Goal: Information Seeking & Learning: Compare options

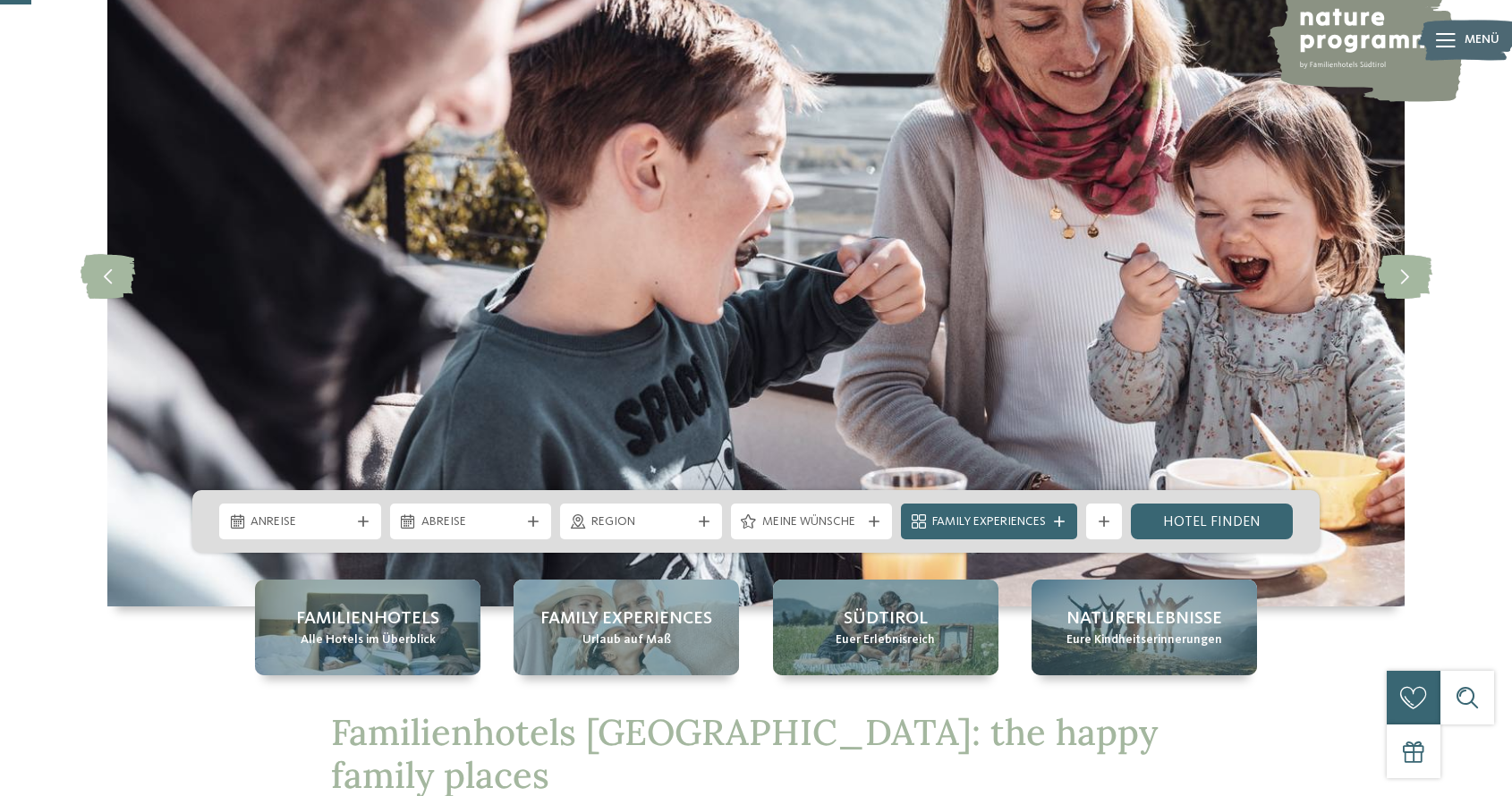
scroll to position [262, 0]
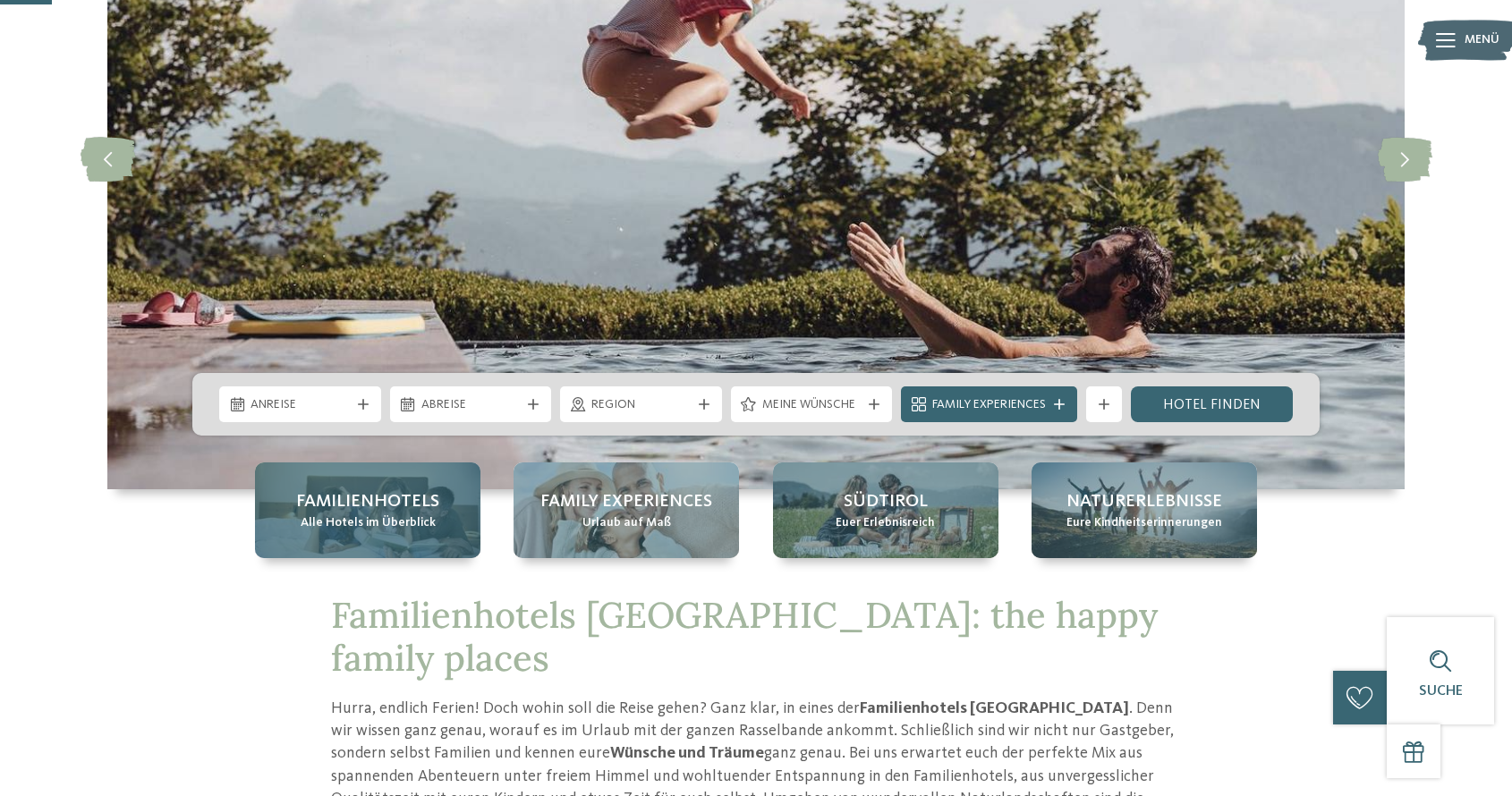
click at [436, 522] on div "Familienhotels Alle Hotels im Überblick" at bounding box center [368, 510] width 226 height 95
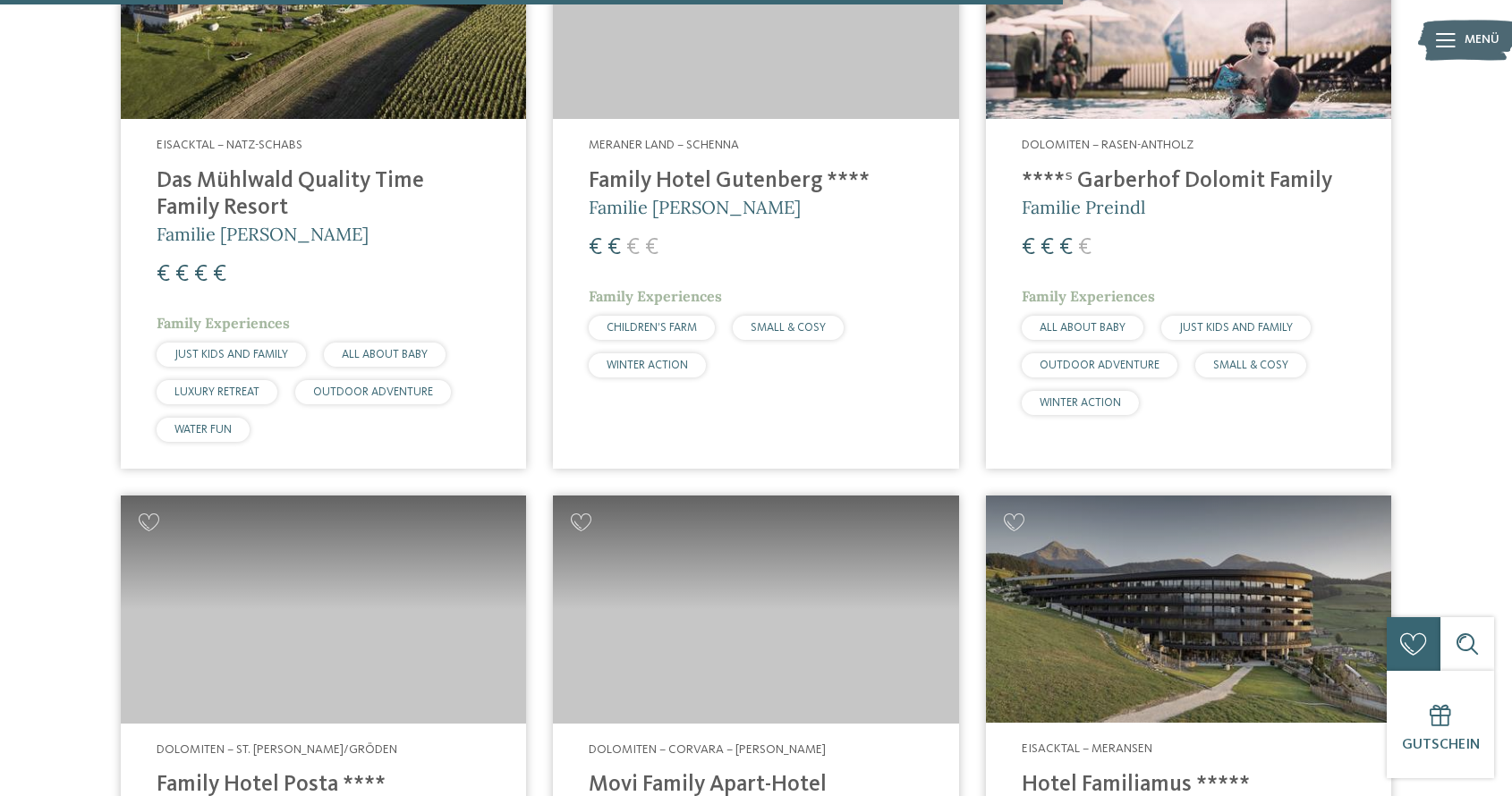
scroll to position [4230, 0]
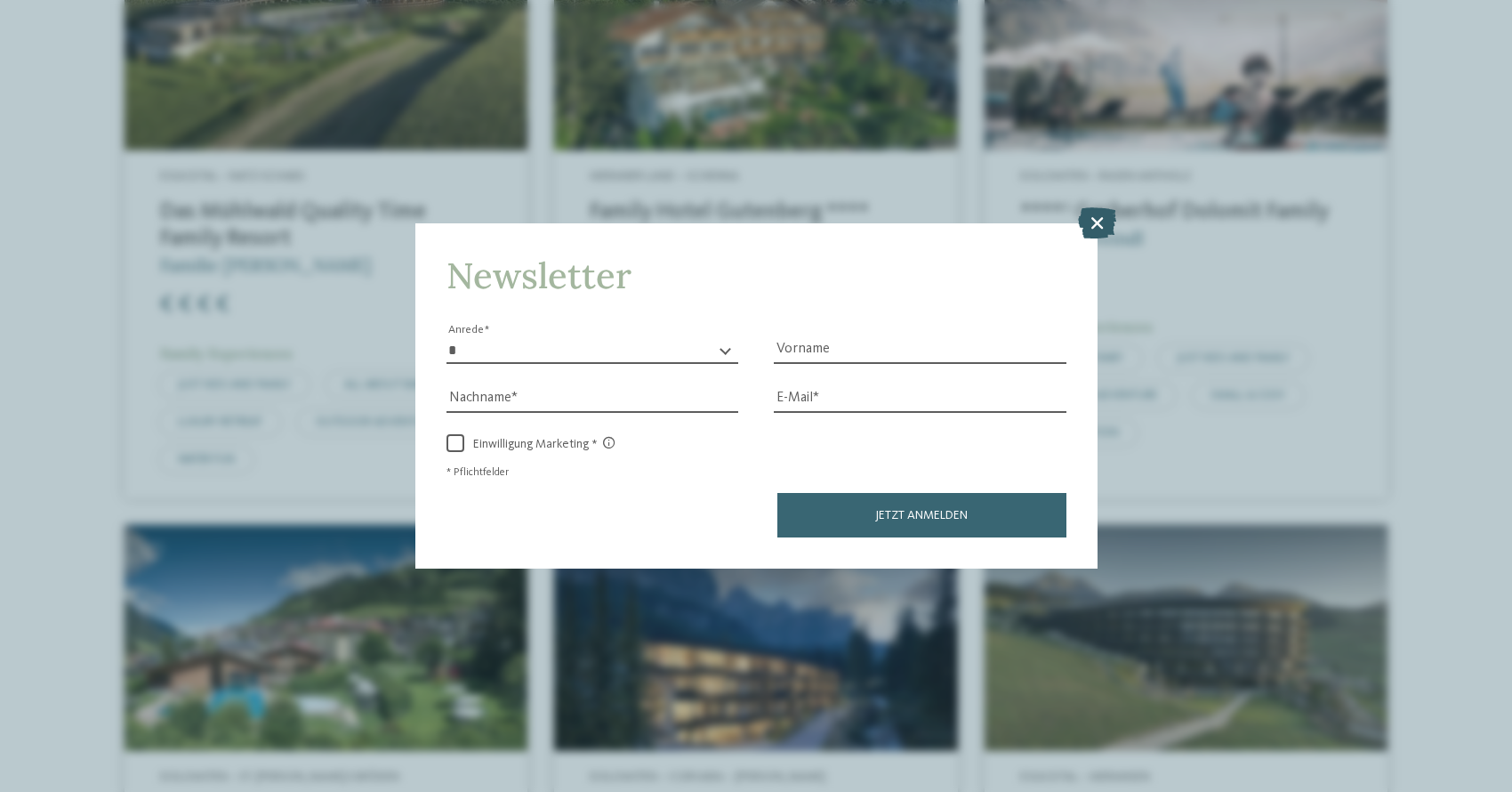
click at [1100, 207] on icon at bounding box center [1097, 222] width 39 height 32
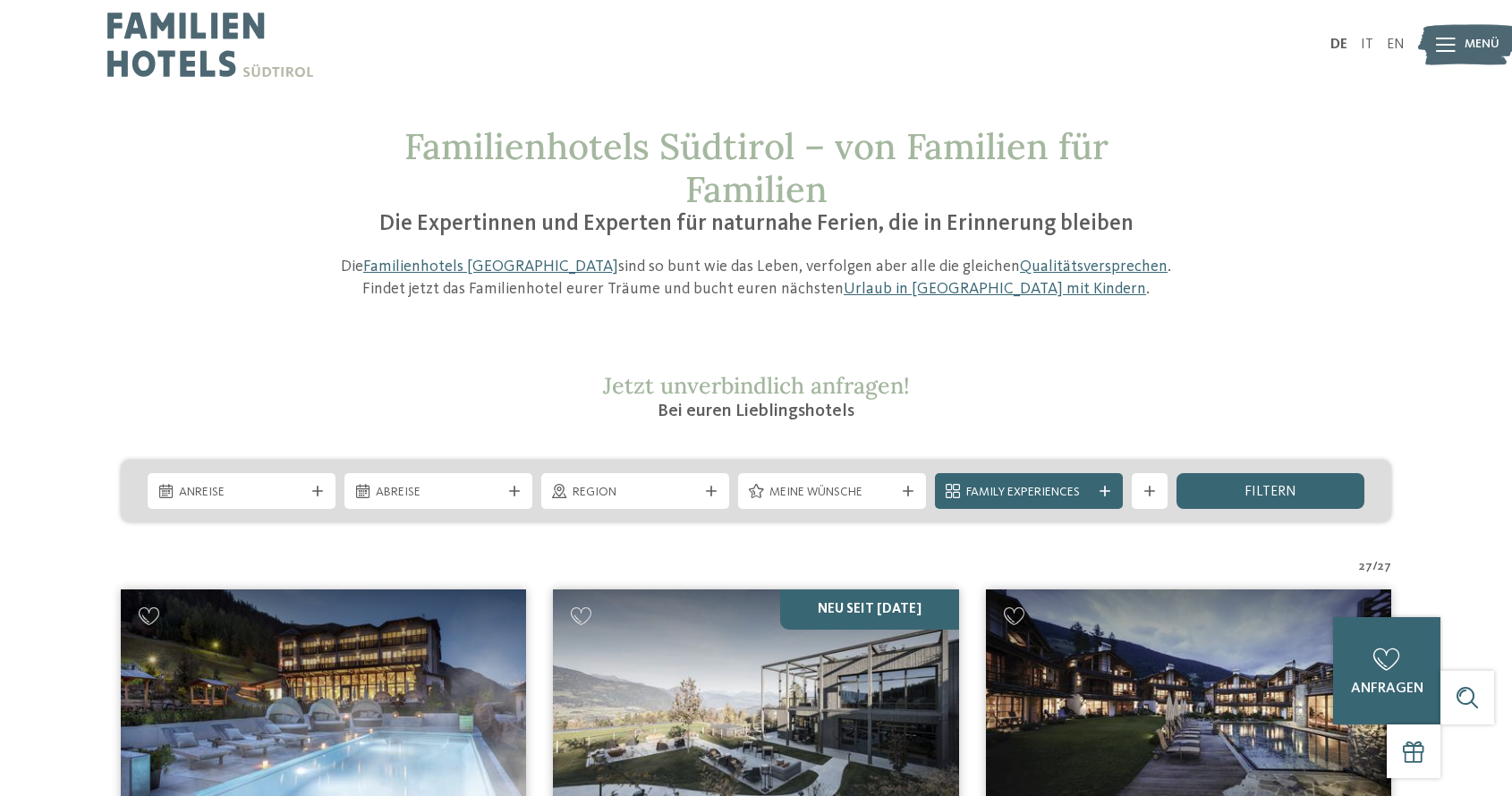
scroll to position [0, 0]
click at [714, 497] on div "Region" at bounding box center [635, 491] width 188 height 36
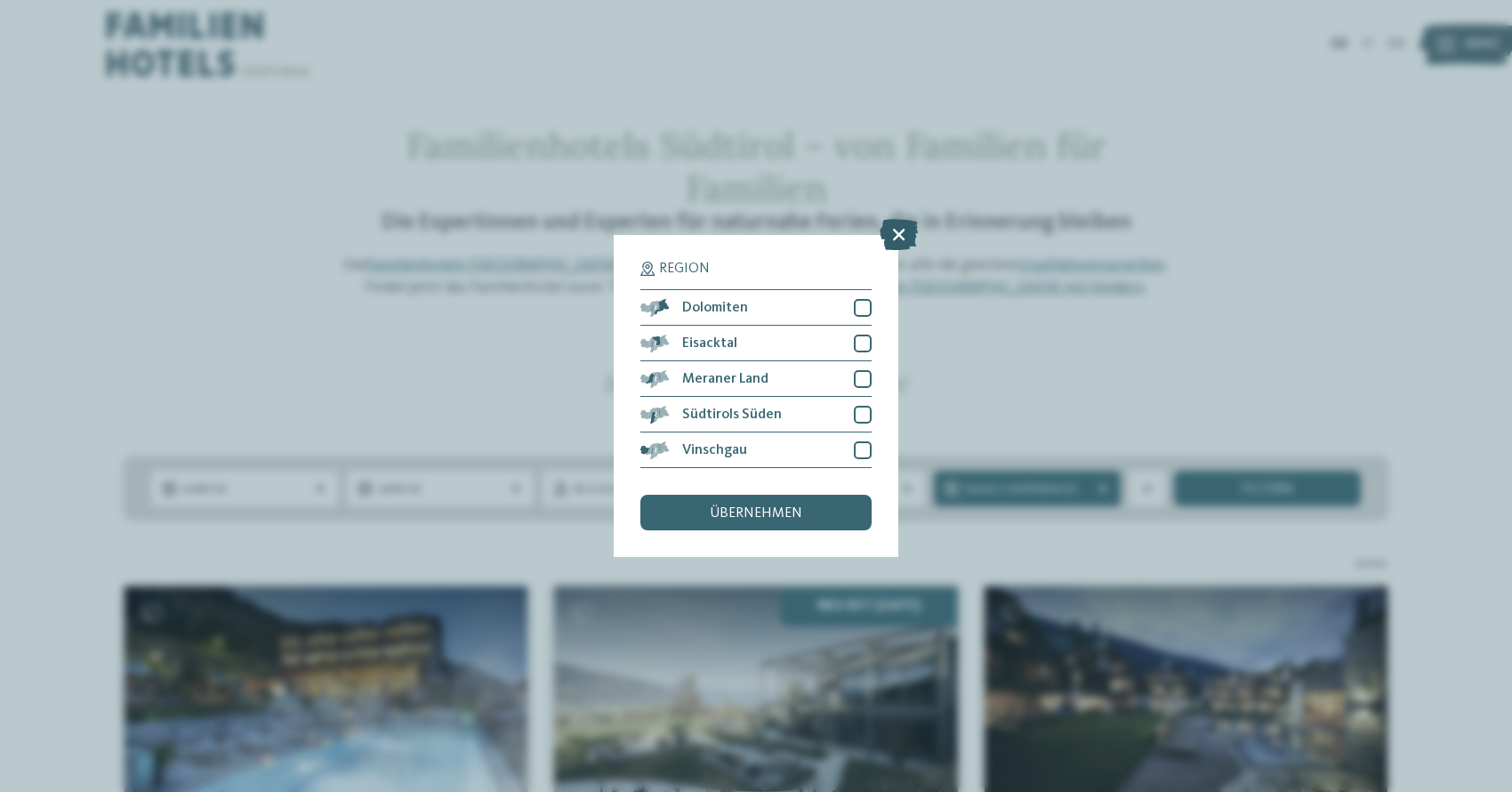
click at [897, 219] on icon at bounding box center [898, 234] width 39 height 32
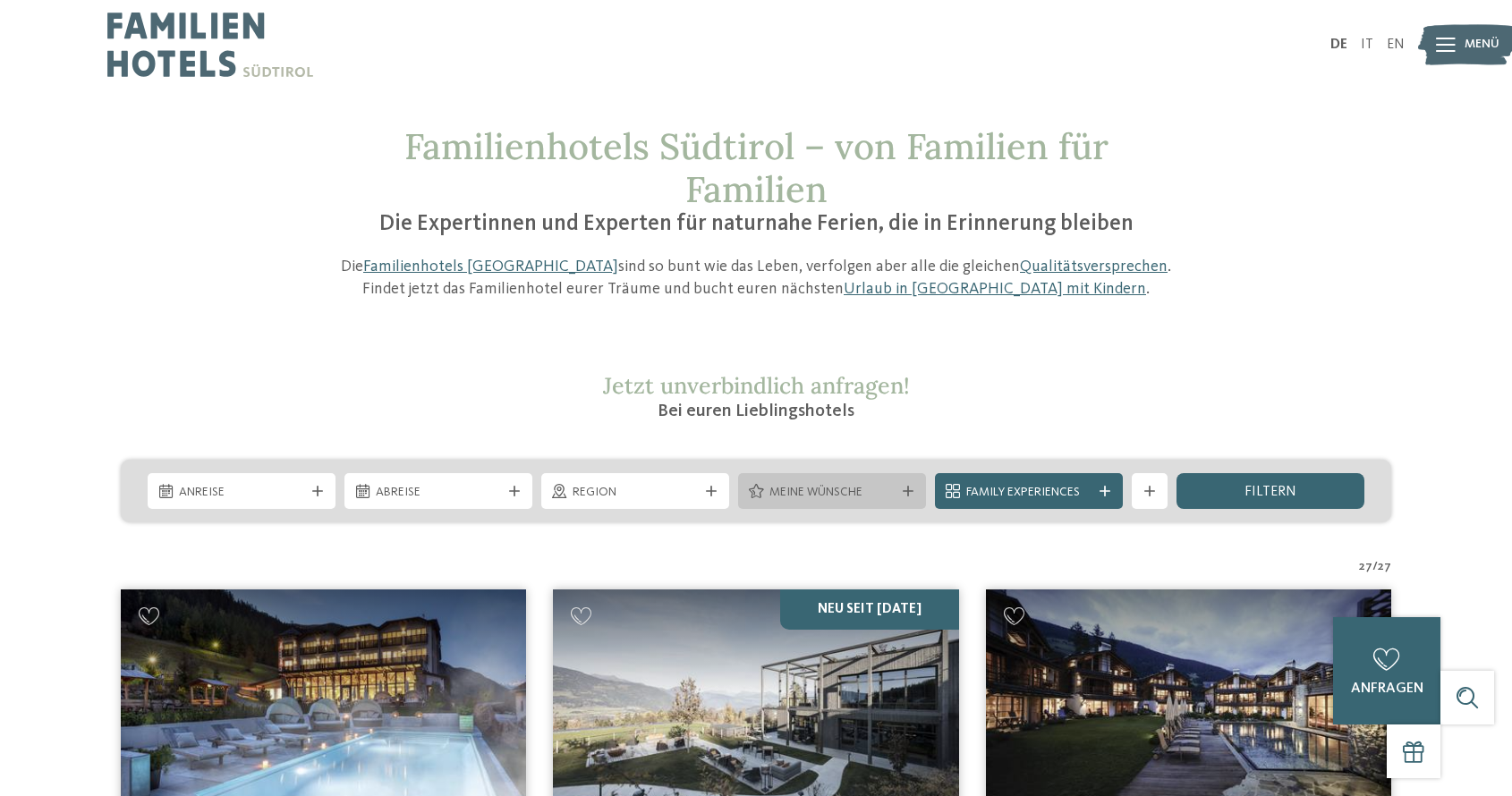
click at [913, 496] on icon at bounding box center [908, 491] width 11 height 11
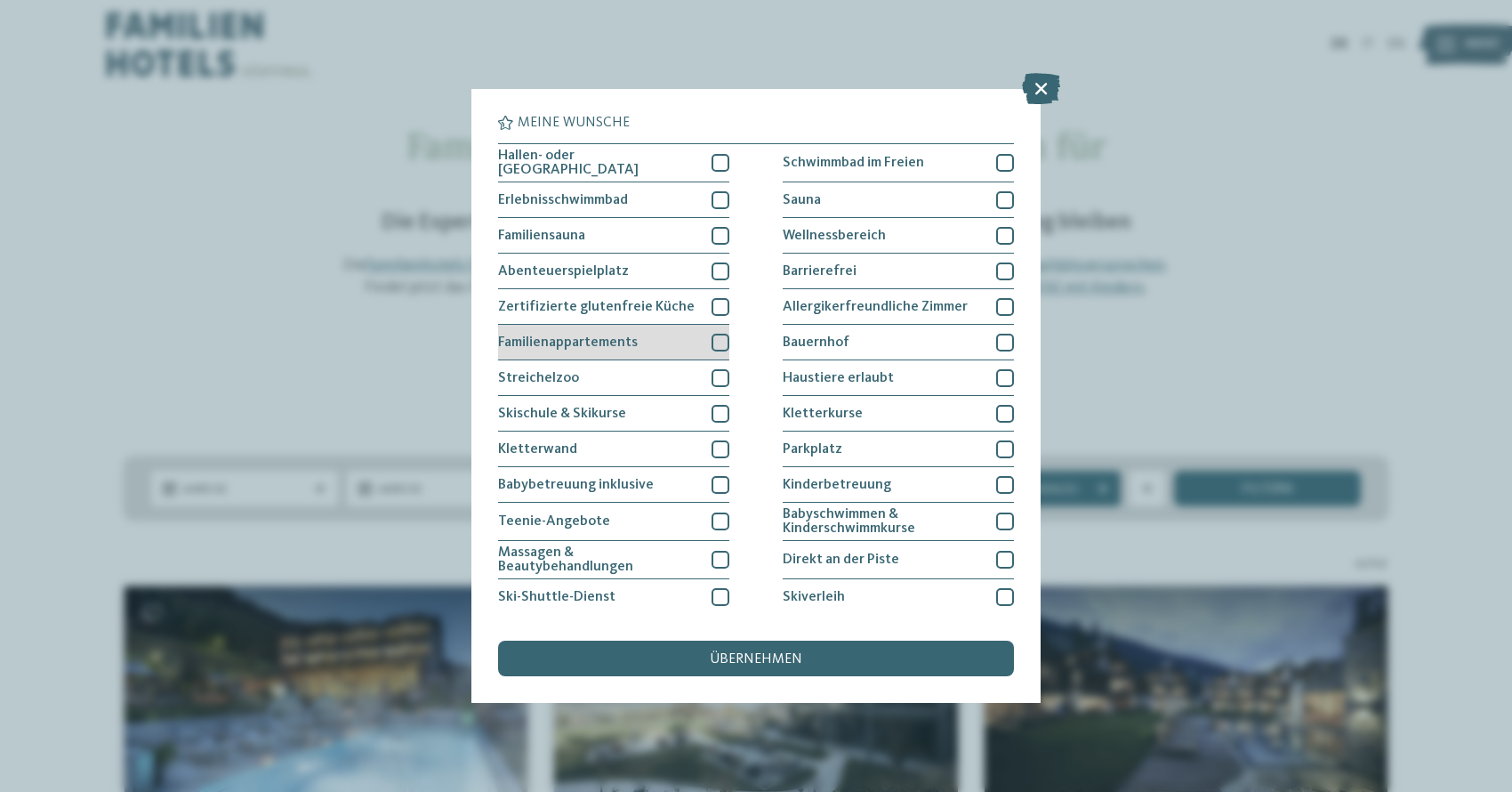
click at [724, 338] on div at bounding box center [720, 343] width 18 height 18
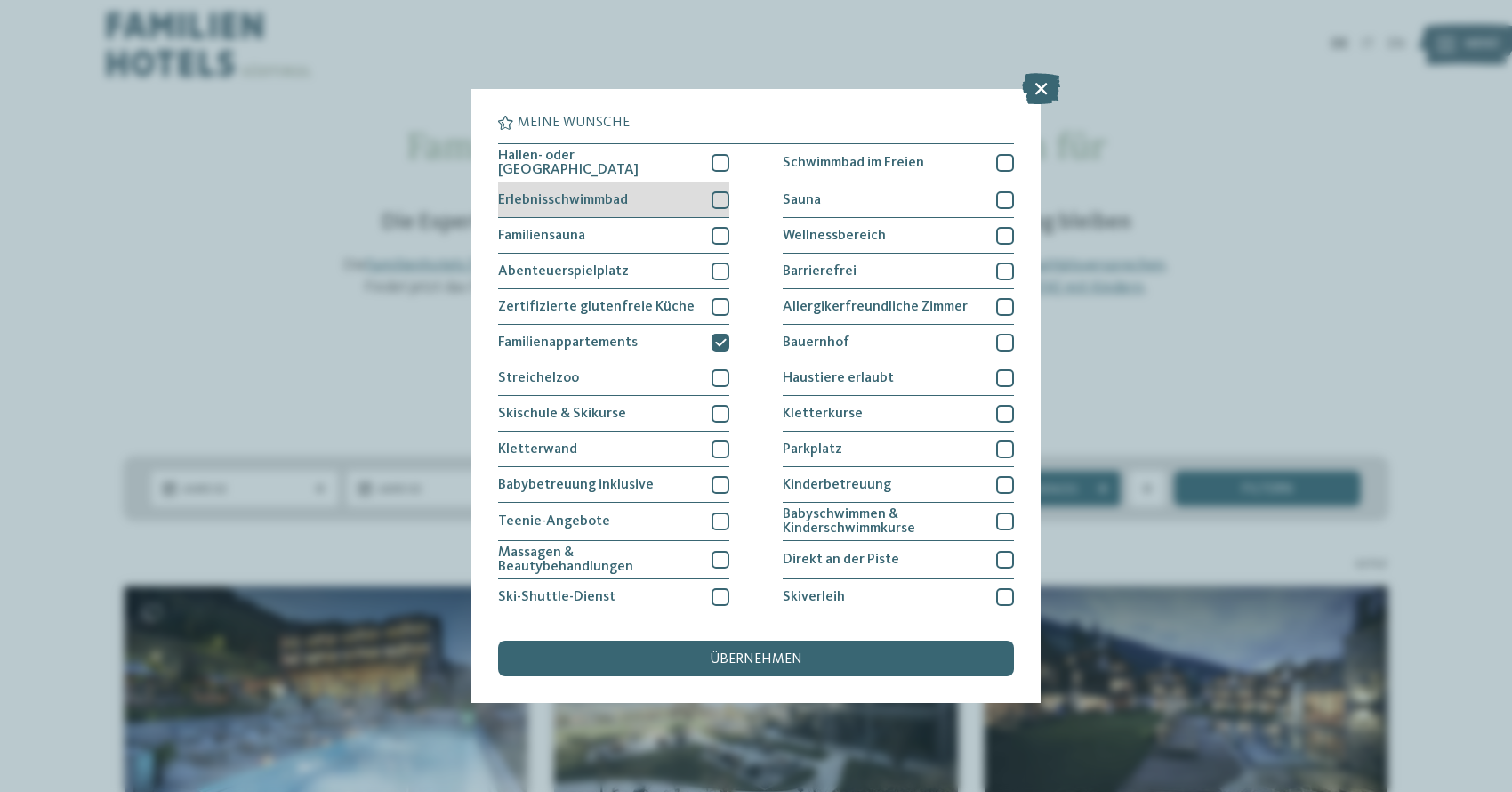
click at [725, 207] on div "Erlebnisschwimmbad" at bounding box center [614, 201] width 231 height 36
click at [721, 165] on div at bounding box center [720, 163] width 18 height 18
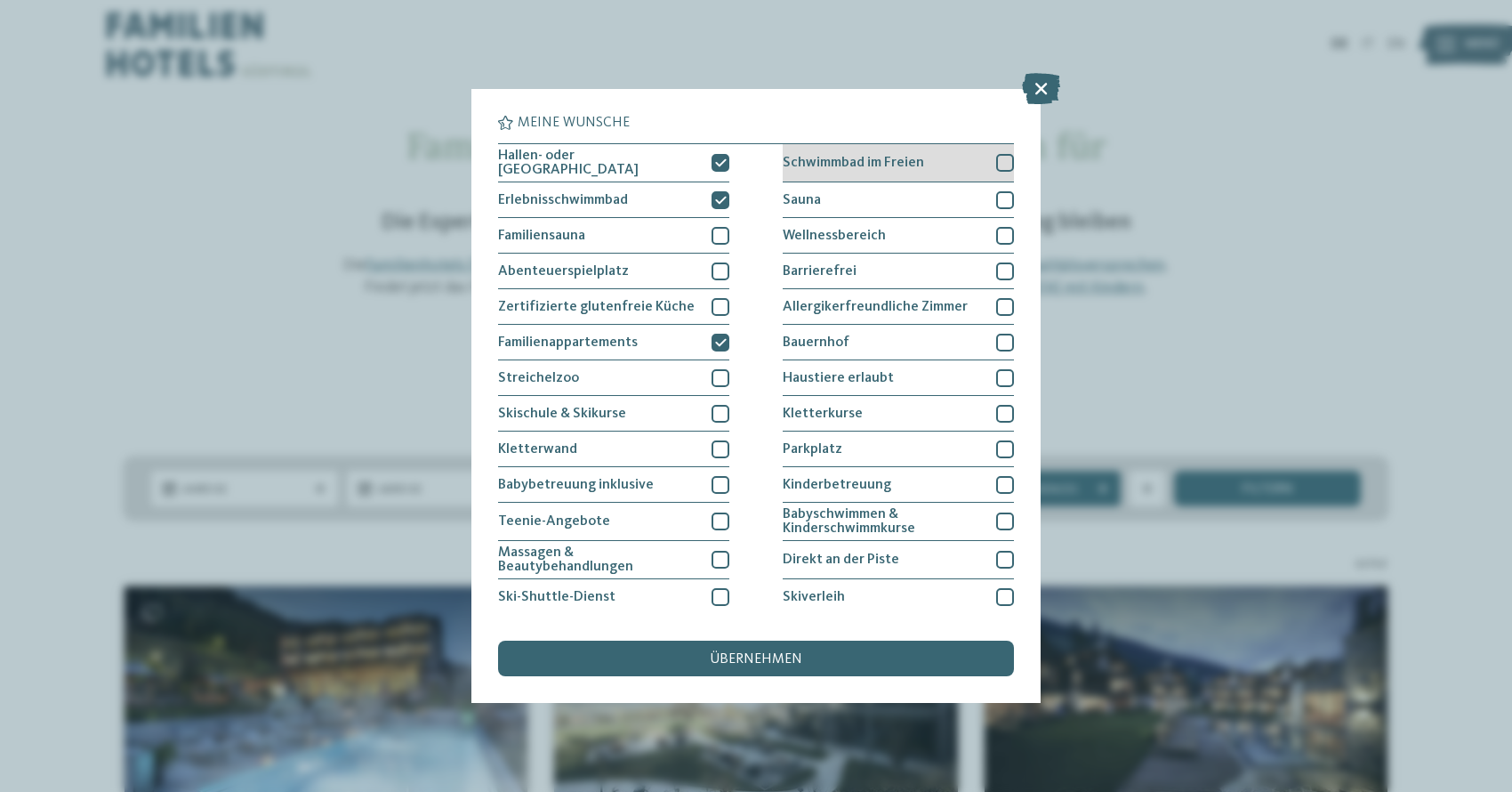
click at [1000, 150] on div "Schwimmbad im Freien" at bounding box center [898, 163] width 231 height 39
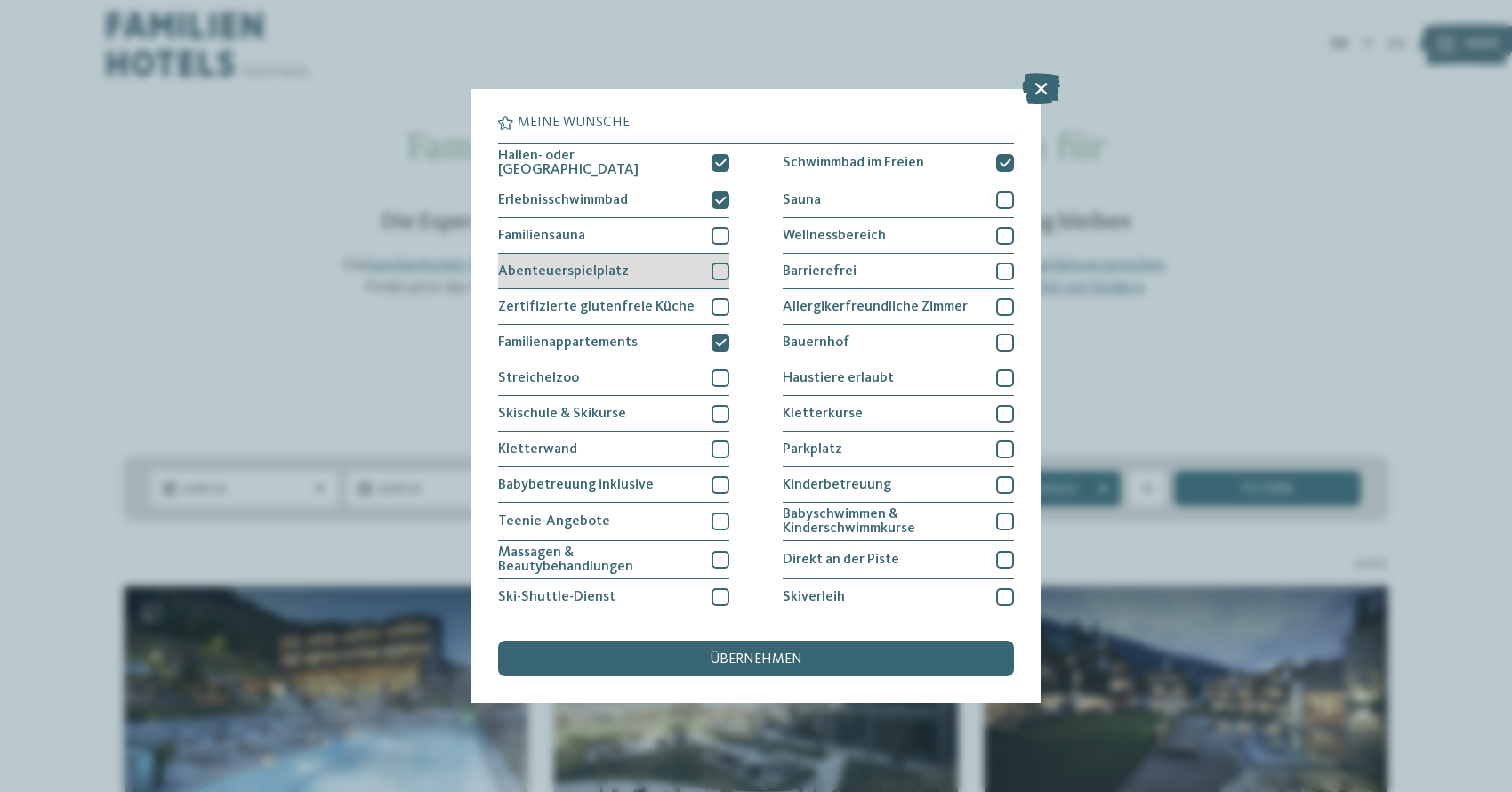
click at [719, 272] on div at bounding box center [720, 272] width 18 height 18
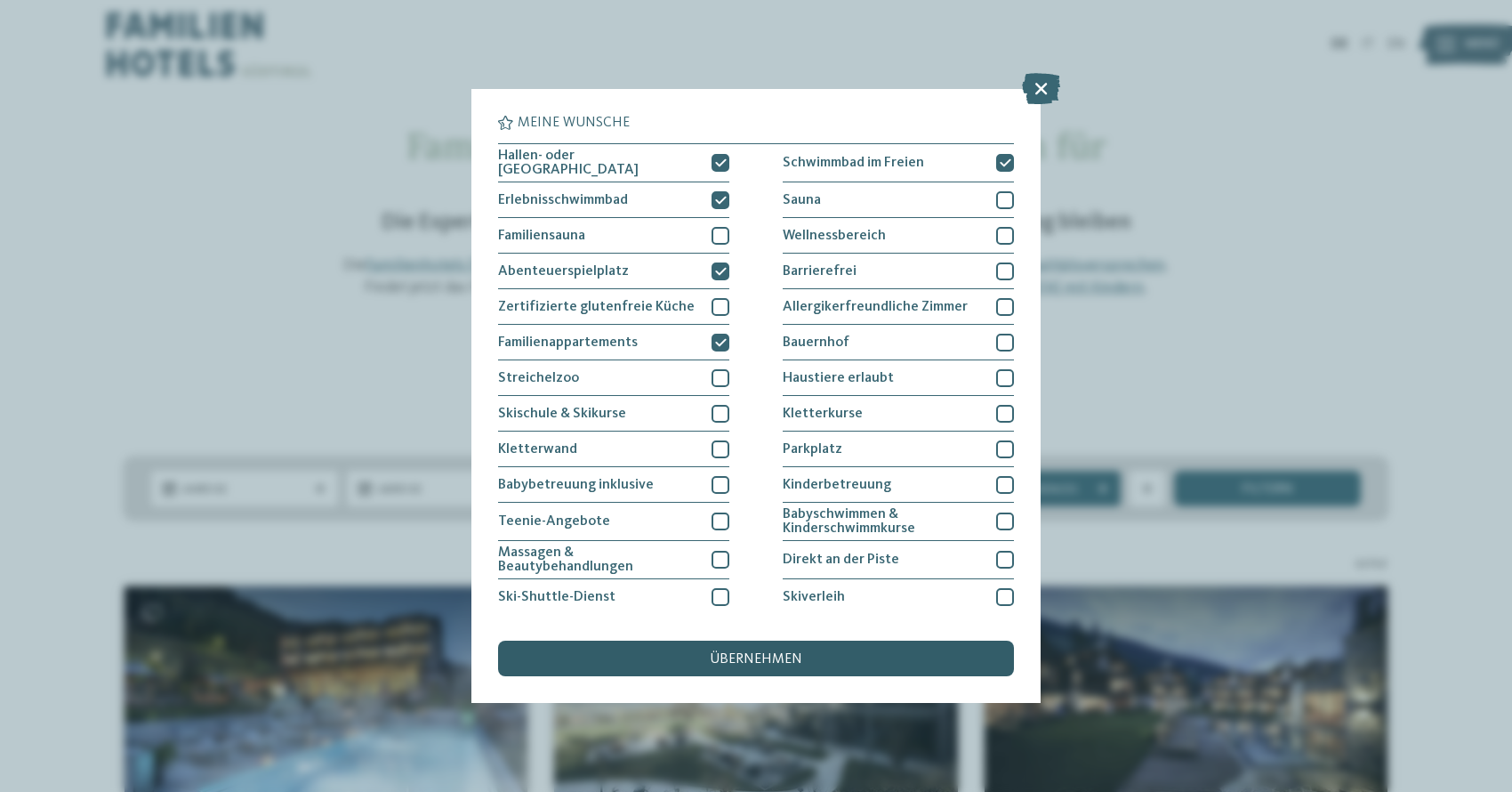
click at [795, 653] on span "übernehmen" at bounding box center [756, 660] width 93 height 14
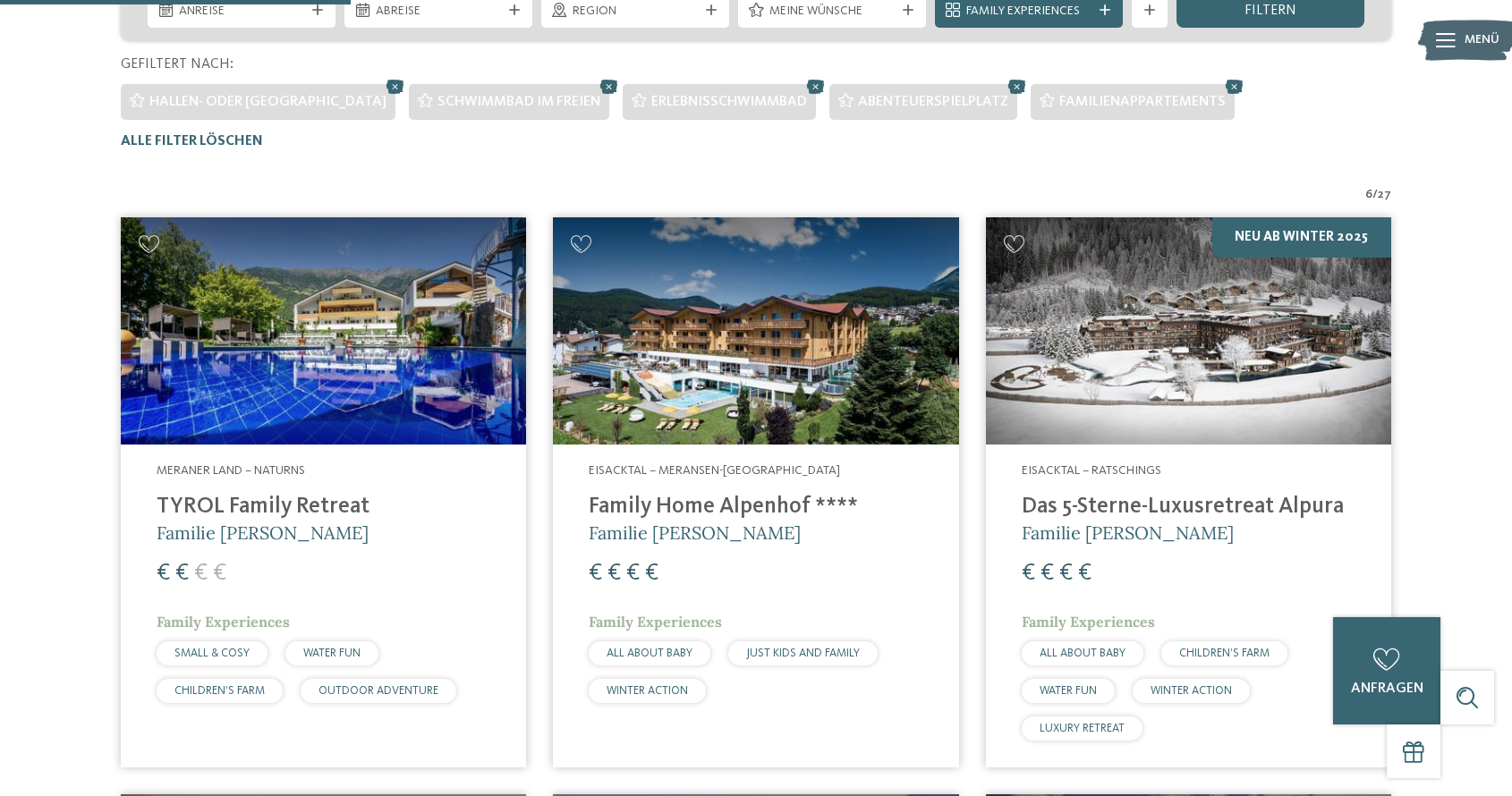
scroll to position [482, 0]
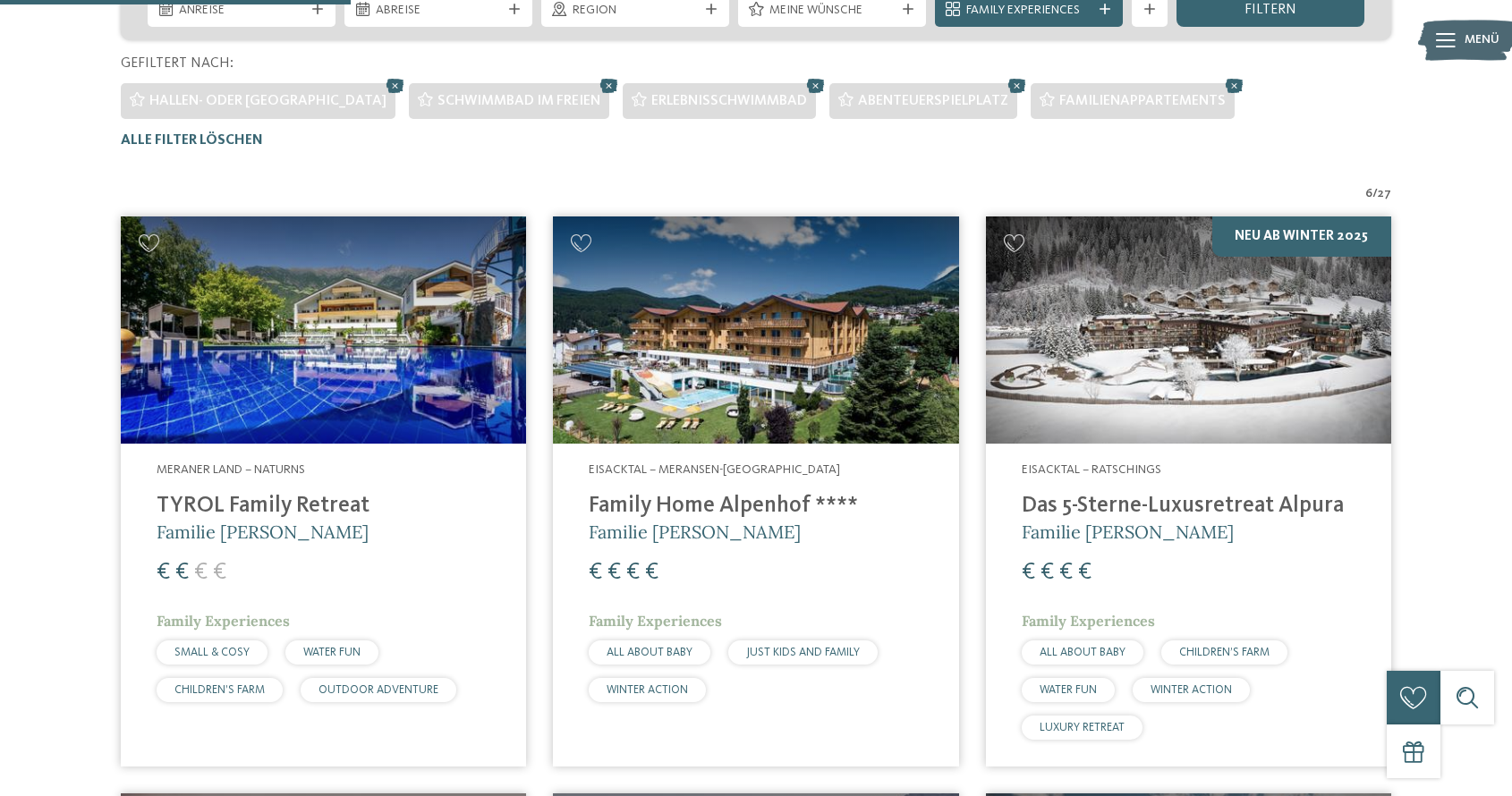
click at [730, 390] on img at bounding box center [756, 331] width 406 height 229
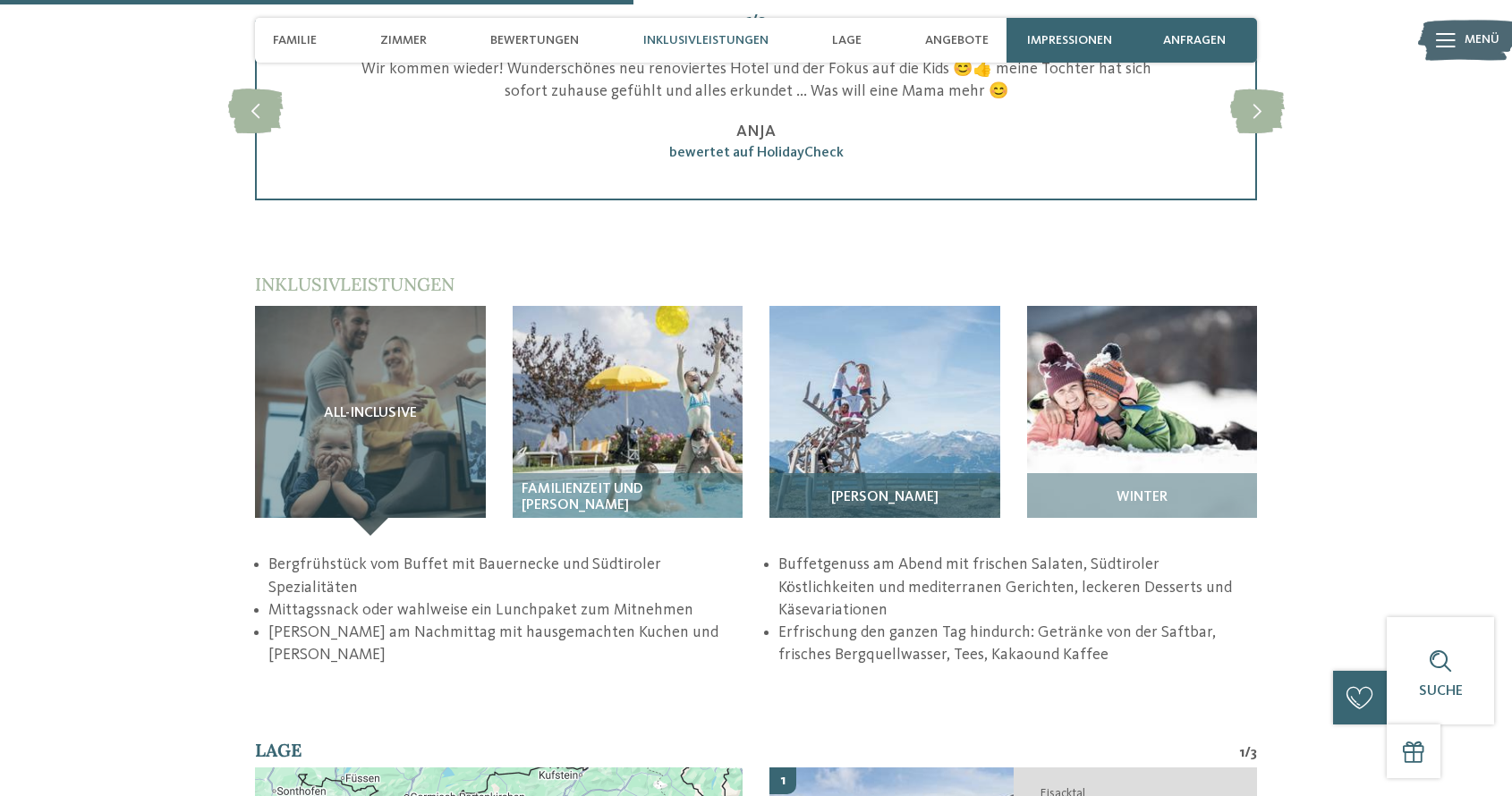
scroll to position [2468, 0]
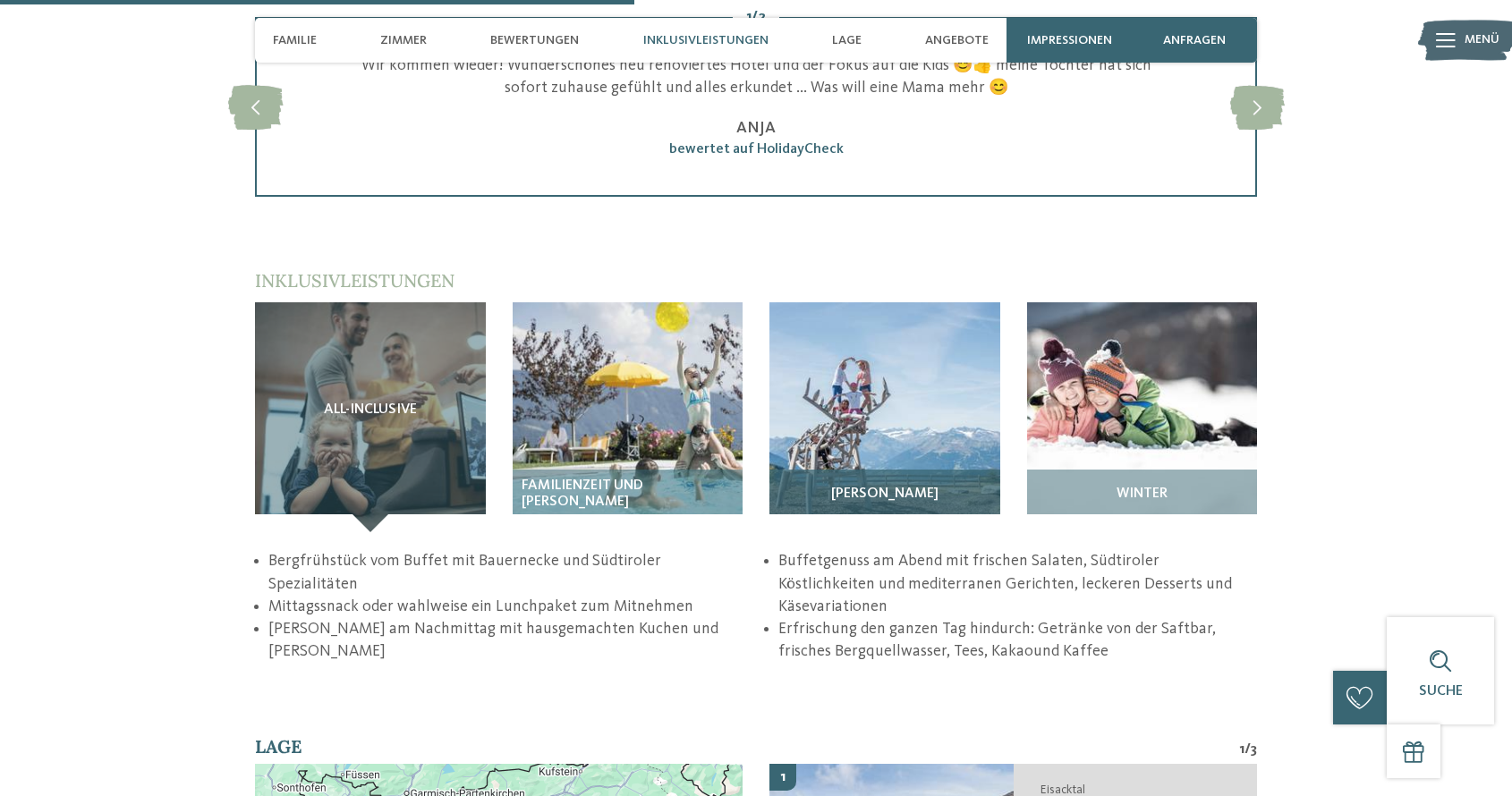
click at [830, 414] on img at bounding box center [885, 417] width 231 height 231
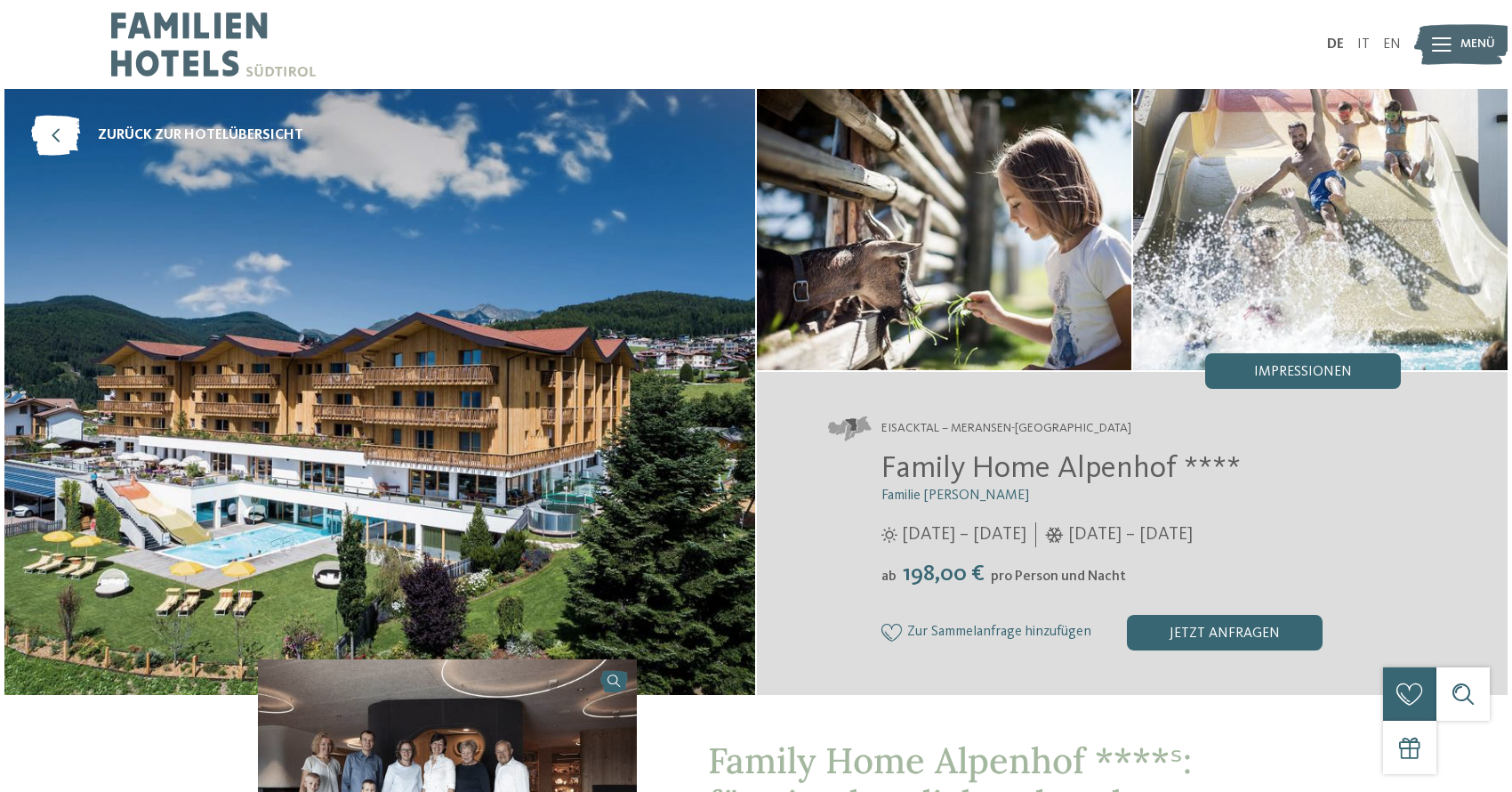
scroll to position [0, 0]
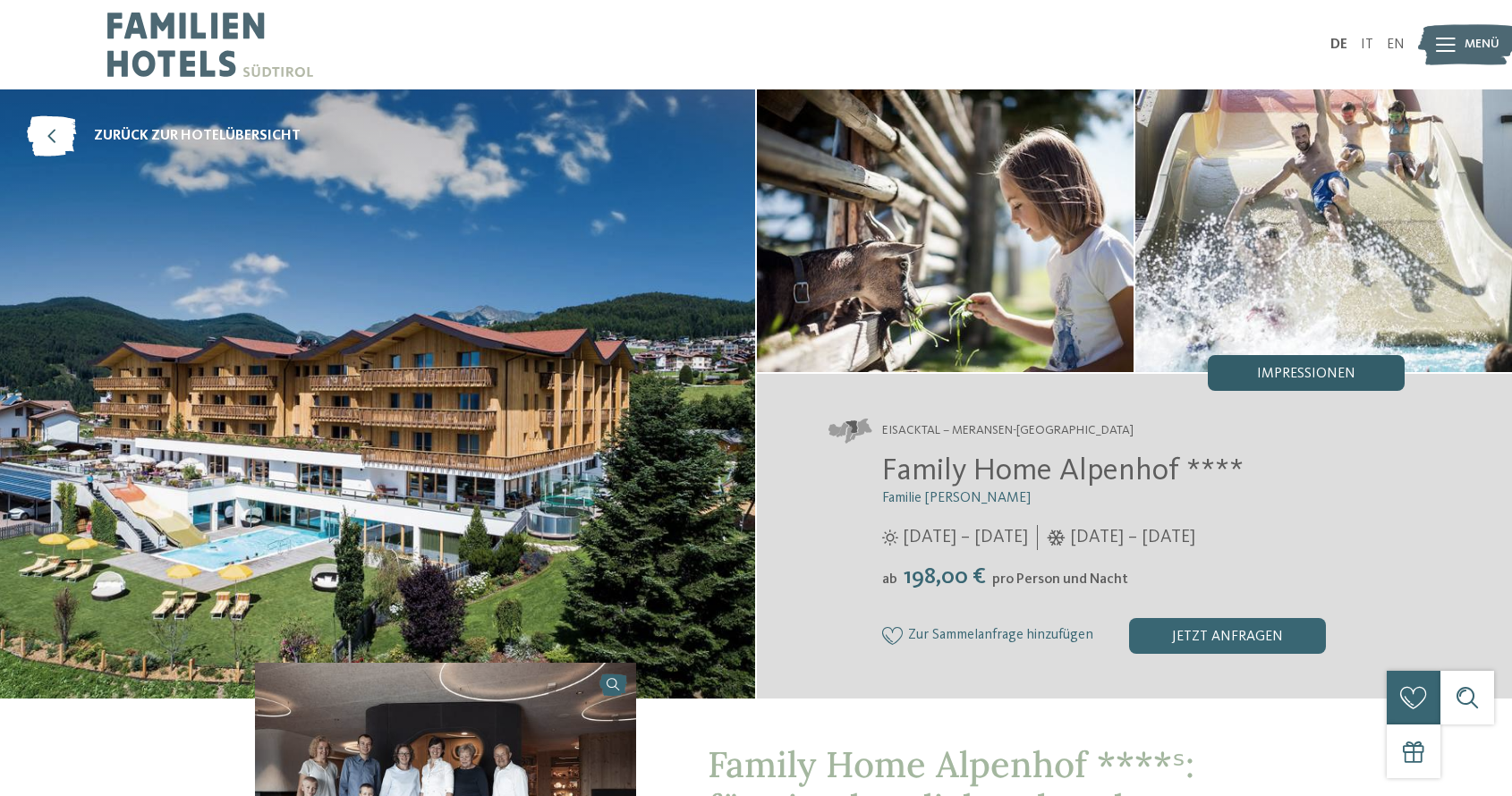
click at [1237, 364] on div "Impressionen" at bounding box center [1306, 373] width 197 height 36
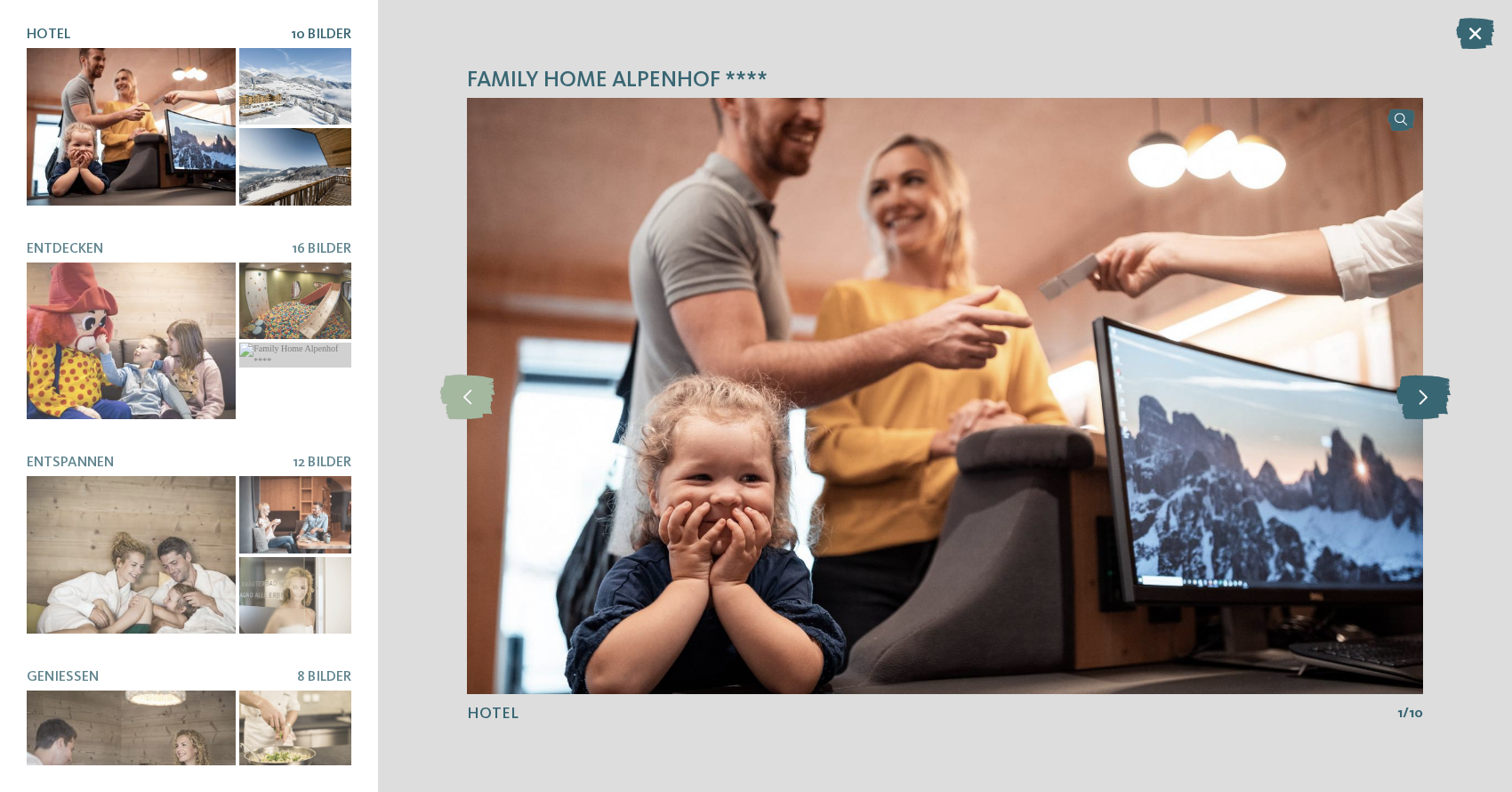
click at [1438, 405] on icon at bounding box center [1423, 396] width 54 height 44
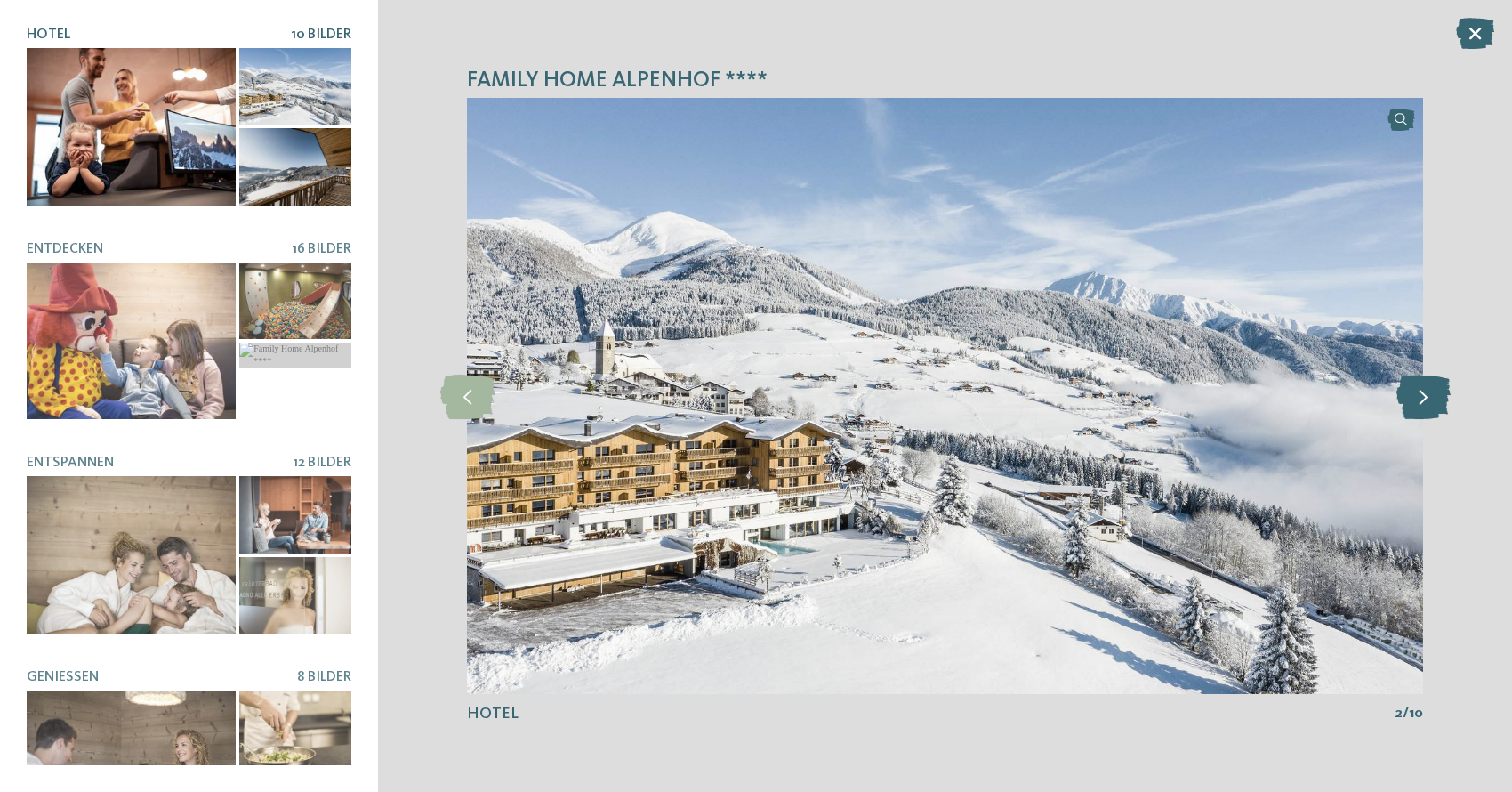
click at [1438, 405] on icon at bounding box center [1423, 396] width 54 height 44
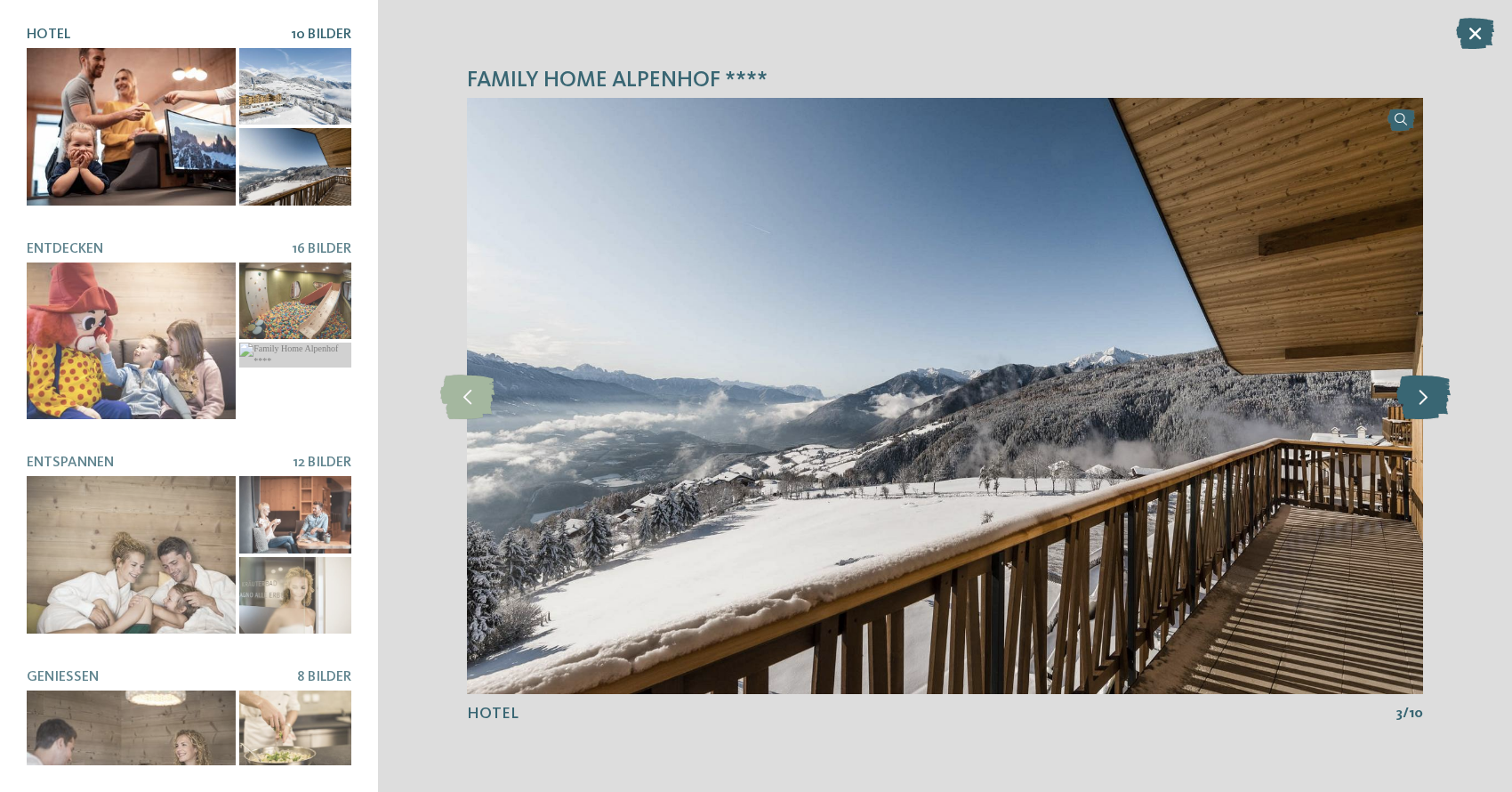
click at [1438, 405] on icon at bounding box center [1423, 396] width 54 height 44
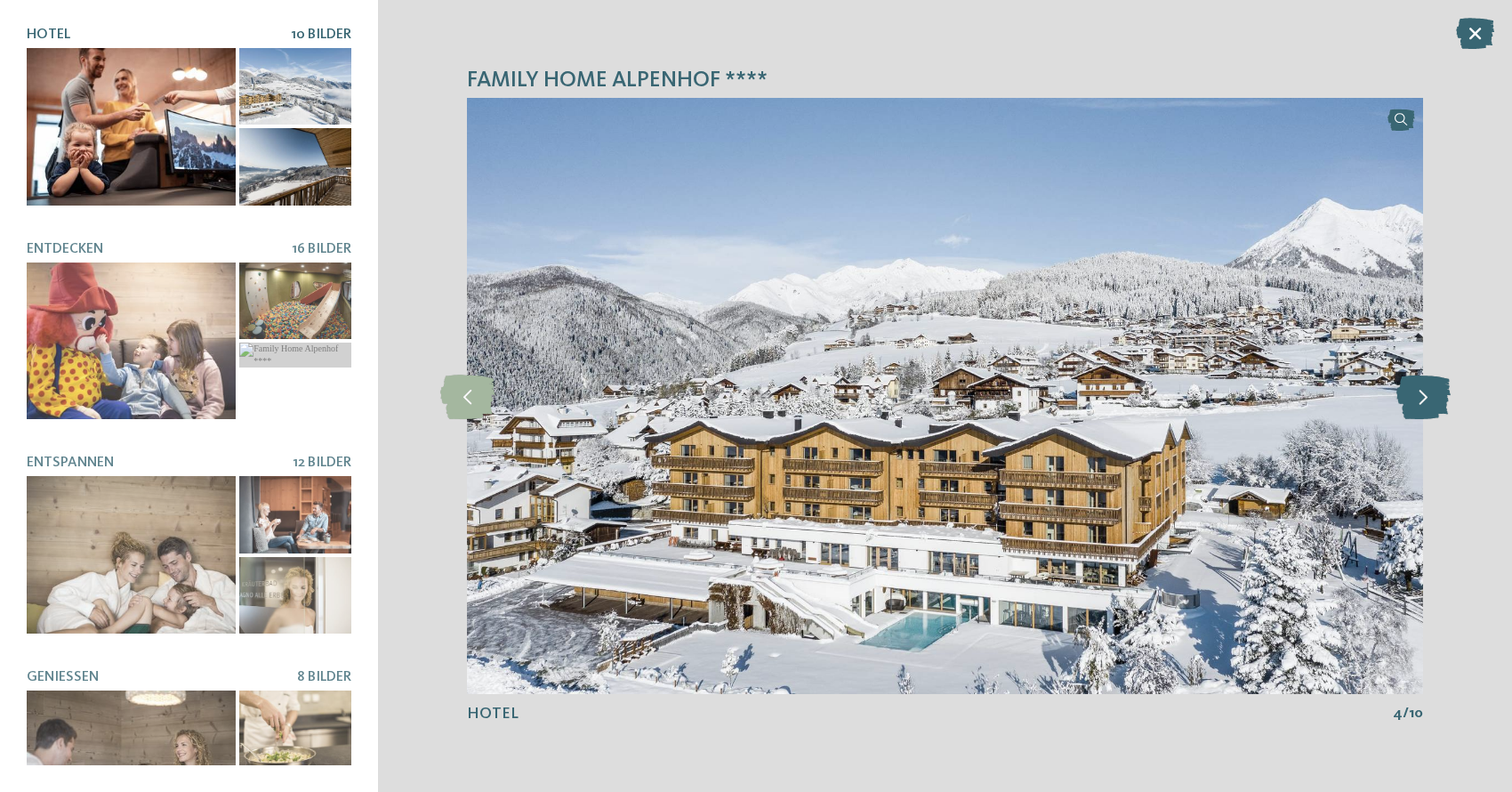
click at [1438, 405] on icon at bounding box center [1423, 396] width 54 height 44
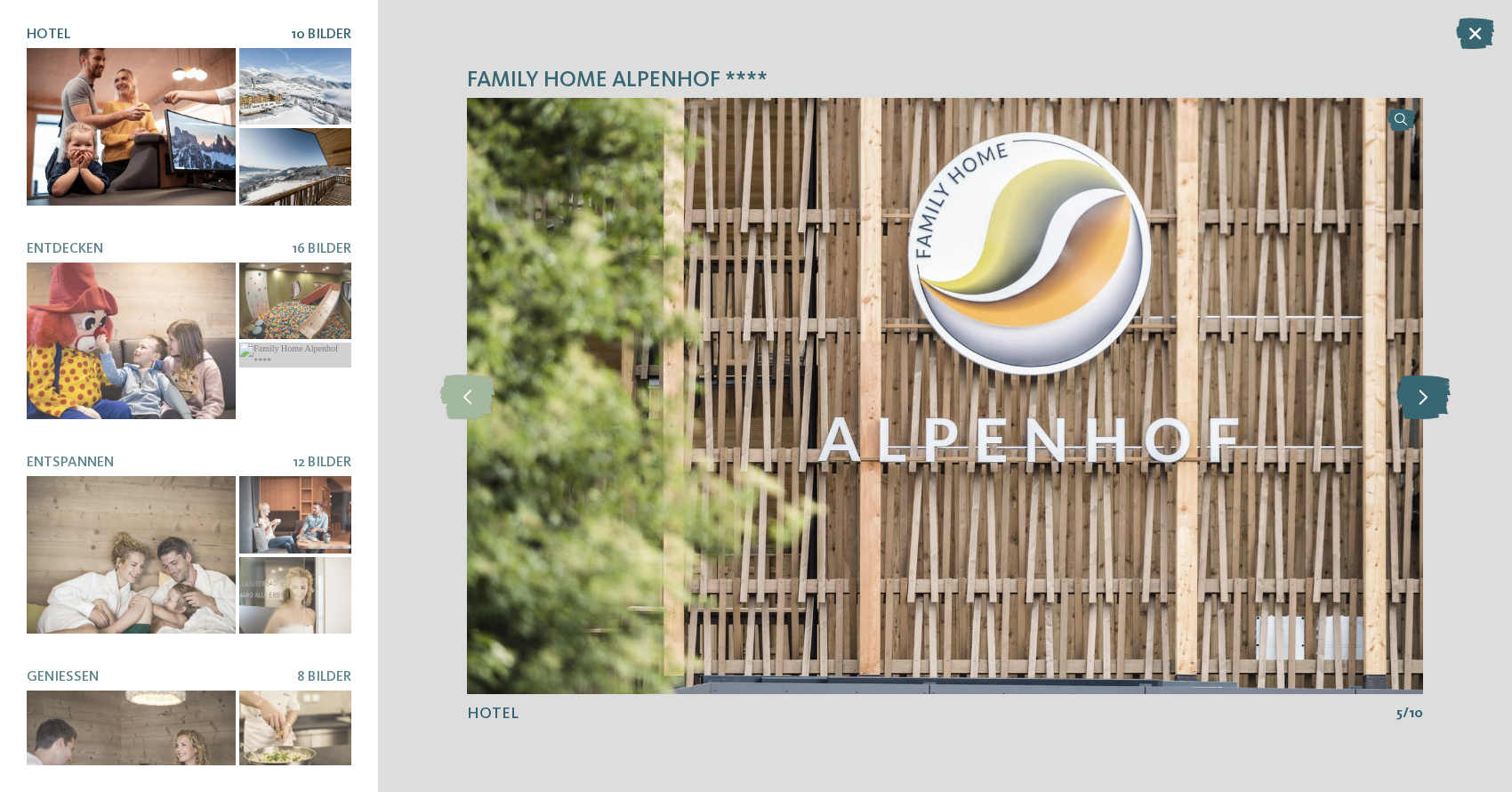
click at [1438, 405] on icon at bounding box center [1423, 396] width 54 height 44
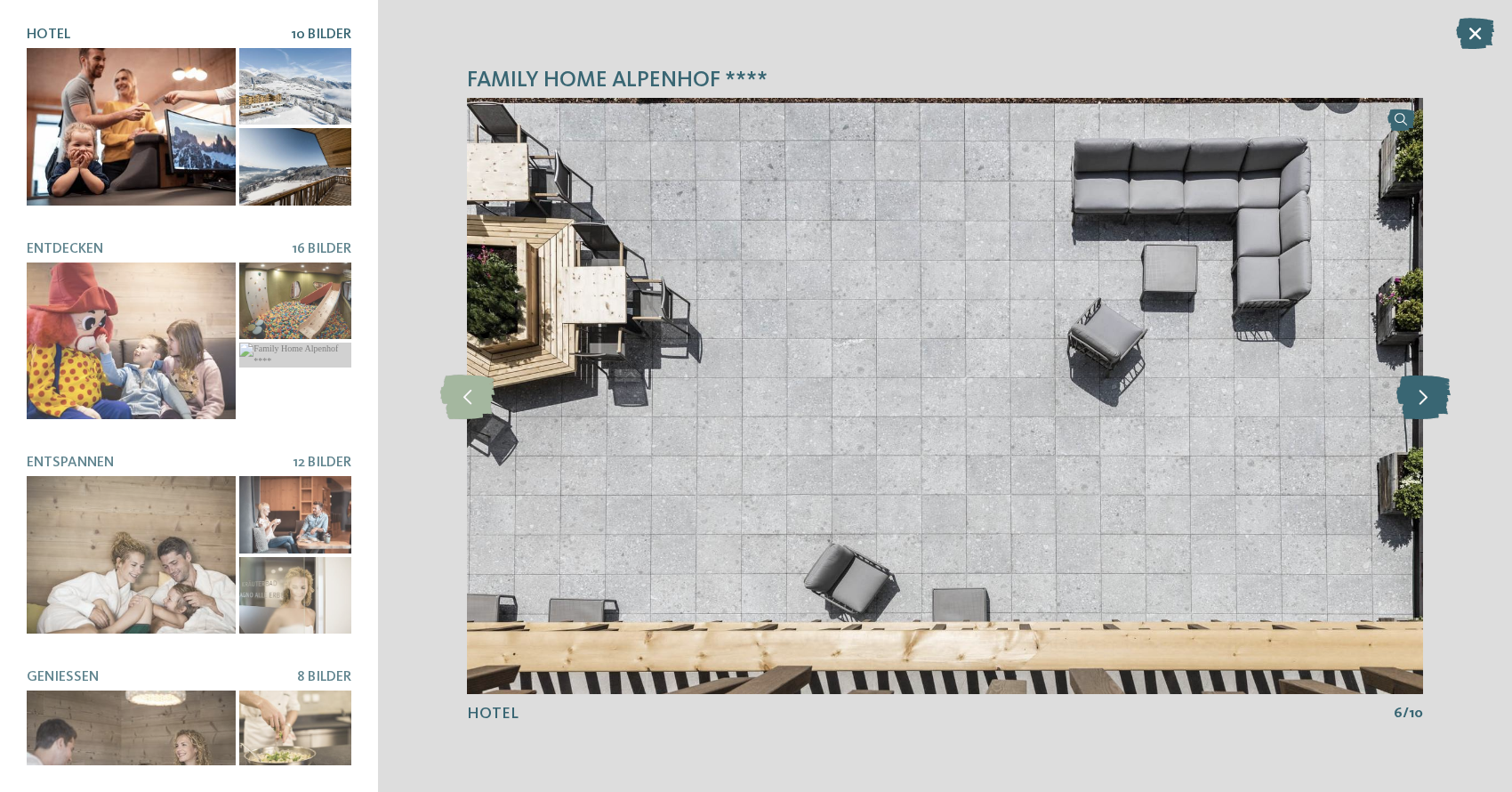
click at [1438, 405] on icon at bounding box center [1423, 396] width 54 height 44
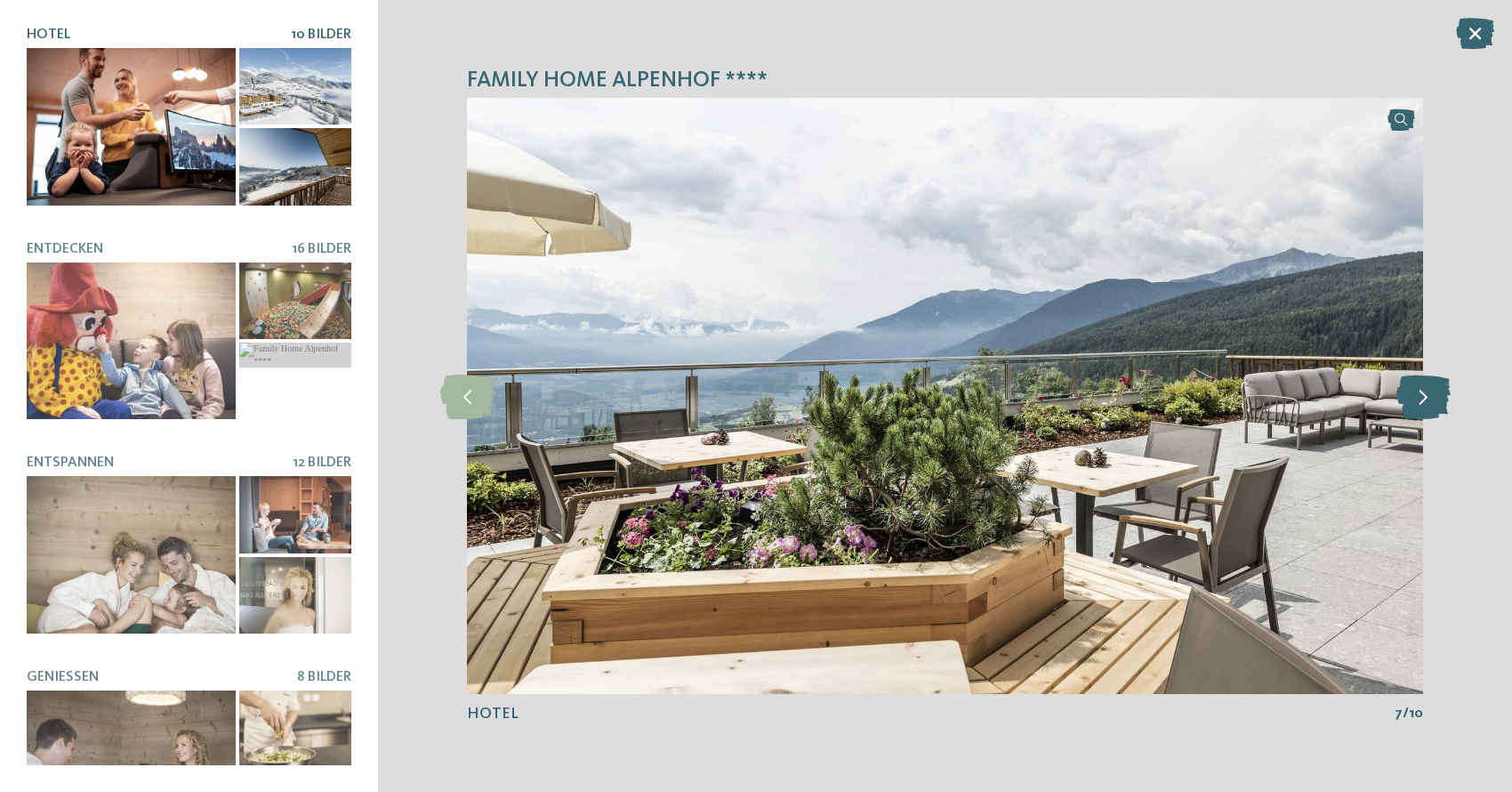
click at [1438, 405] on icon at bounding box center [1423, 396] width 54 height 44
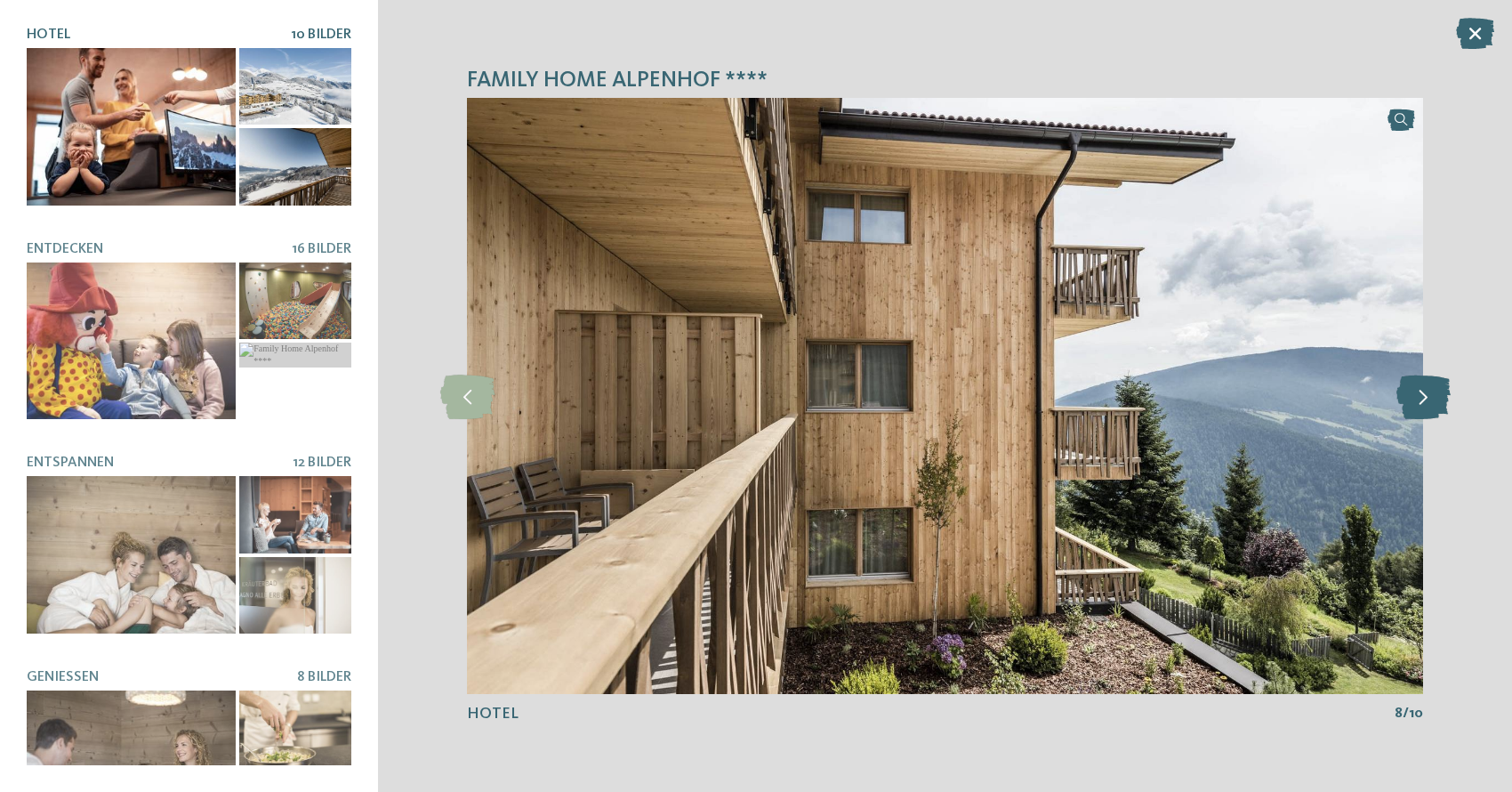
click at [1438, 405] on icon at bounding box center [1423, 396] width 54 height 44
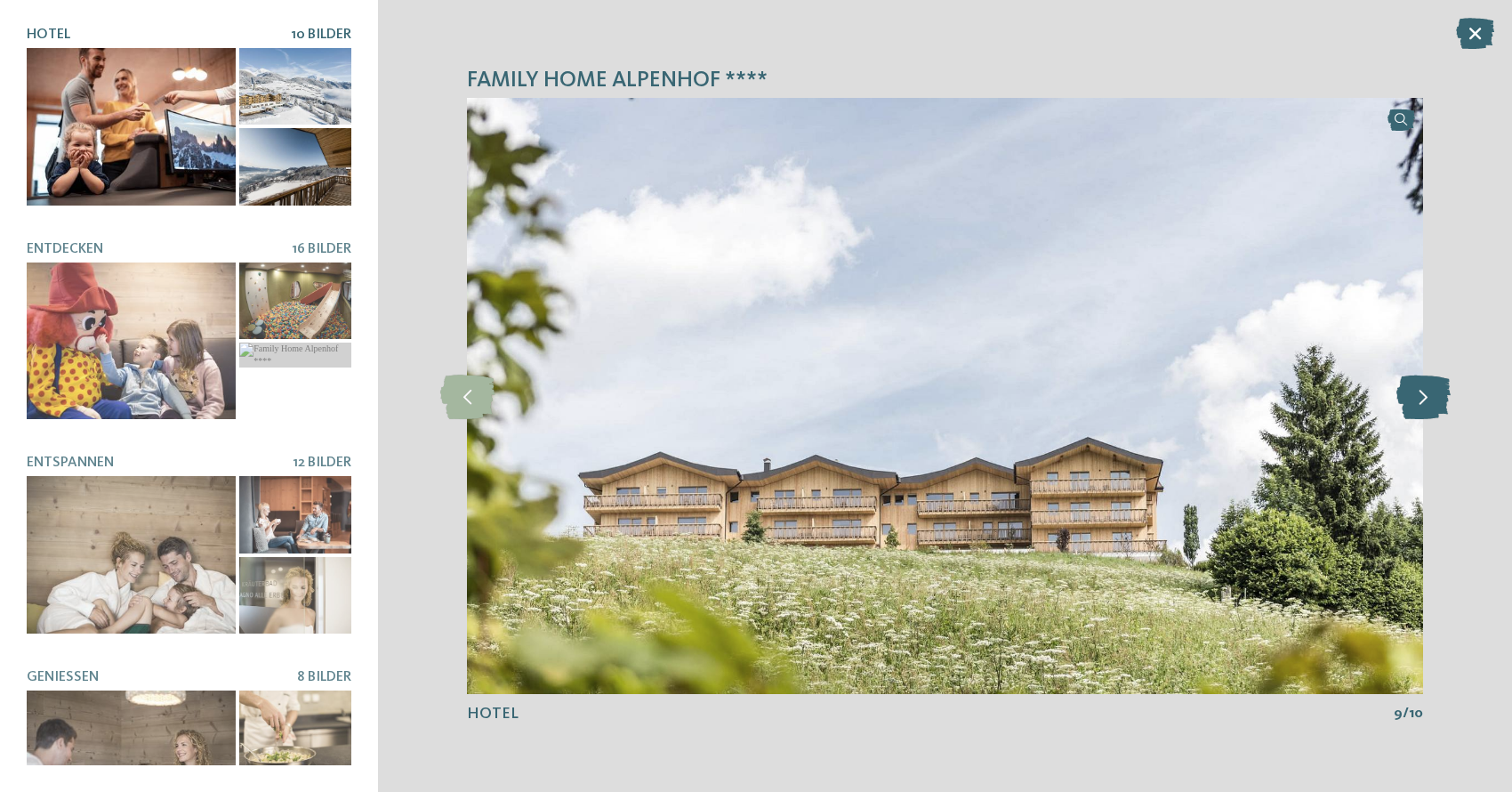
click at [1438, 405] on icon at bounding box center [1423, 396] width 54 height 44
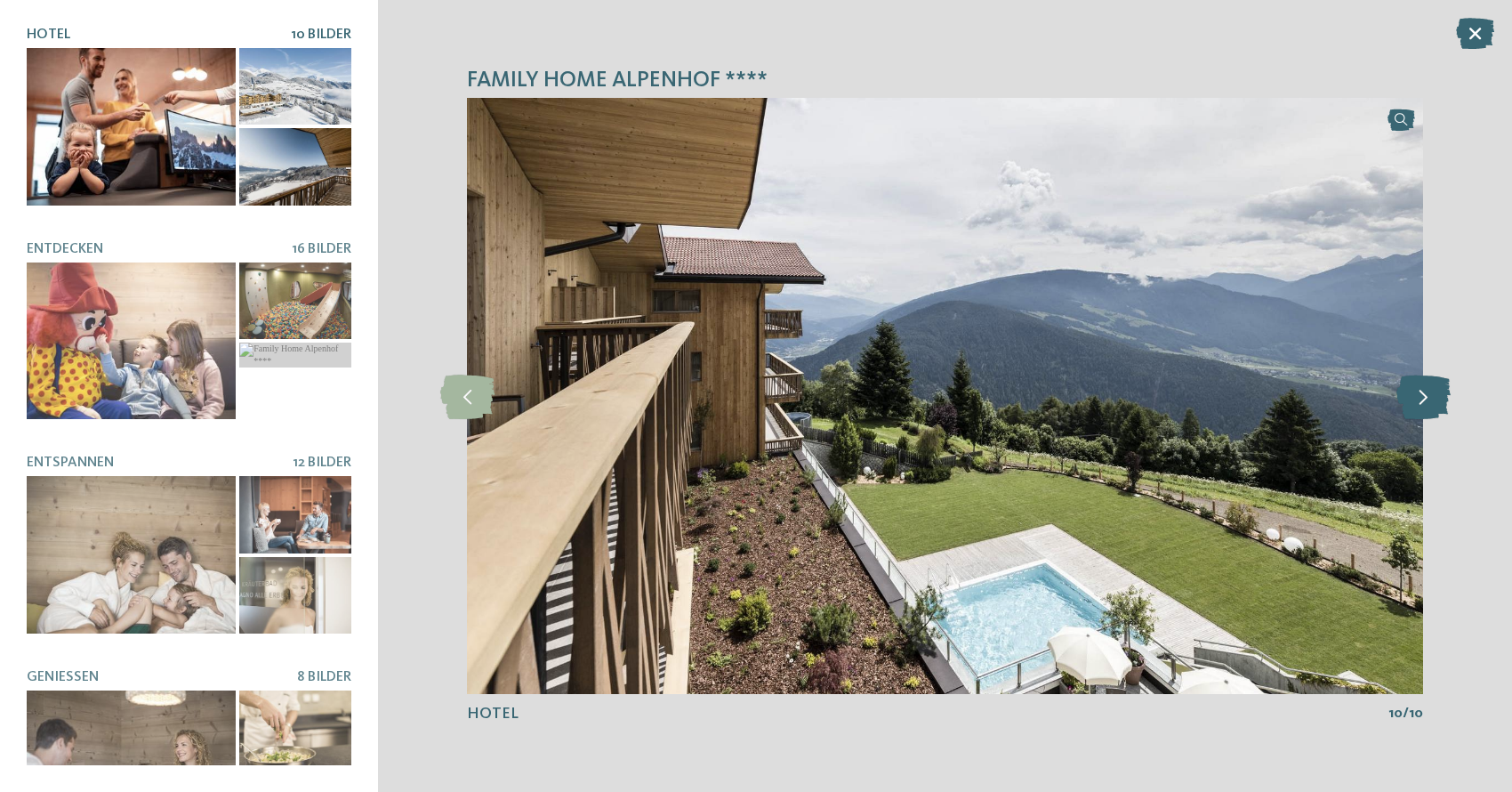
click at [1438, 405] on icon at bounding box center [1423, 396] width 54 height 44
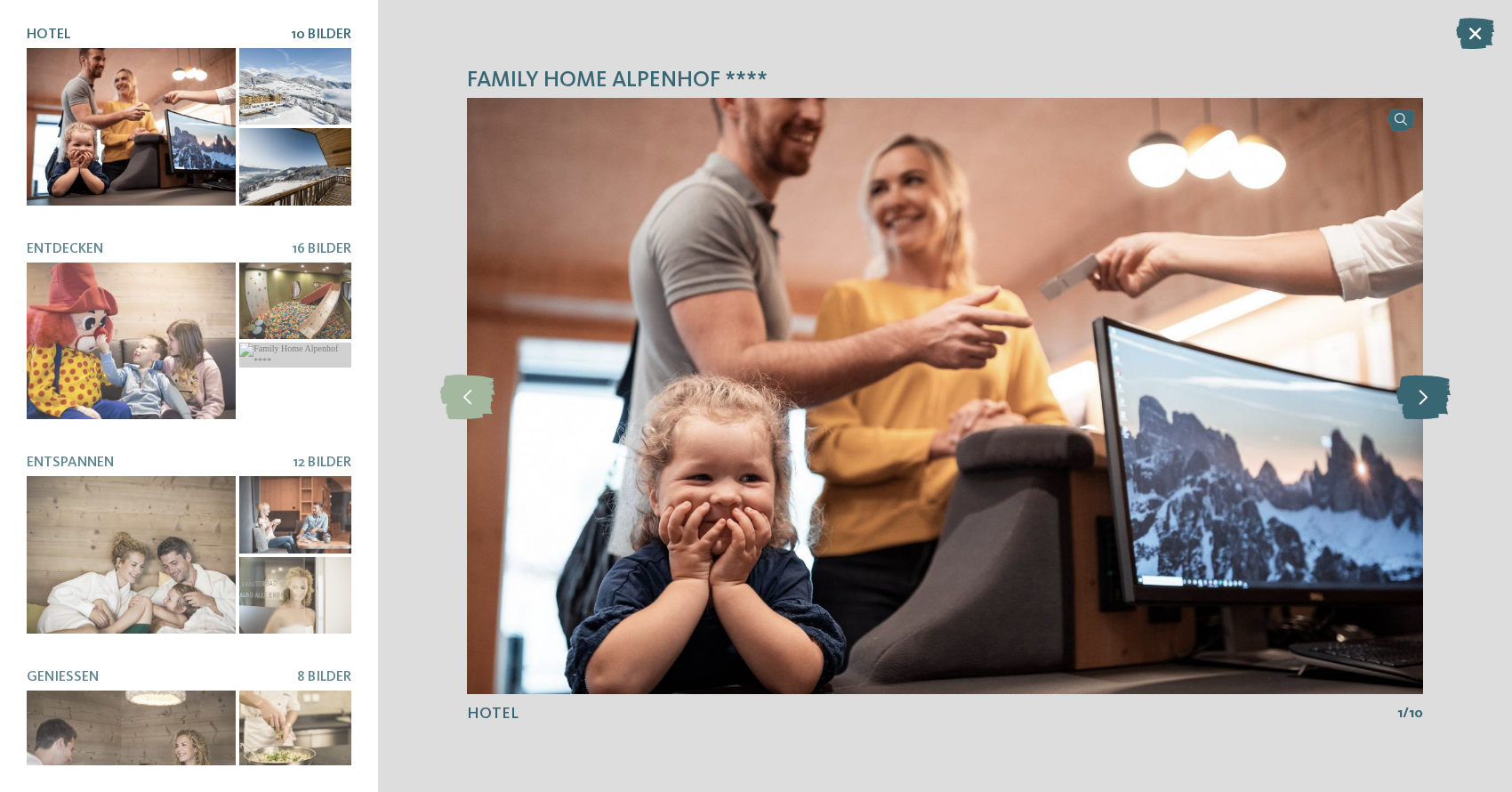
click at [1438, 405] on icon at bounding box center [1423, 396] width 54 height 44
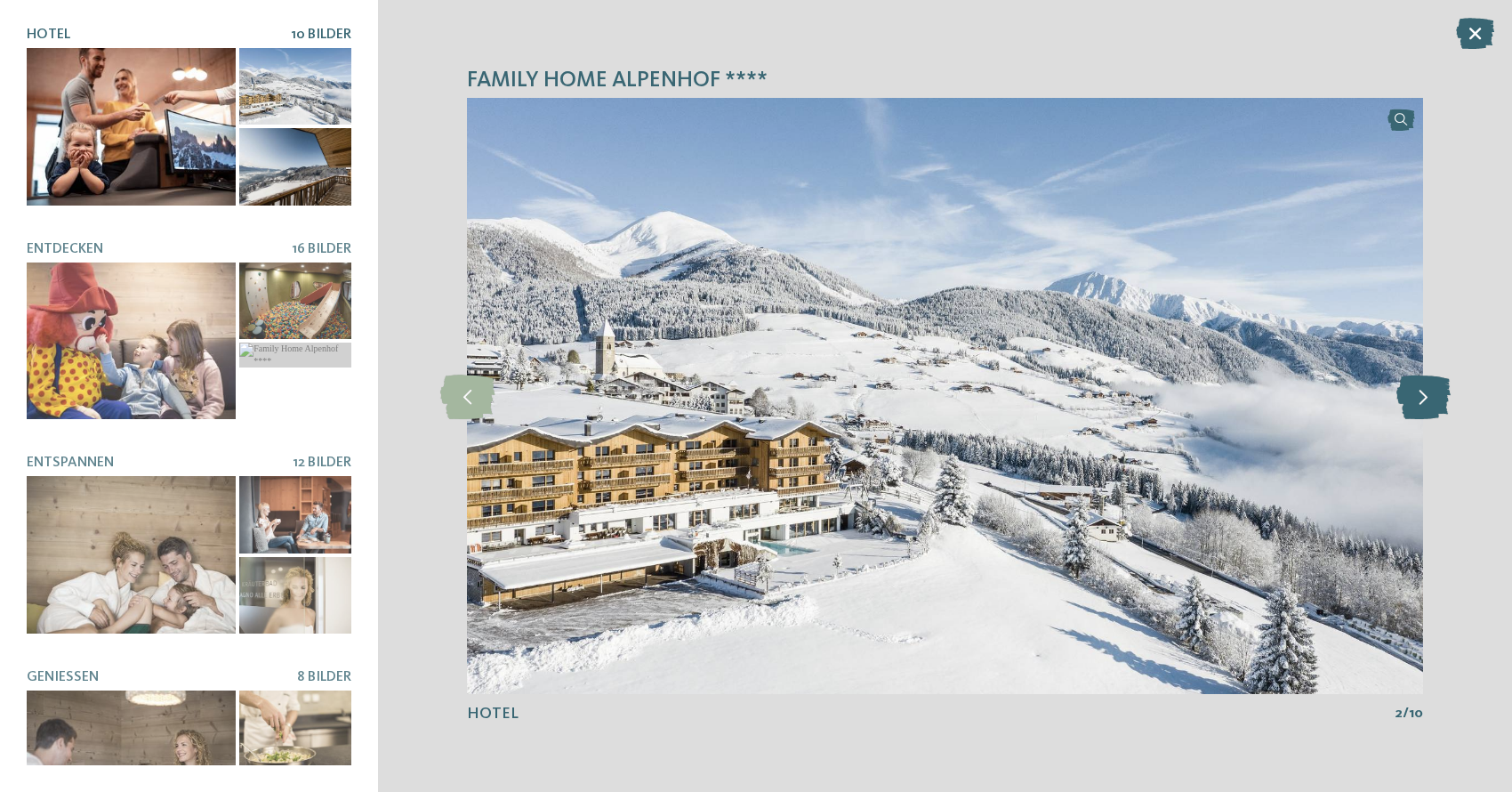
click at [1438, 405] on icon at bounding box center [1423, 396] width 54 height 44
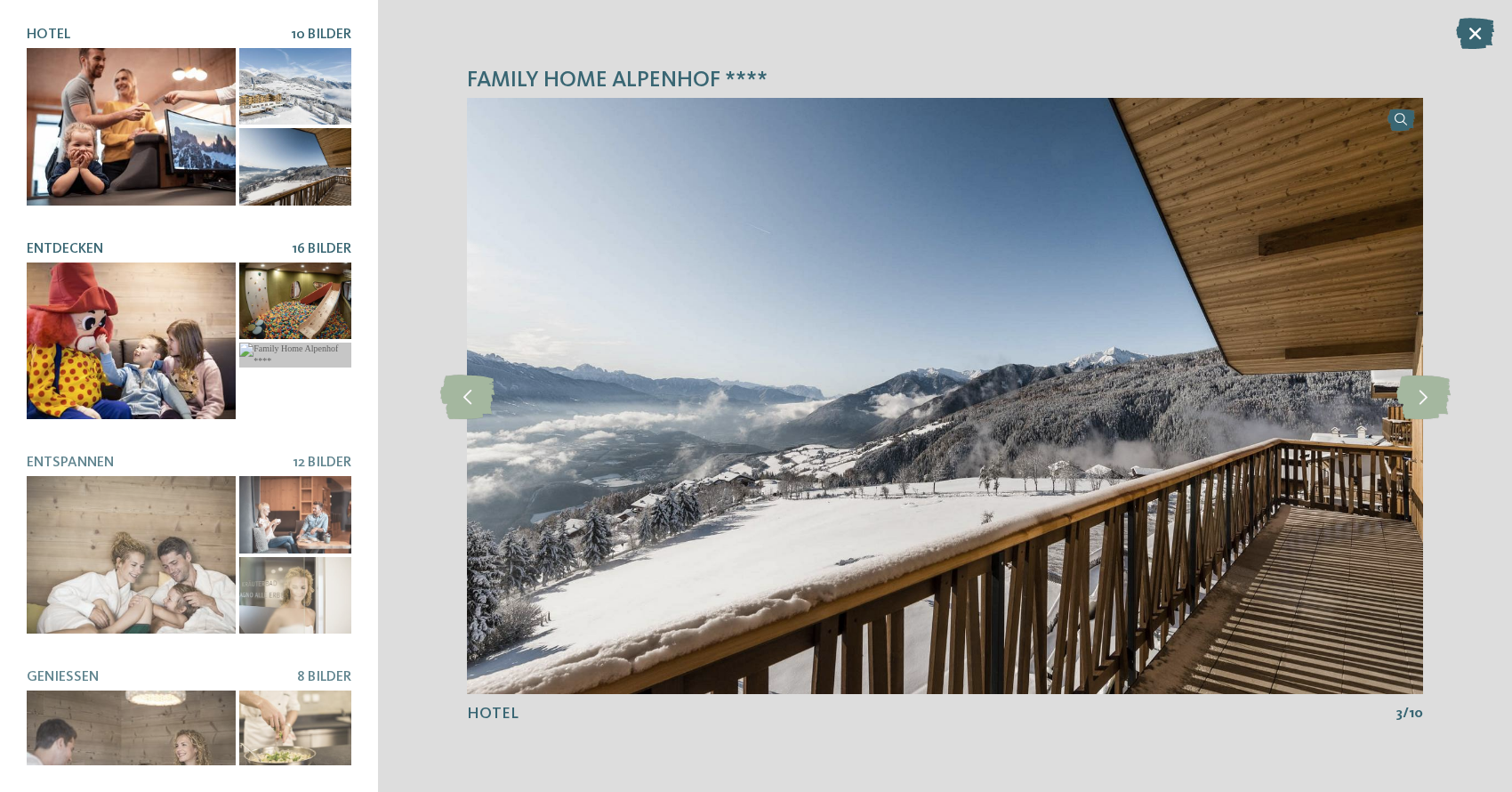
click at [144, 388] on div at bounding box center [131, 341] width 210 height 156
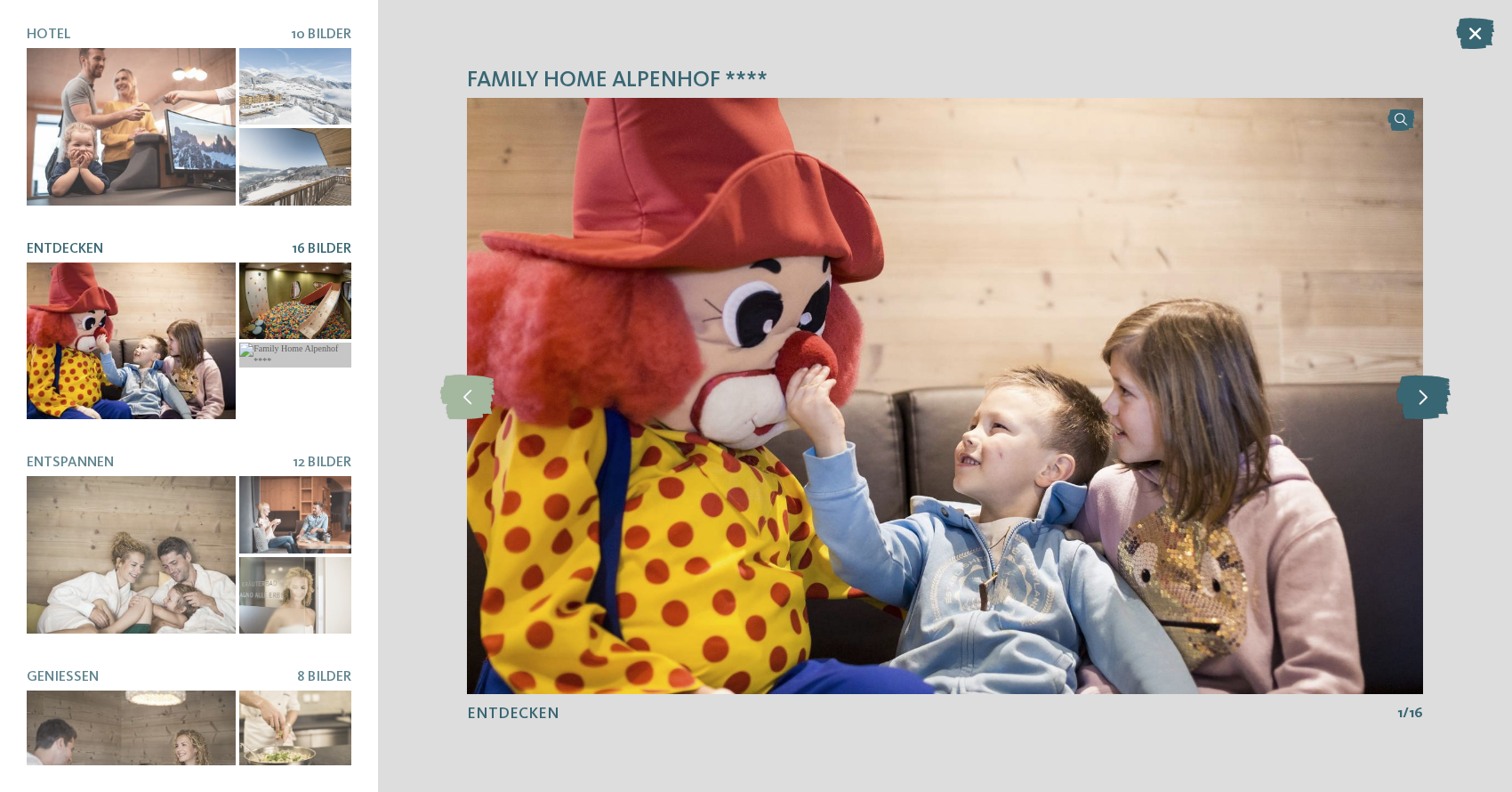
click at [1429, 395] on icon at bounding box center [1423, 396] width 54 height 44
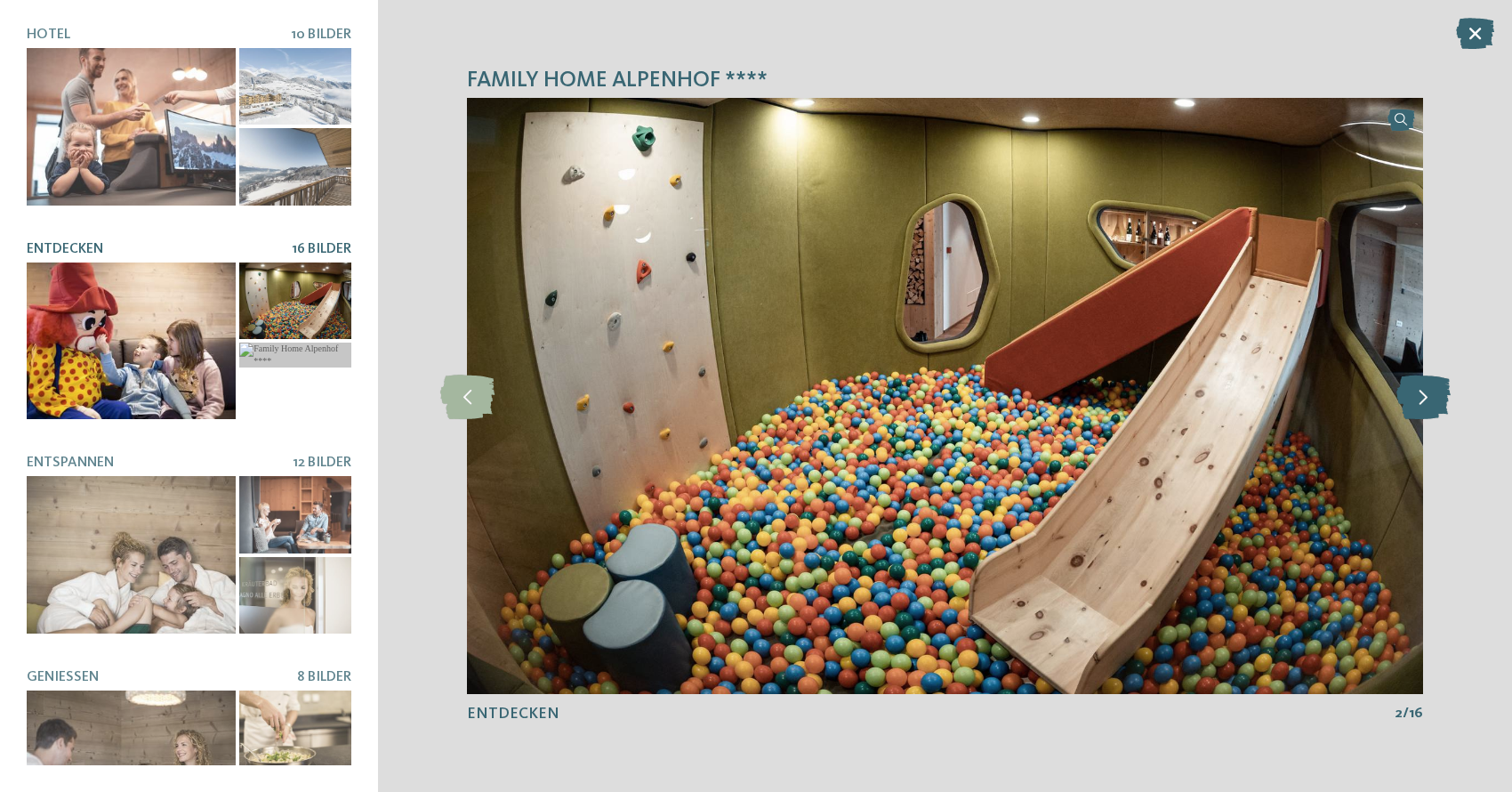
click at [1429, 395] on icon at bounding box center [1423, 396] width 54 height 44
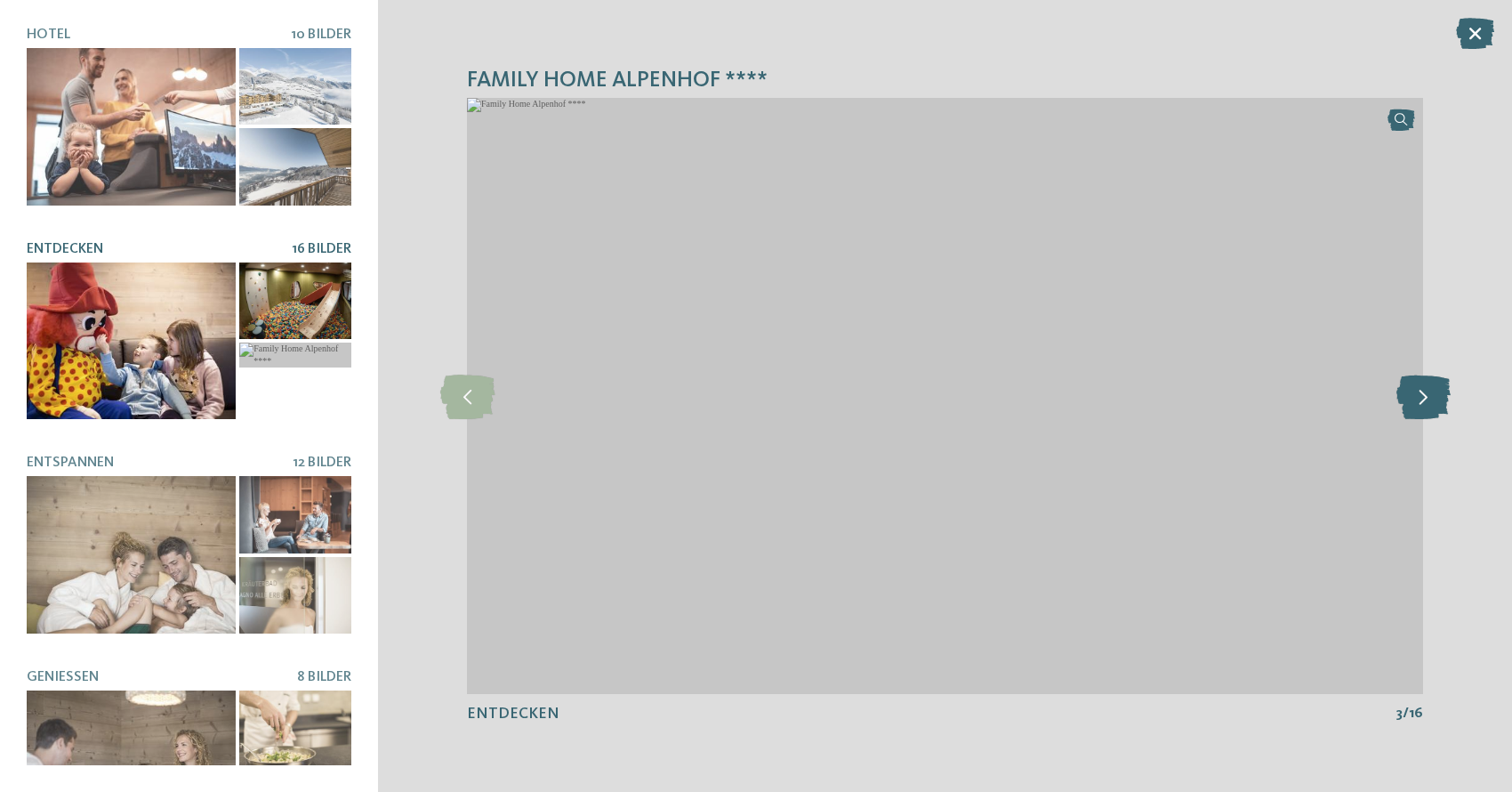
click at [1429, 395] on icon at bounding box center [1423, 396] width 54 height 44
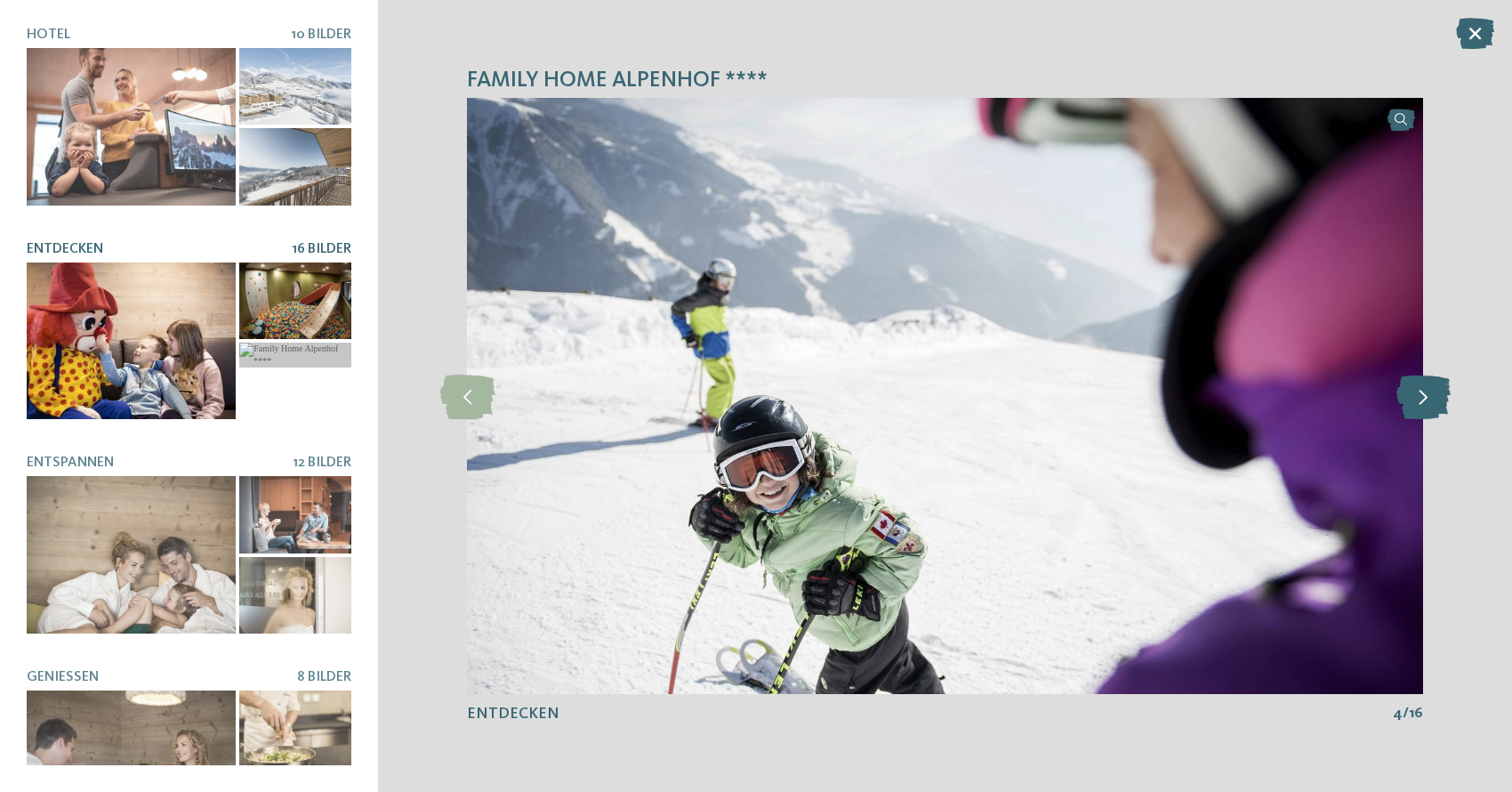
click at [1429, 395] on icon at bounding box center [1423, 396] width 54 height 44
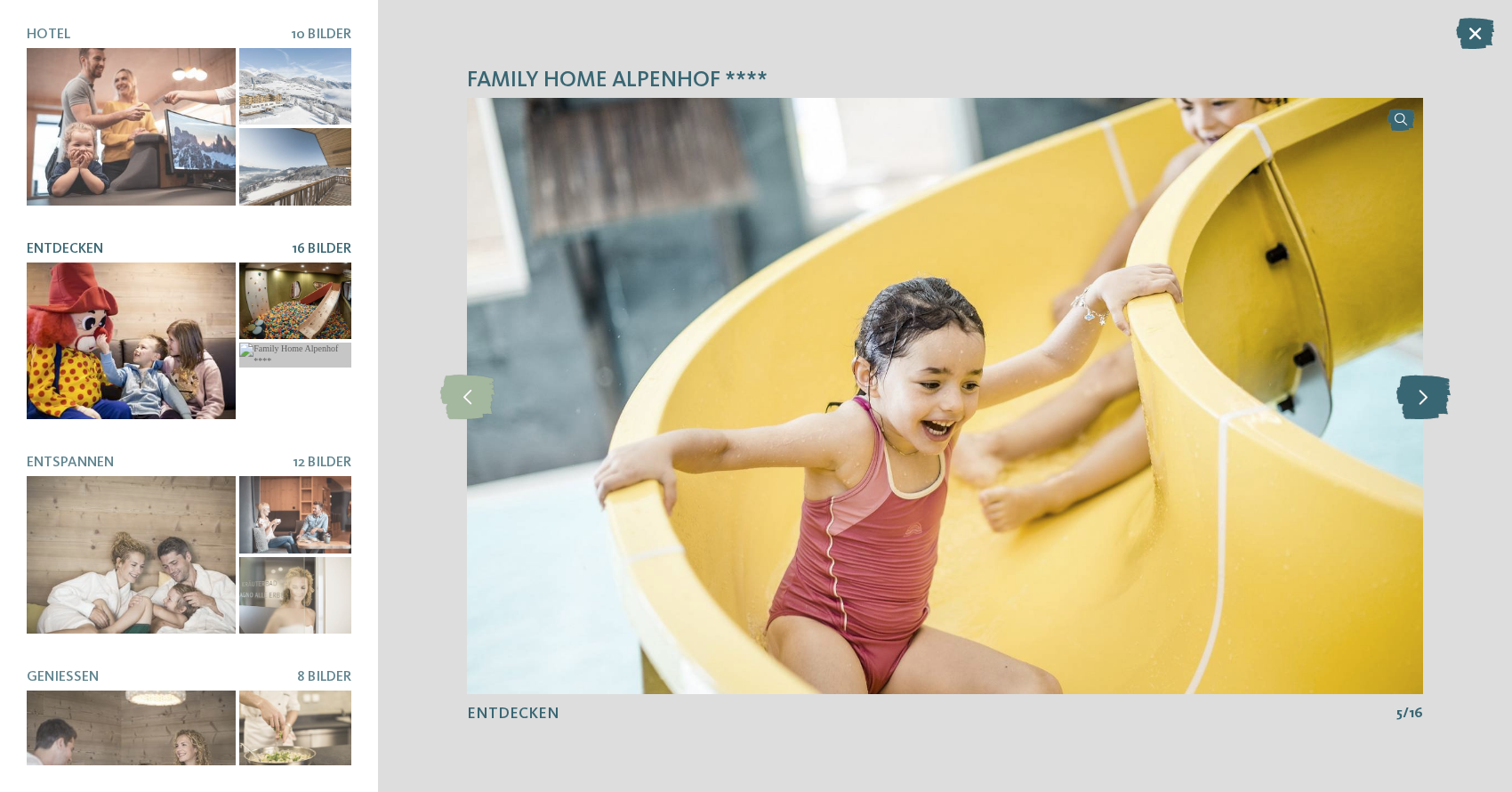
click at [1429, 395] on icon at bounding box center [1423, 396] width 54 height 44
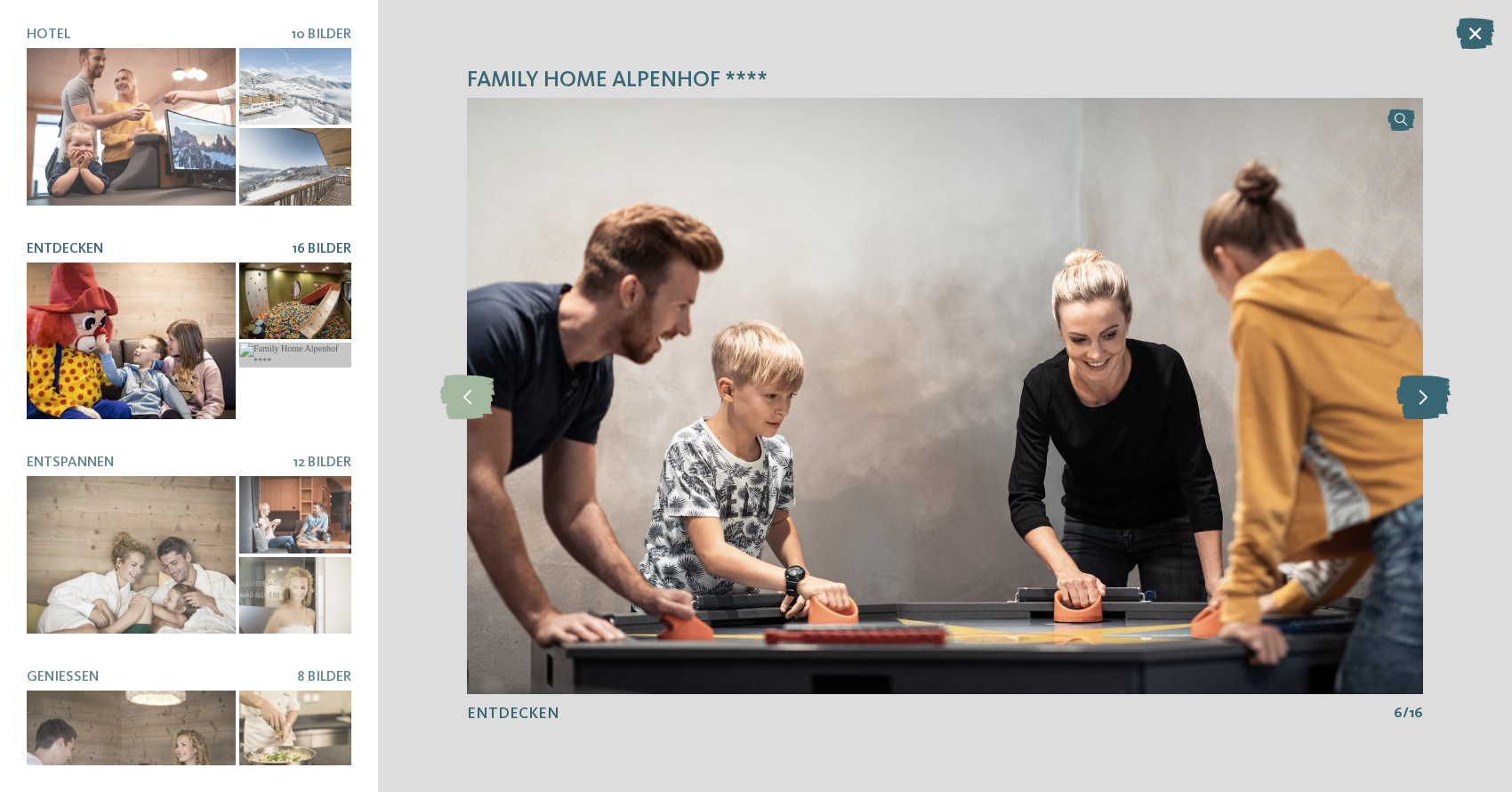
click at [1429, 395] on icon at bounding box center [1423, 396] width 54 height 44
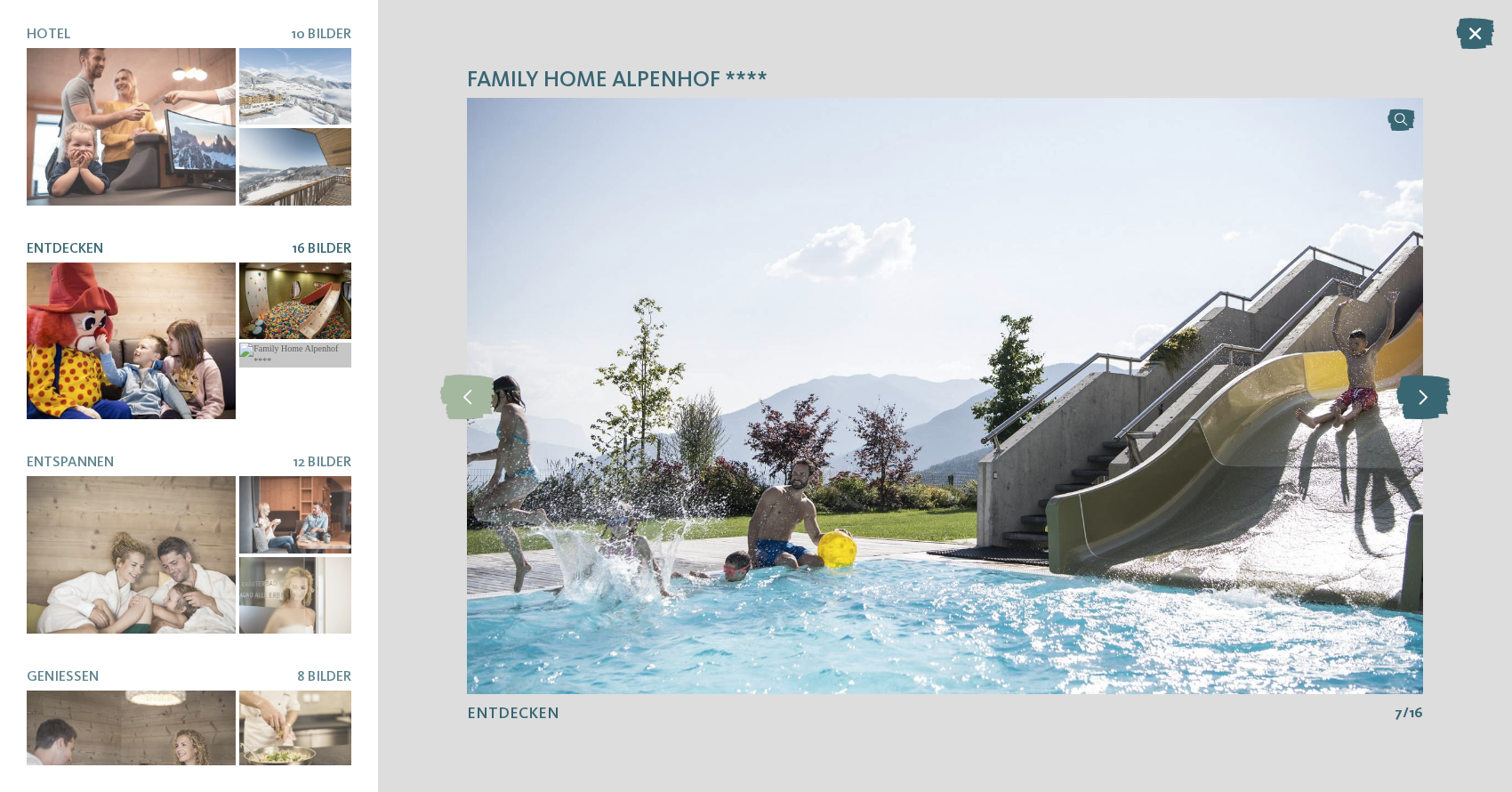
click at [1429, 395] on icon at bounding box center [1423, 396] width 54 height 44
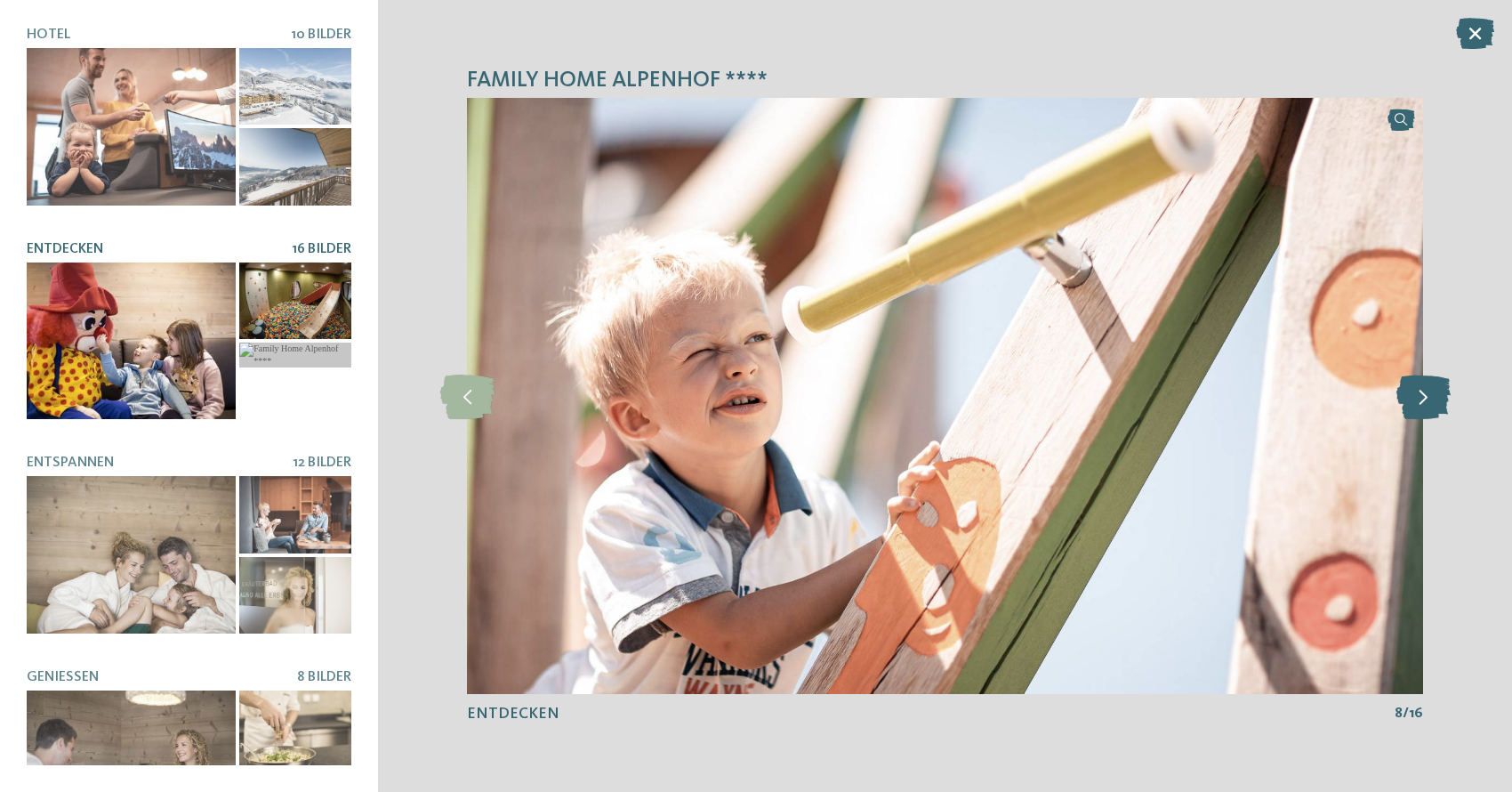
click at [1429, 395] on icon at bounding box center [1423, 396] width 54 height 44
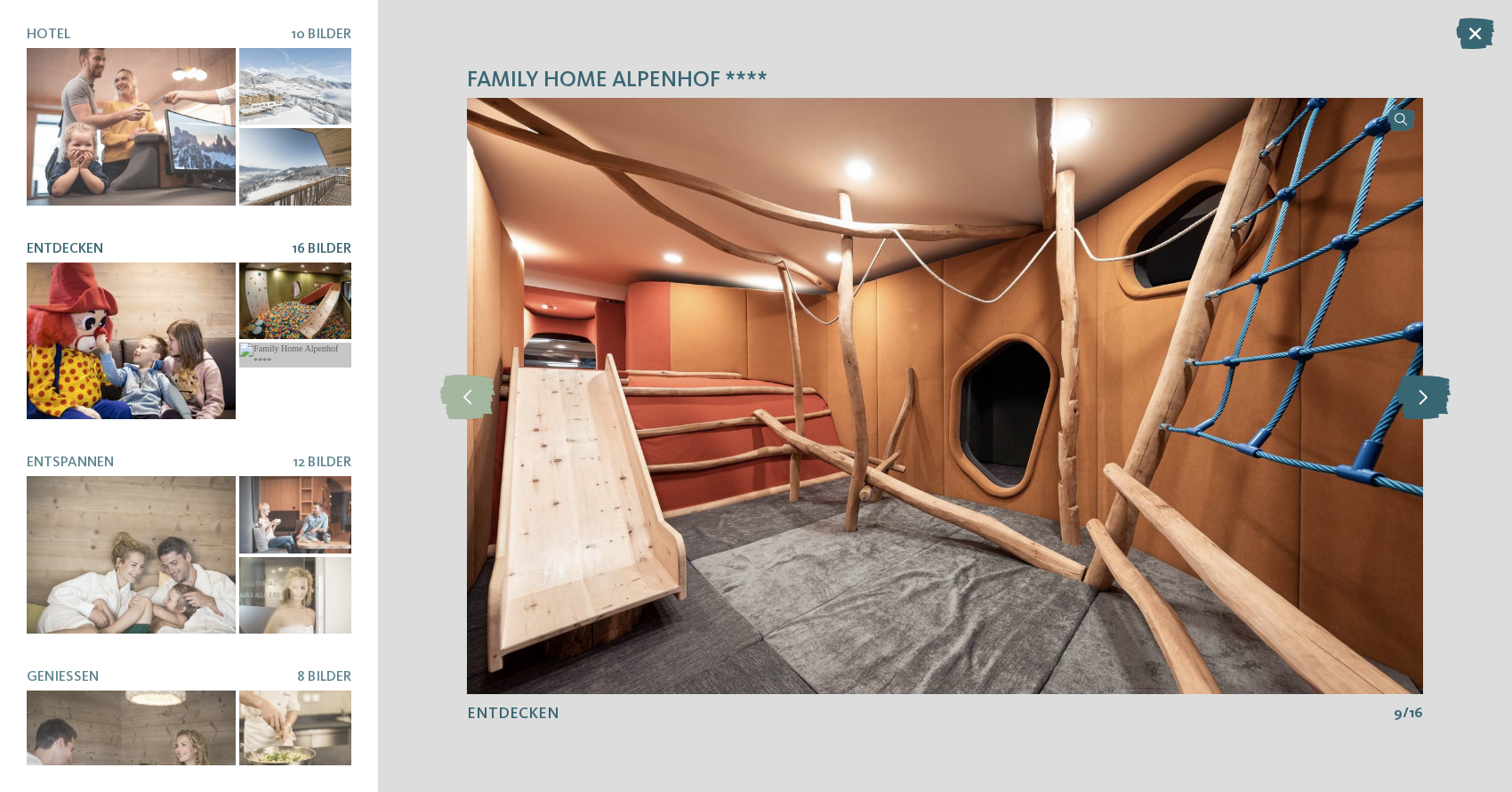
click at [1429, 395] on icon at bounding box center [1423, 396] width 54 height 44
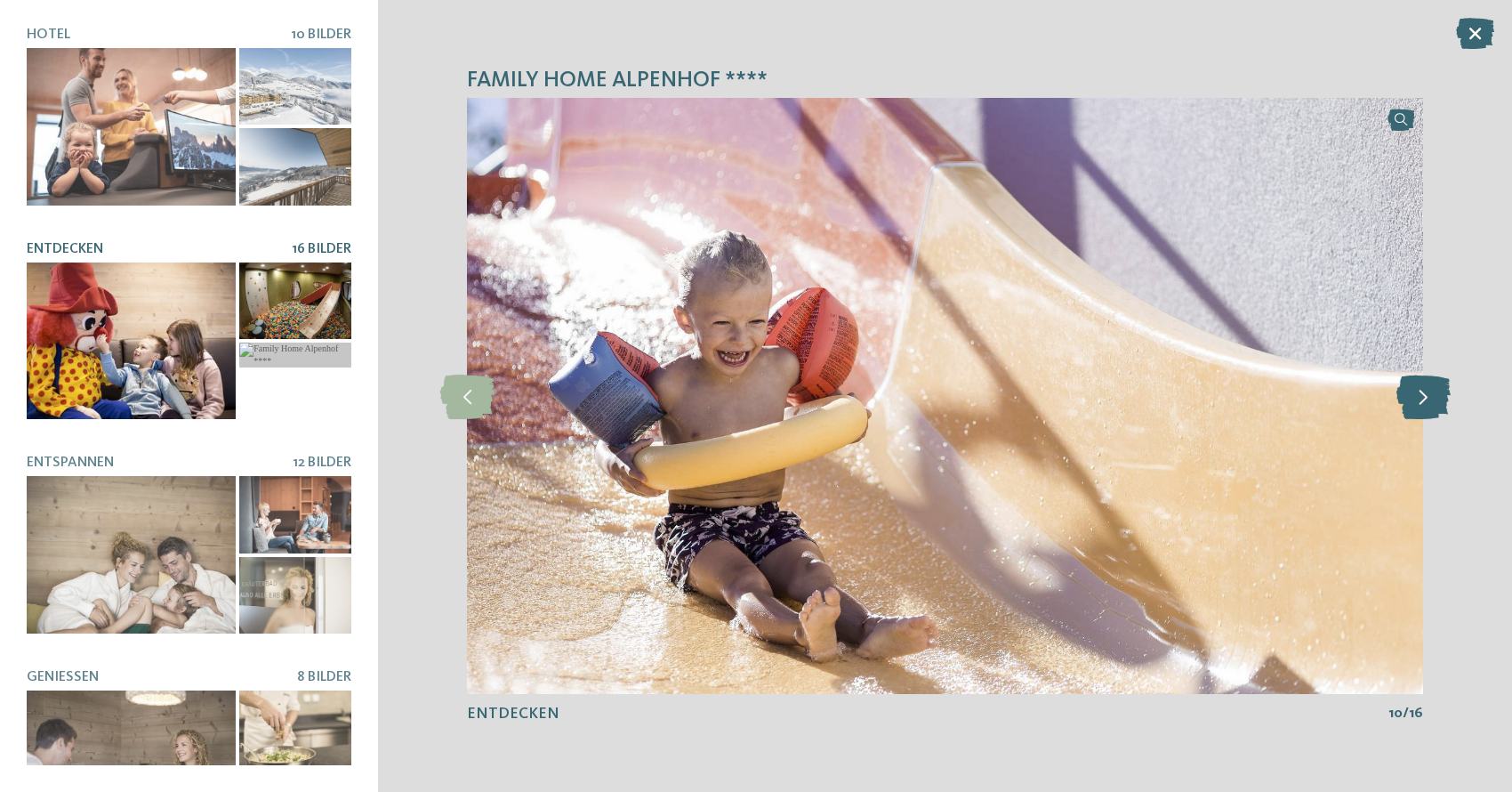
click at [1429, 395] on icon at bounding box center [1423, 396] width 54 height 44
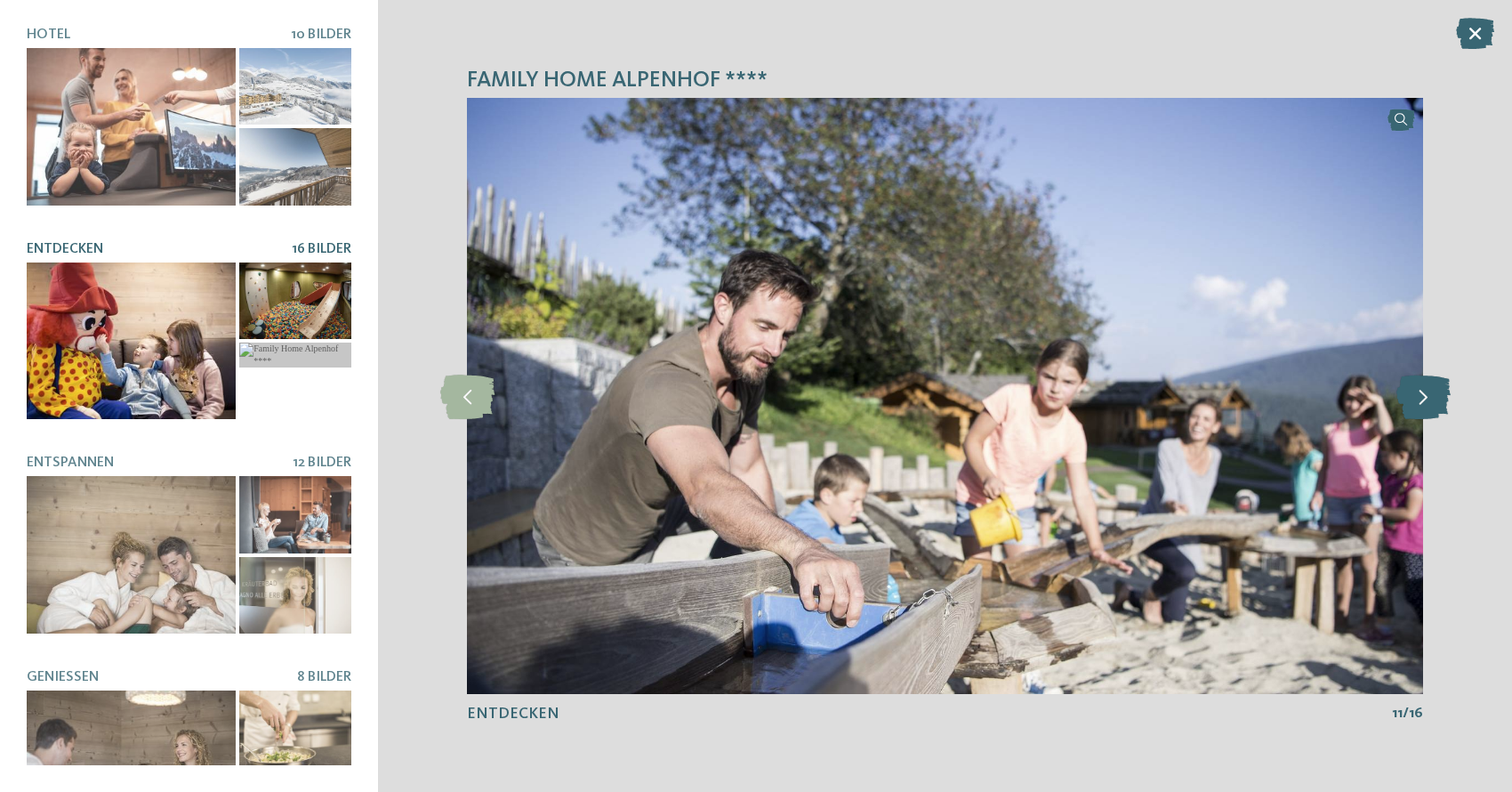
click at [1429, 395] on icon at bounding box center [1423, 396] width 54 height 44
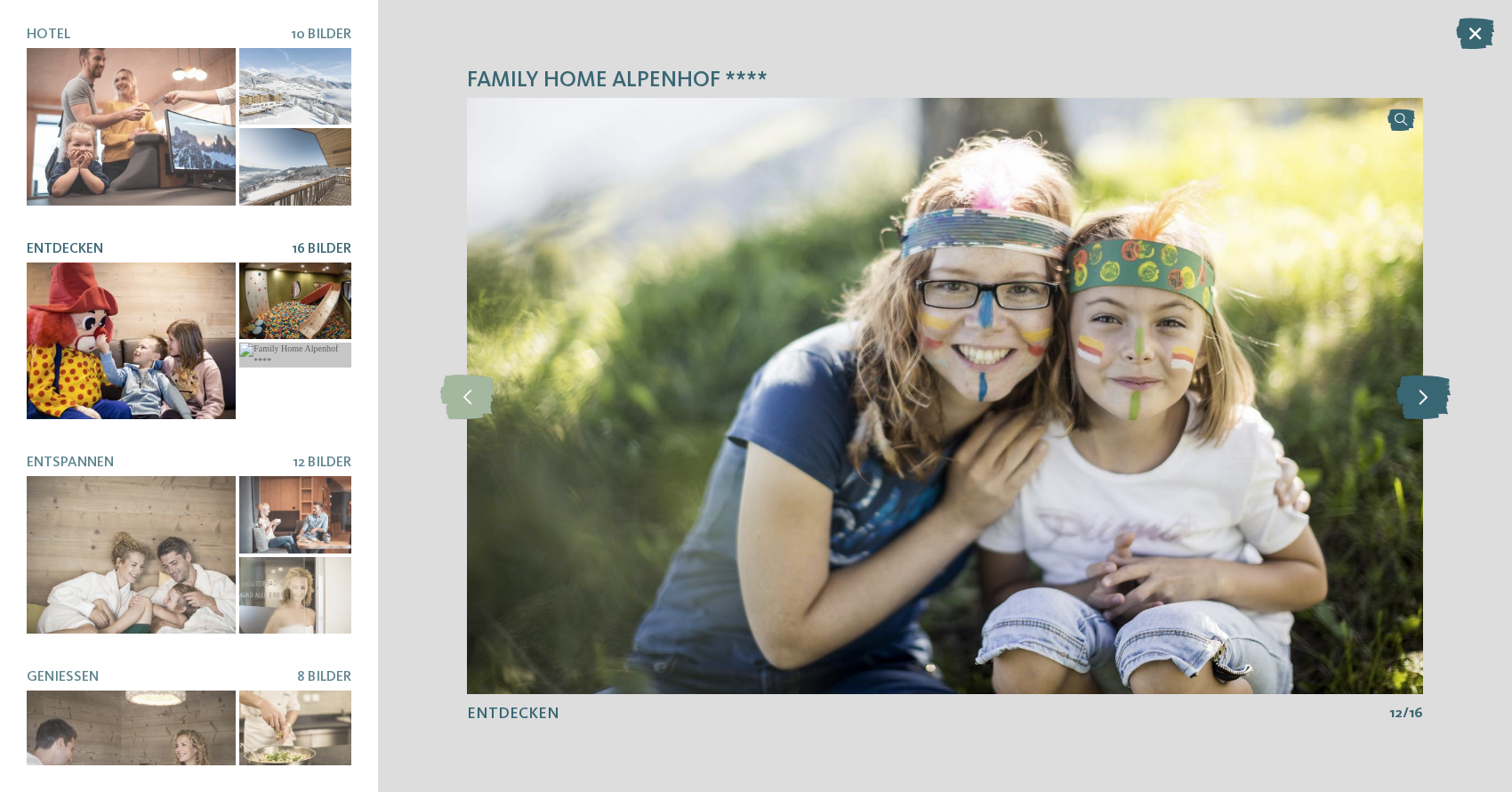
click at [1429, 396] on icon at bounding box center [1423, 396] width 54 height 44
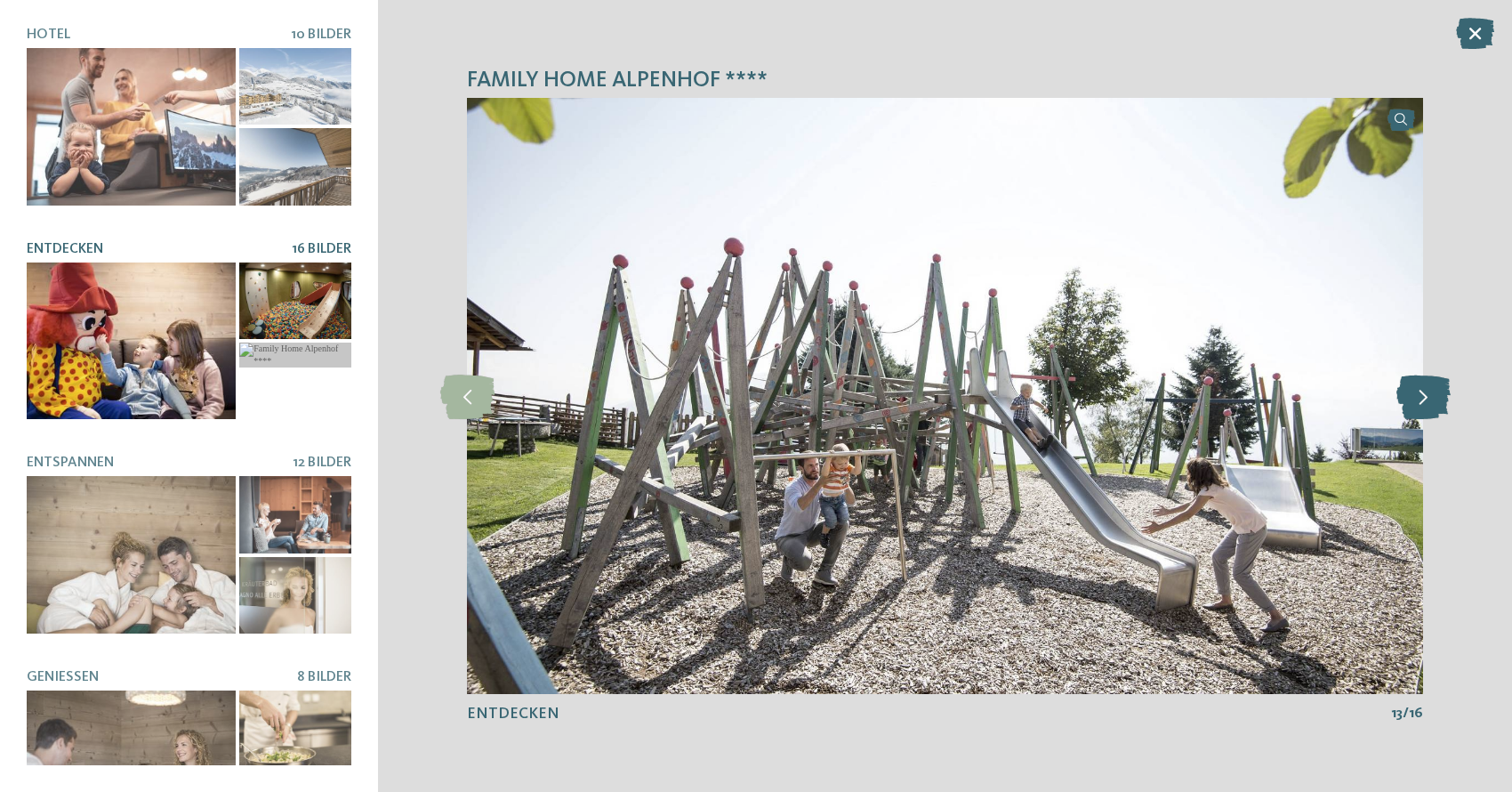
click at [1429, 396] on icon at bounding box center [1423, 396] width 54 height 44
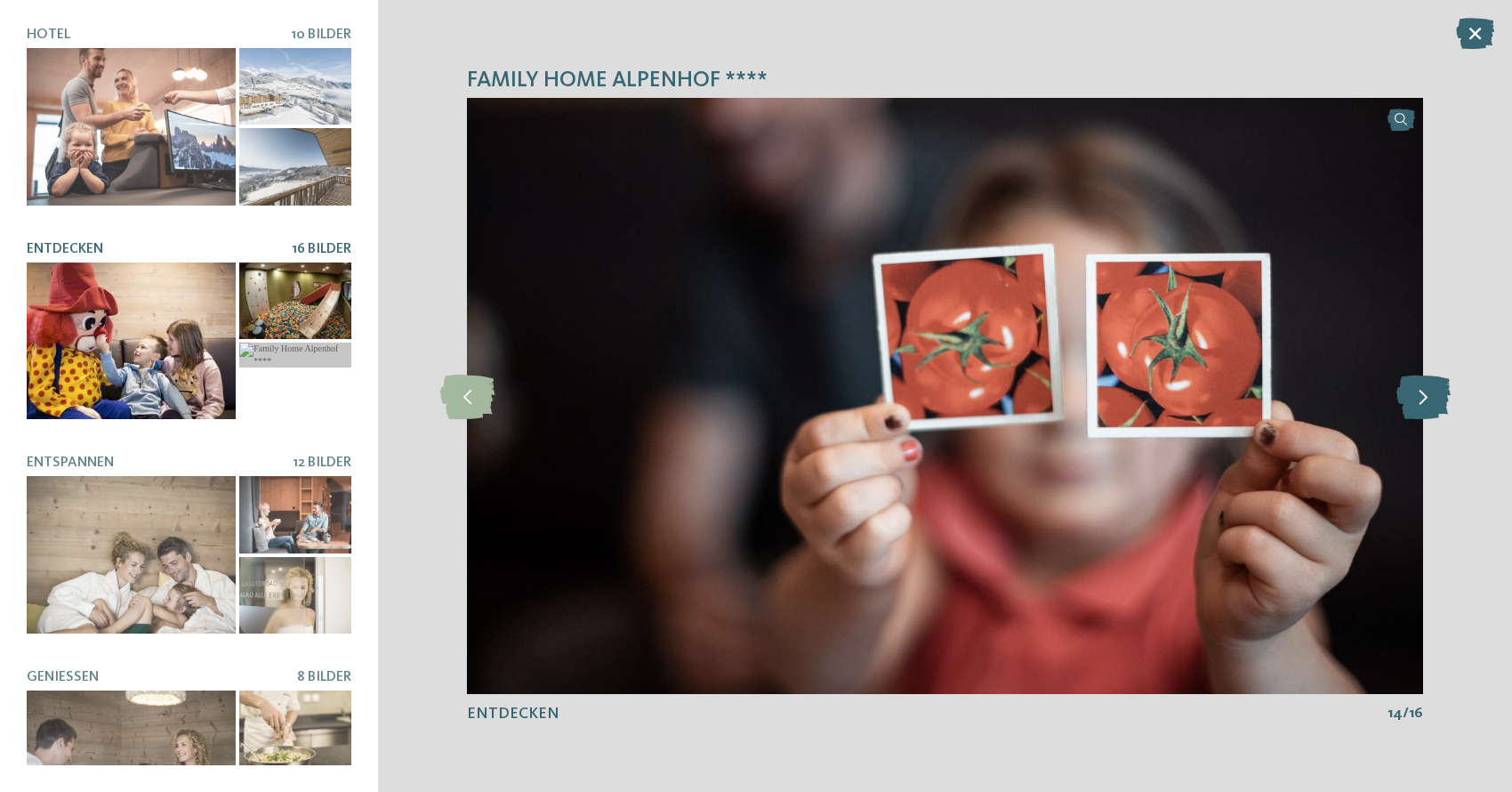
click at [1429, 396] on icon at bounding box center [1423, 396] width 54 height 44
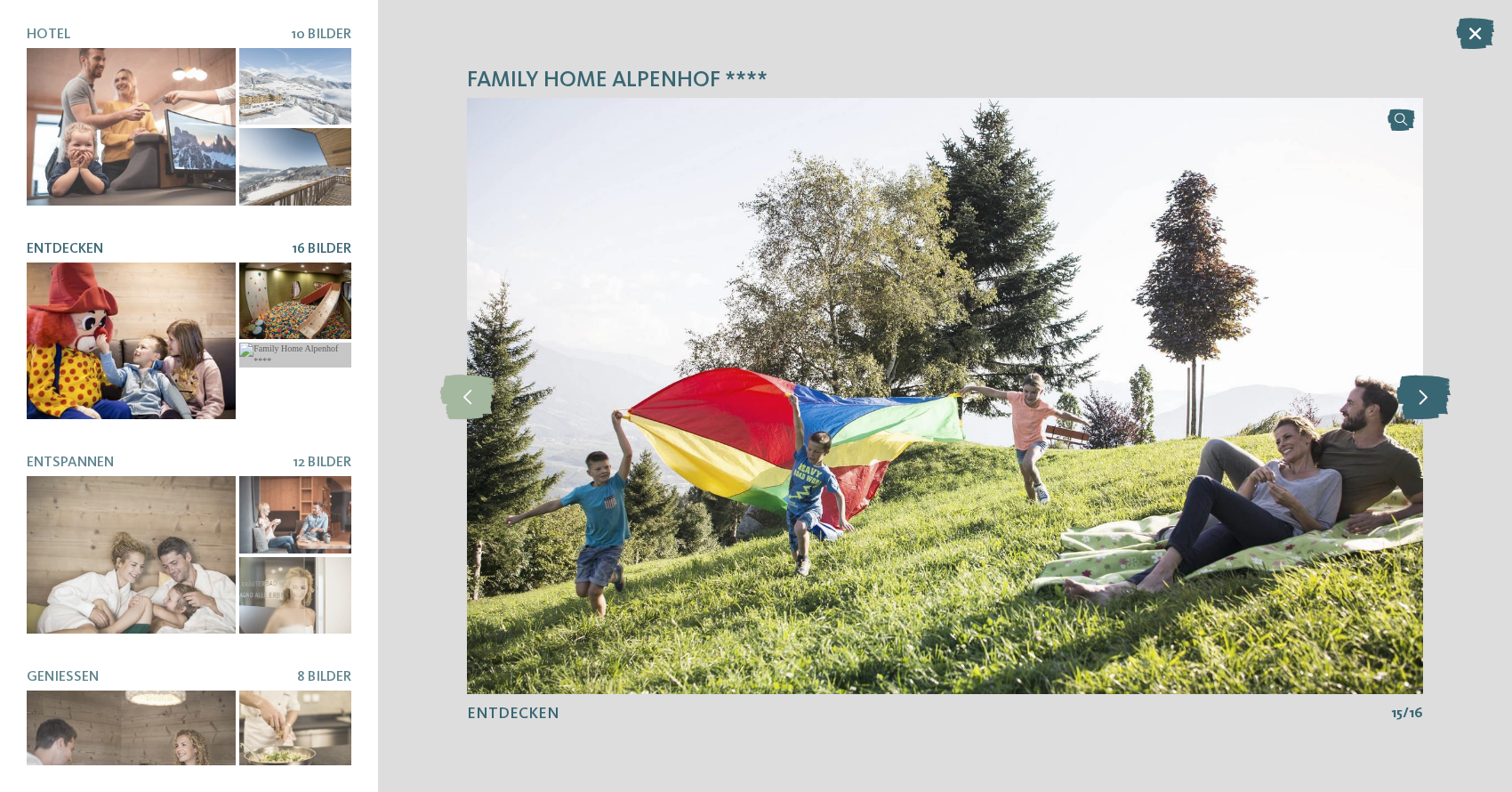
click at [1429, 396] on icon at bounding box center [1423, 396] width 54 height 44
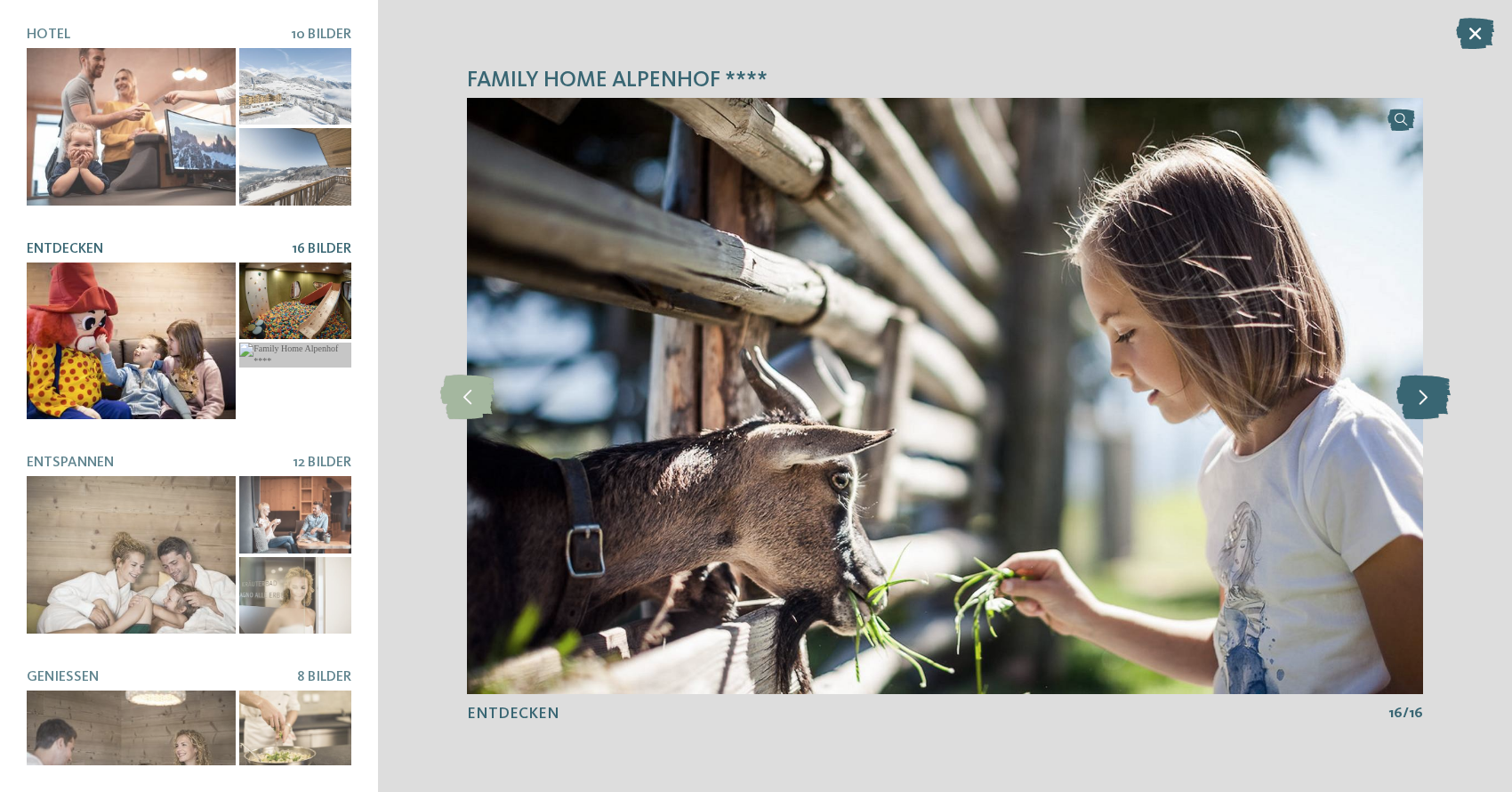
click at [1429, 396] on icon at bounding box center [1423, 396] width 54 height 44
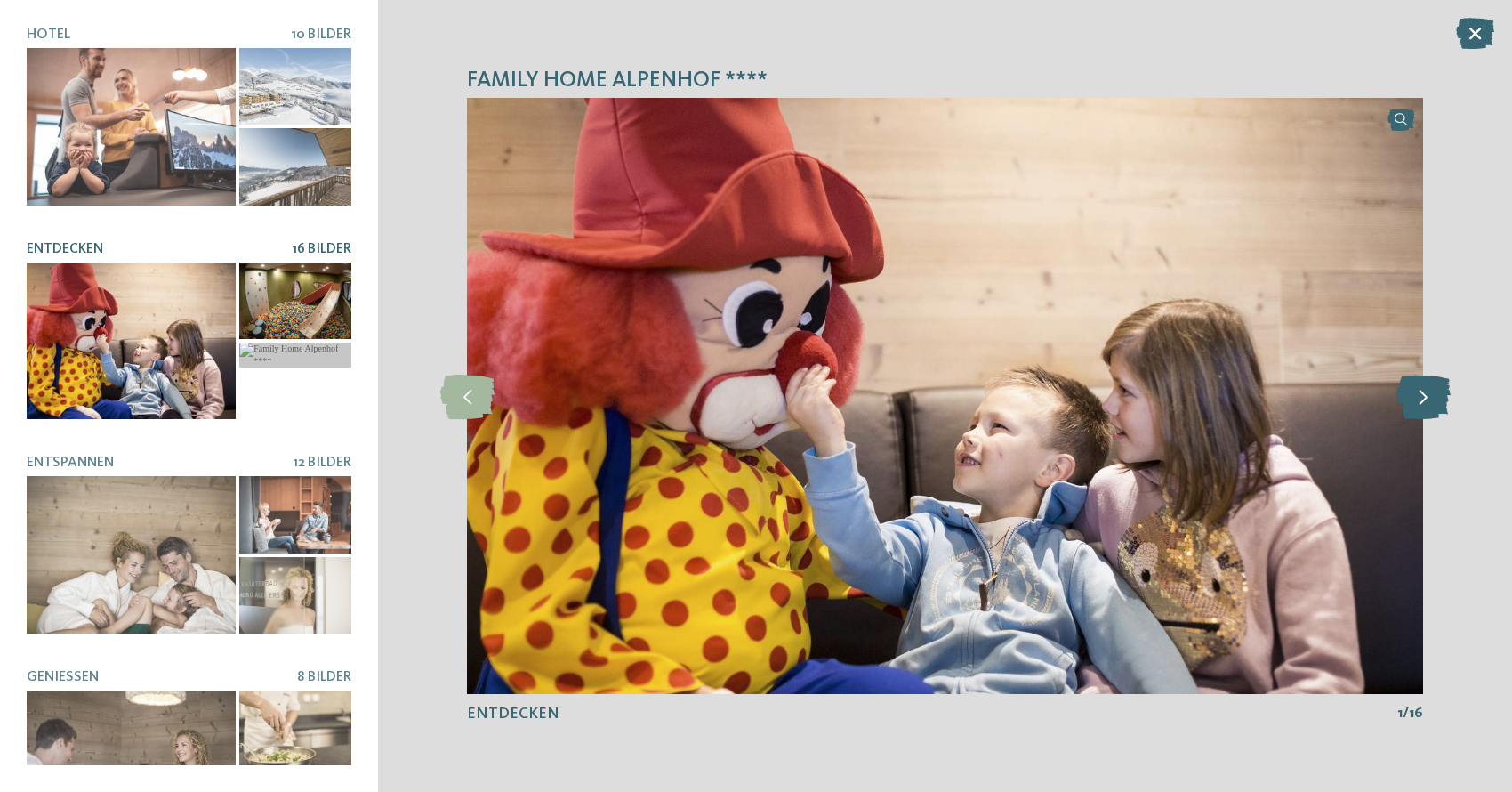
click at [1429, 396] on icon at bounding box center [1423, 396] width 54 height 44
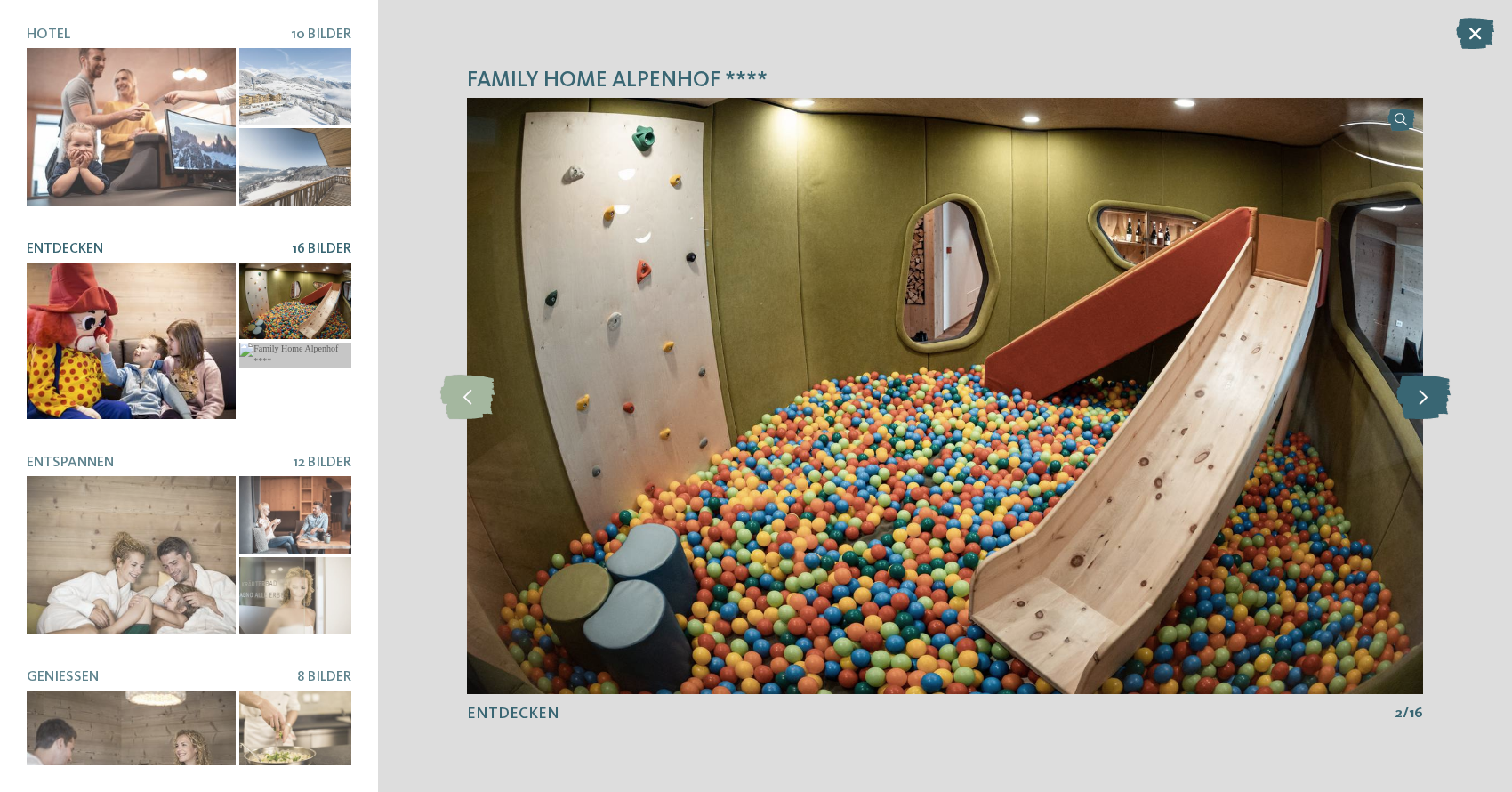
click at [1421, 391] on icon at bounding box center [1423, 396] width 54 height 44
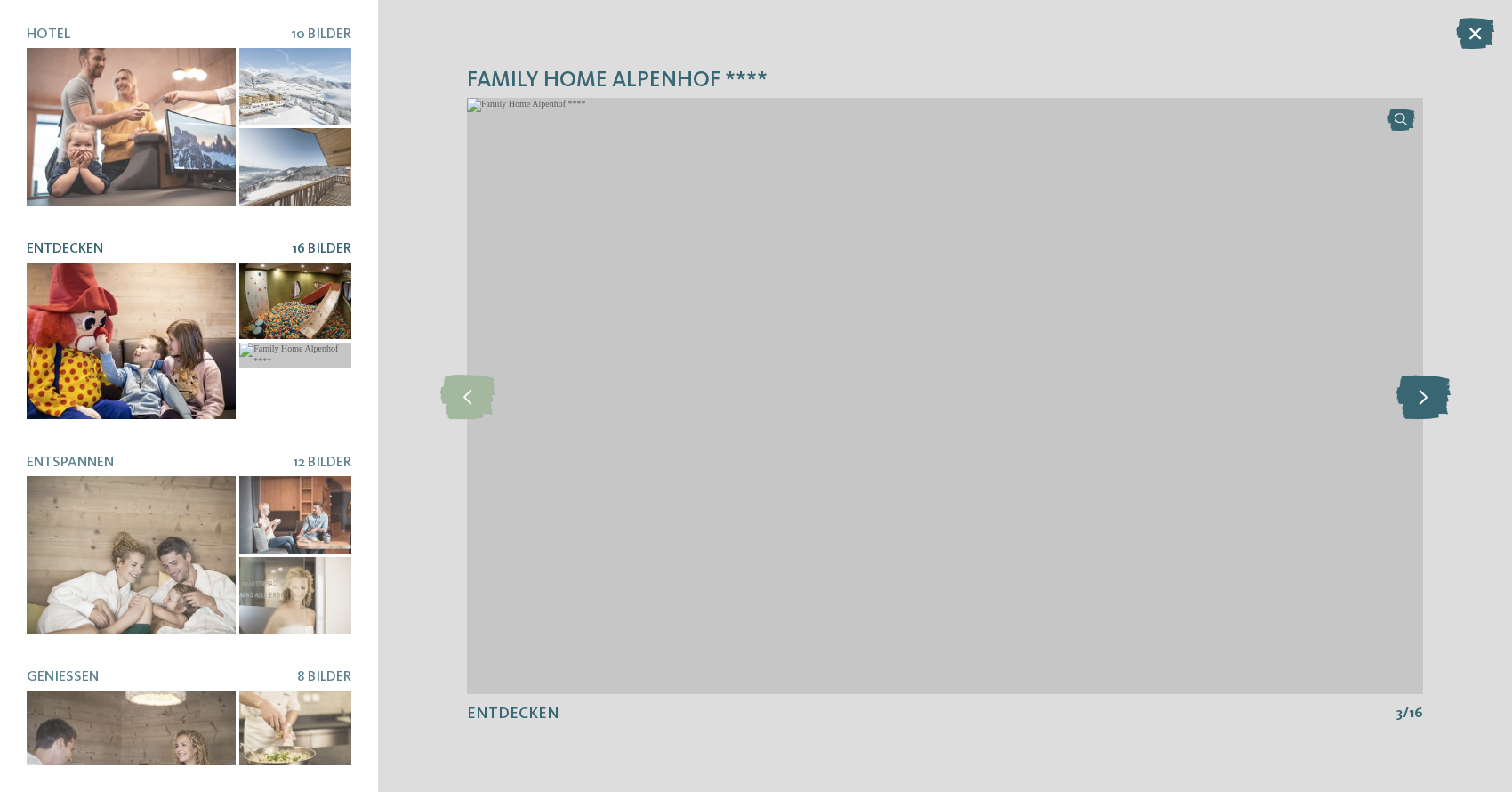
click at [1418, 390] on icon at bounding box center [1423, 396] width 54 height 44
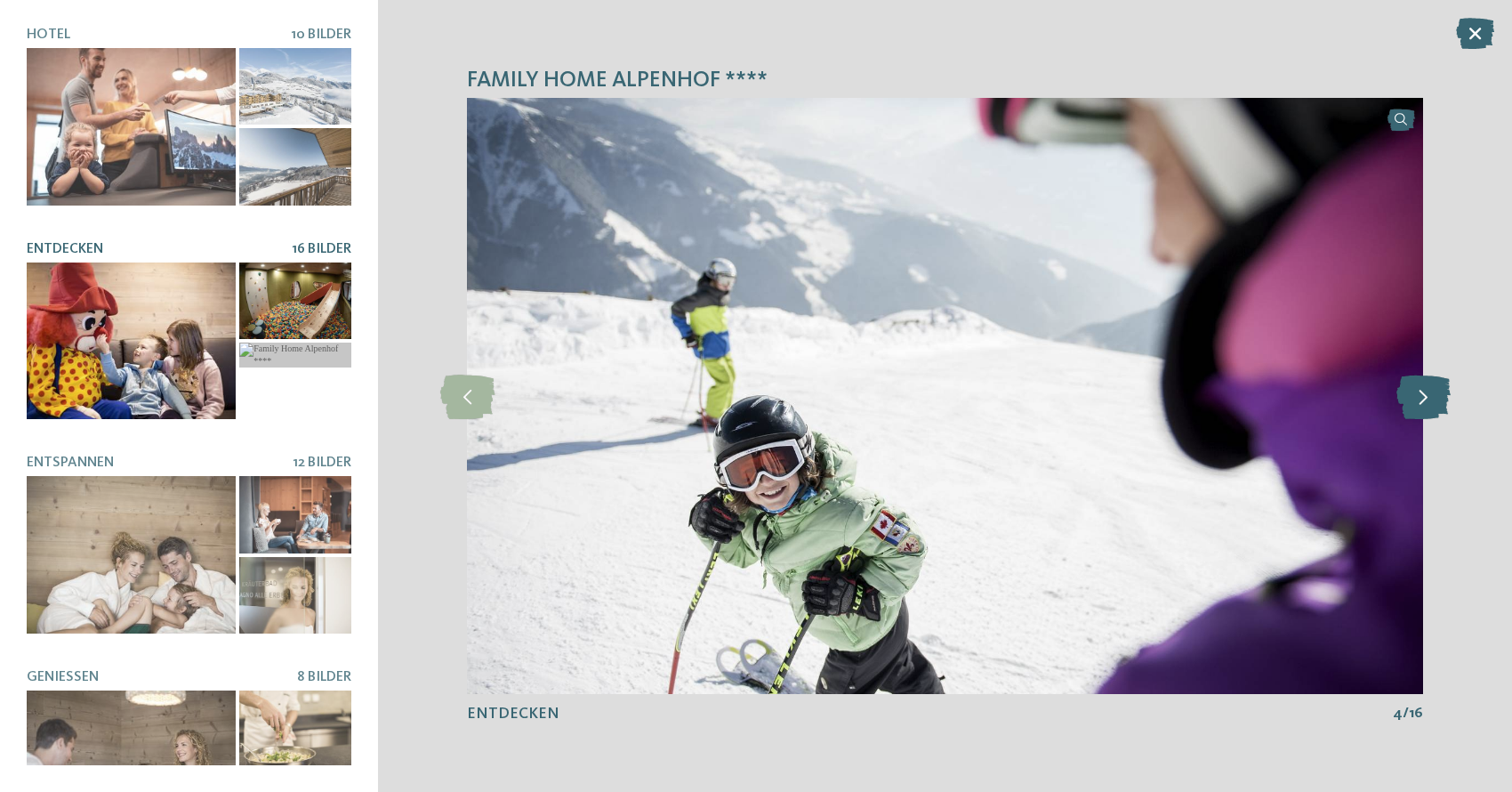
click at [1418, 390] on icon at bounding box center [1423, 396] width 54 height 44
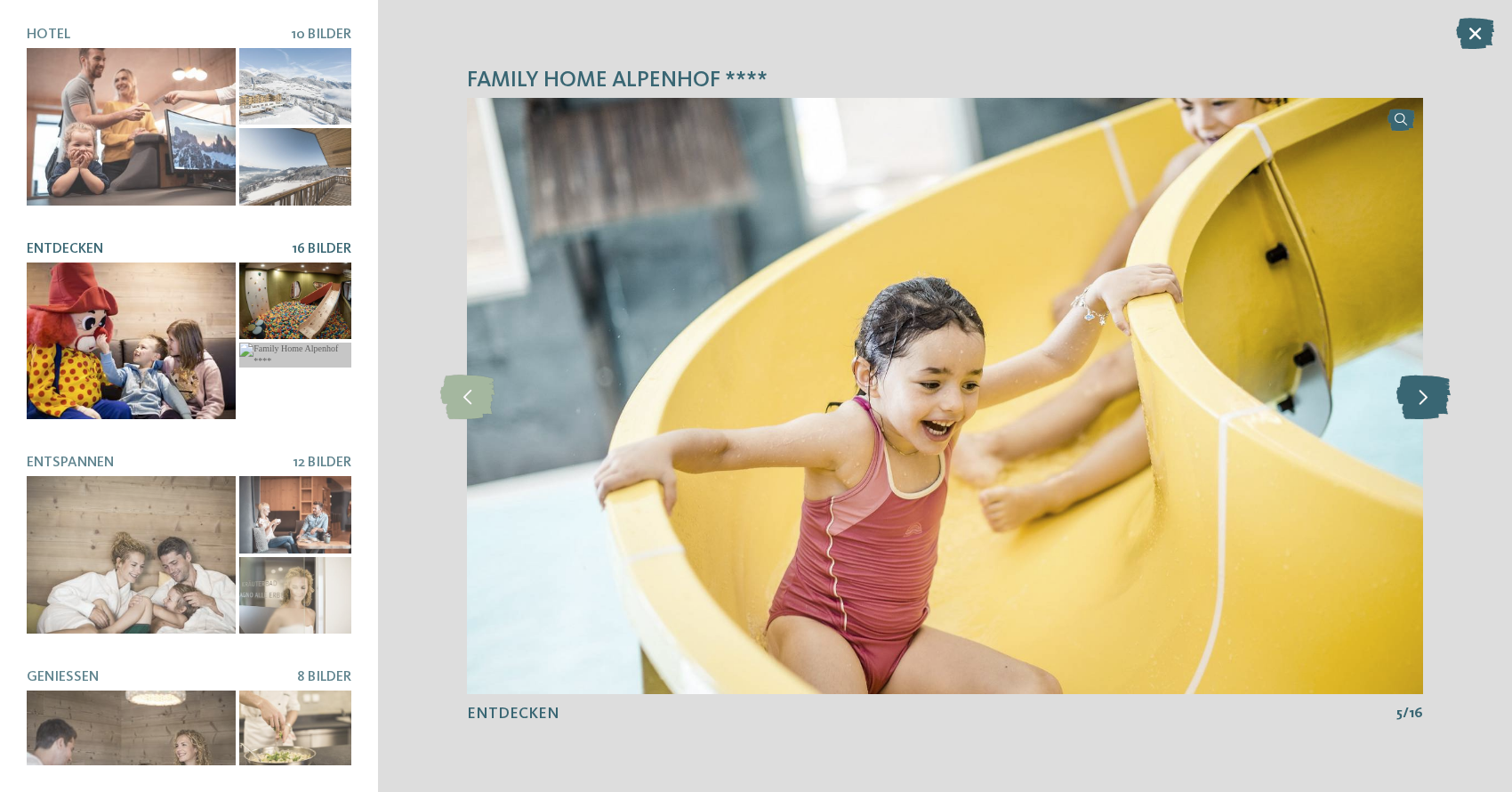
click at [1418, 390] on icon at bounding box center [1423, 396] width 54 height 44
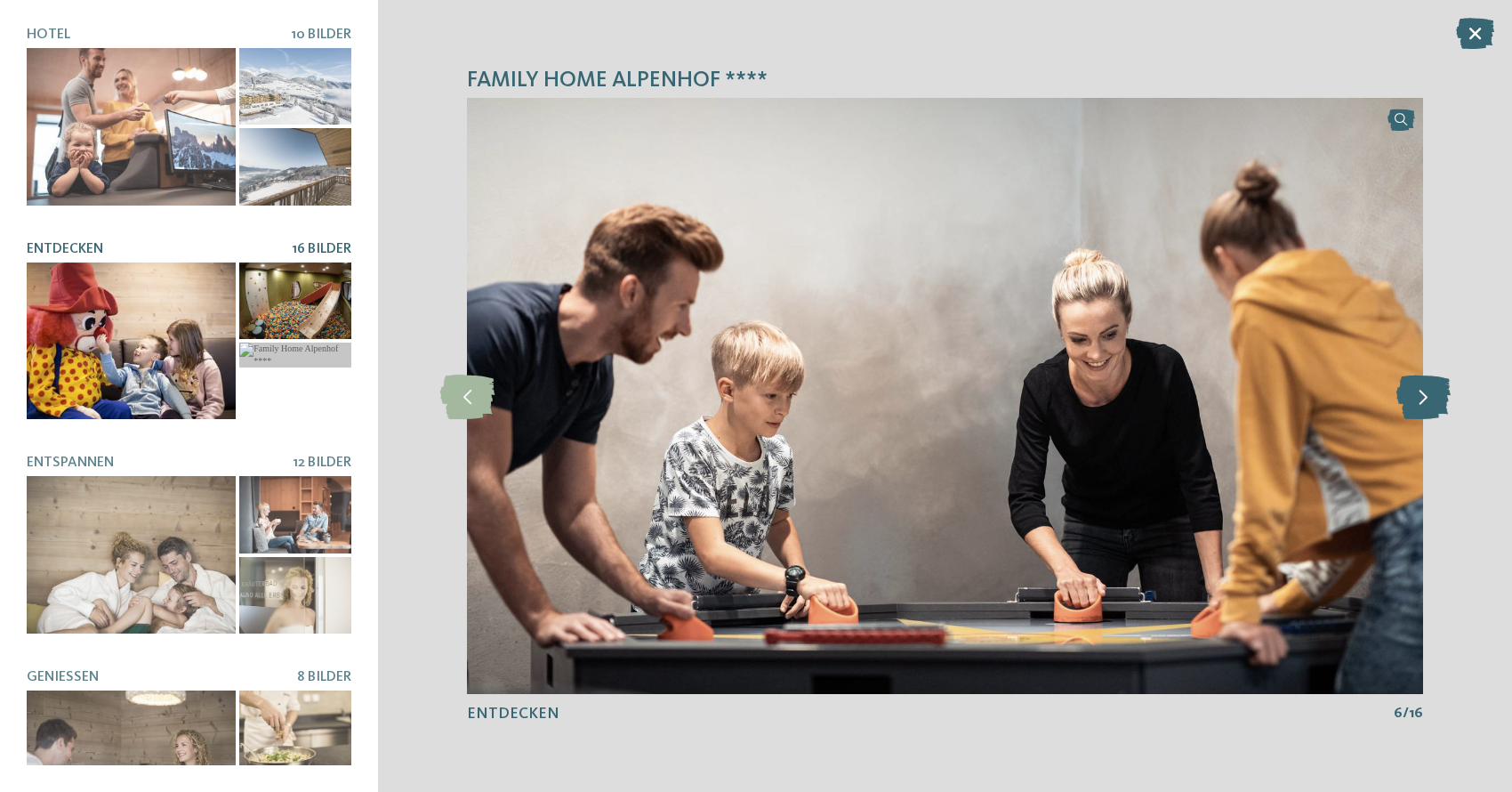
click at [1418, 390] on icon at bounding box center [1423, 396] width 54 height 44
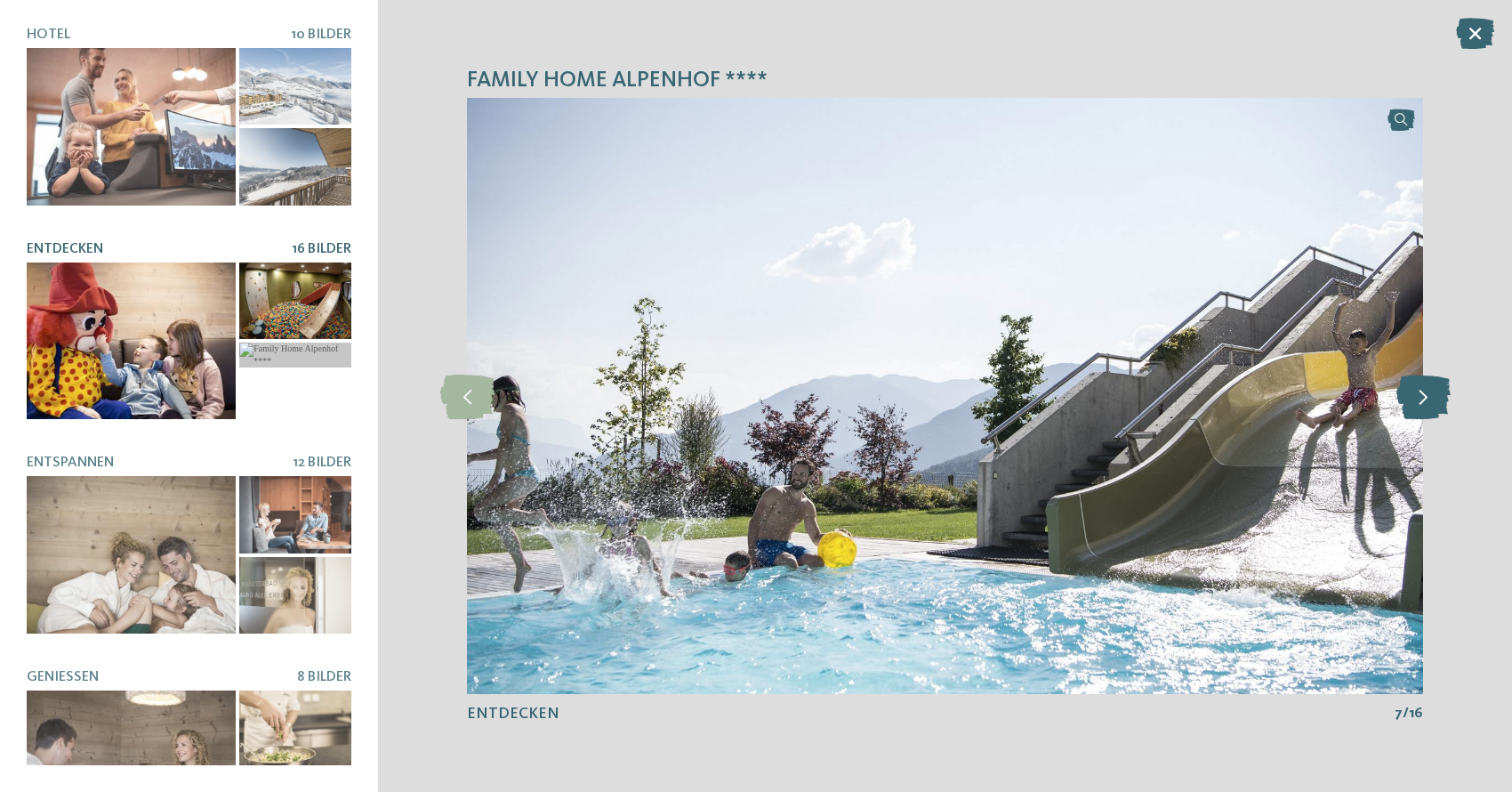
click at [1418, 390] on icon at bounding box center [1423, 396] width 54 height 44
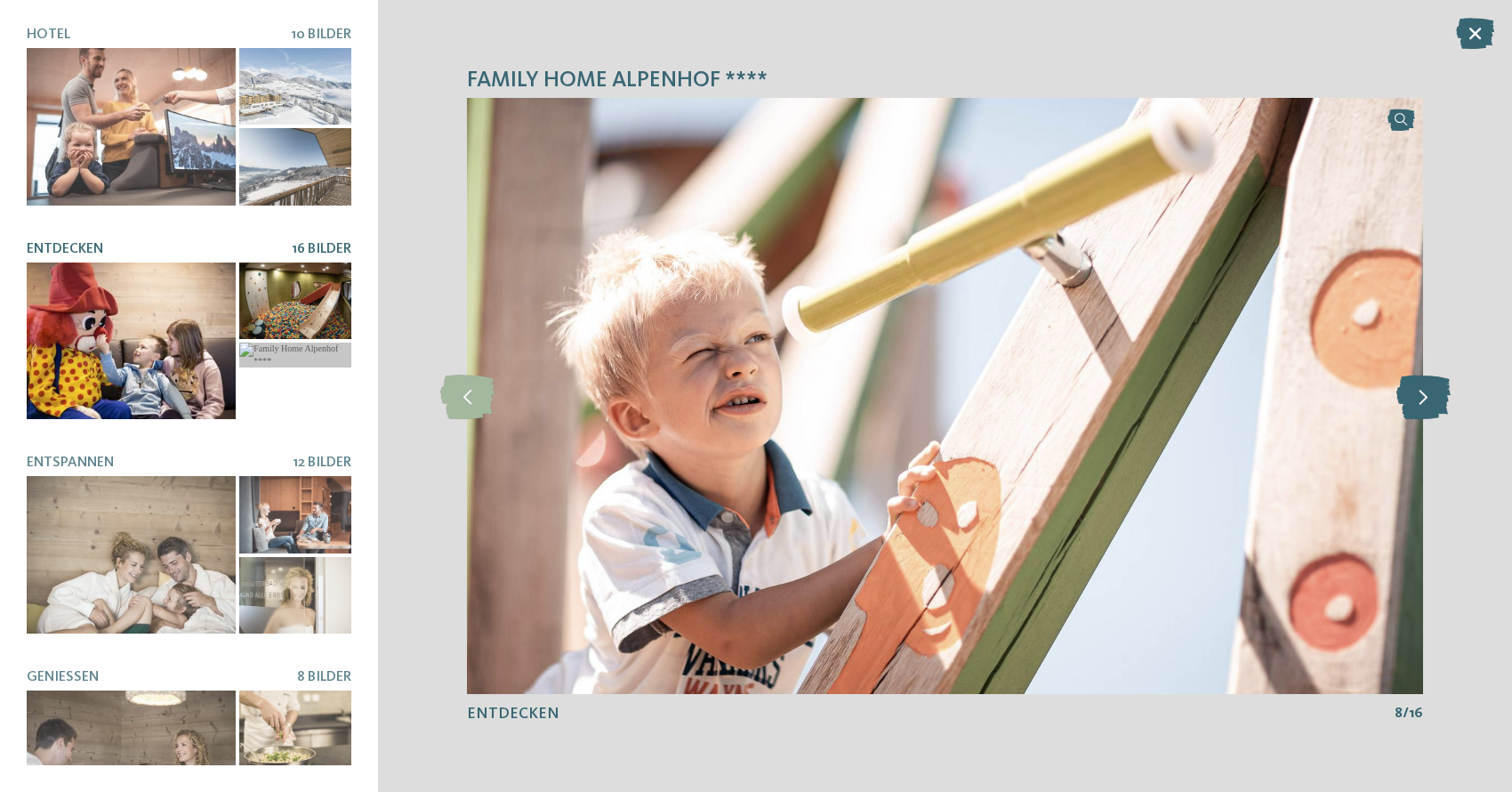
click at [1418, 390] on icon at bounding box center [1423, 396] width 54 height 44
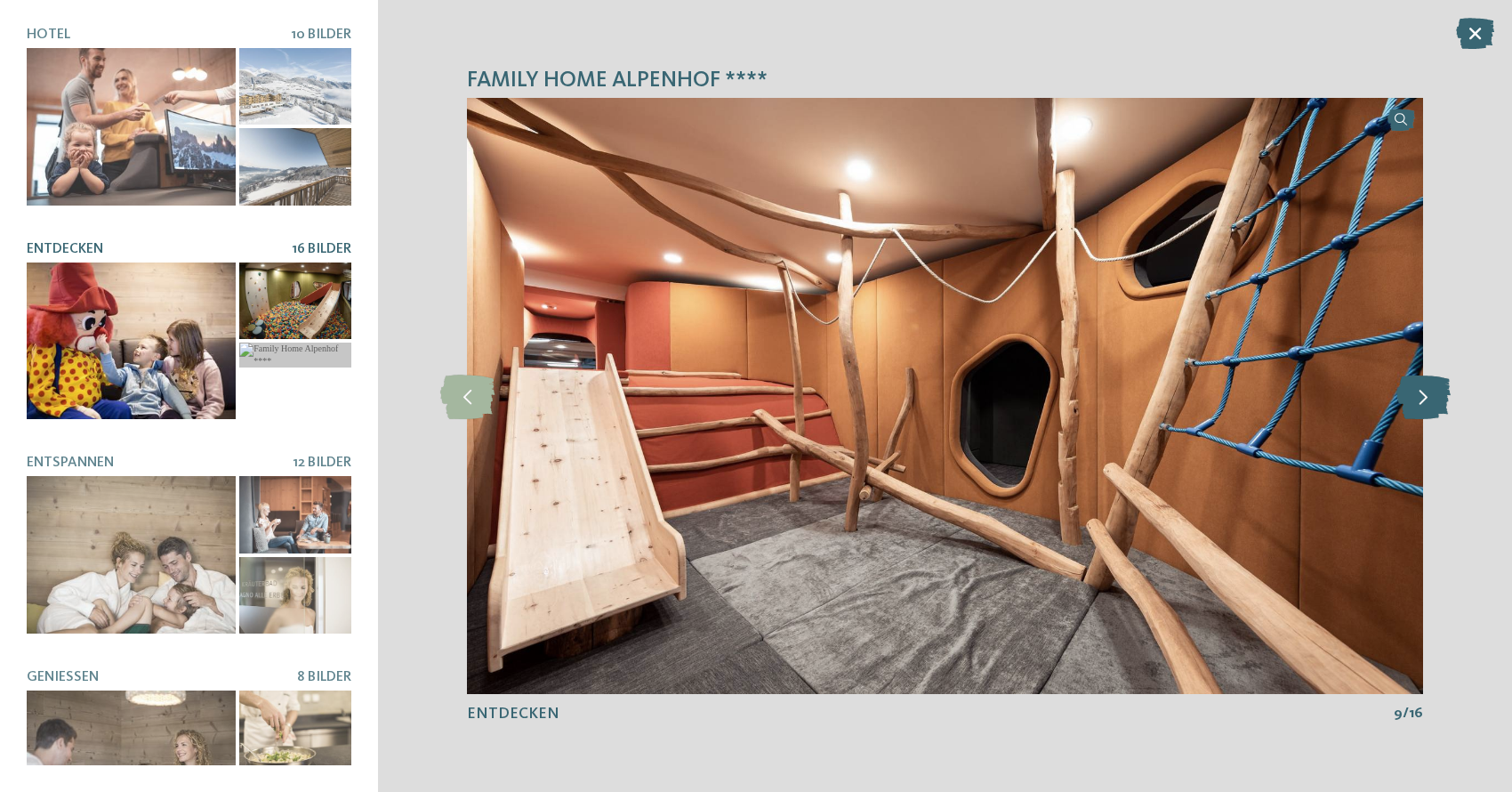
click at [1418, 390] on icon at bounding box center [1423, 396] width 54 height 44
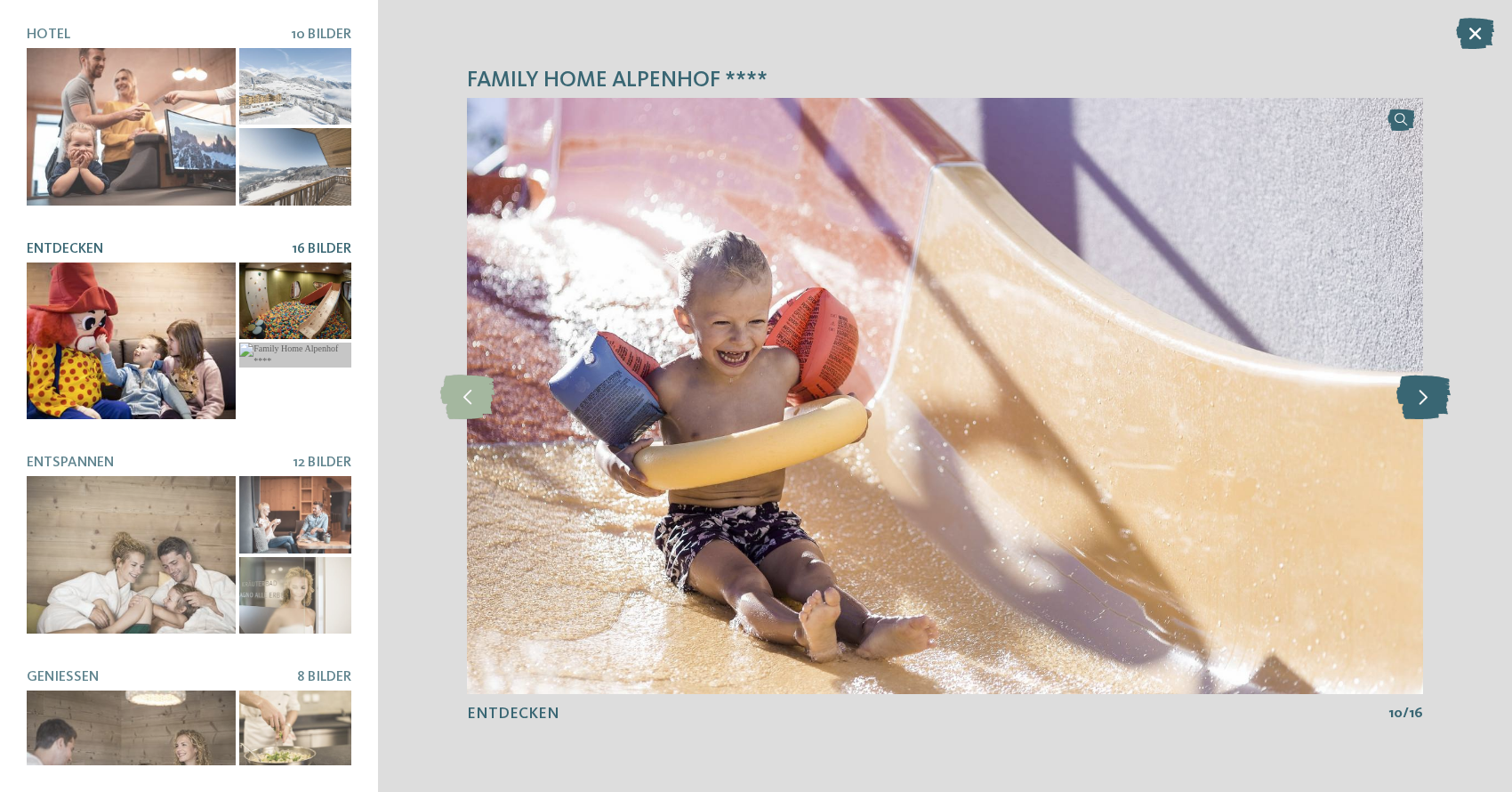
click at [1418, 390] on icon at bounding box center [1423, 396] width 54 height 44
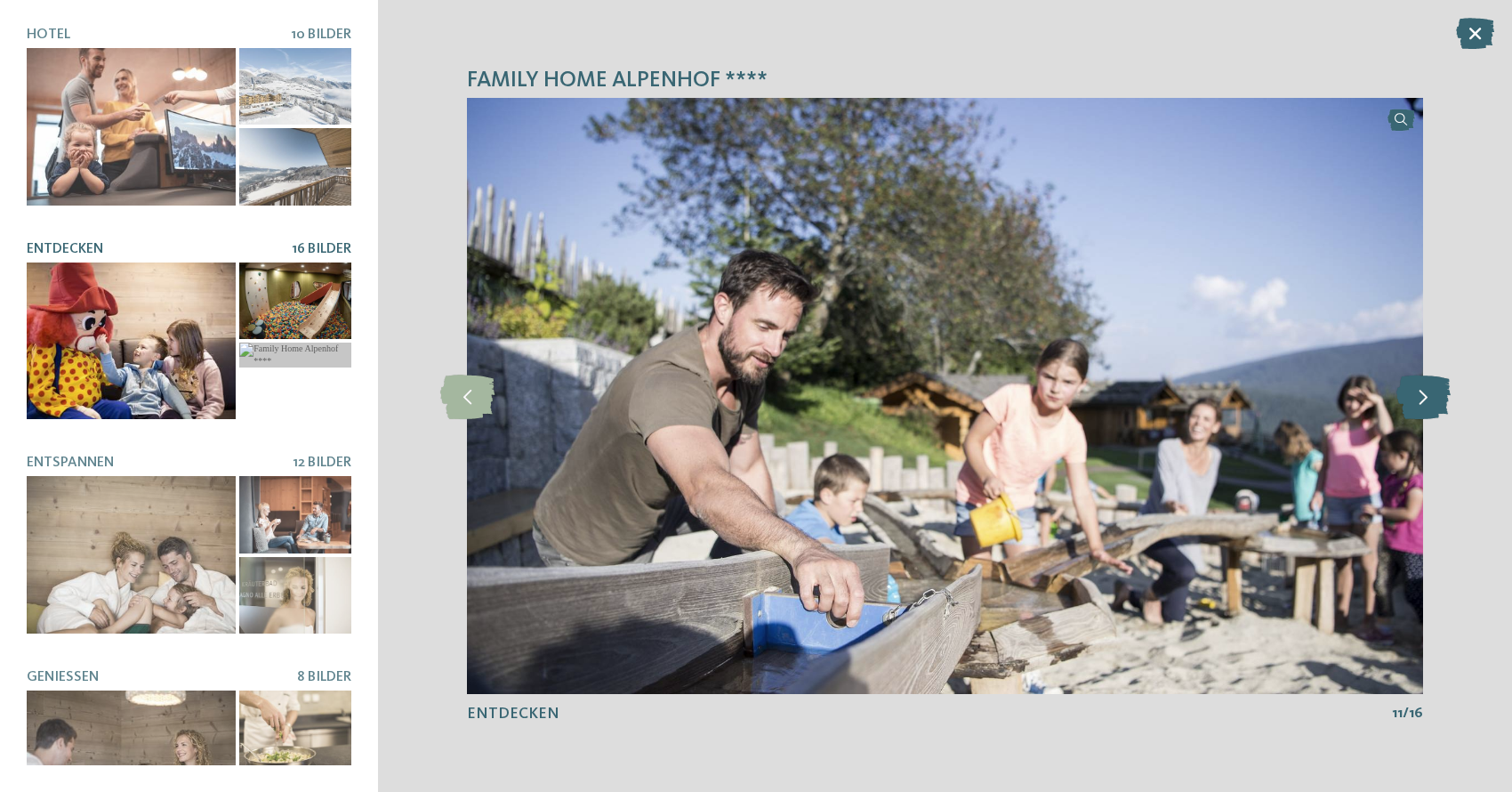
click at [1418, 390] on icon at bounding box center [1423, 396] width 54 height 44
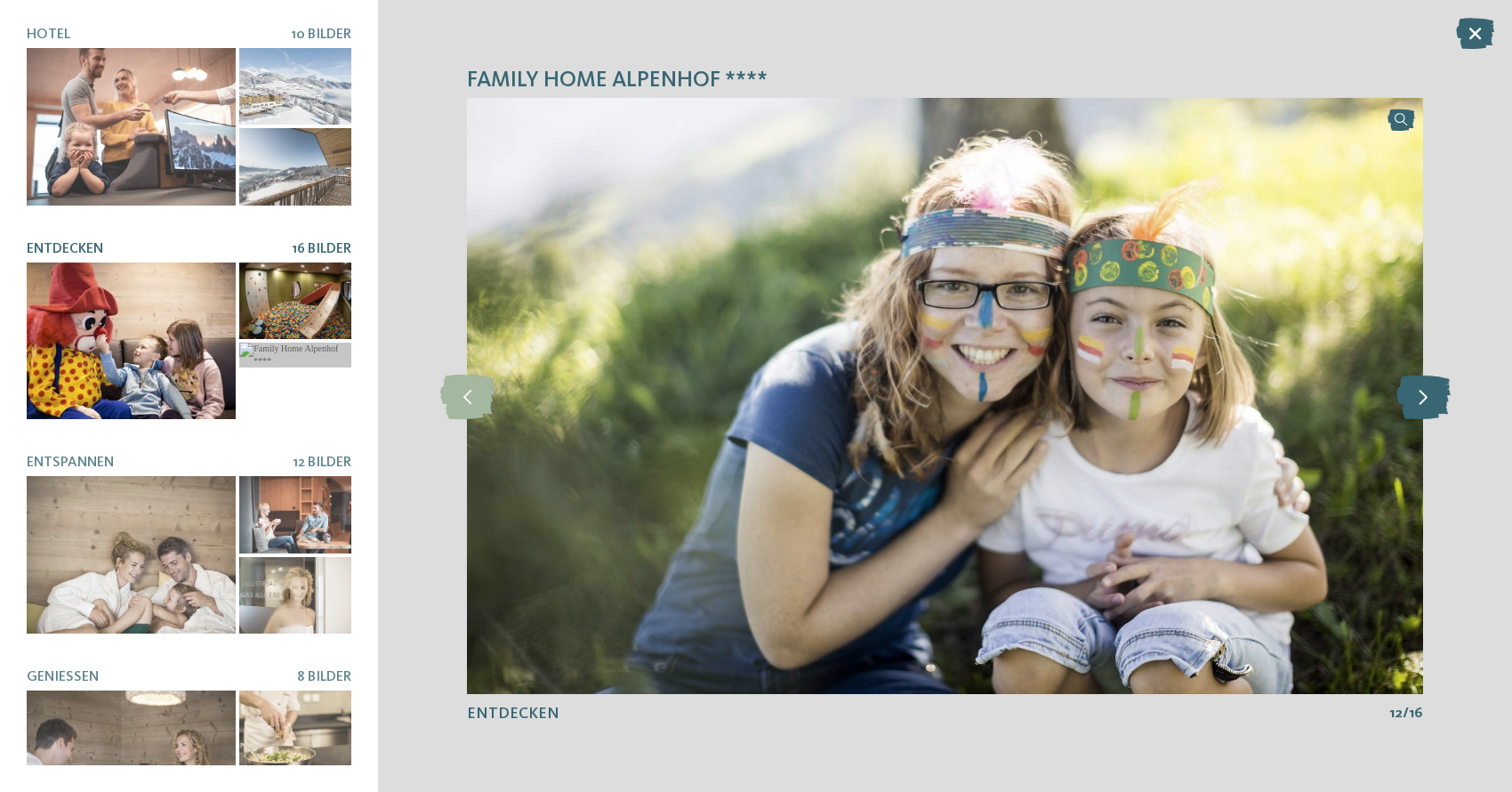
click at [1418, 390] on icon at bounding box center [1423, 396] width 54 height 44
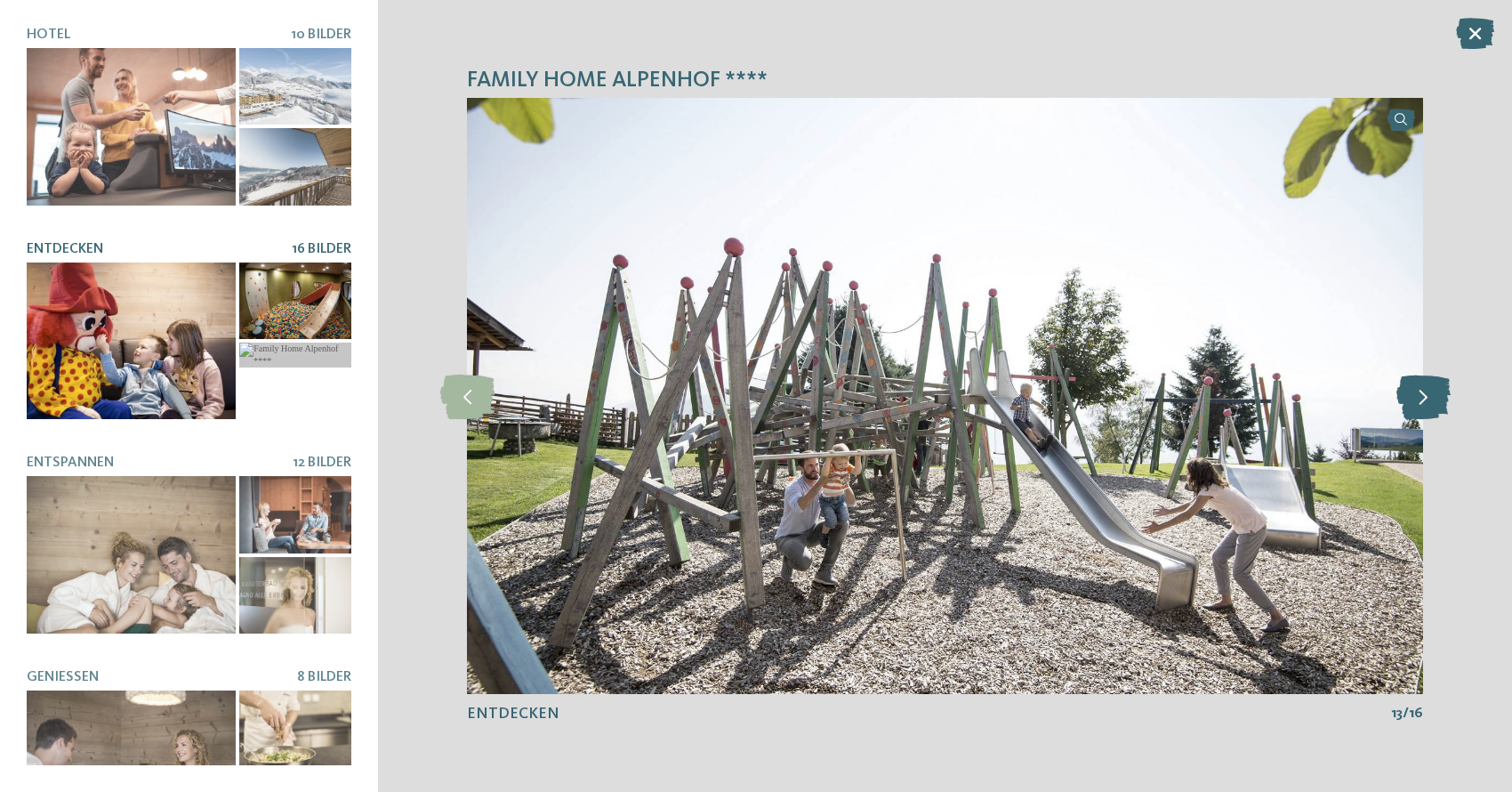
click at [1418, 390] on icon at bounding box center [1423, 396] width 54 height 44
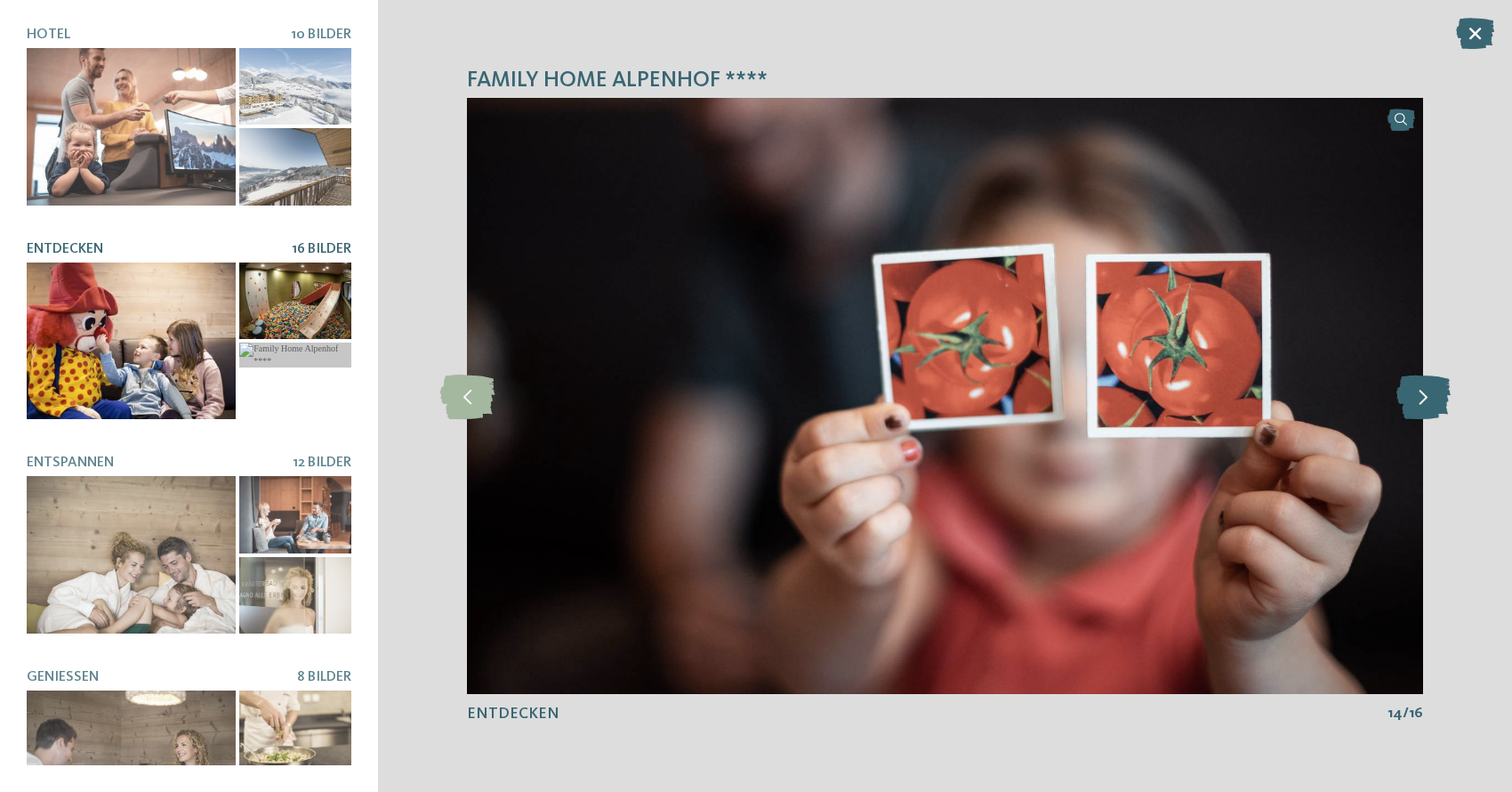
click at [1418, 390] on icon at bounding box center [1423, 396] width 54 height 44
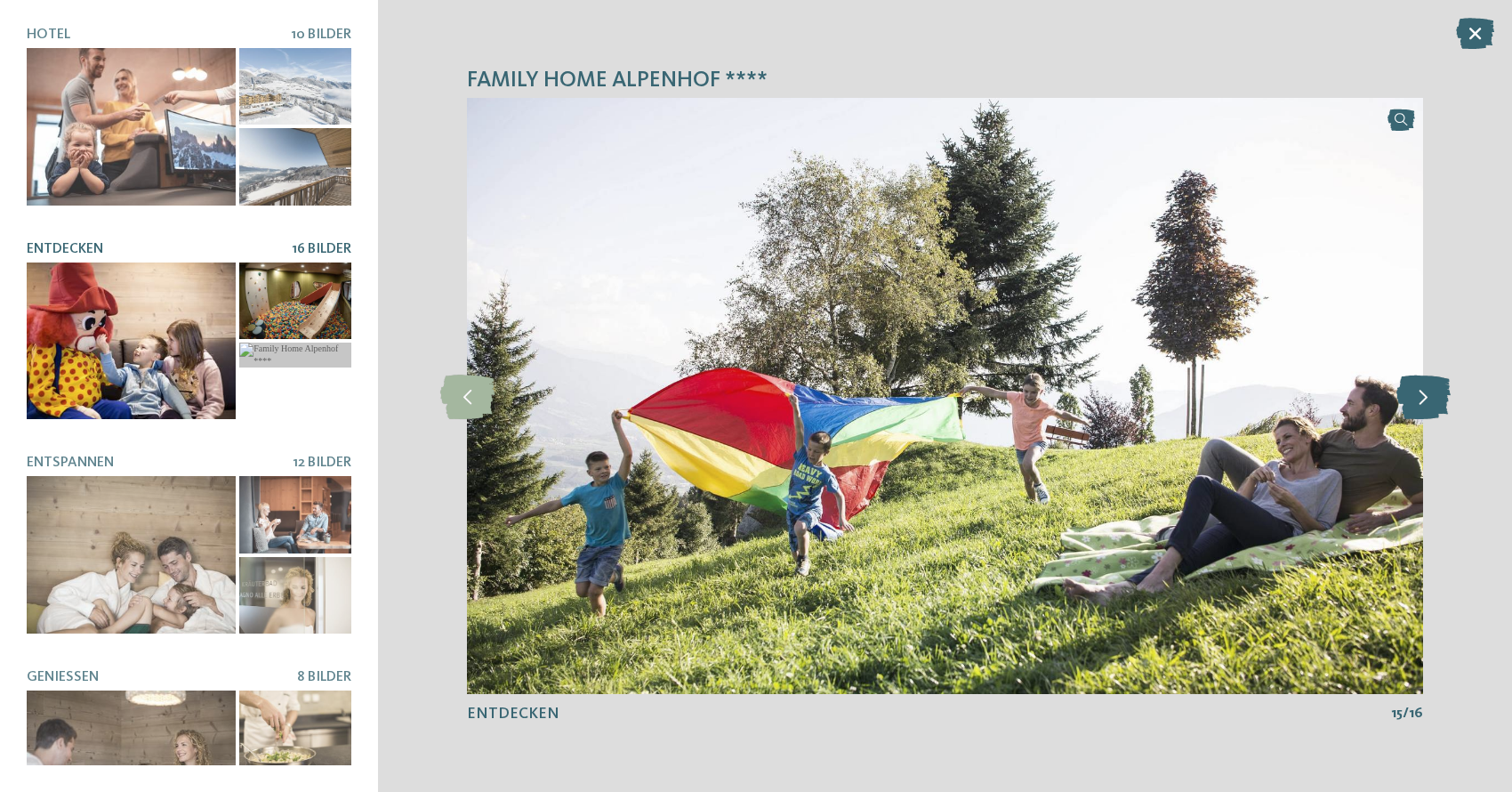
click at [1418, 390] on icon at bounding box center [1423, 396] width 54 height 44
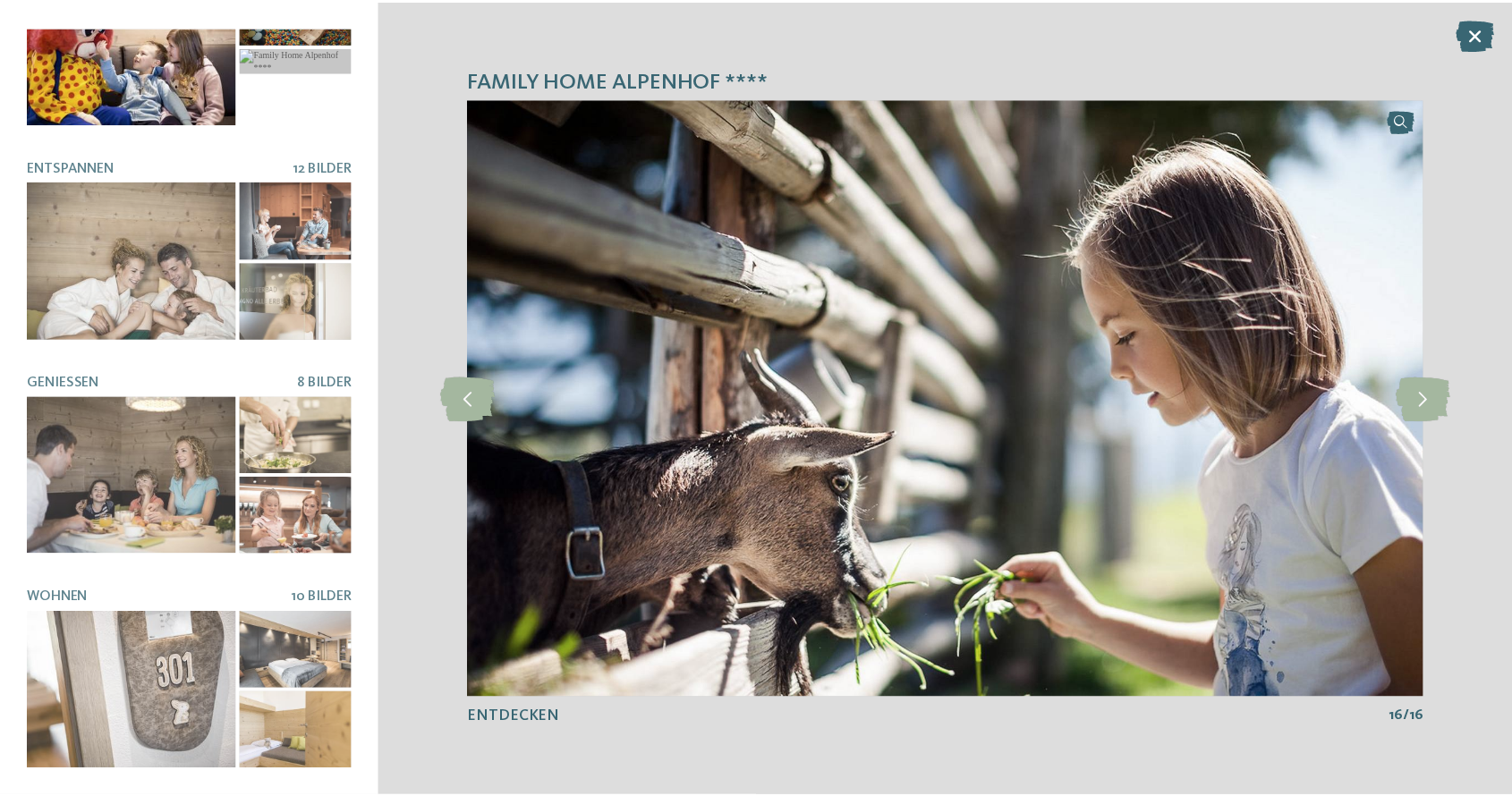
scroll to position [297, 0]
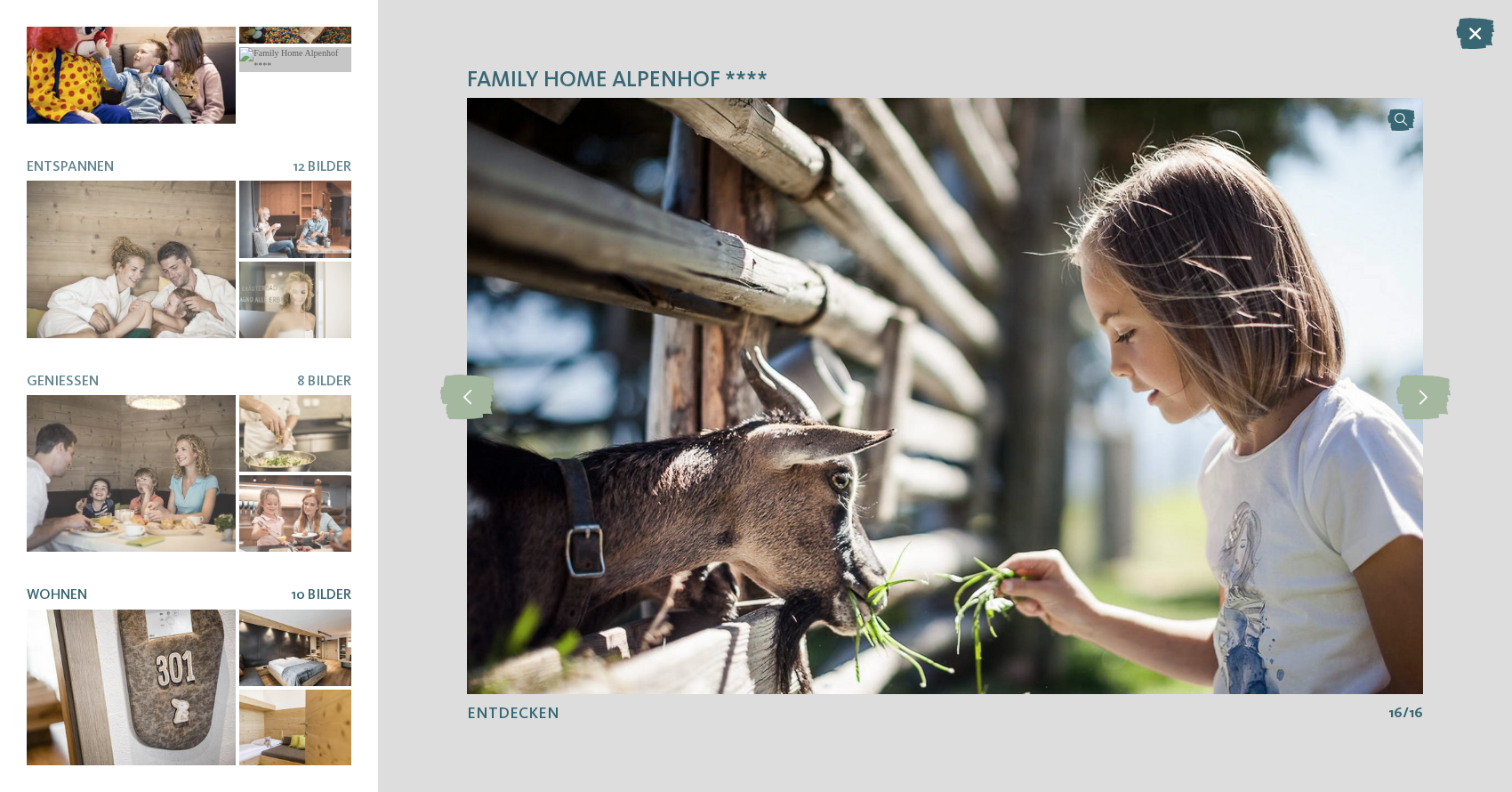
click at [201, 694] on div at bounding box center [131, 688] width 210 height 156
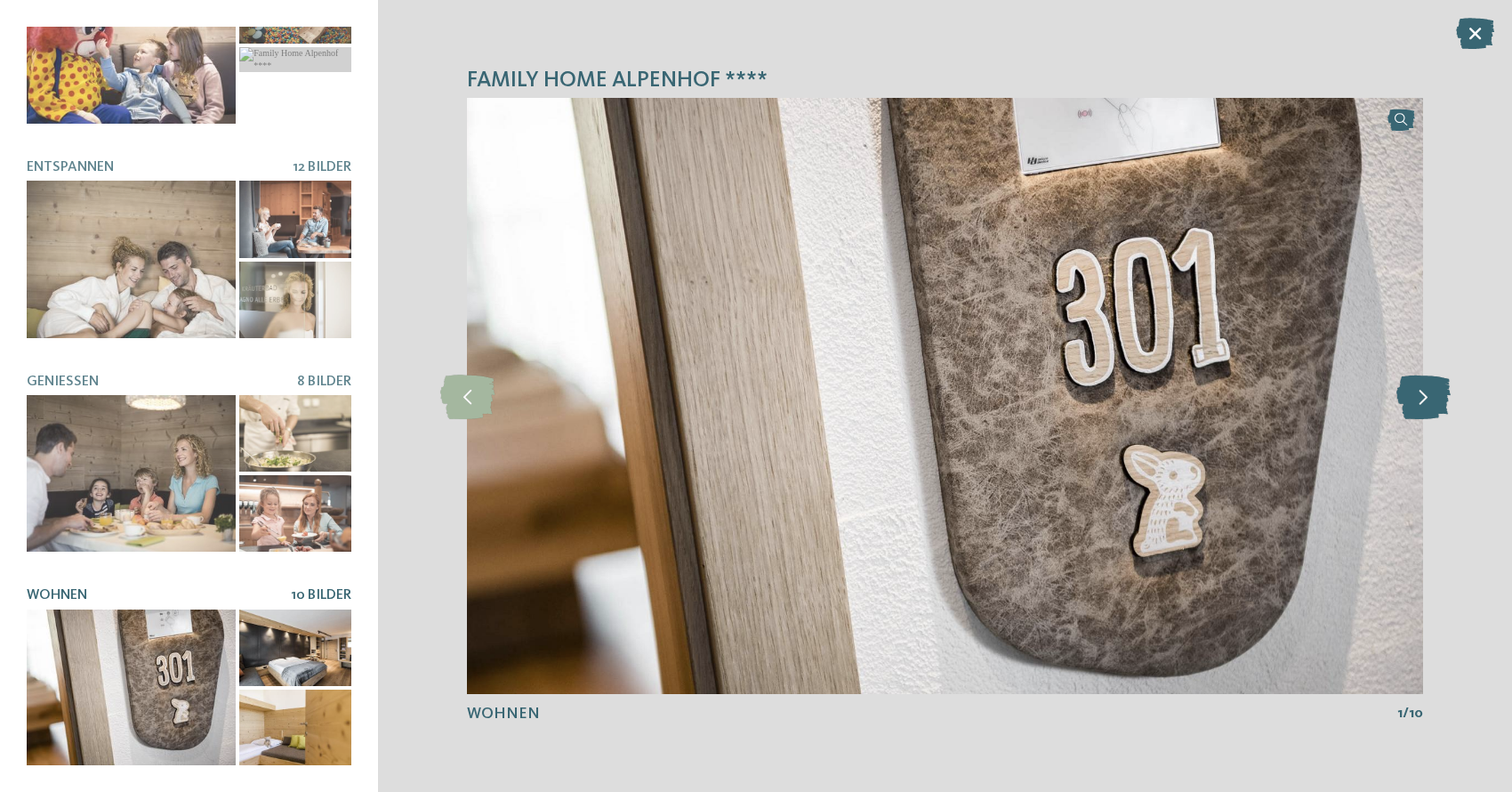
click at [1424, 398] on icon at bounding box center [1423, 396] width 54 height 44
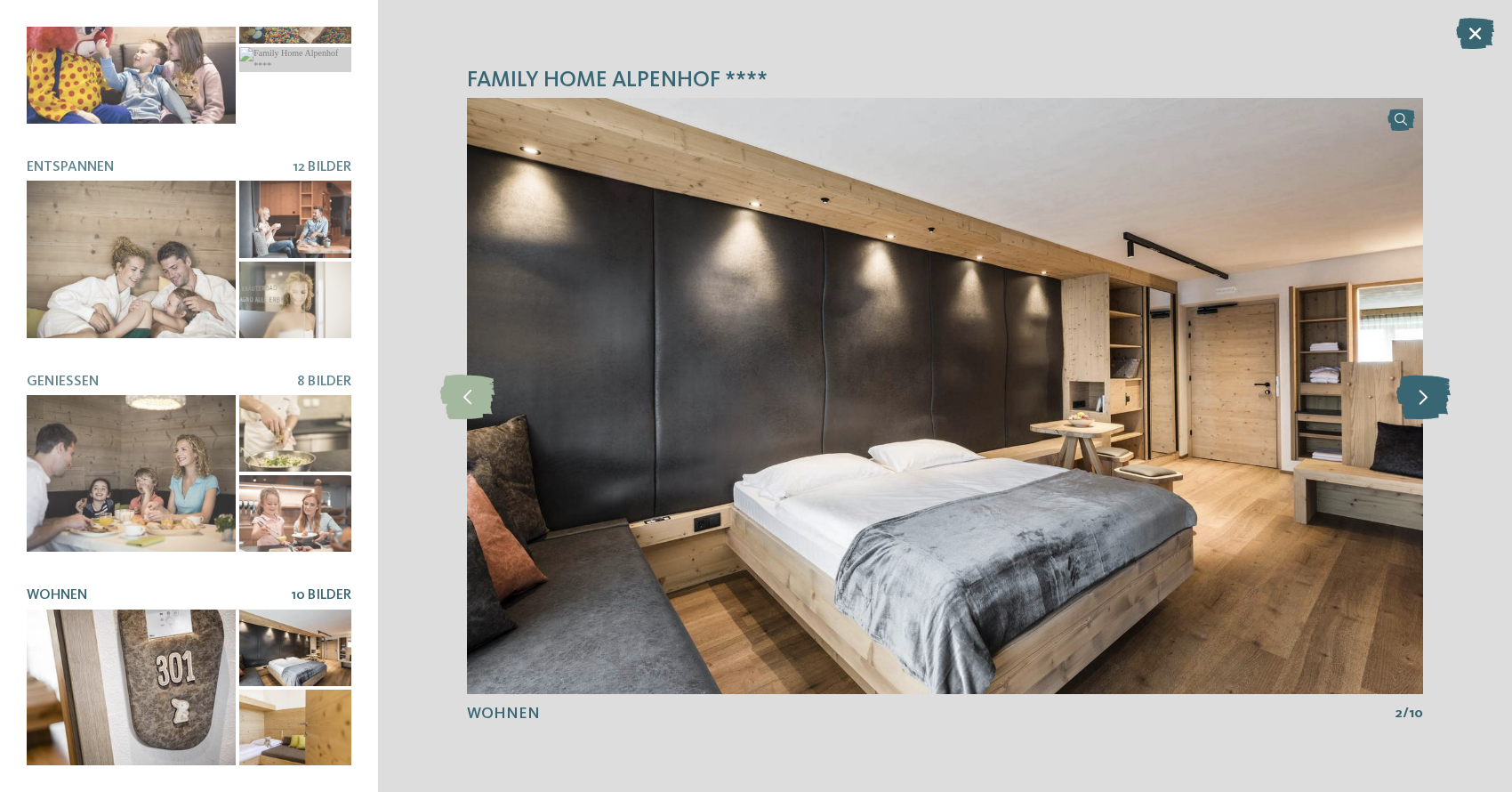
click at [1424, 398] on icon at bounding box center [1423, 396] width 54 height 44
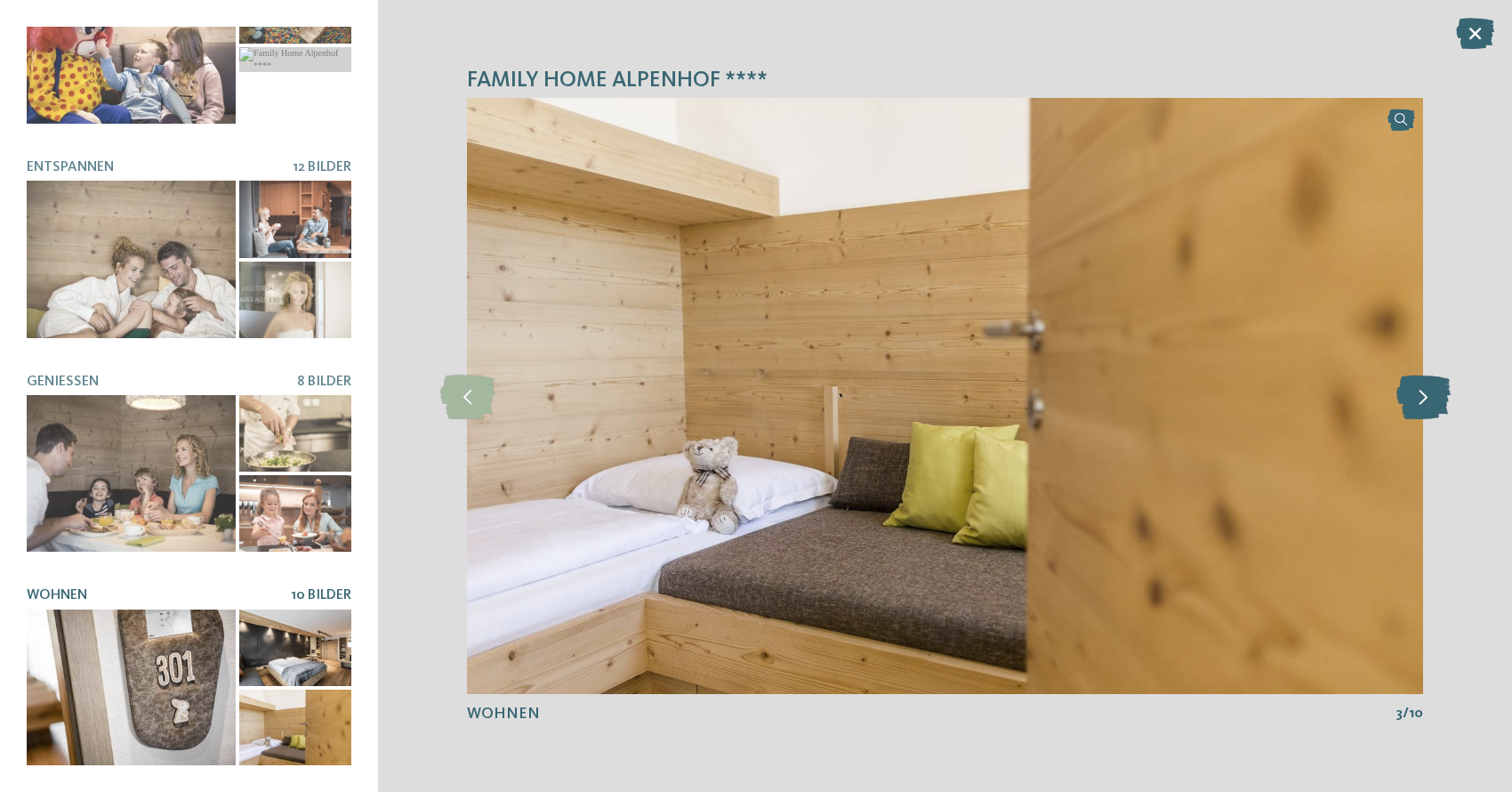
click at [1424, 398] on icon at bounding box center [1423, 396] width 54 height 44
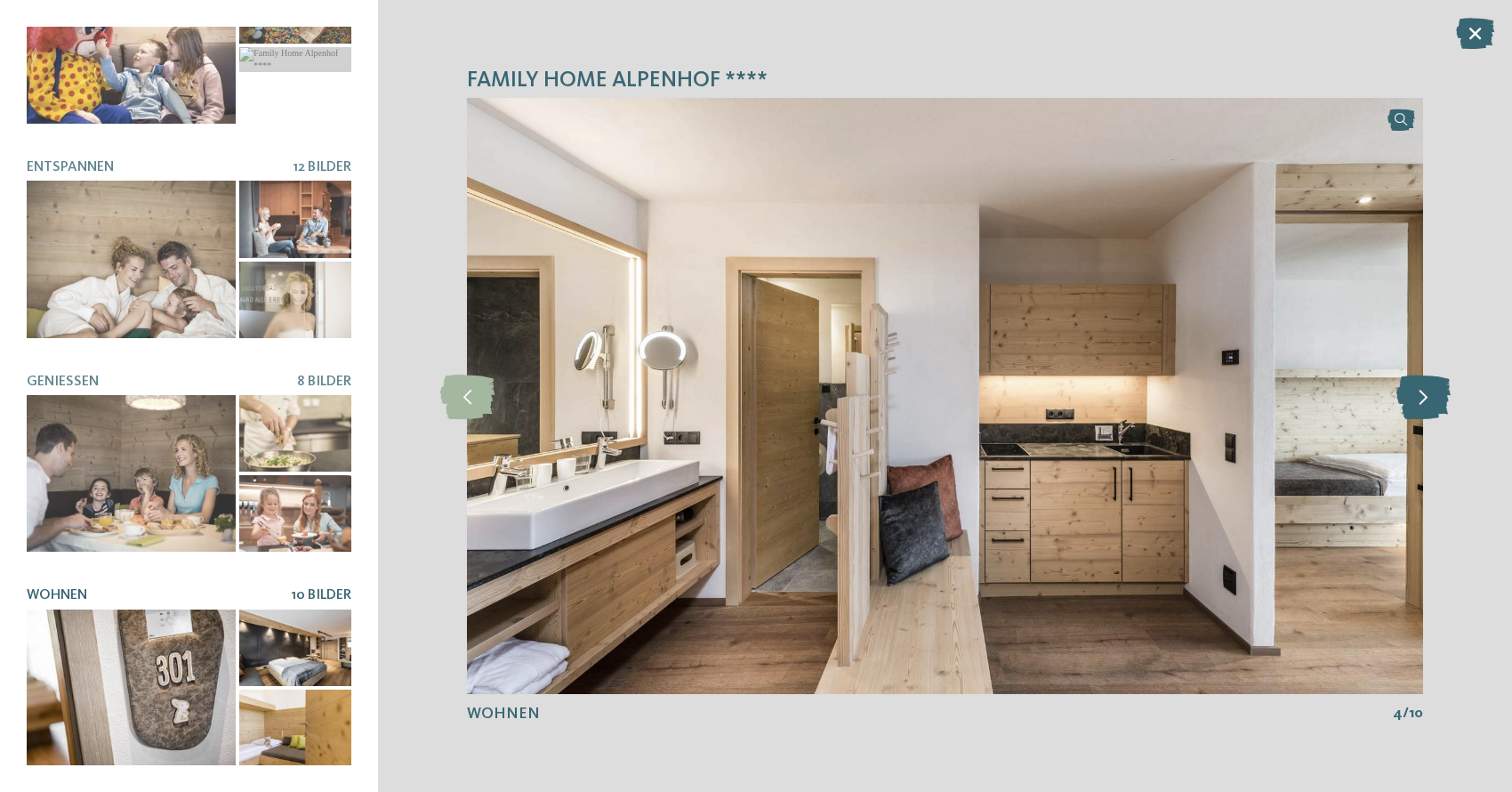
click at [1424, 398] on icon at bounding box center [1423, 396] width 54 height 44
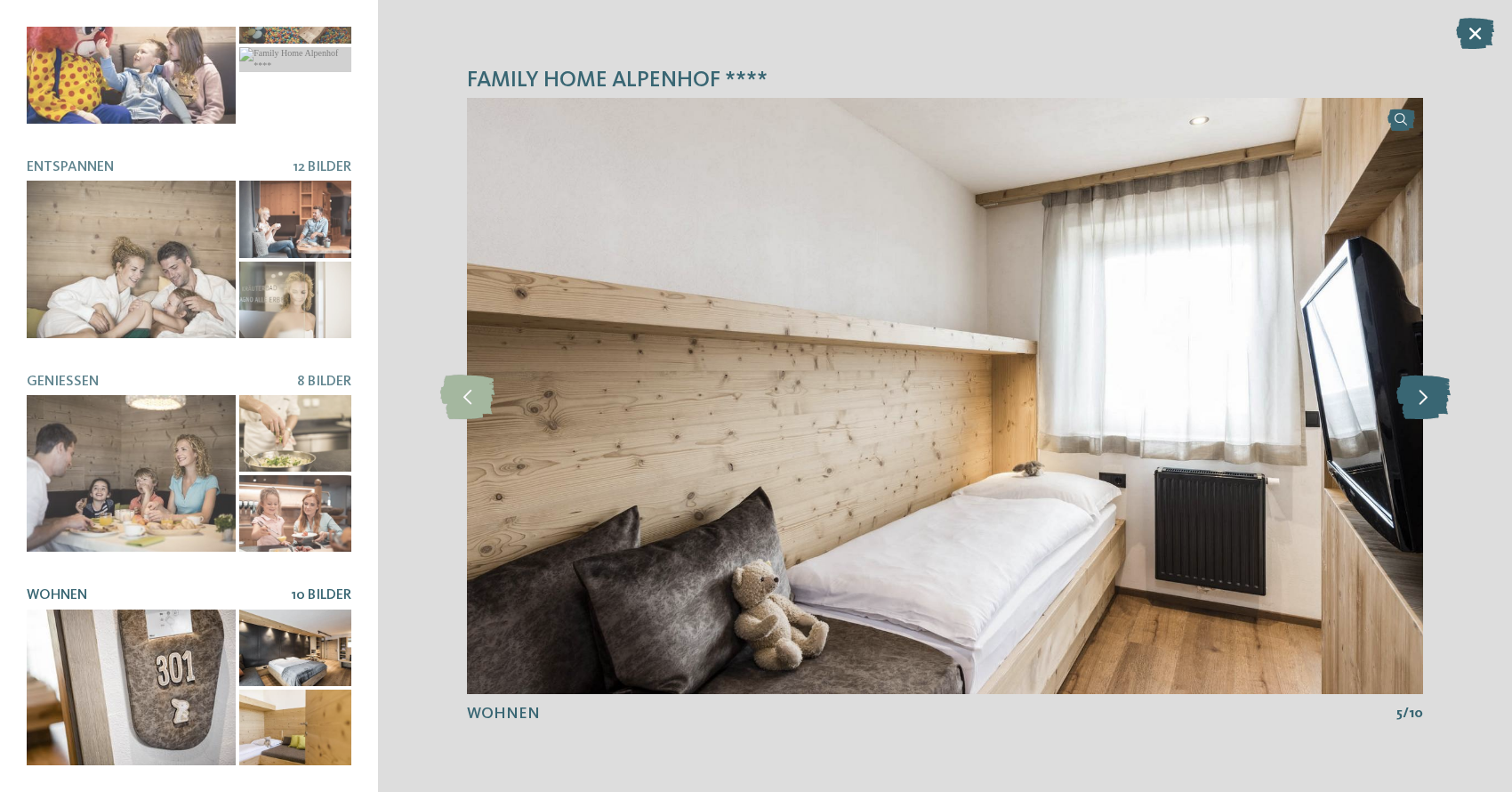
click at [1424, 398] on icon at bounding box center [1423, 396] width 54 height 44
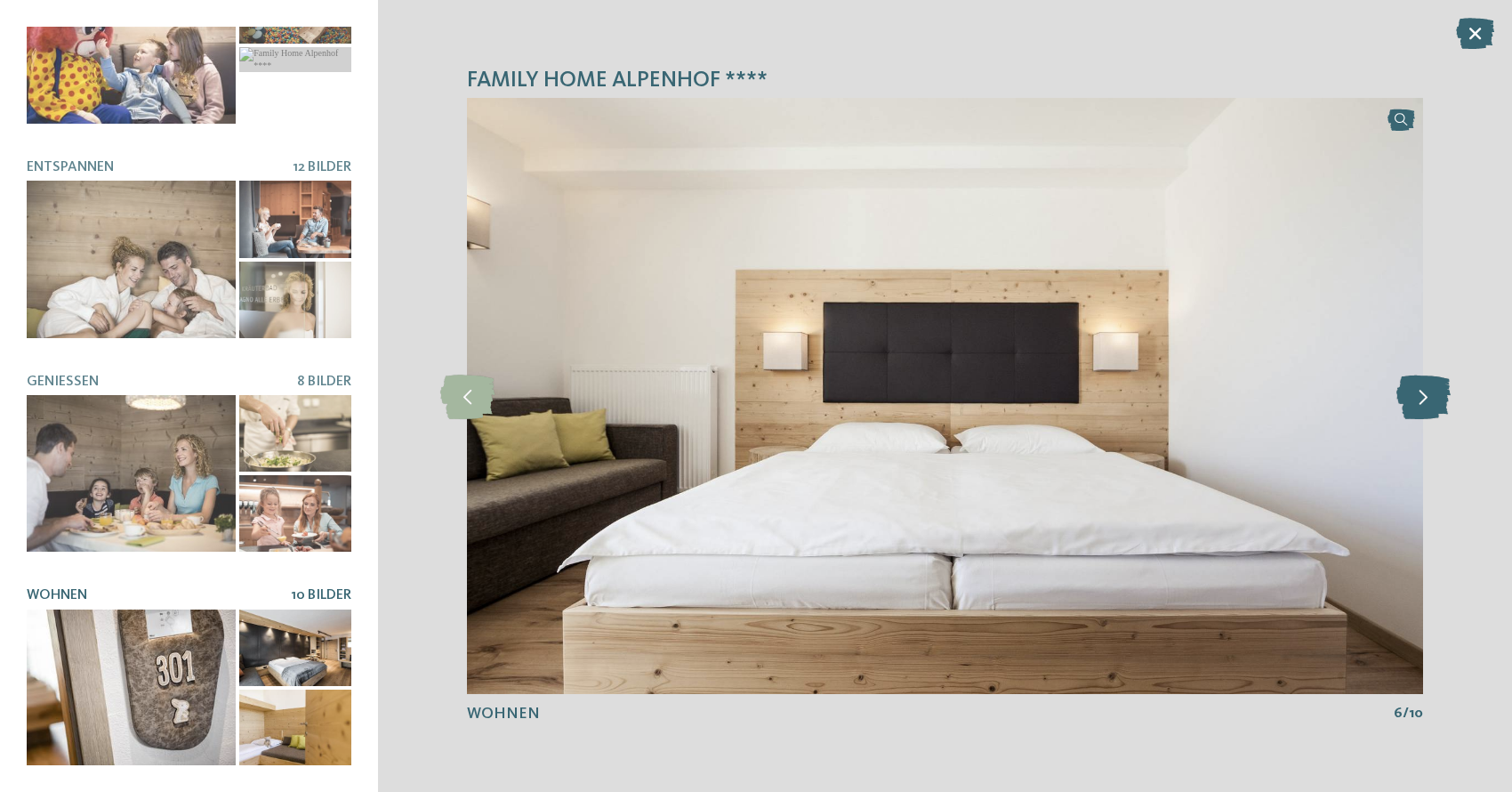
click at [1424, 398] on icon at bounding box center [1423, 396] width 54 height 44
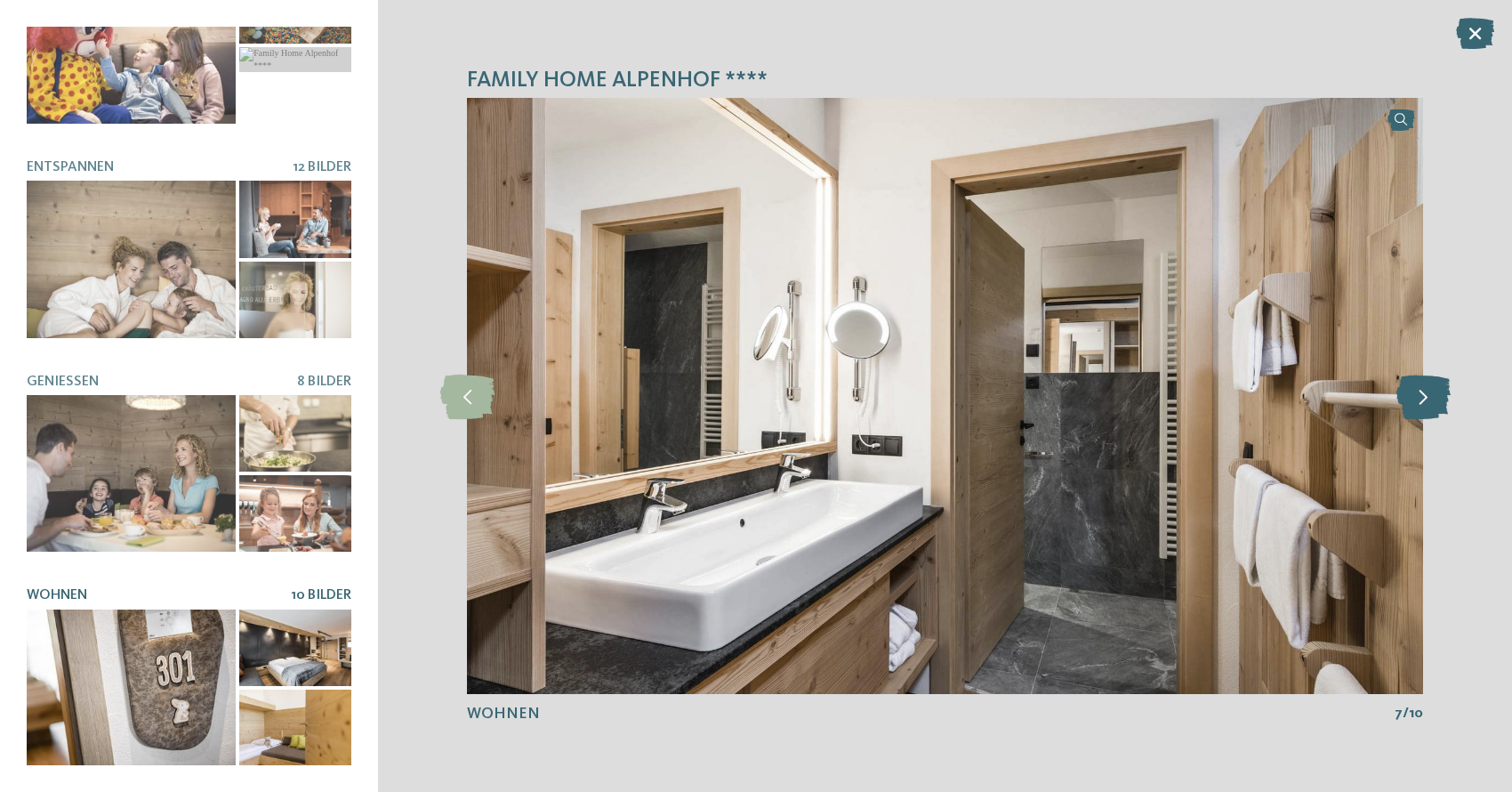
click at [1424, 398] on icon at bounding box center [1423, 396] width 54 height 44
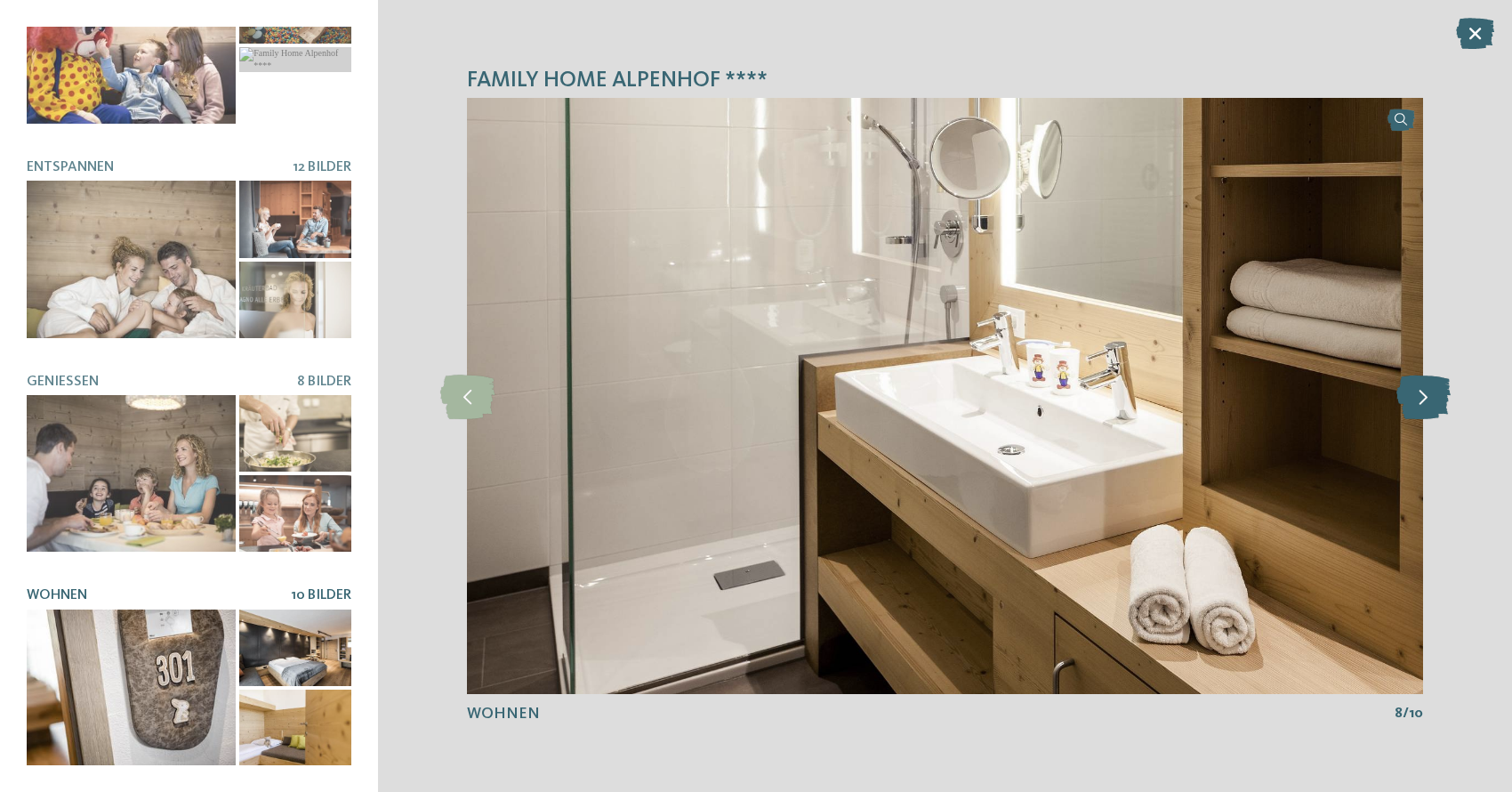
click at [1424, 398] on icon at bounding box center [1423, 396] width 54 height 44
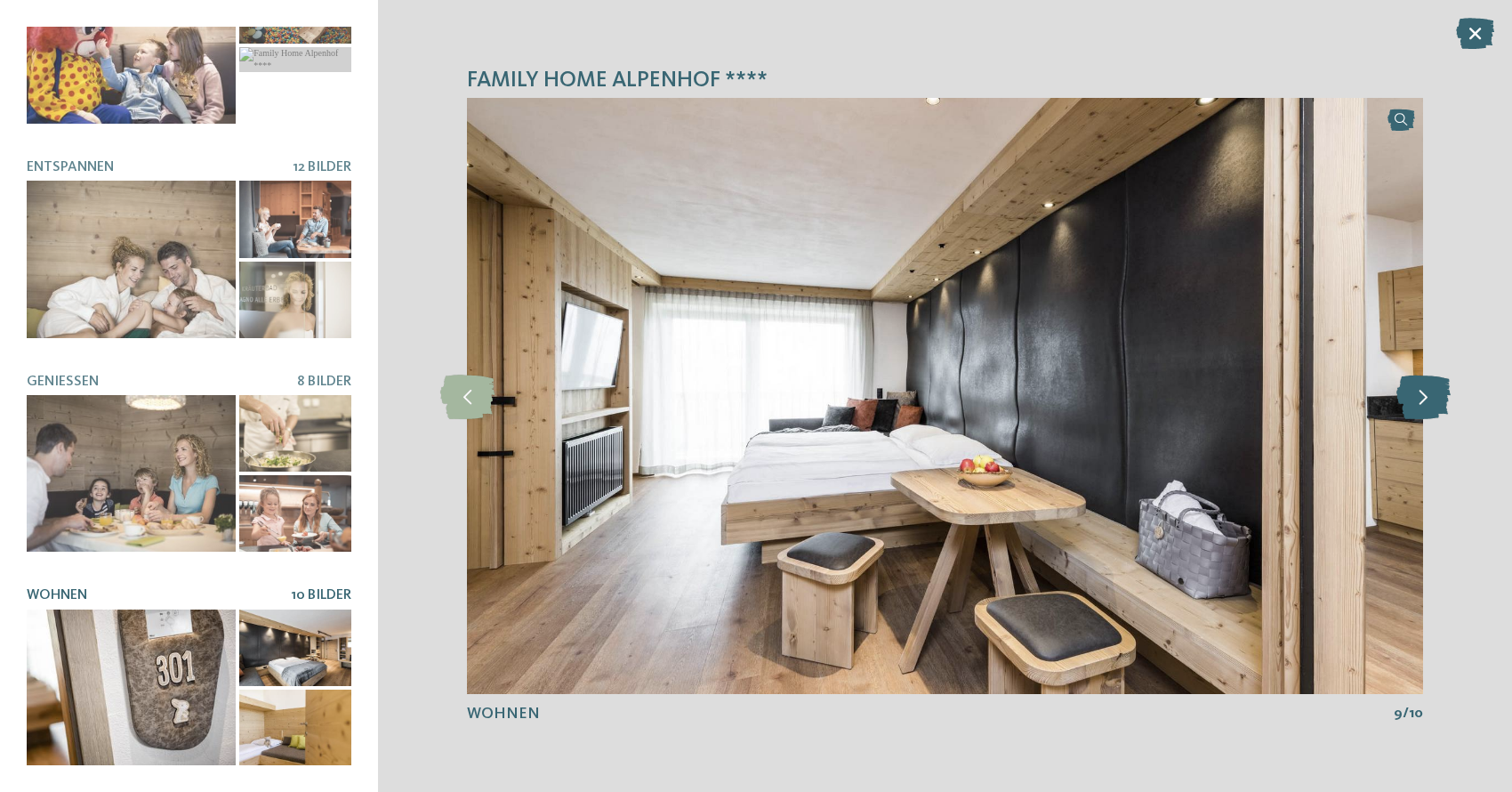
click at [1424, 398] on icon at bounding box center [1423, 396] width 54 height 44
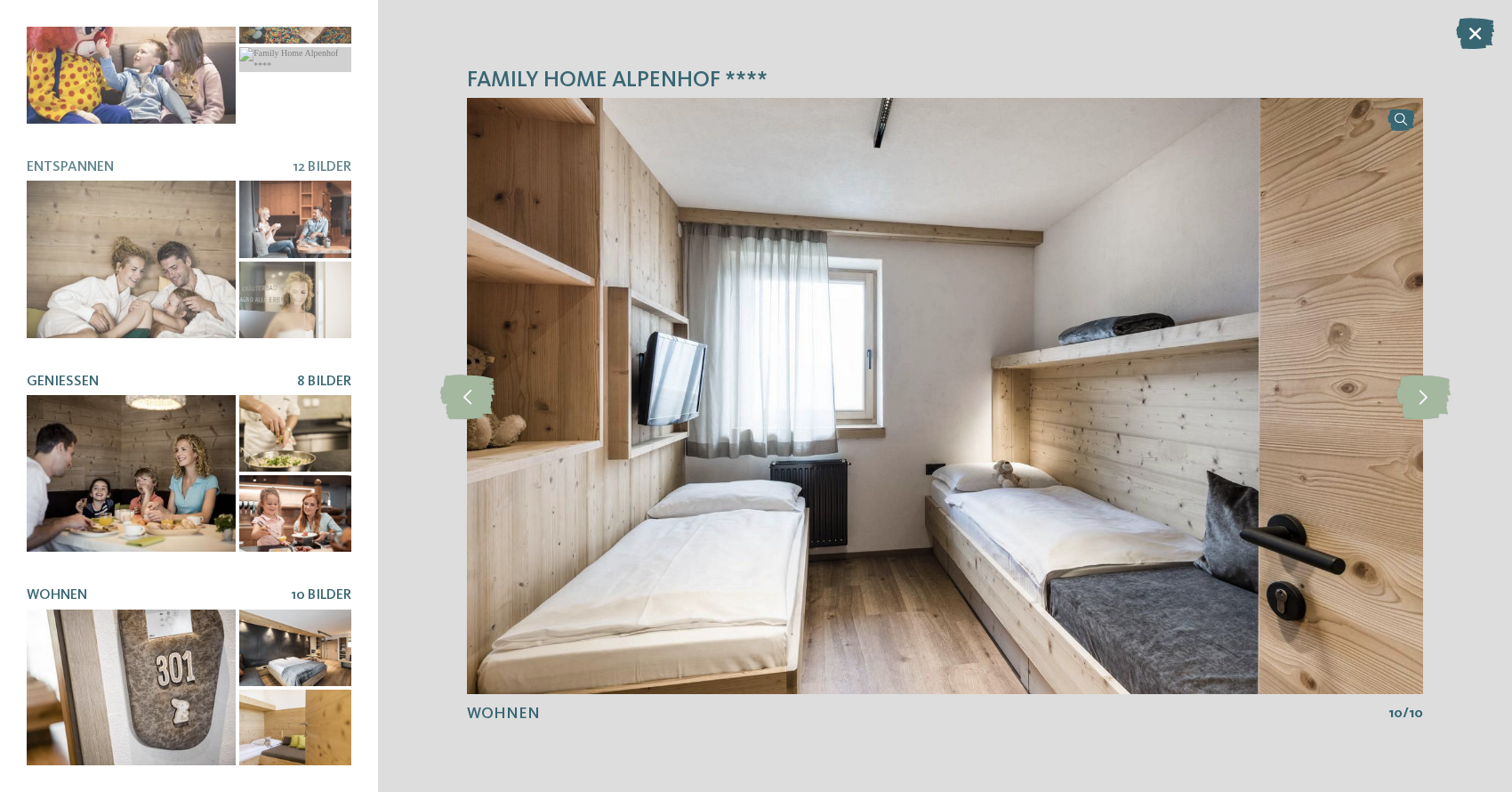
click at [171, 461] on div at bounding box center [131, 474] width 210 height 156
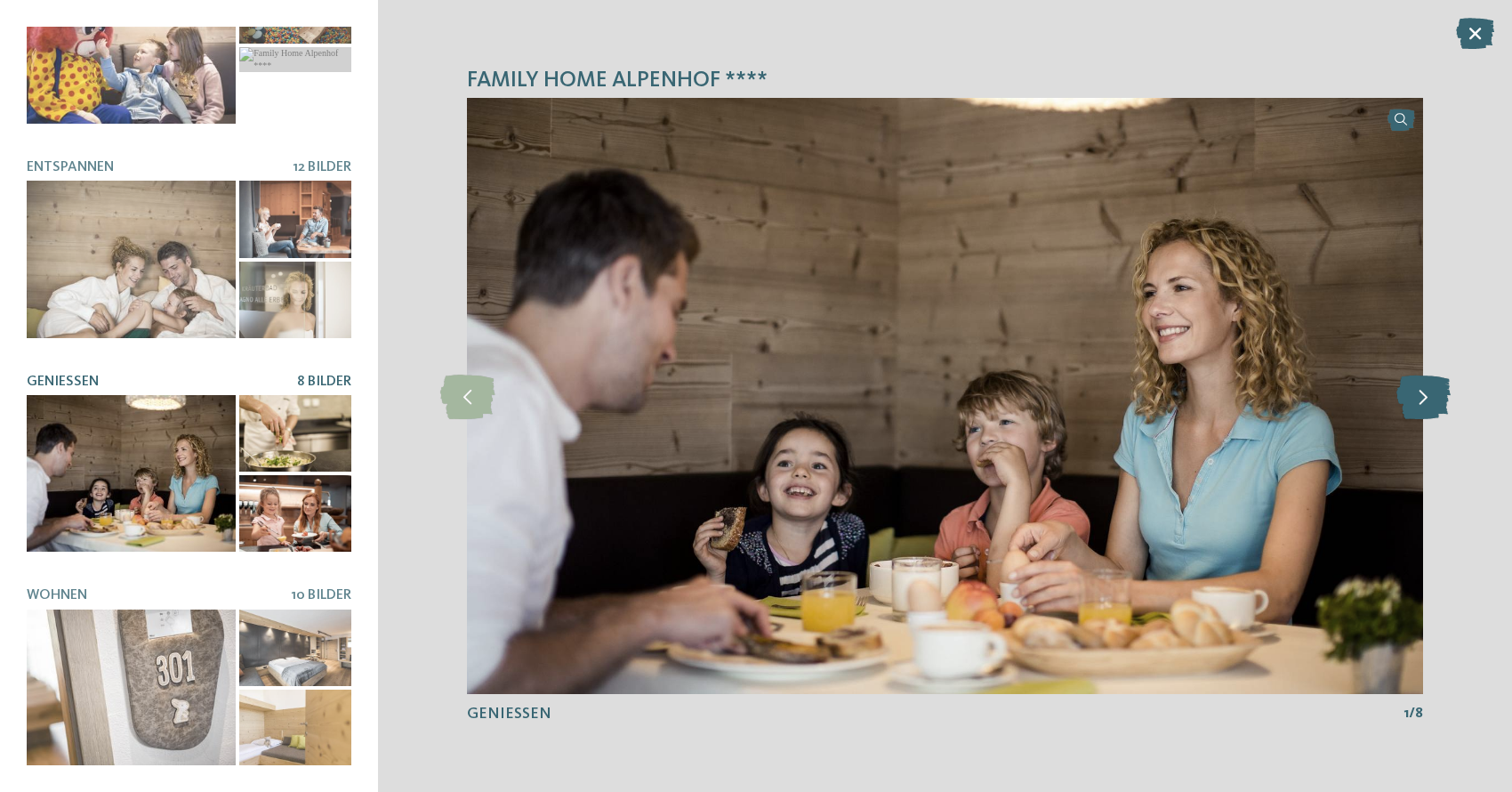
click at [1396, 396] on icon at bounding box center [1423, 396] width 54 height 44
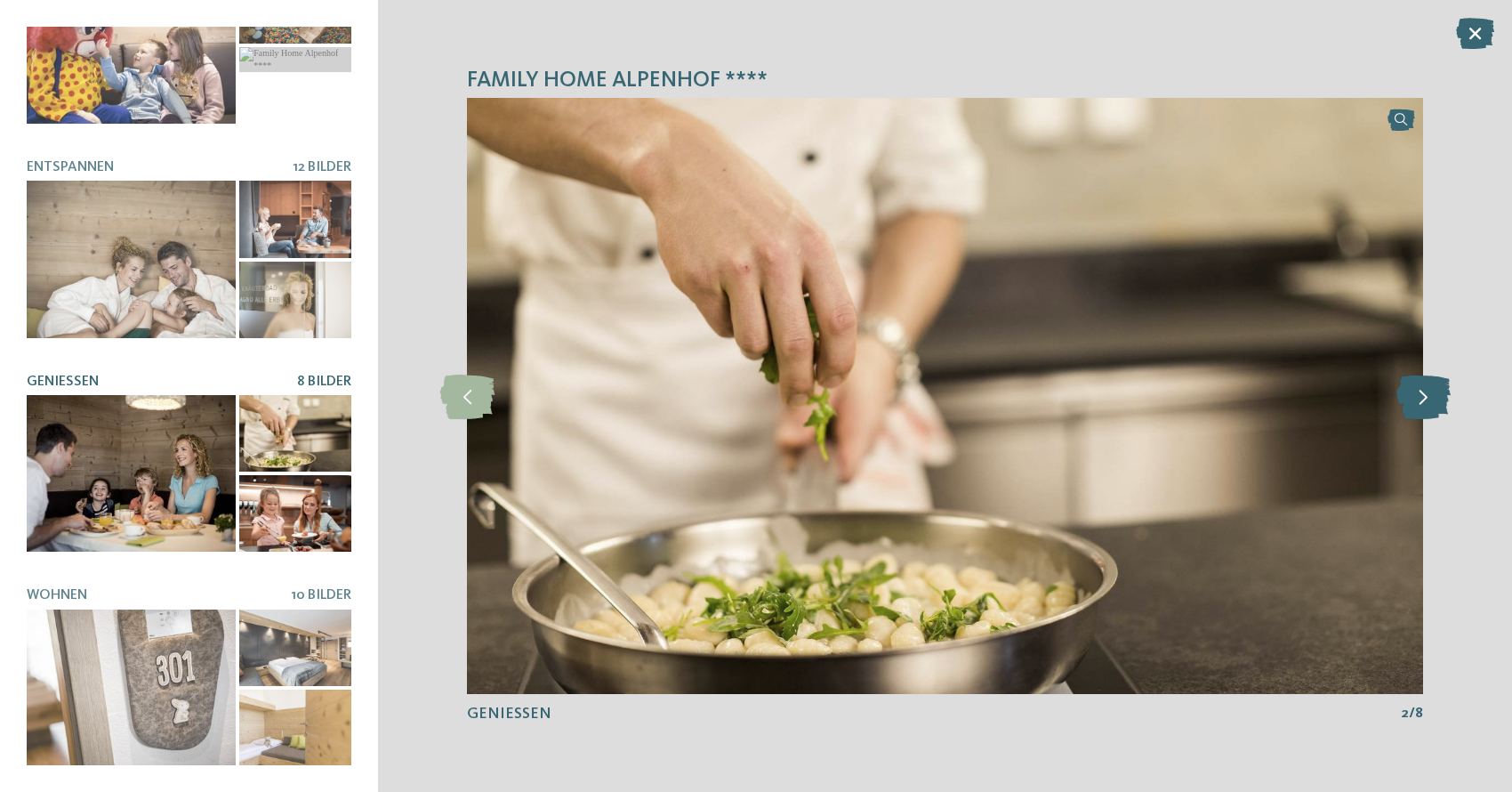
click at [1396, 396] on icon at bounding box center [1423, 396] width 54 height 44
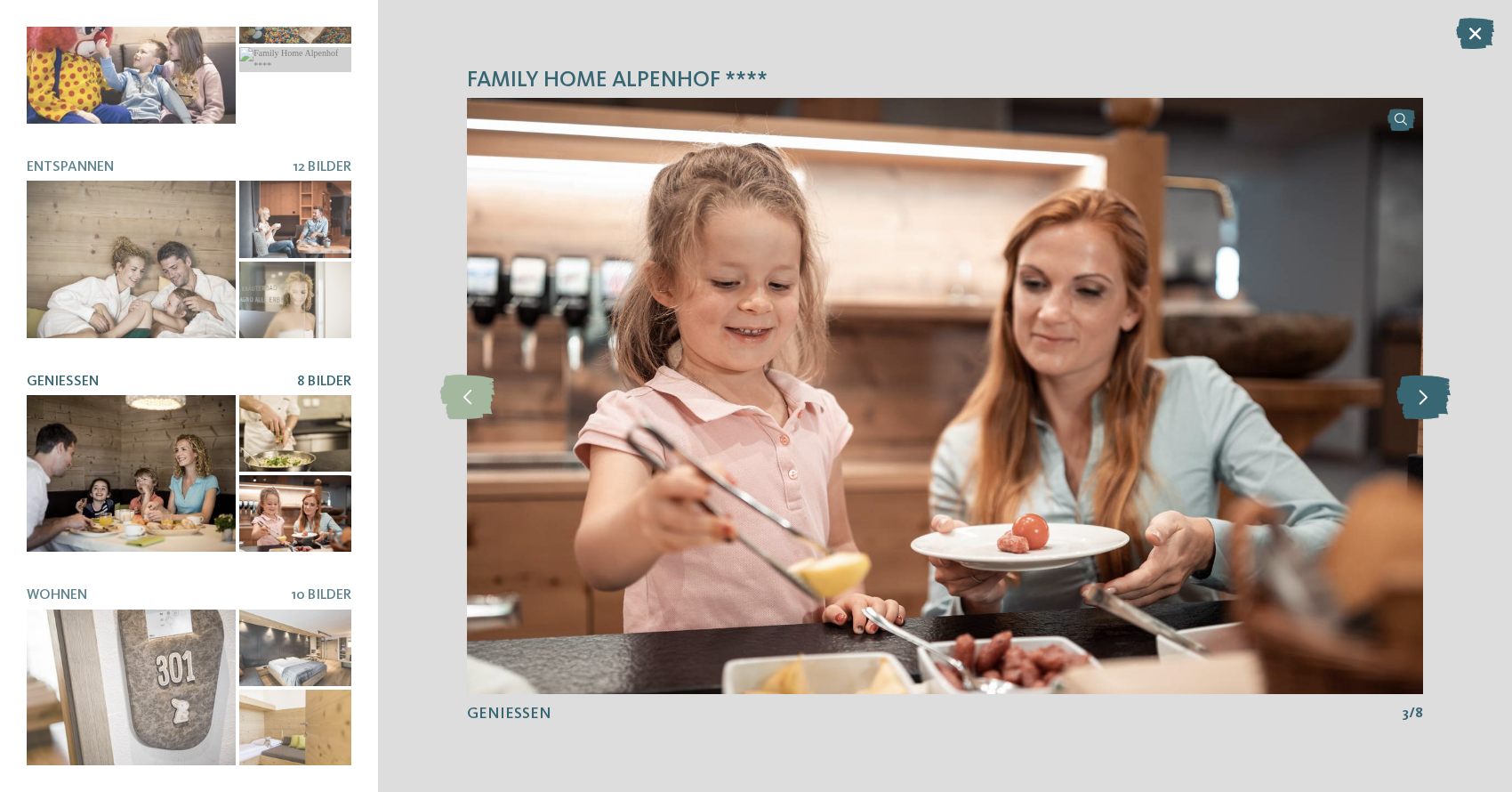
click at [1396, 396] on icon at bounding box center [1423, 396] width 54 height 44
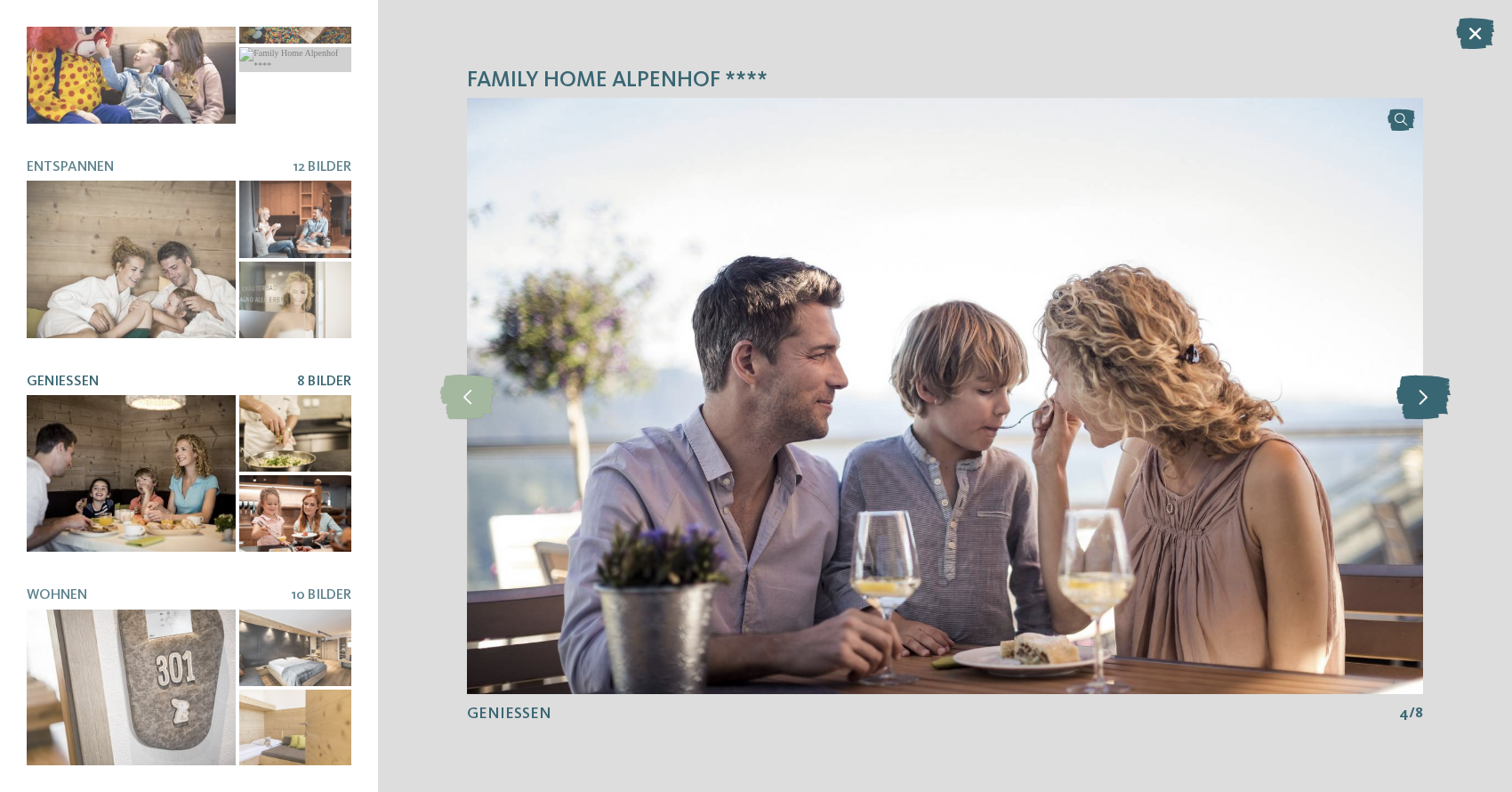
click at [1396, 396] on icon at bounding box center [1423, 396] width 54 height 44
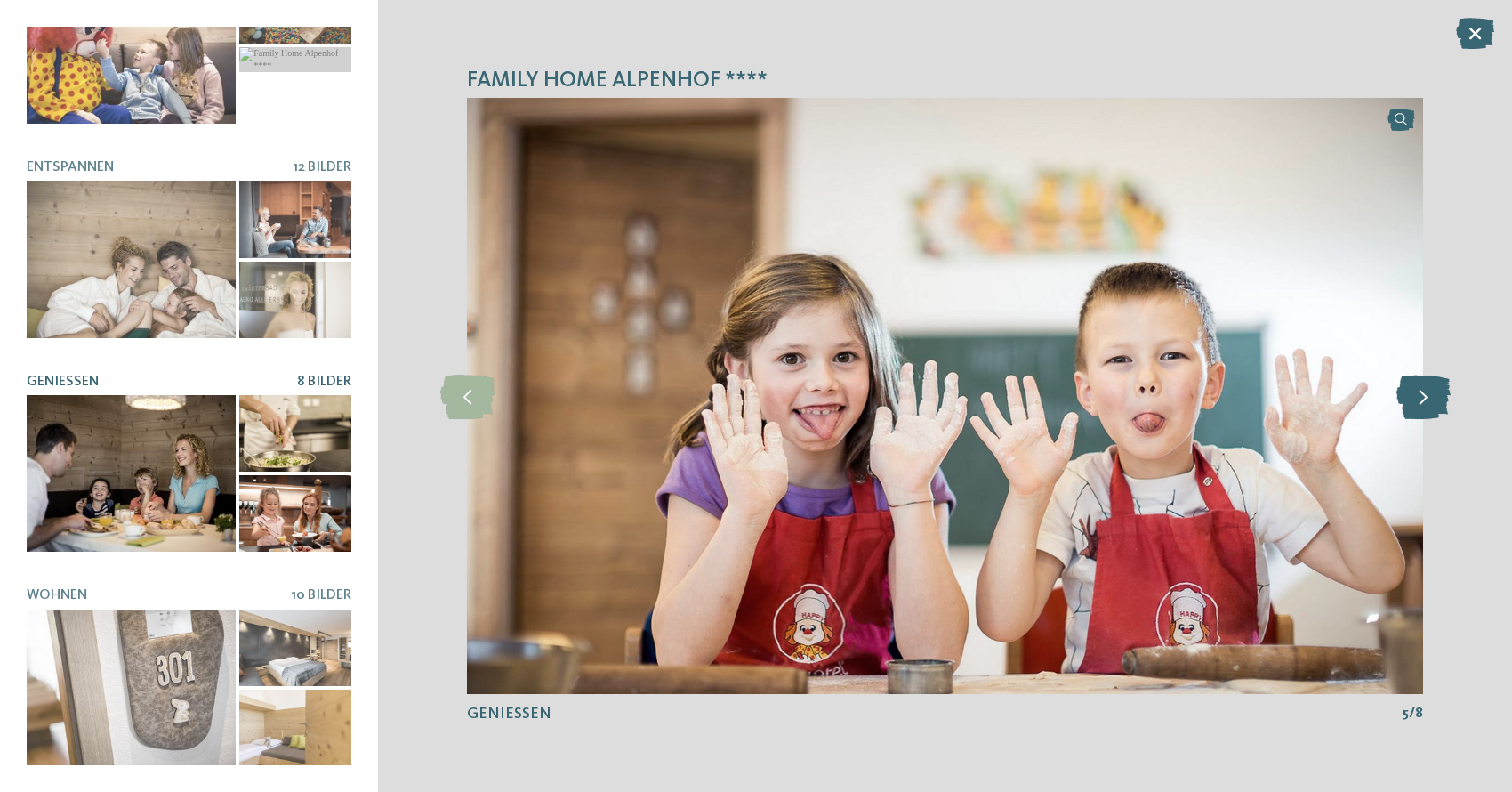
click at [1396, 396] on icon at bounding box center [1423, 396] width 54 height 44
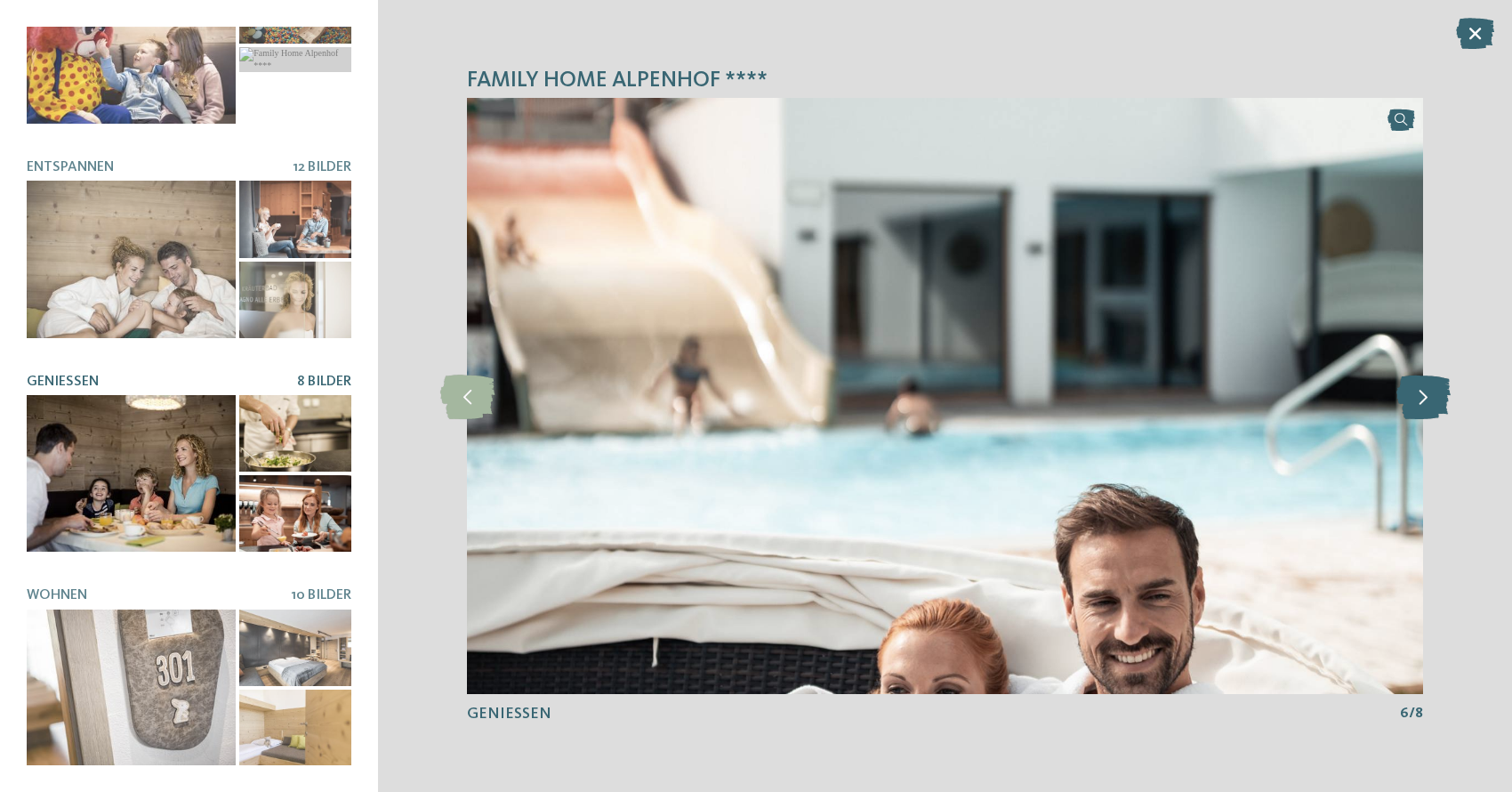
click at [1396, 396] on icon at bounding box center [1423, 396] width 54 height 44
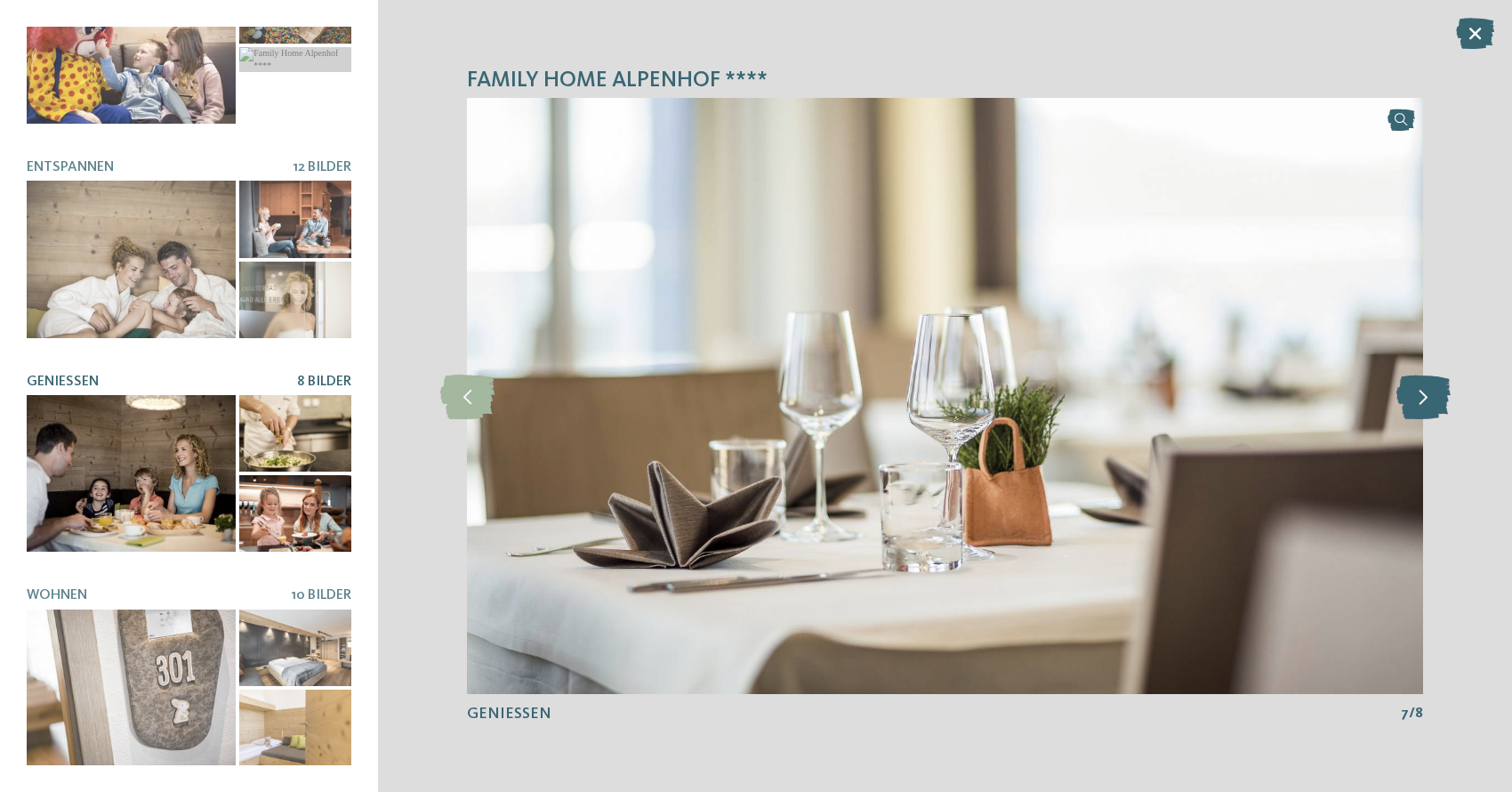
click at [1396, 396] on icon at bounding box center [1423, 396] width 54 height 44
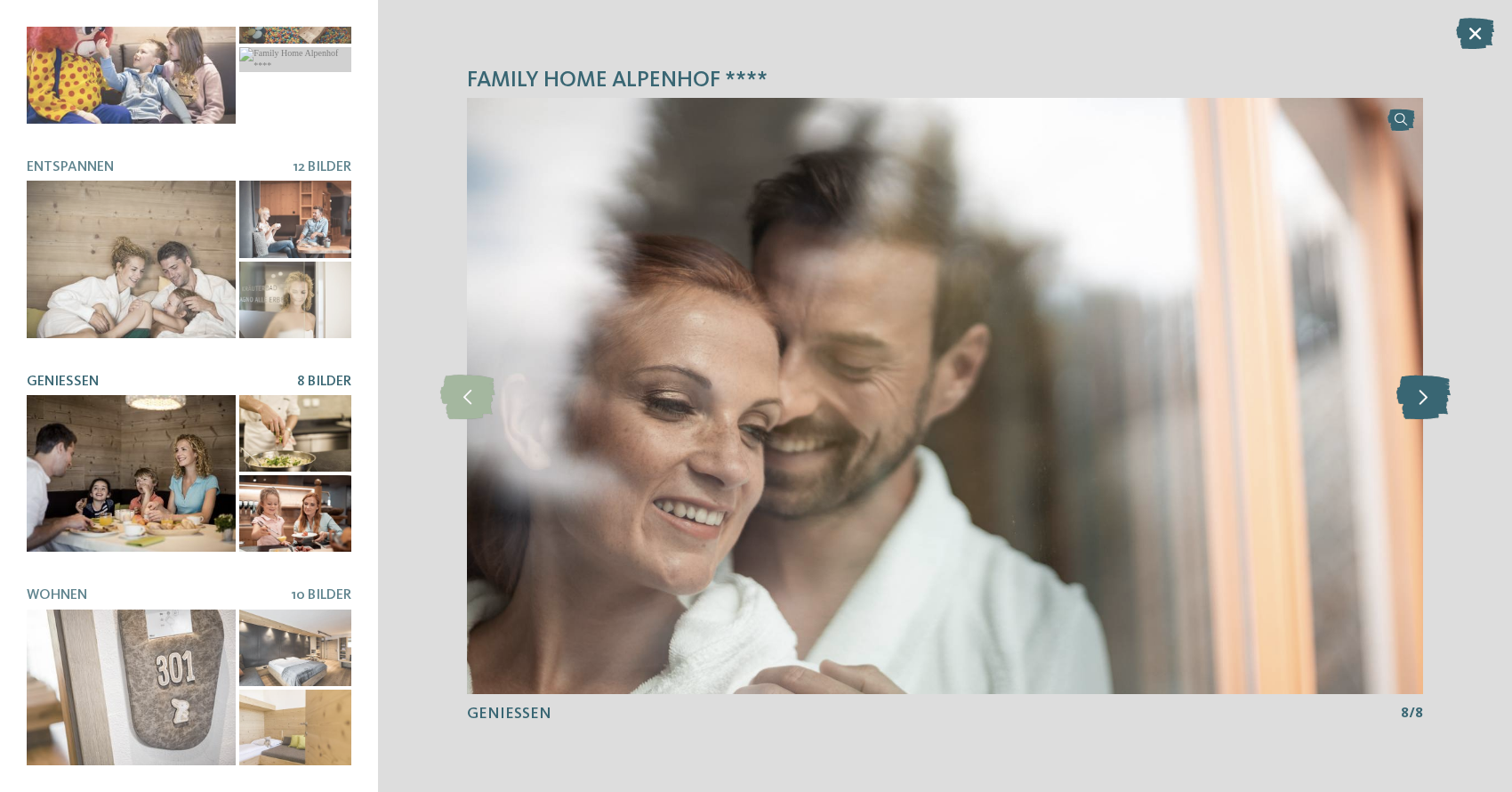
click at [1396, 396] on icon at bounding box center [1423, 396] width 54 height 44
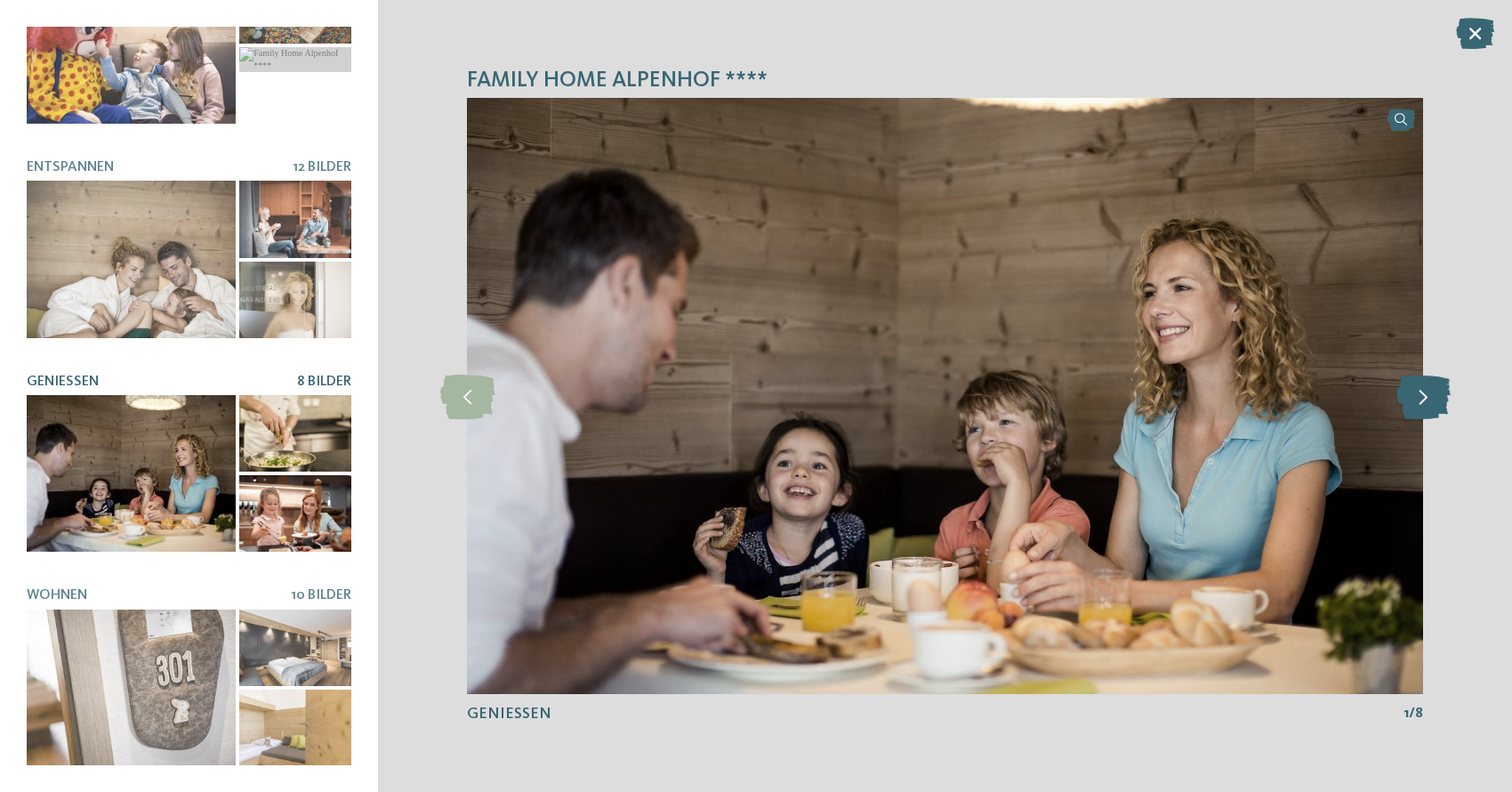
click at [1396, 396] on icon at bounding box center [1423, 396] width 54 height 44
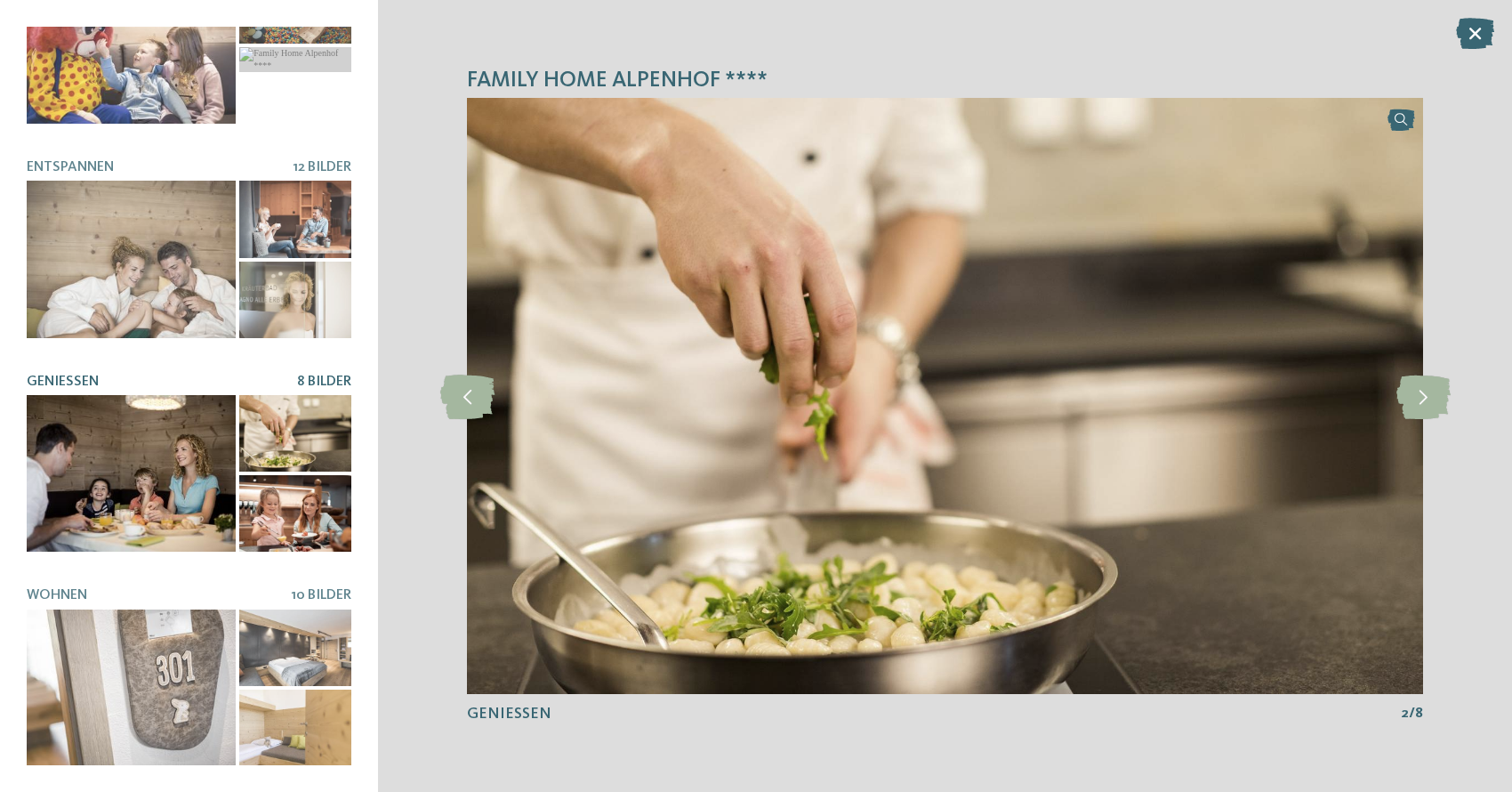
drag, startPoint x: 1396, startPoint y: 396, endPoint x: 1438, endPoint y: 156, distance: 243.6
click at [1435, 160] on div "Family Home Alpenhof **** slide 3 of 10 3" at bounding box center [946, 396] width 1134 height 792
click at [1469, 44] on icon at bounding box center [1474, 34] width 39 height 32
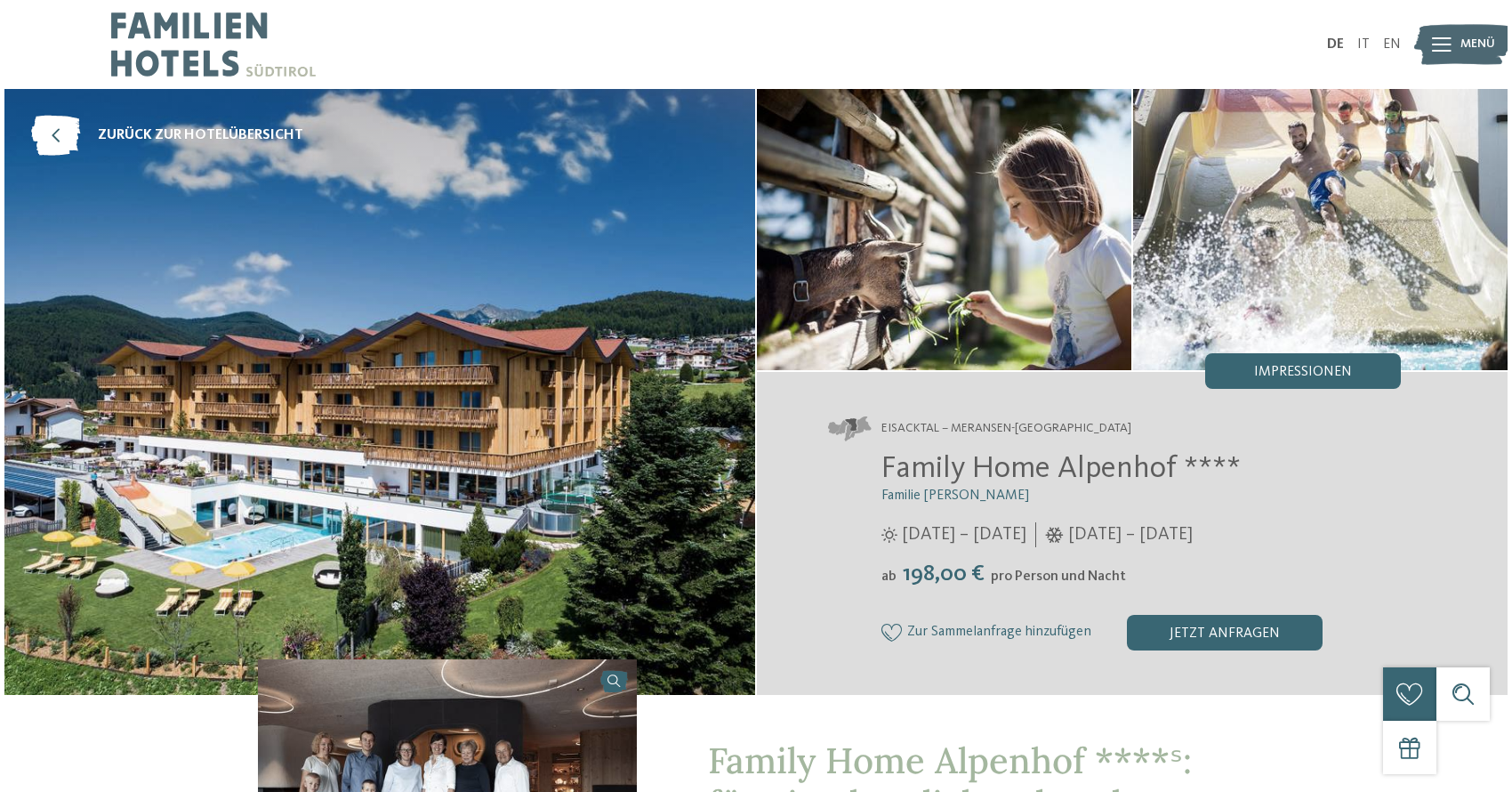
scroll to position [0, 0]
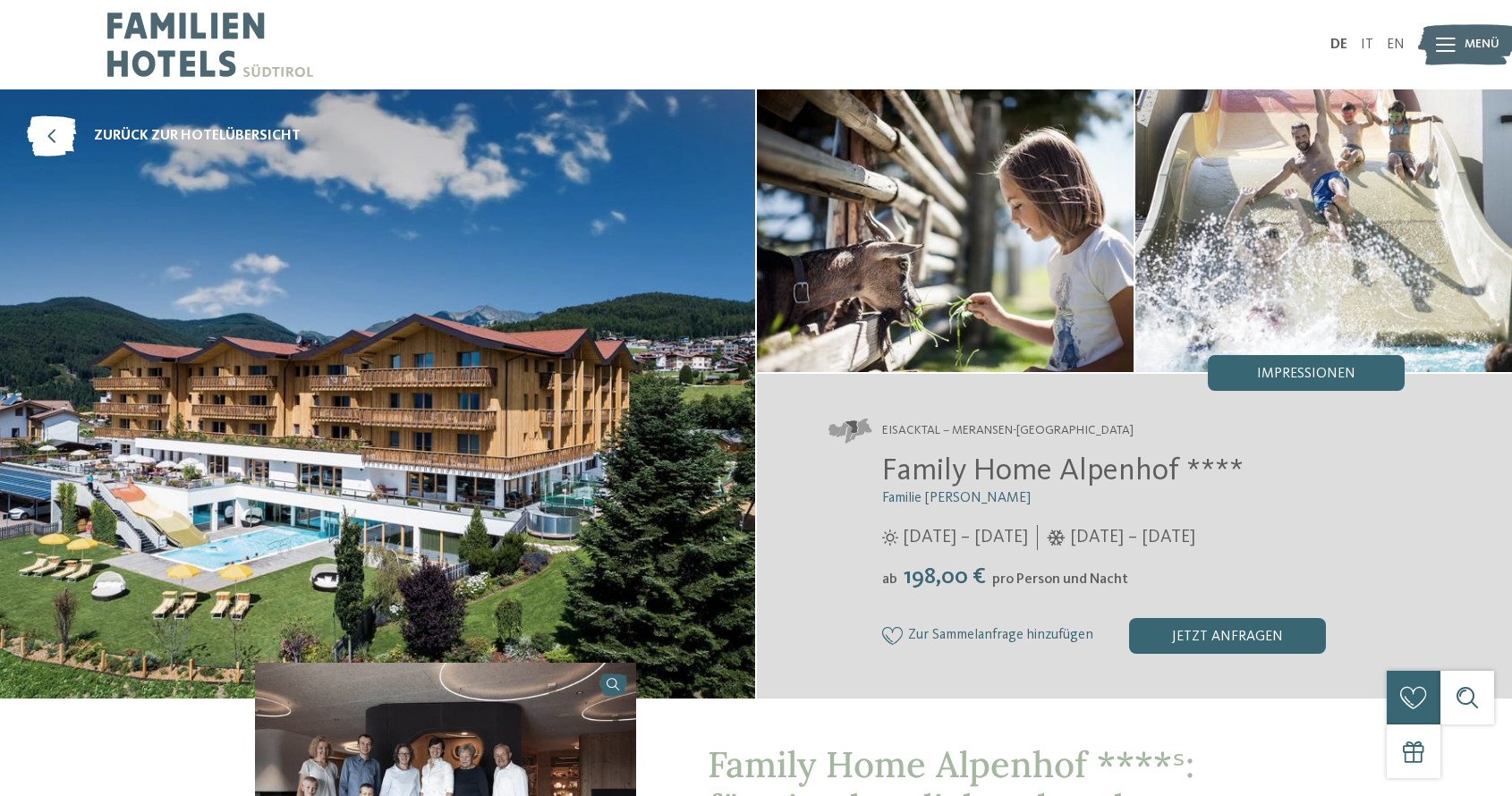
click at [1455, 47] on img at bounding box center [1467, 46] width 98 height 50
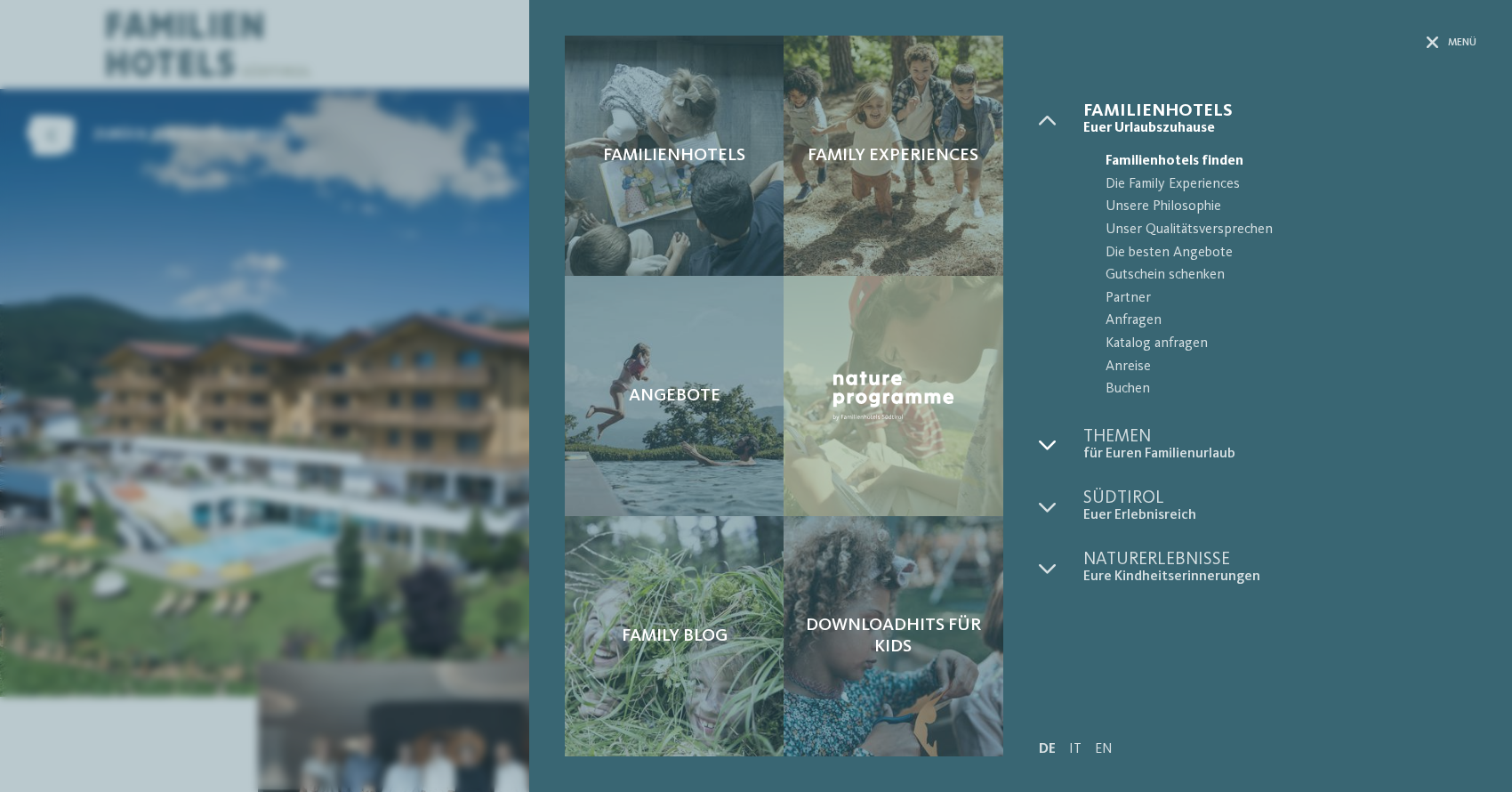
click at [1052, 440] on icon at bounding box center [1048, 445] width 18 height 18
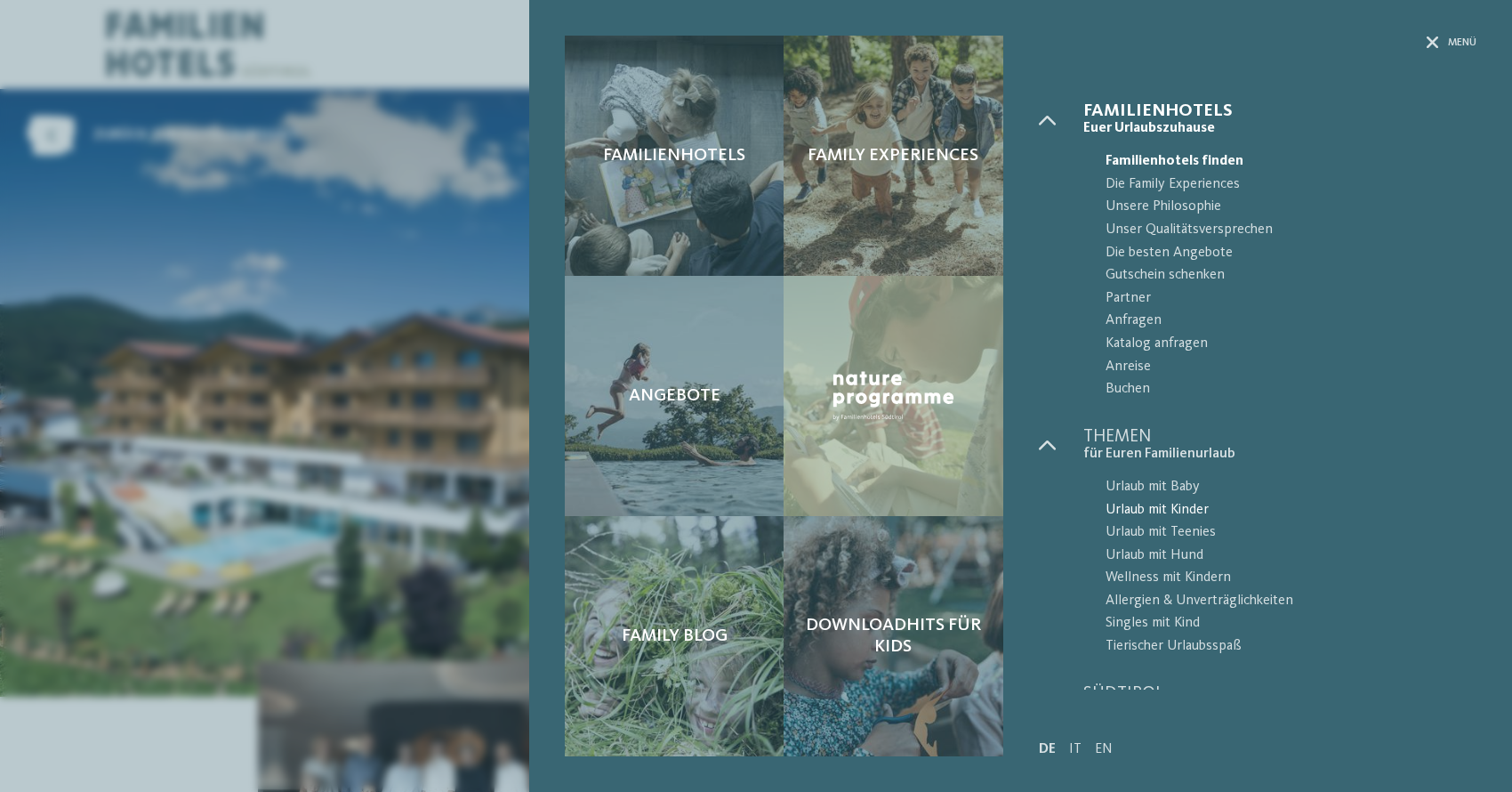
click at [1152, 503] on span "Urlaub mit Kinder" at bounding box center [1292, 510] width 372 height 23
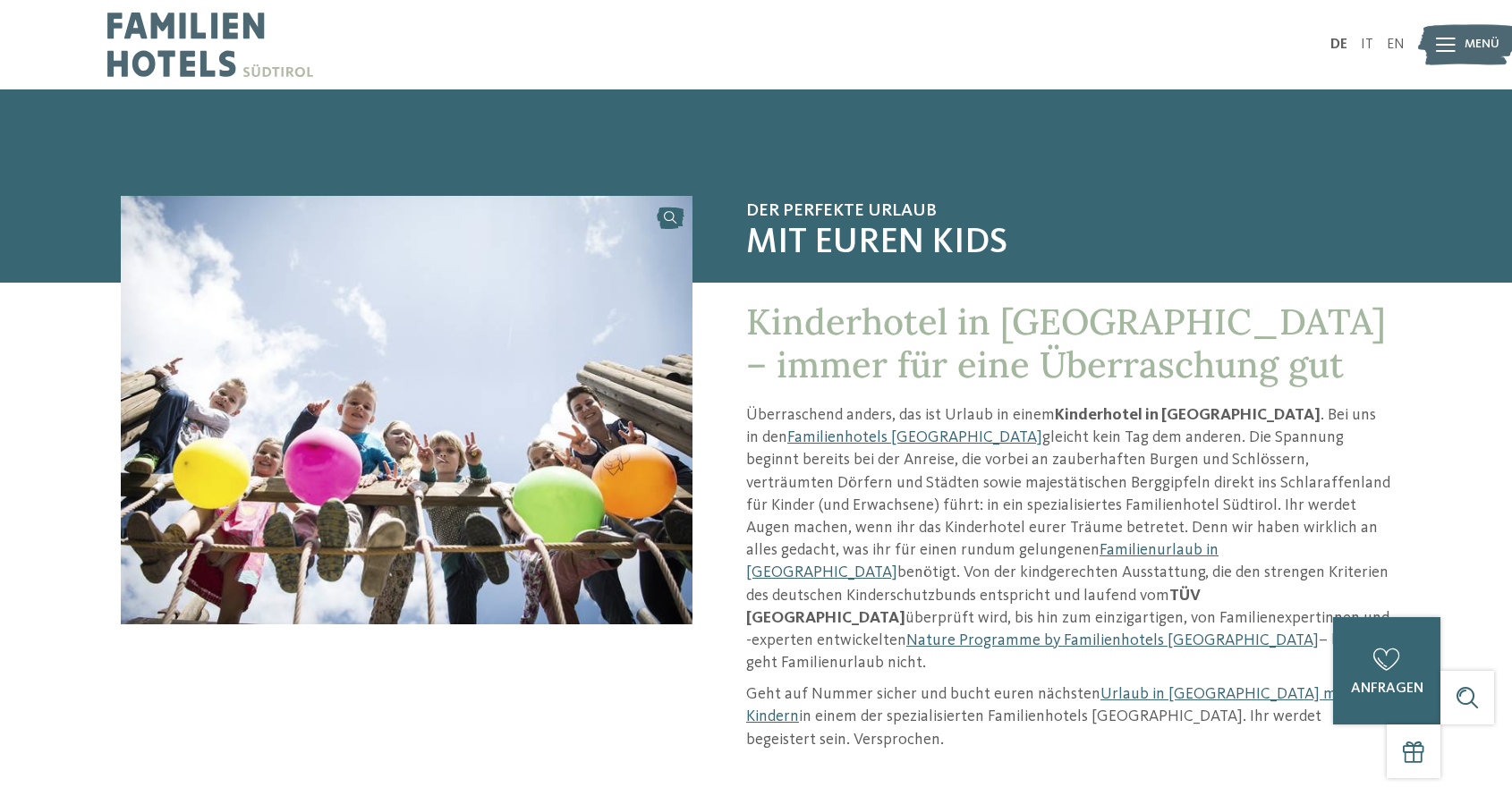
click at [1436, 52] on div at bounding box center [1446, 45] width 20 height 45
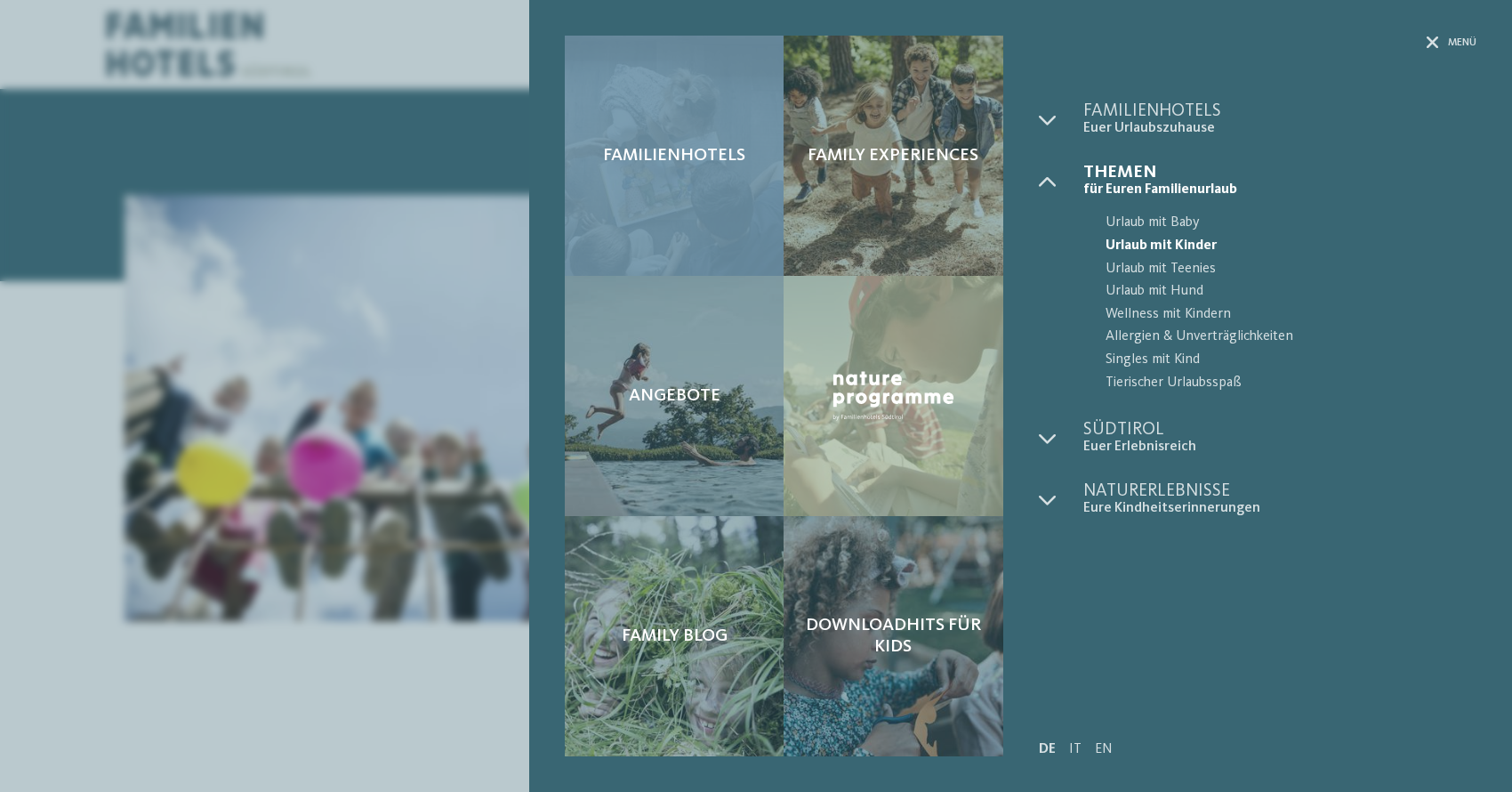
click at [1428, 51] on div "Familienhotels Family Experiences Angebote" at bounding box center [756, 396] width 1512 height 792
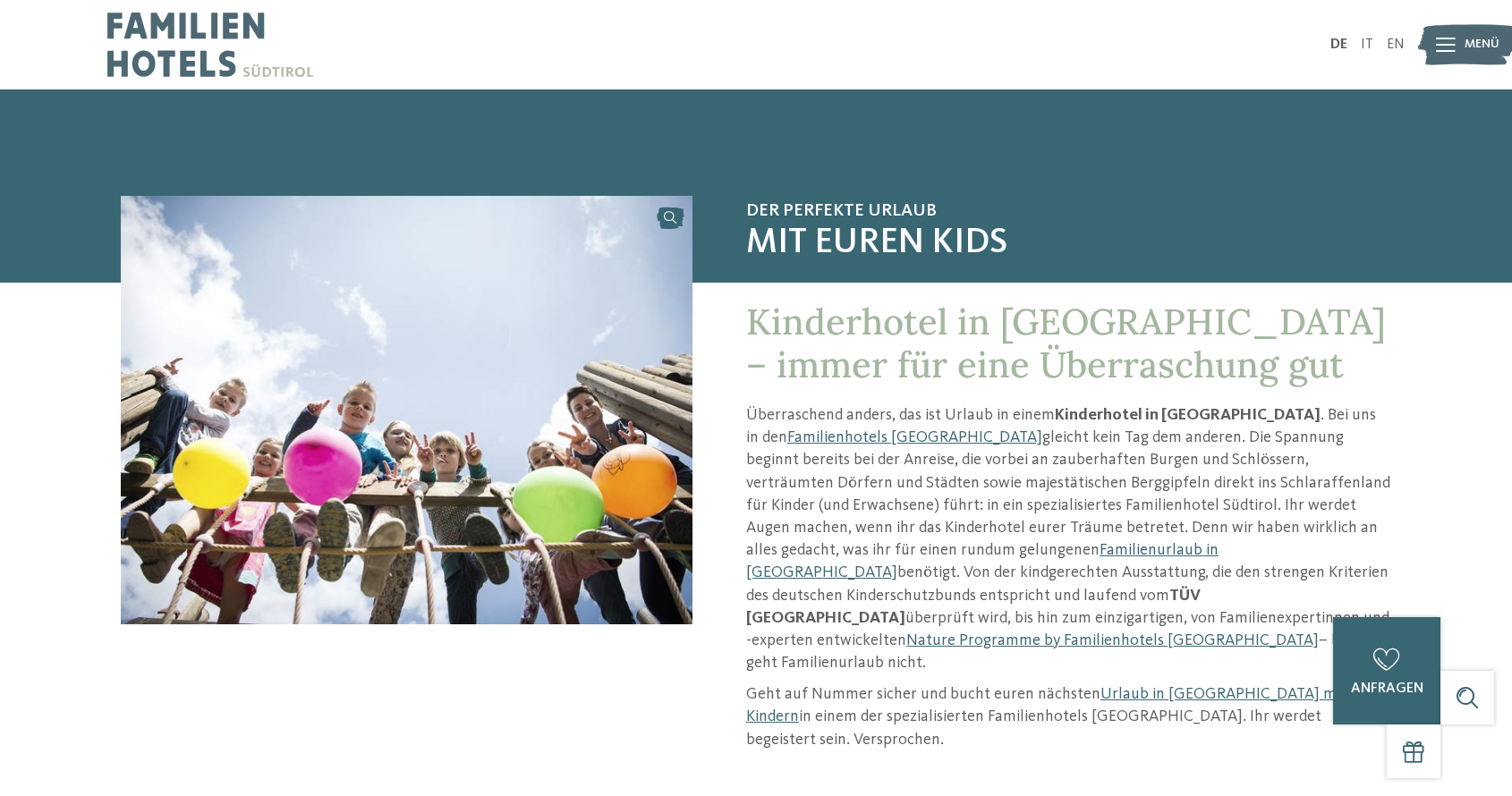
click at [1436, 52] on div at bounding box center [1446, 45] width 20 height 45
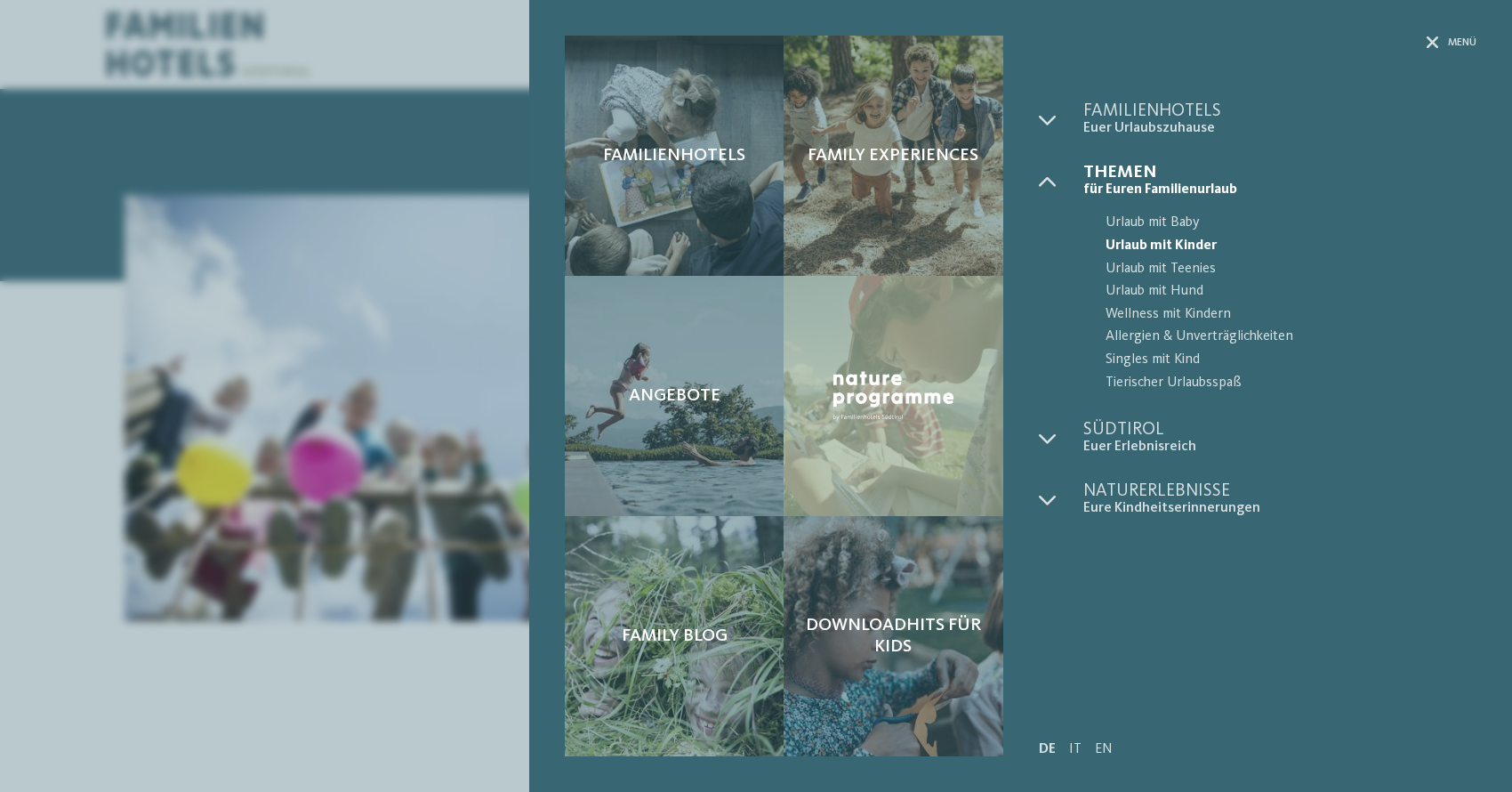
click at [1321, 149] on ul "Familienhotels Euer Urlaubszuhause" at bounding box center [1258, 310] width 439 height 415
click at [1443, 33] on div "Familienhotels Family Experiences" at bounding box center [1021, 396] width 983 height 792
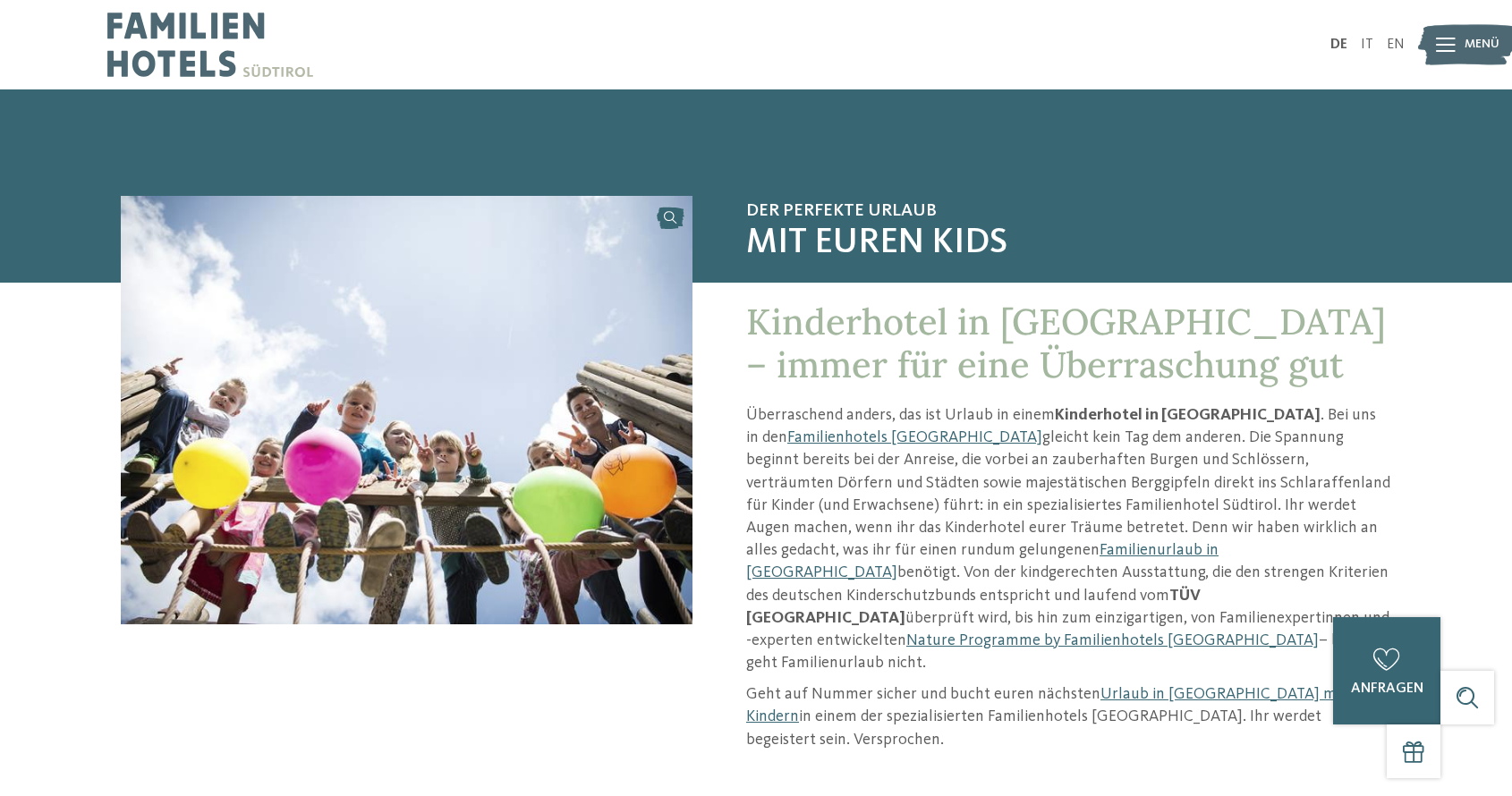
click at [1451, 33] on div at bounding box center [1446, 45] width 20 height 45
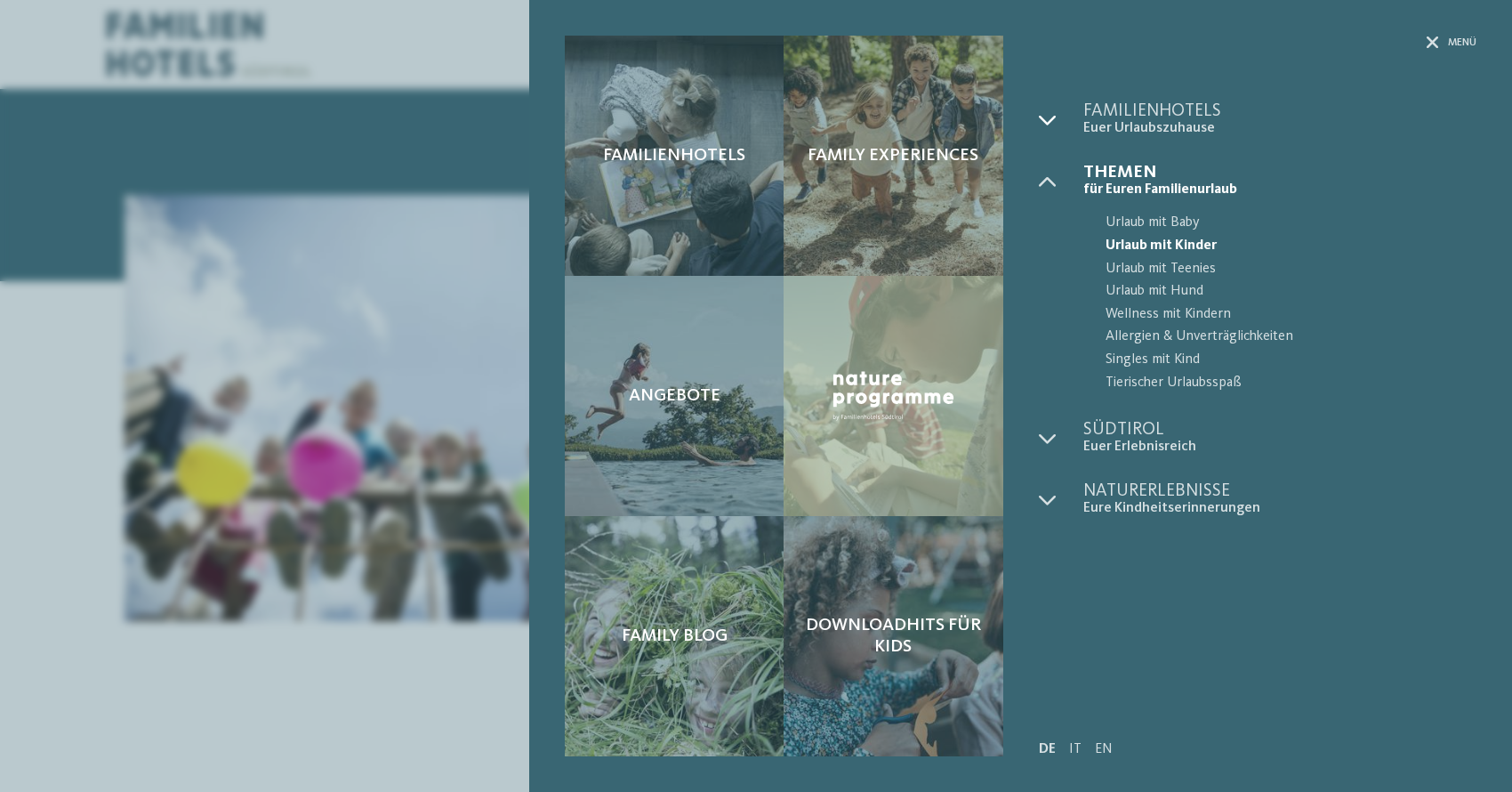
click at [1041, 116] on icon at bounding box center [1048, 121] width 18 height 18
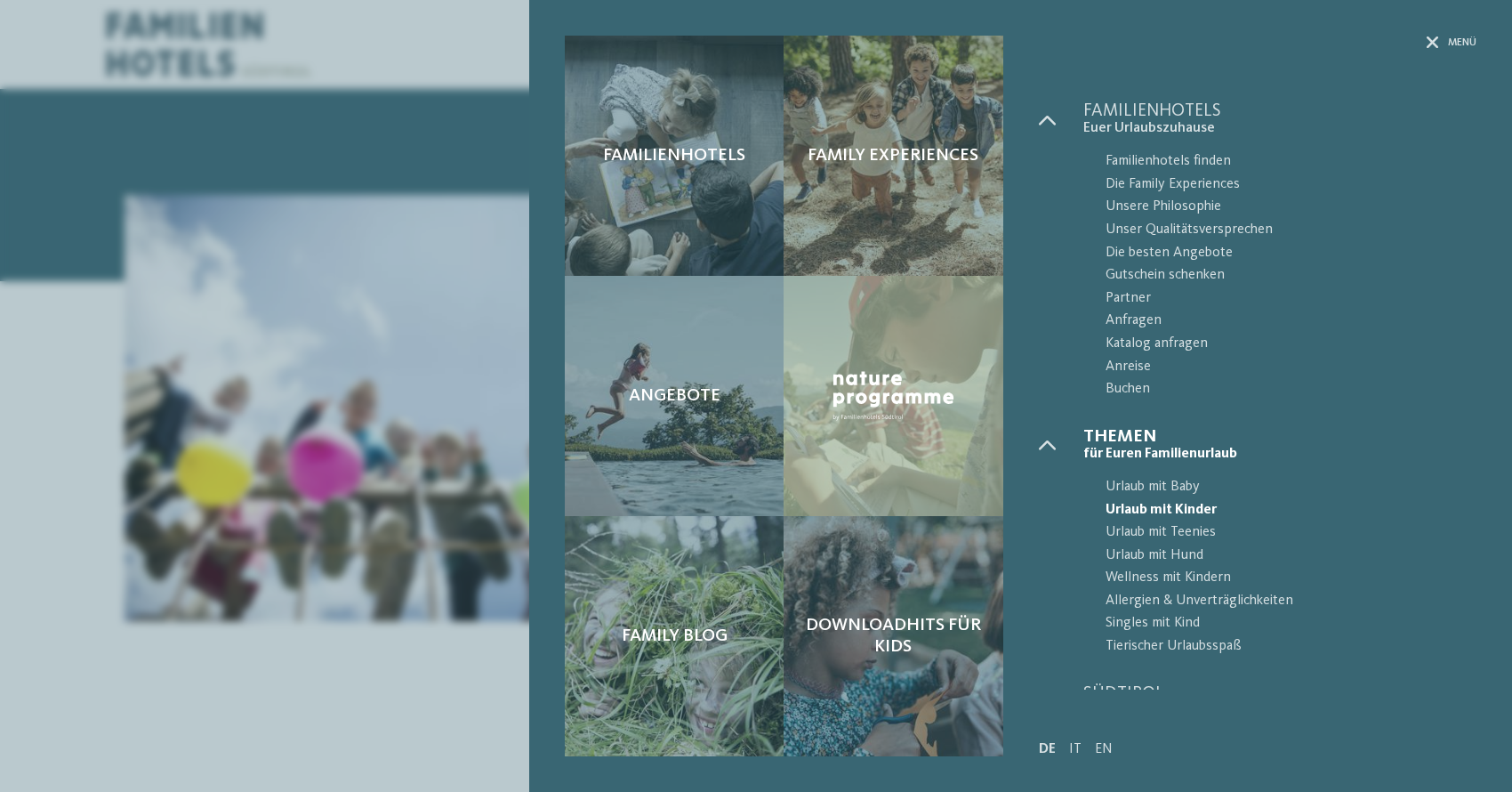
click at [422, 100] on div "Familienhotels Family Experiences Angebote" at bounding box center [756, 396] width 1512 height 792
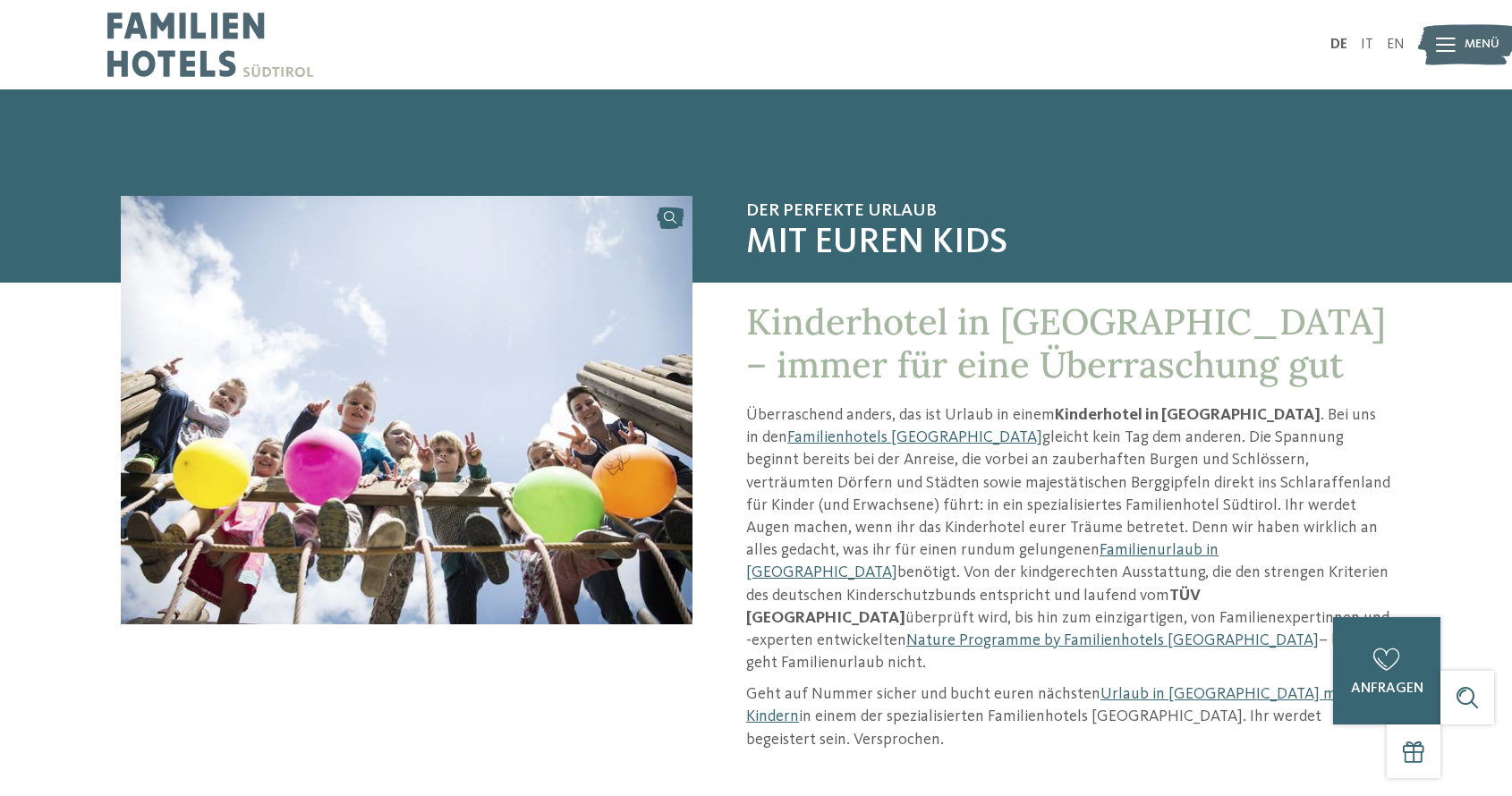
click at [217, 34] on img at bounding box center [210, 45] width 206 height 89
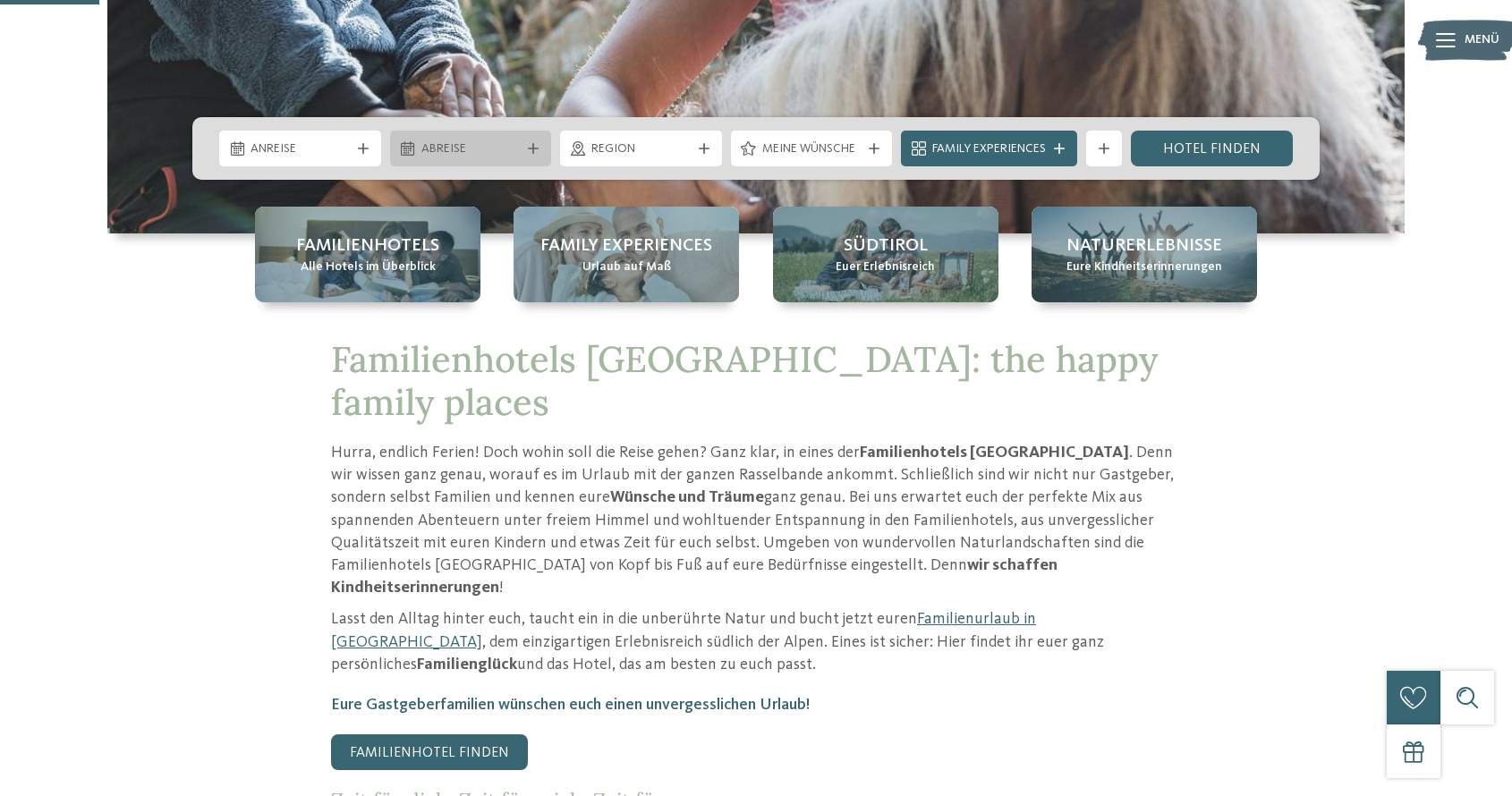
scroll to position [527, 0]
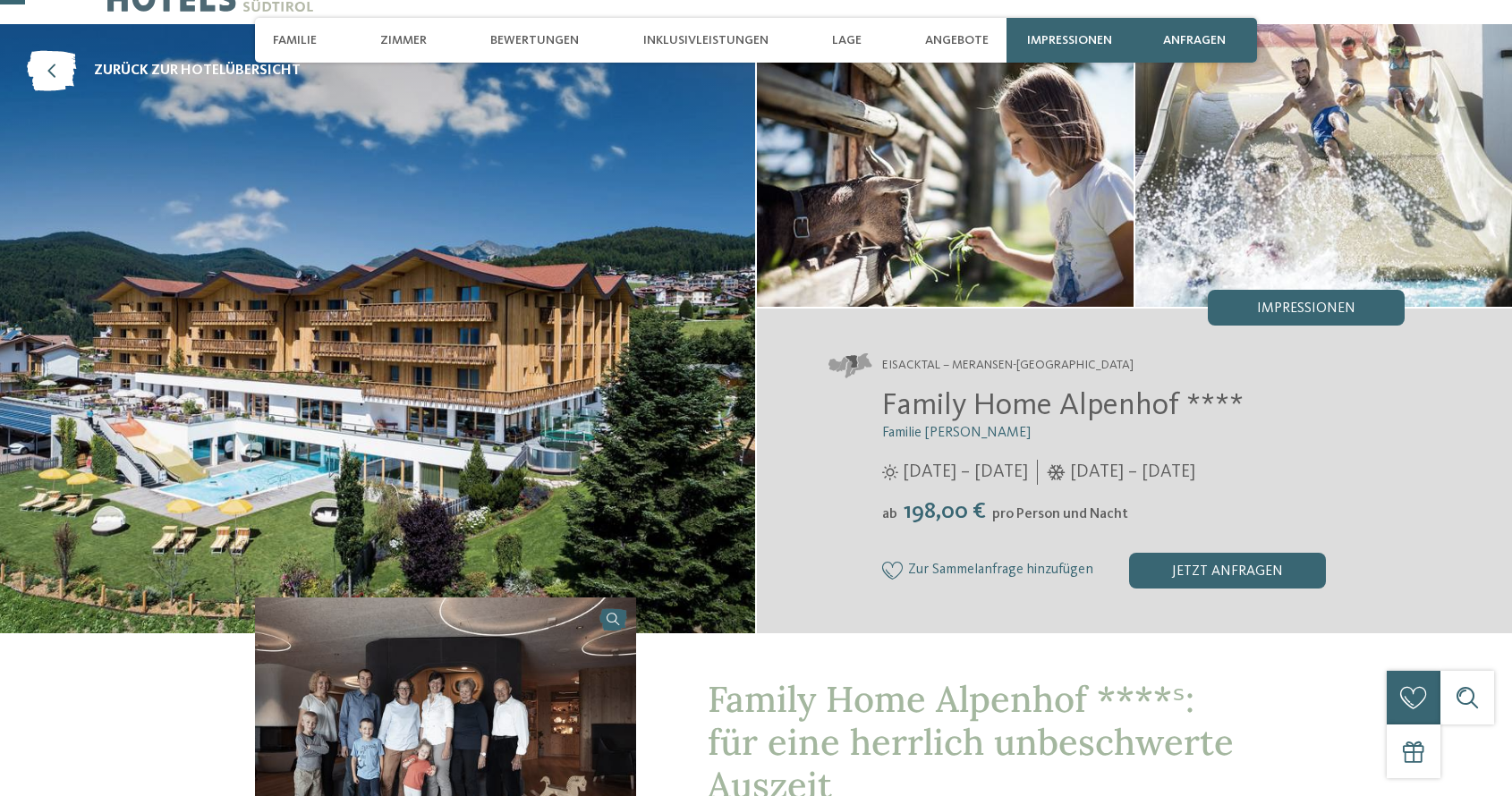
scroll to position [116, 0]
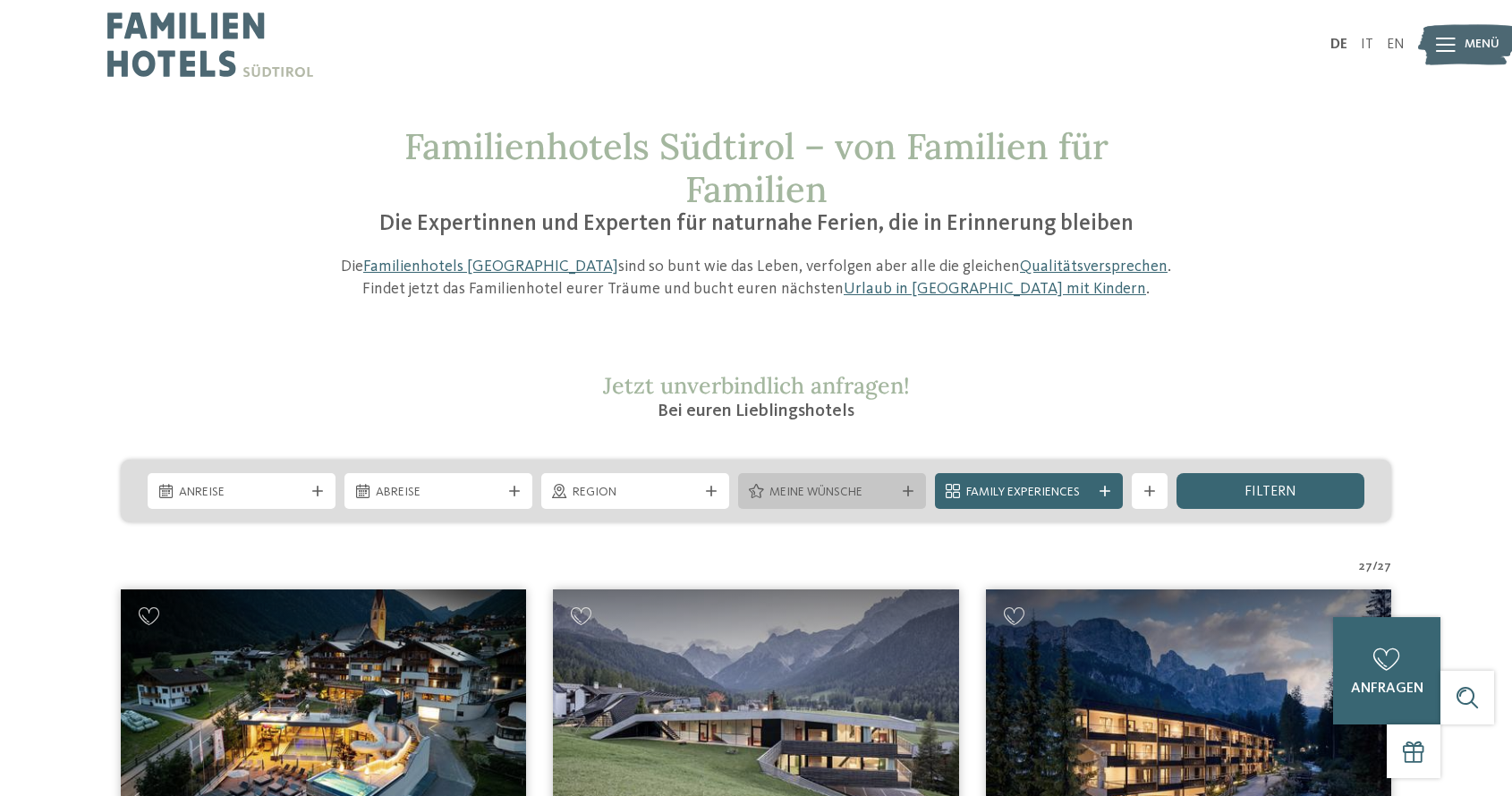
click at [806, 484] on span "Meine Wünsche" at bounding box center [832, 493] width 125 height 18
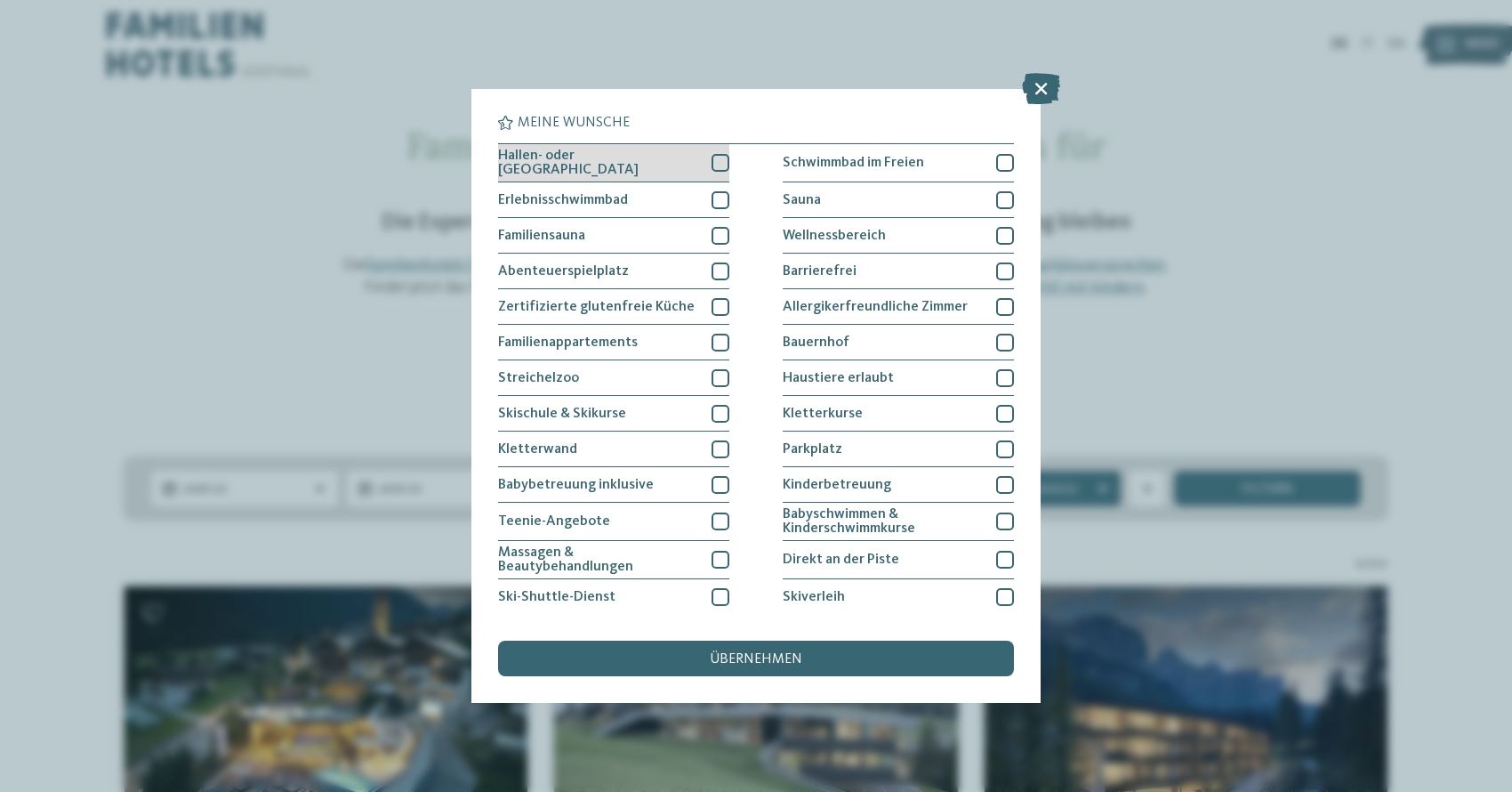
click at [706, 166] on div "Hallen- oder Schleusenbad" at bounding box center [614, 163] width 231 height 39
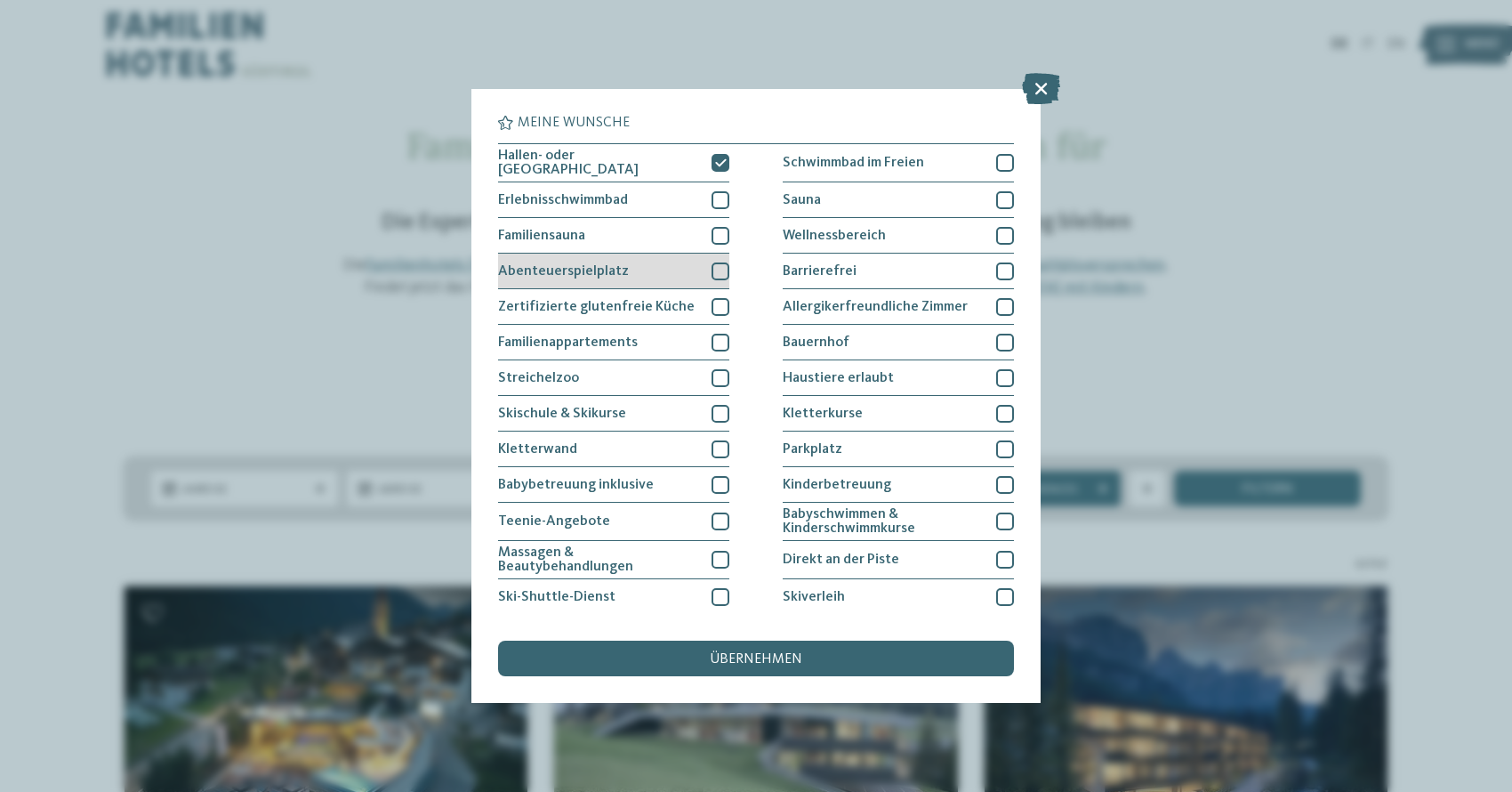
click at [725, 267] on div at bounding box center [720, 272] width 18 height 18
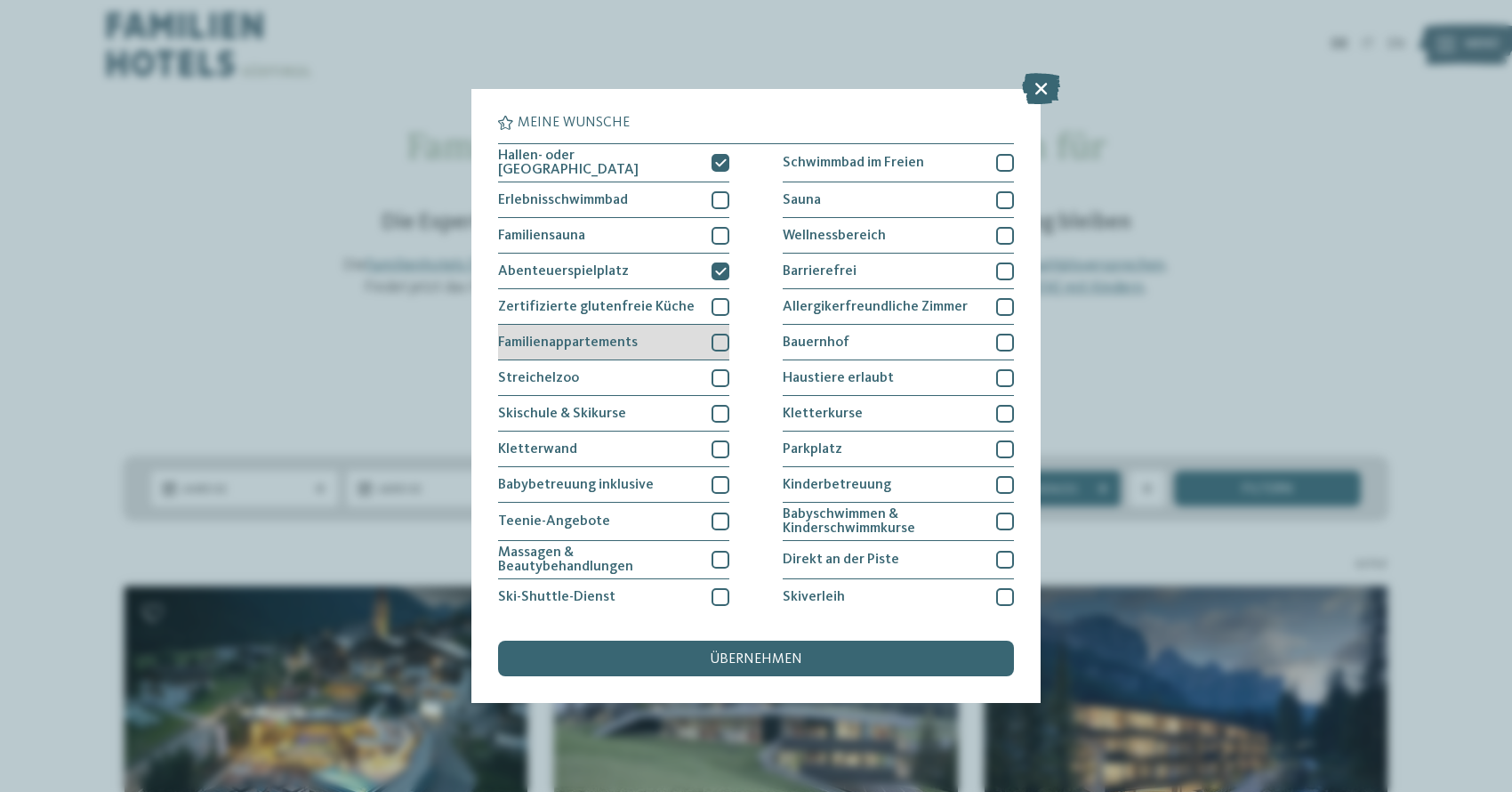
click at [716, 350] on div "Familienappartements" at bounding box center [614, 343] width 231 height 36
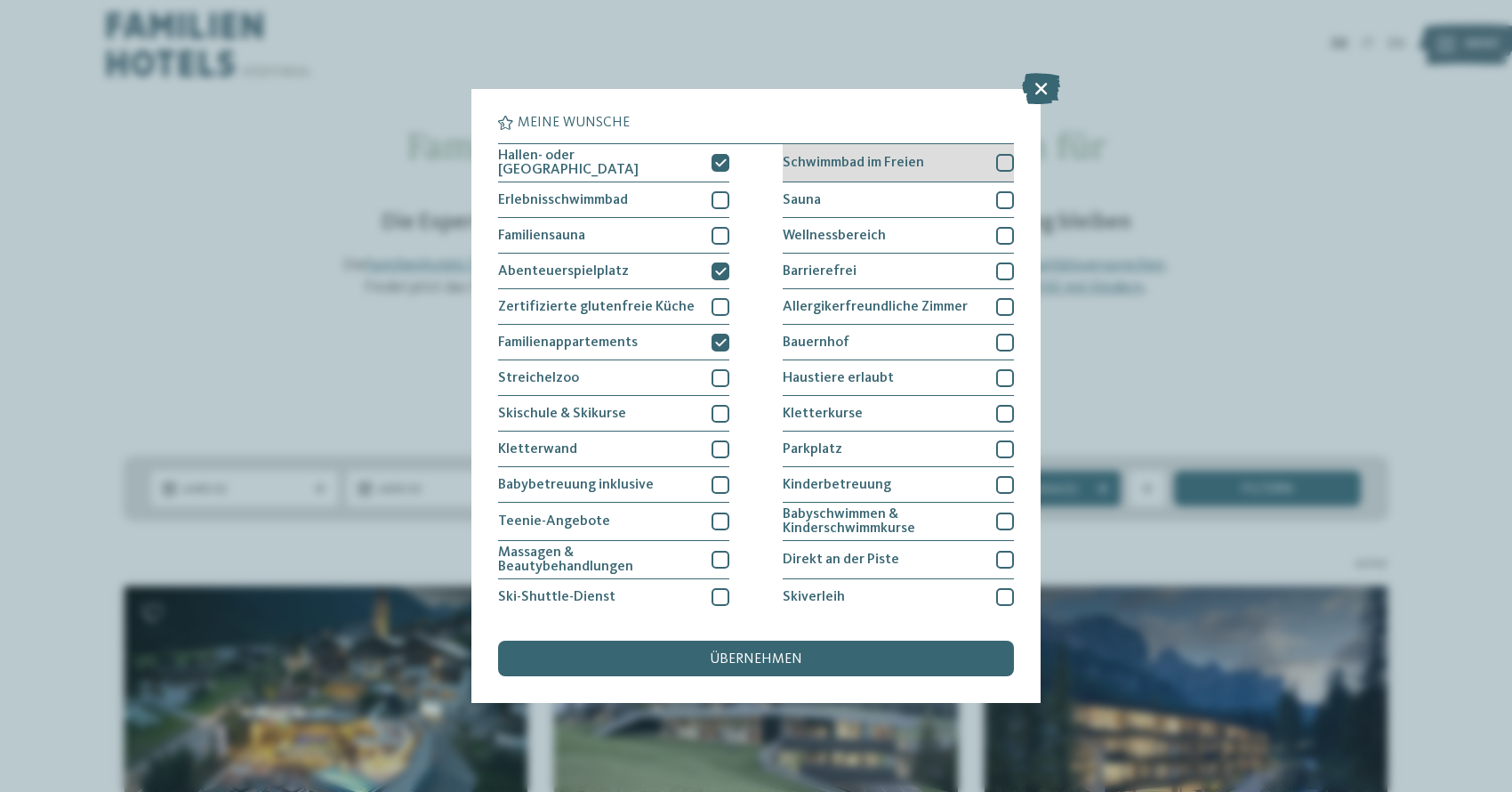
click at [992, 170] on div "Schwimmbad im Freien" at bounding box center [898, 163] width 231 height 39
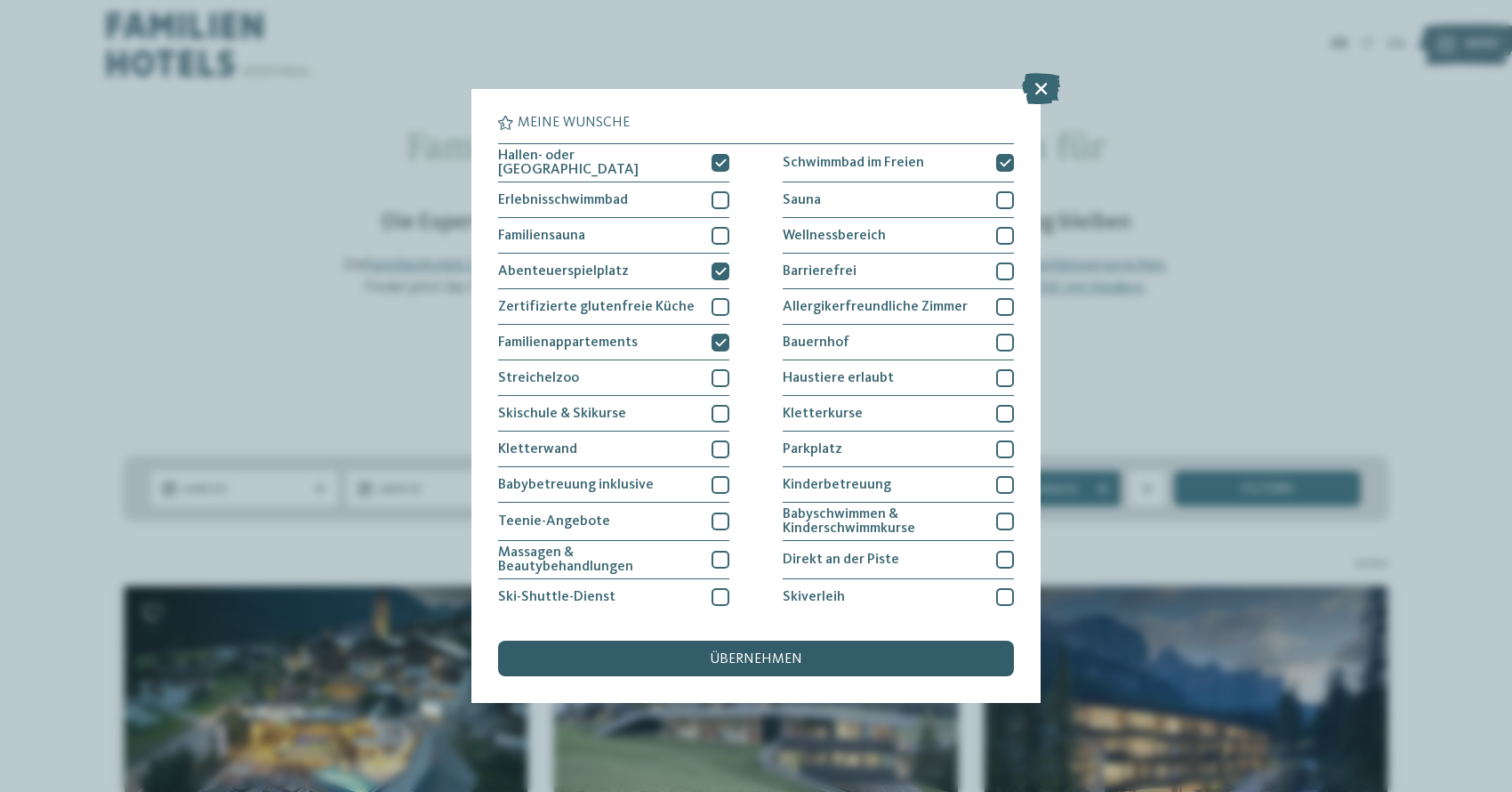
click at [850, 641] on div "übernehmen" at bounding box center [756, 659] width 516 height 36
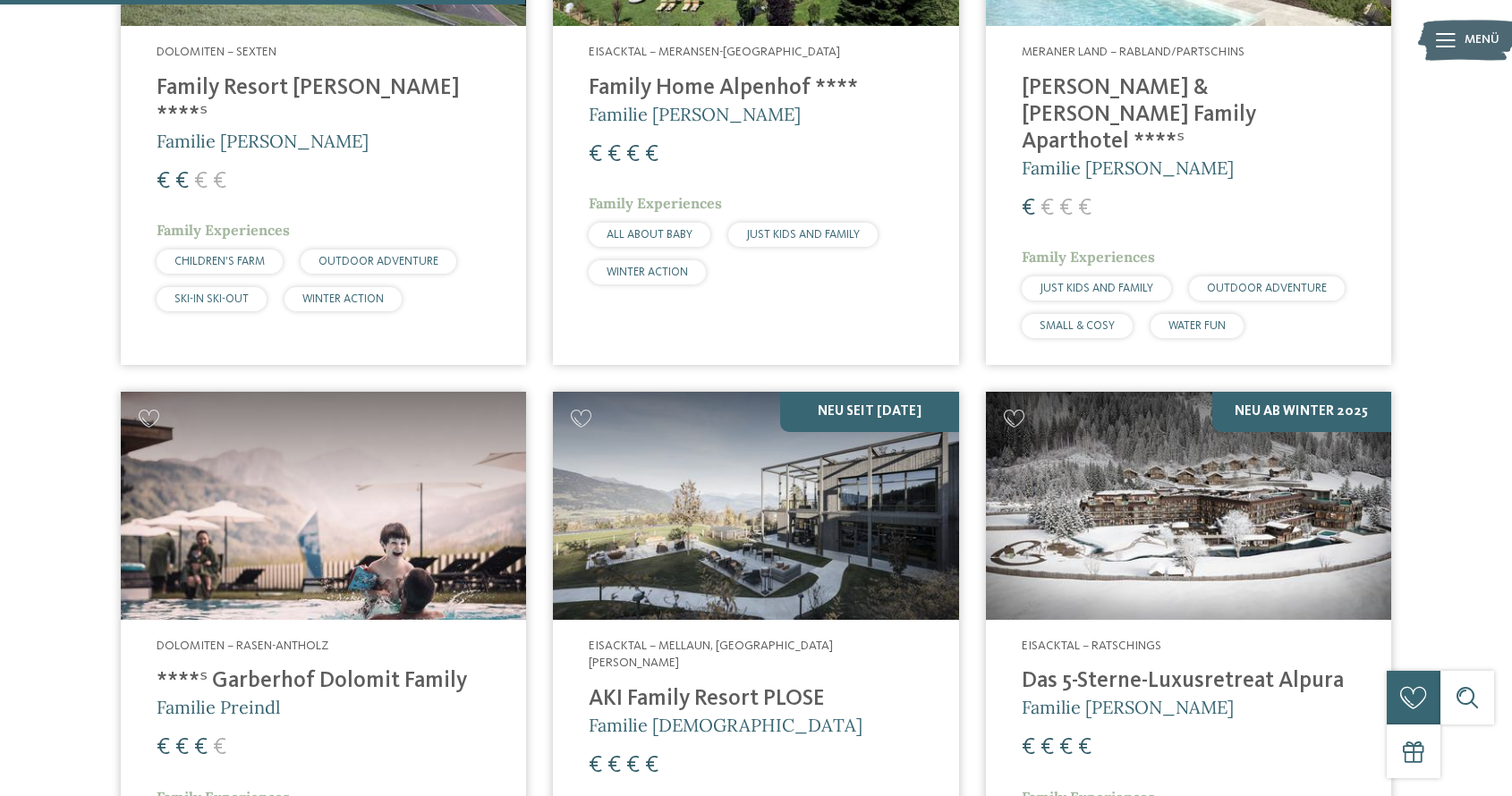
scroll to position [901, 0]
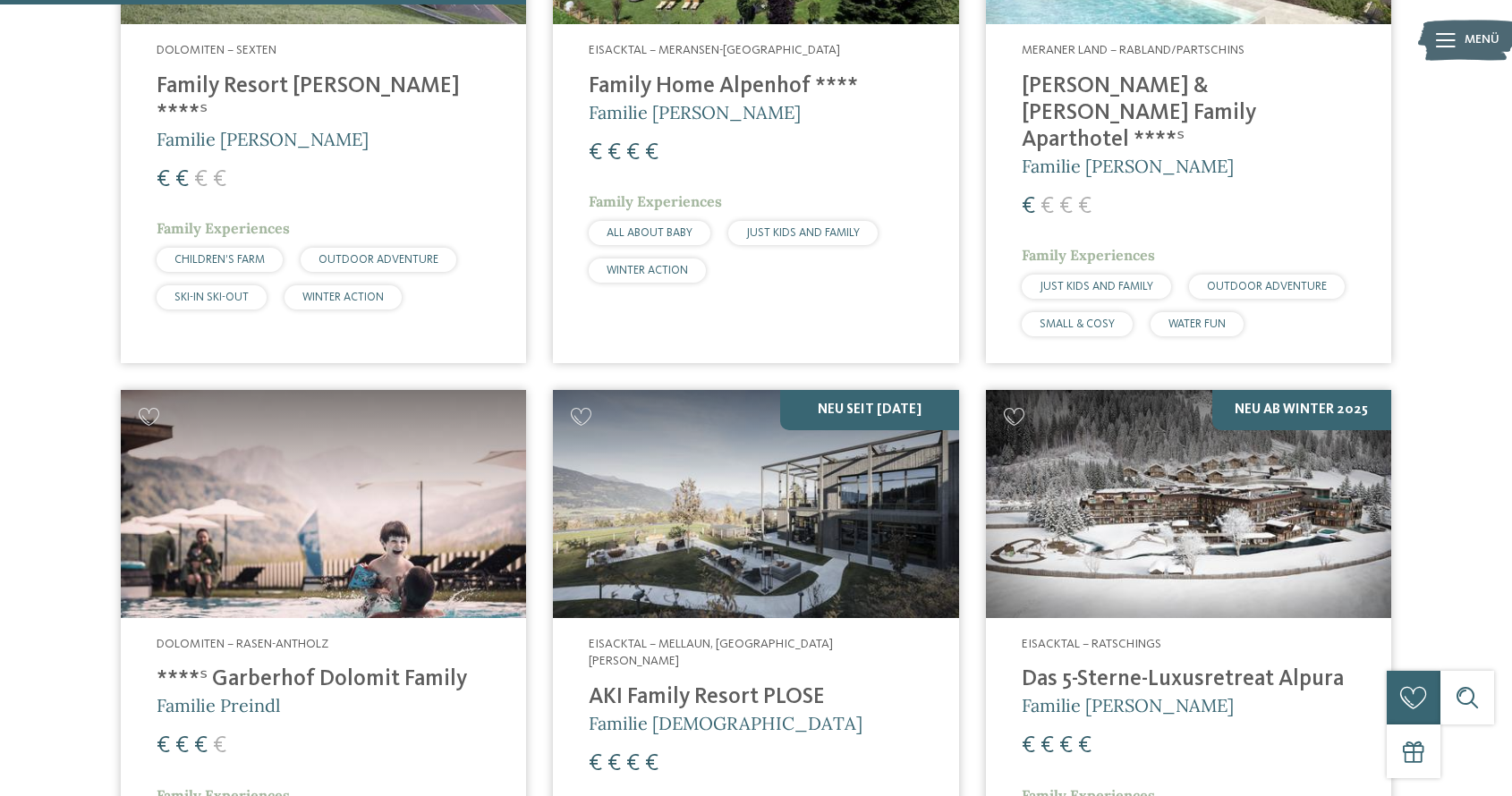
click at [447, 525] on img at bounding box center [324, 504] width 406 height 229
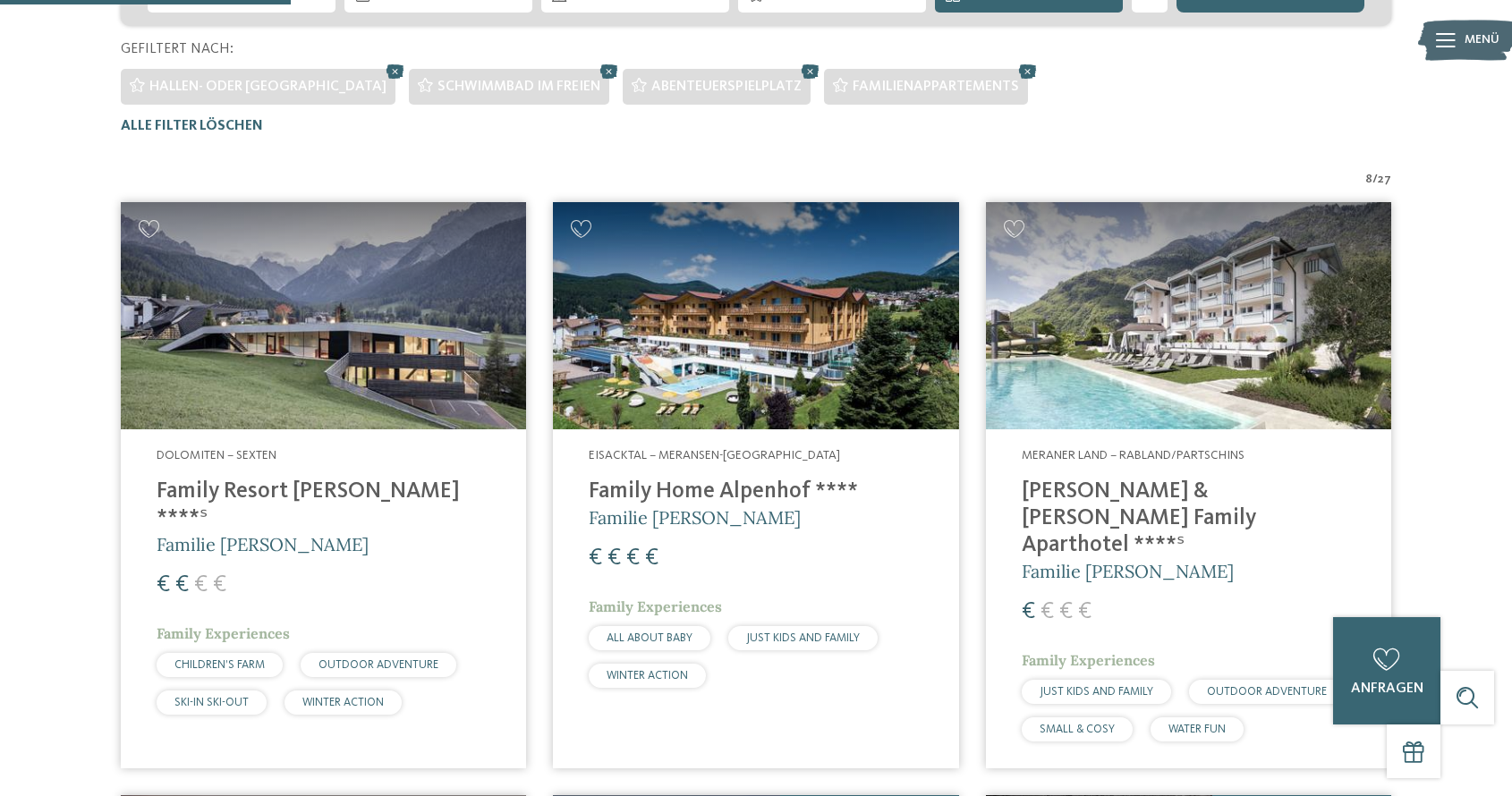
scroll to position [494, 0]
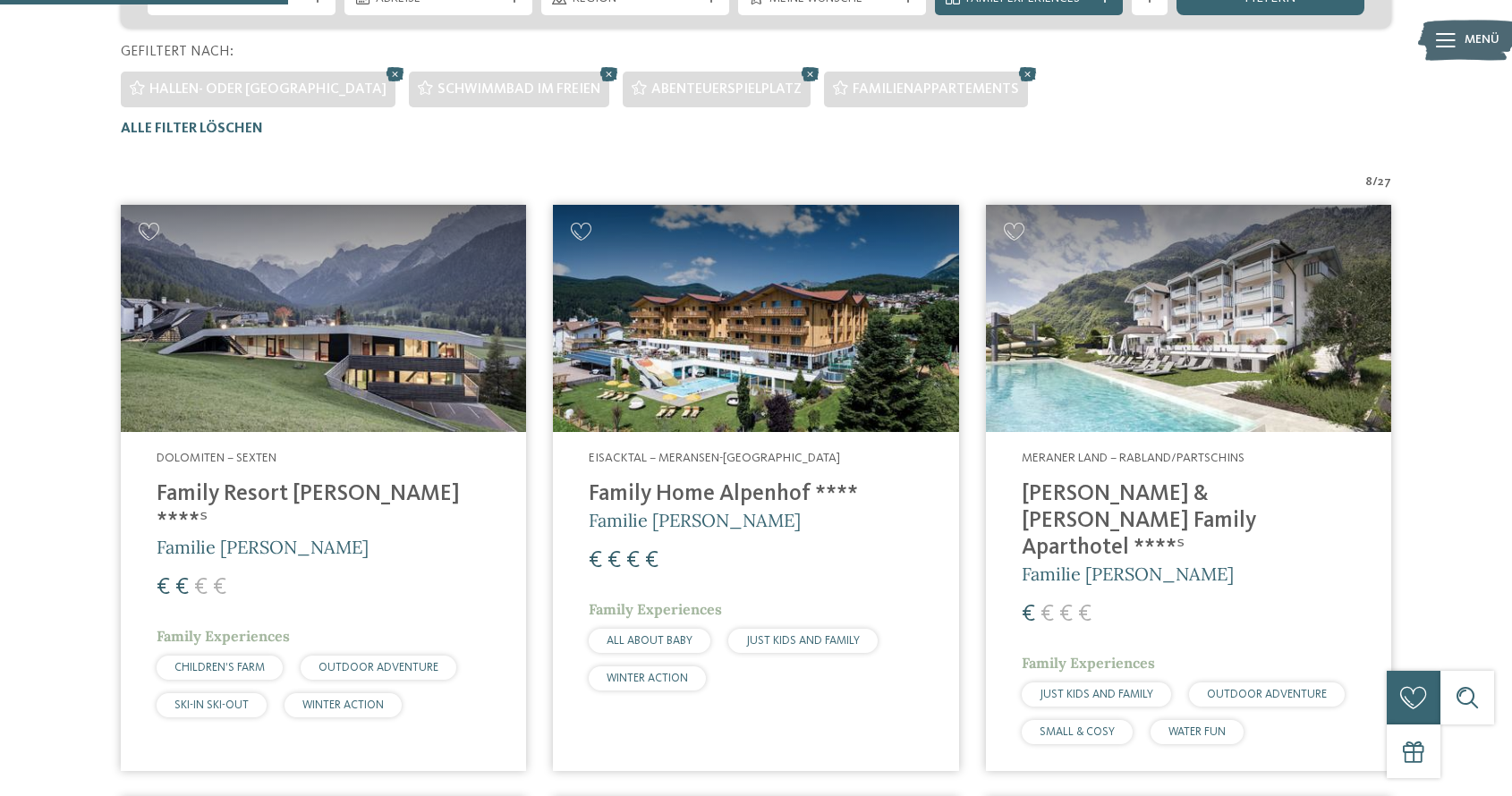
click at [388, 372] on img at bounding box center [324, 319] width 406 height 229
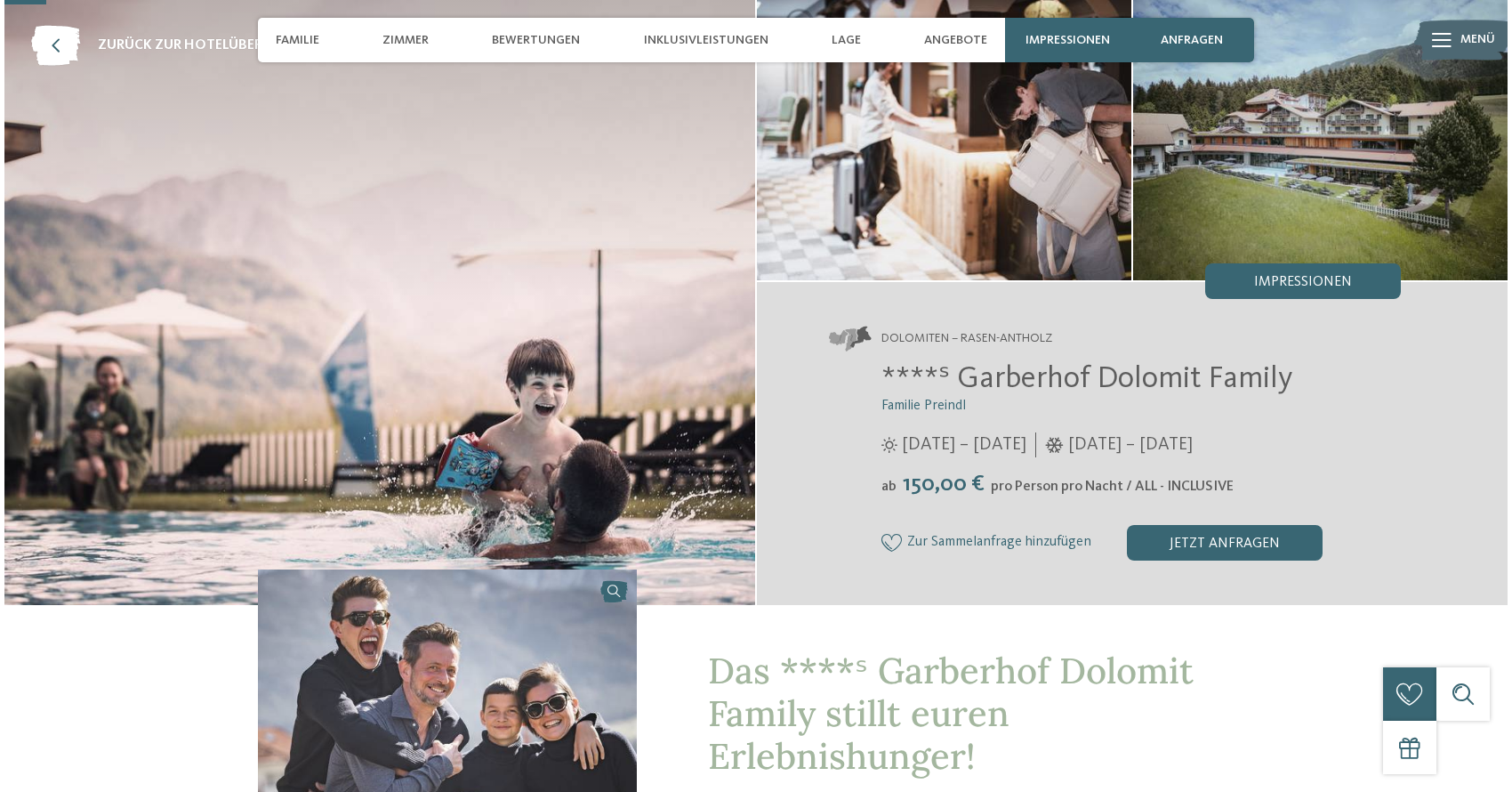
scroll to position [85, 0]
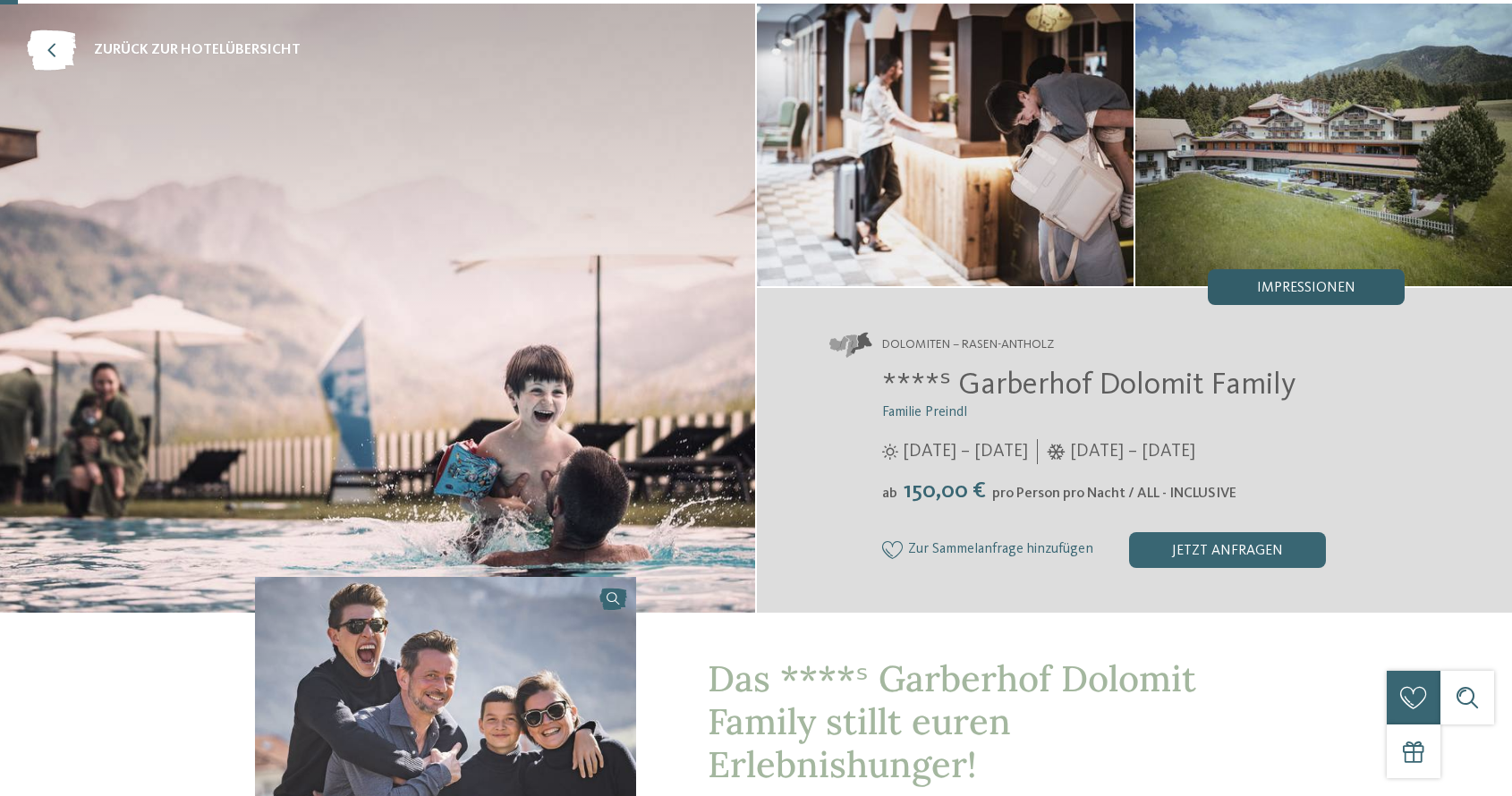
click at [1302, 284] on span "Impressionen" at bounding box center [1306, 288] width 98 height 14
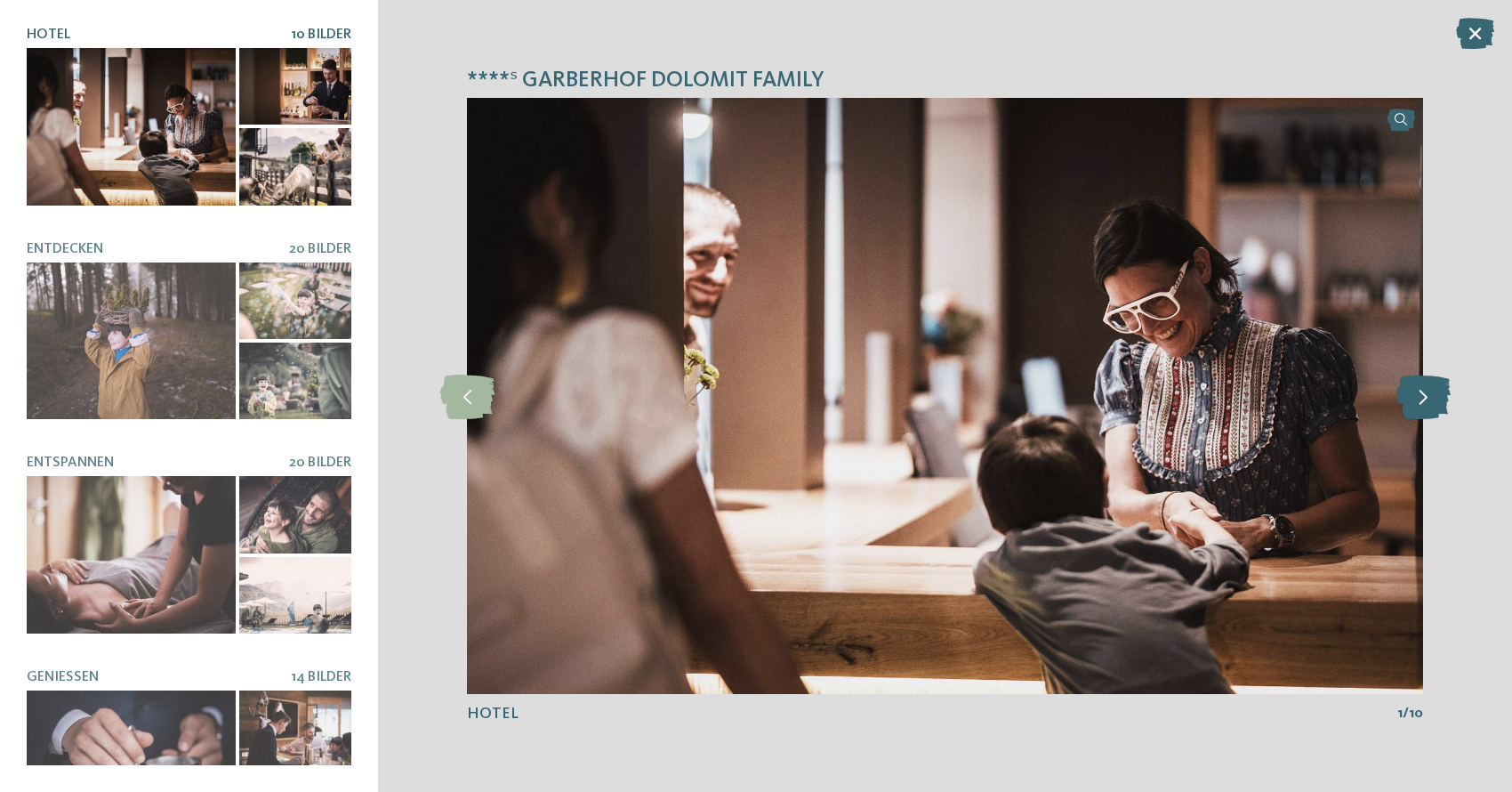
click at [1411, 393] on icon at bounding box center [1423, 396] width 54 height 44
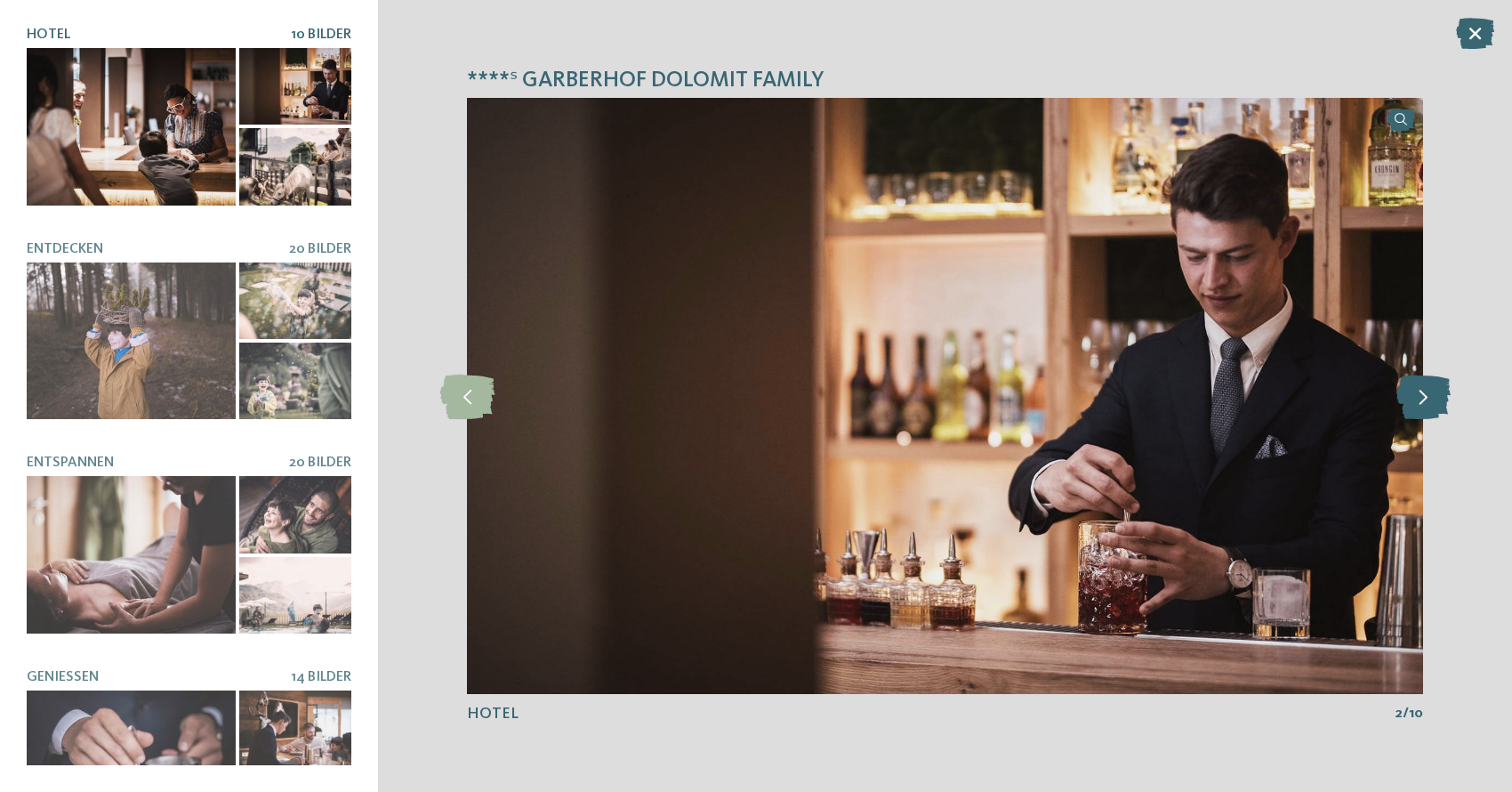
click at [1411, 393] on icon at bounding box center [1423, 396] width 54 height 44
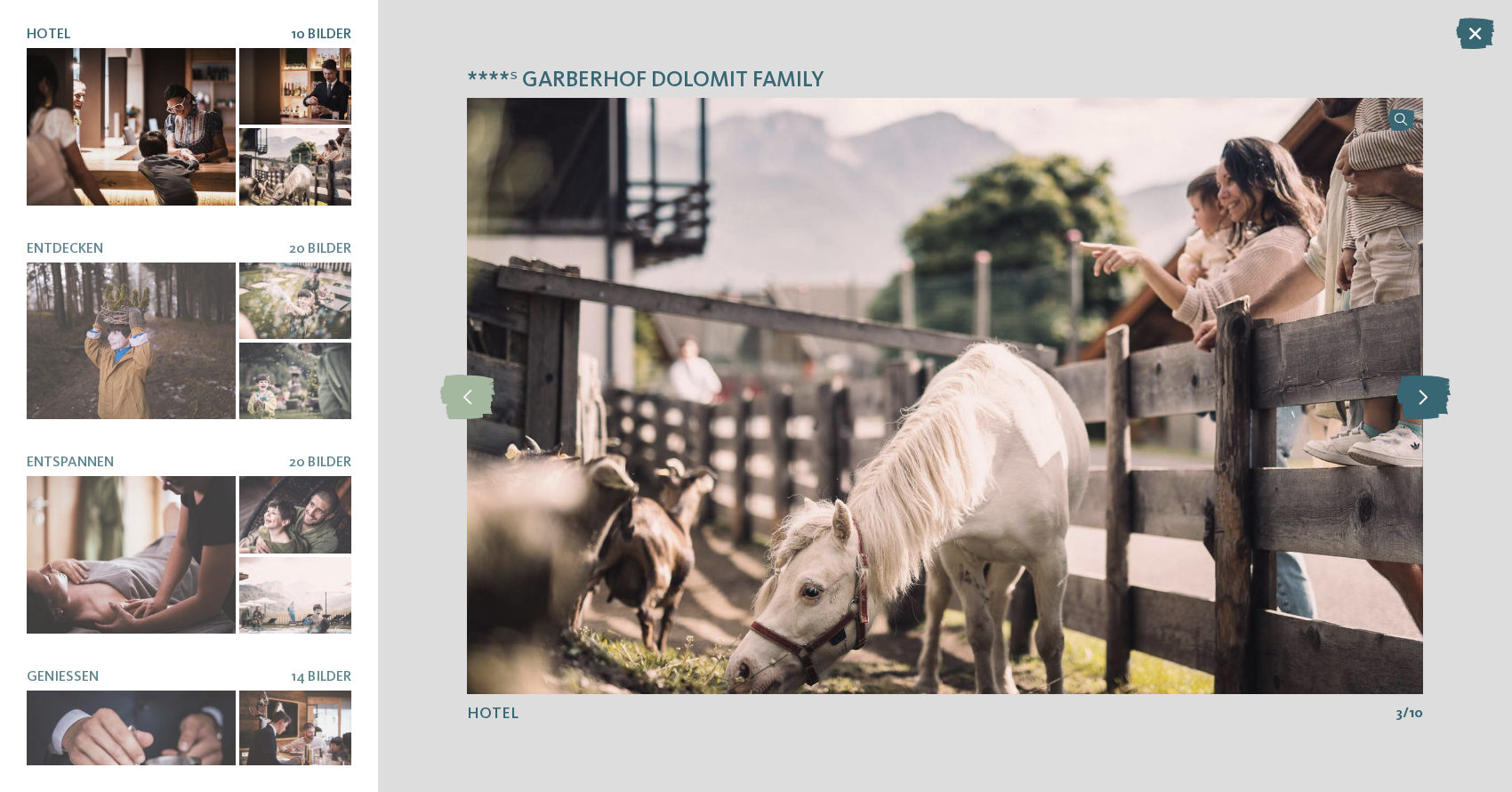
click at [1411, 393] on icon at bounding box center [1423, 396] width 54 height 44
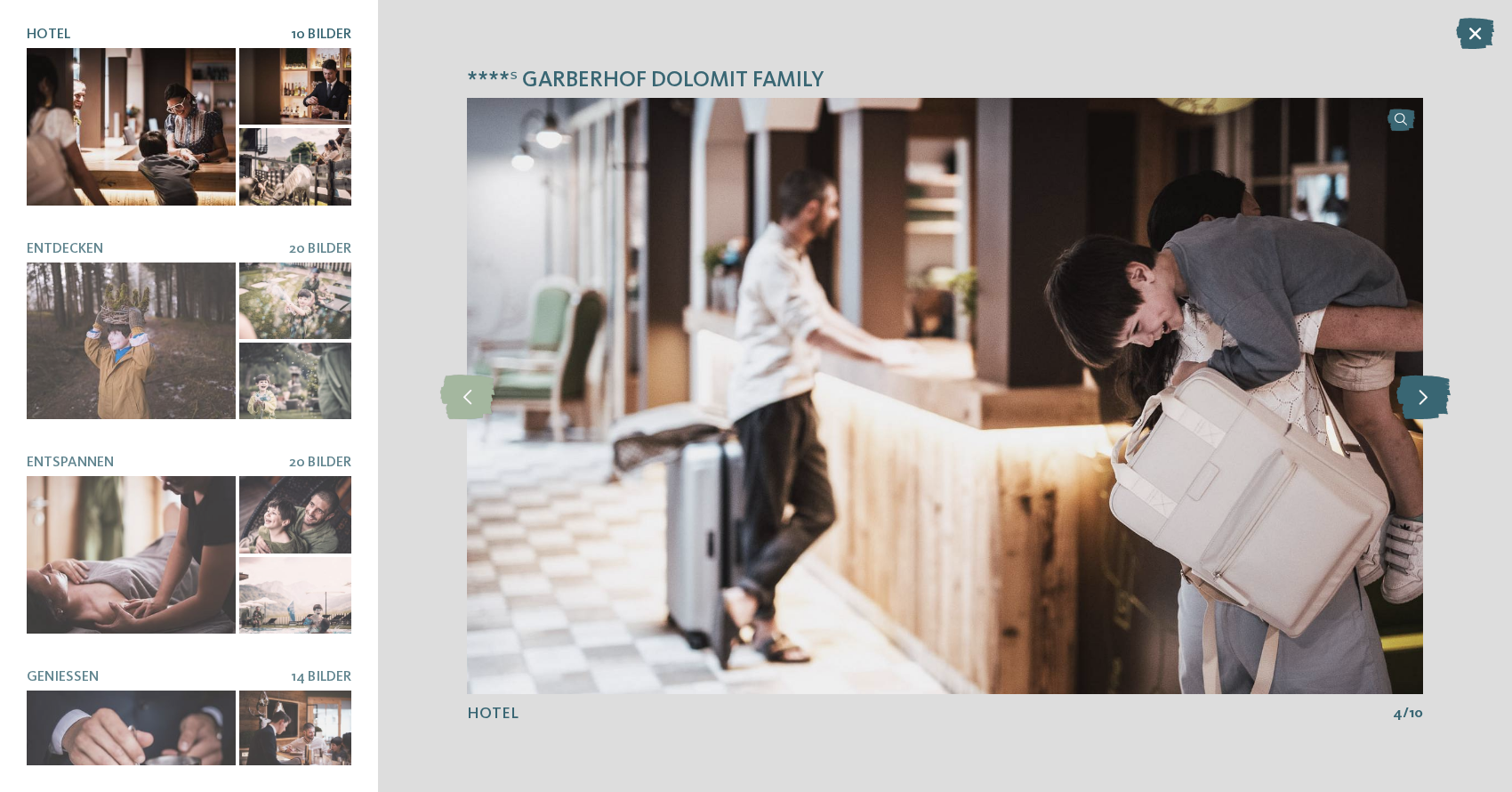
click at [1411, 393] on icon at bounding box center [1423, 396] width 54 height 44
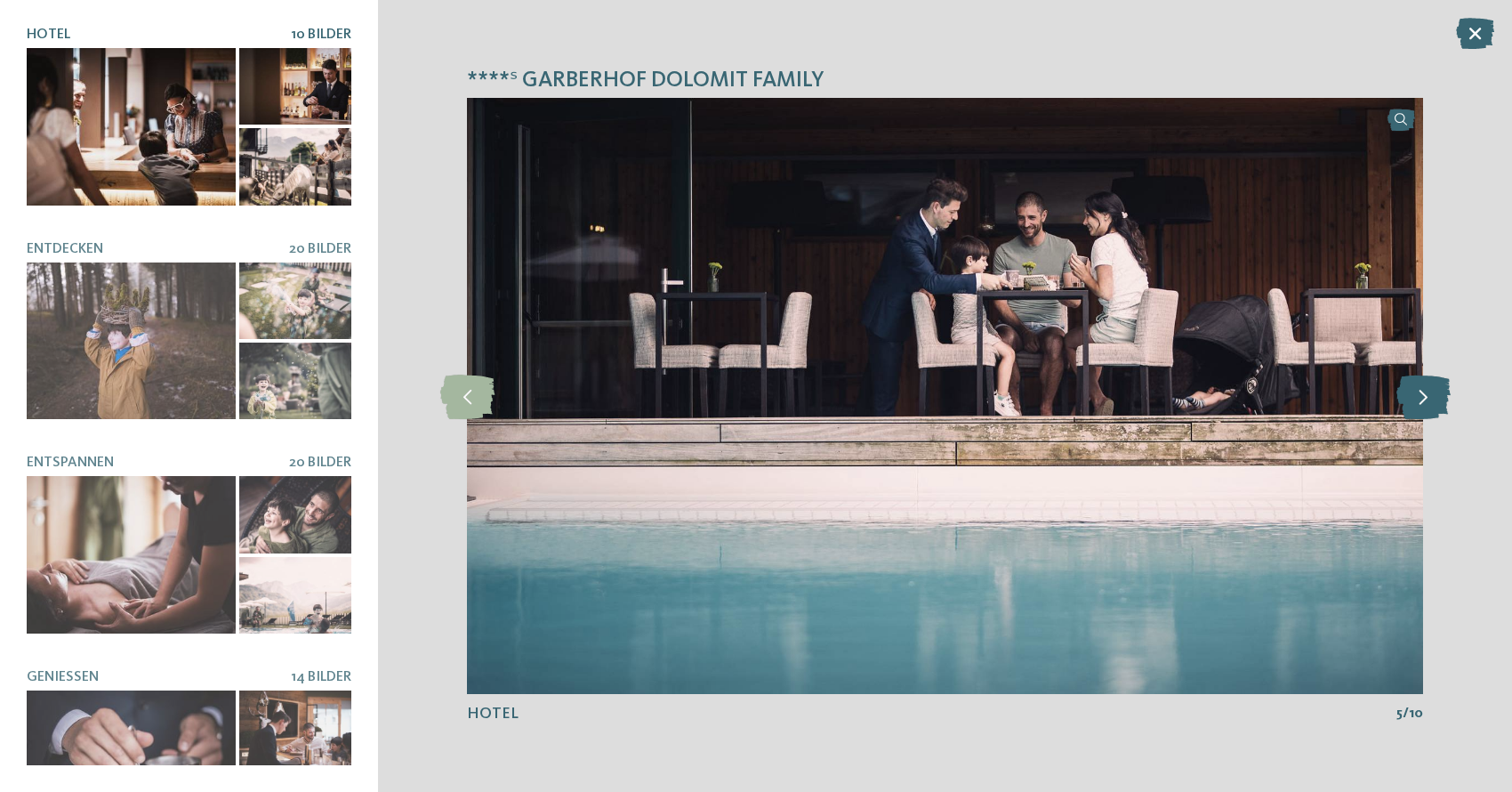
click at [1411, 393] on icon at bounding box center [1423, 396] width 54 height 44
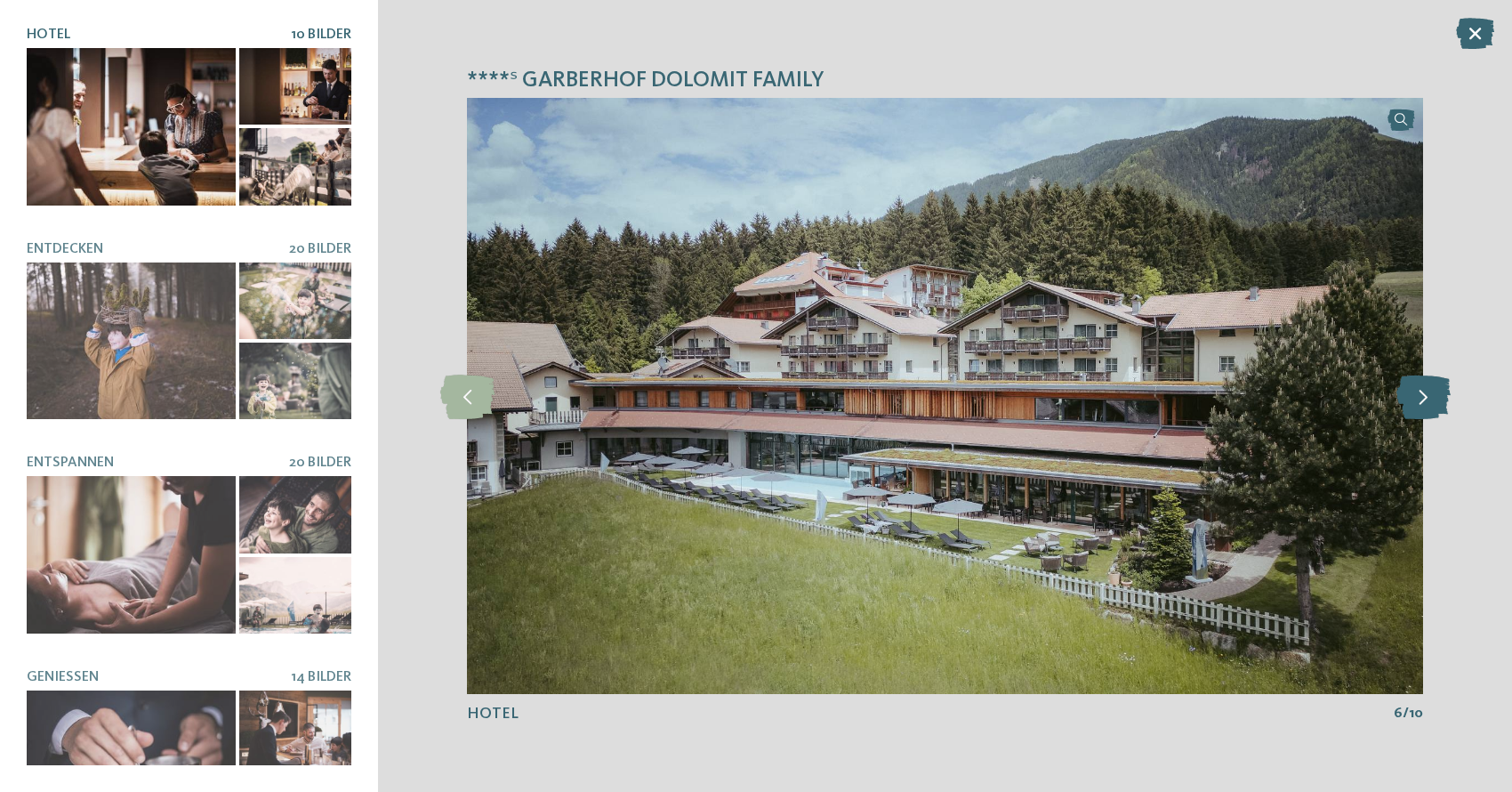
click at [1411, 393] on icon at bounding box center [1423, 396] width 54 height 44
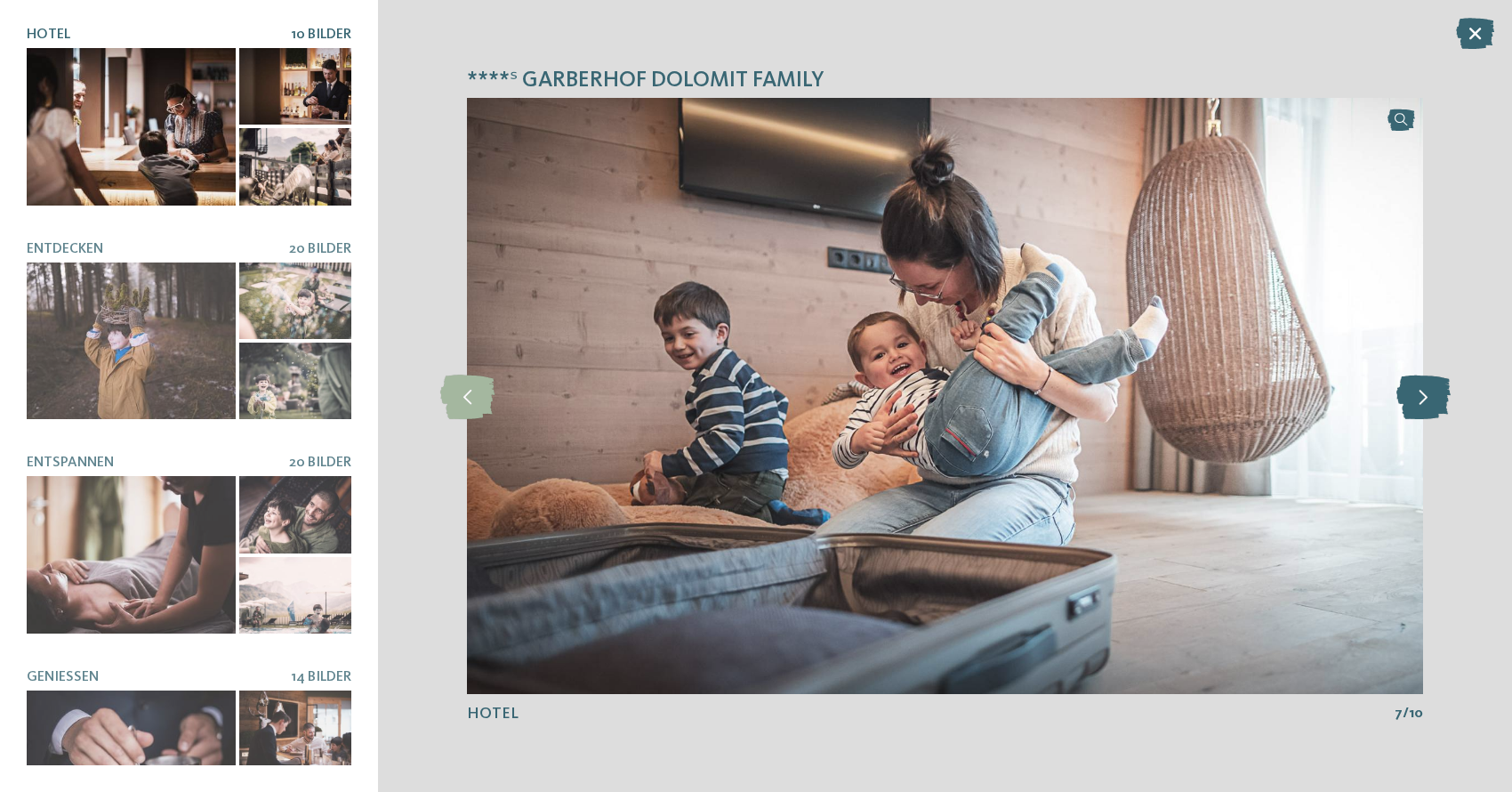
click at [1412, 393] on icon at bounding box center [1423, 396] width 54 height 44
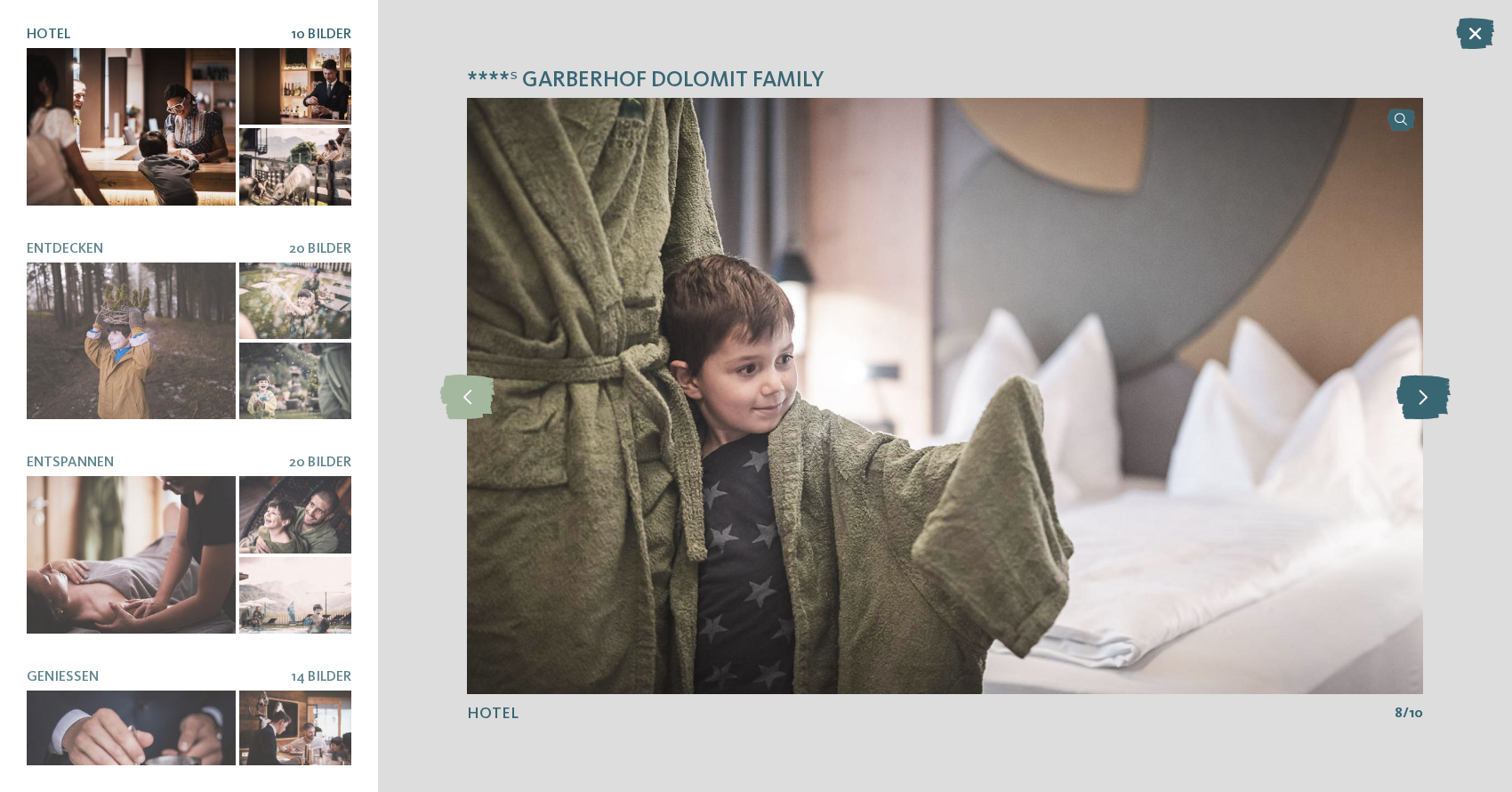
click at [1412, 393] on icon at bounding box center [1423, 396] width 54 height 44
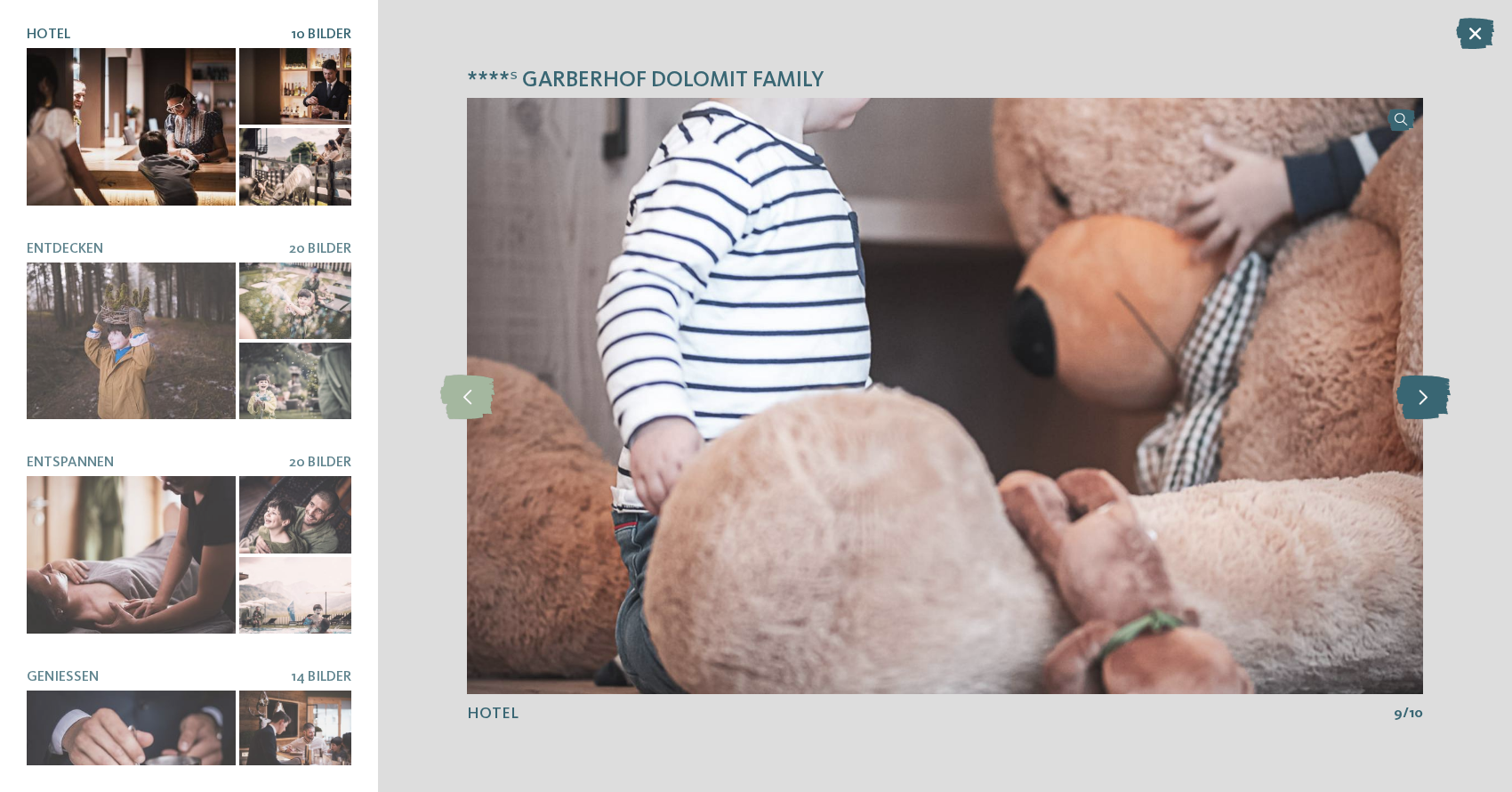
click at [1412, 393] on icon at bounding box center [1423, 396] width 54 height 44
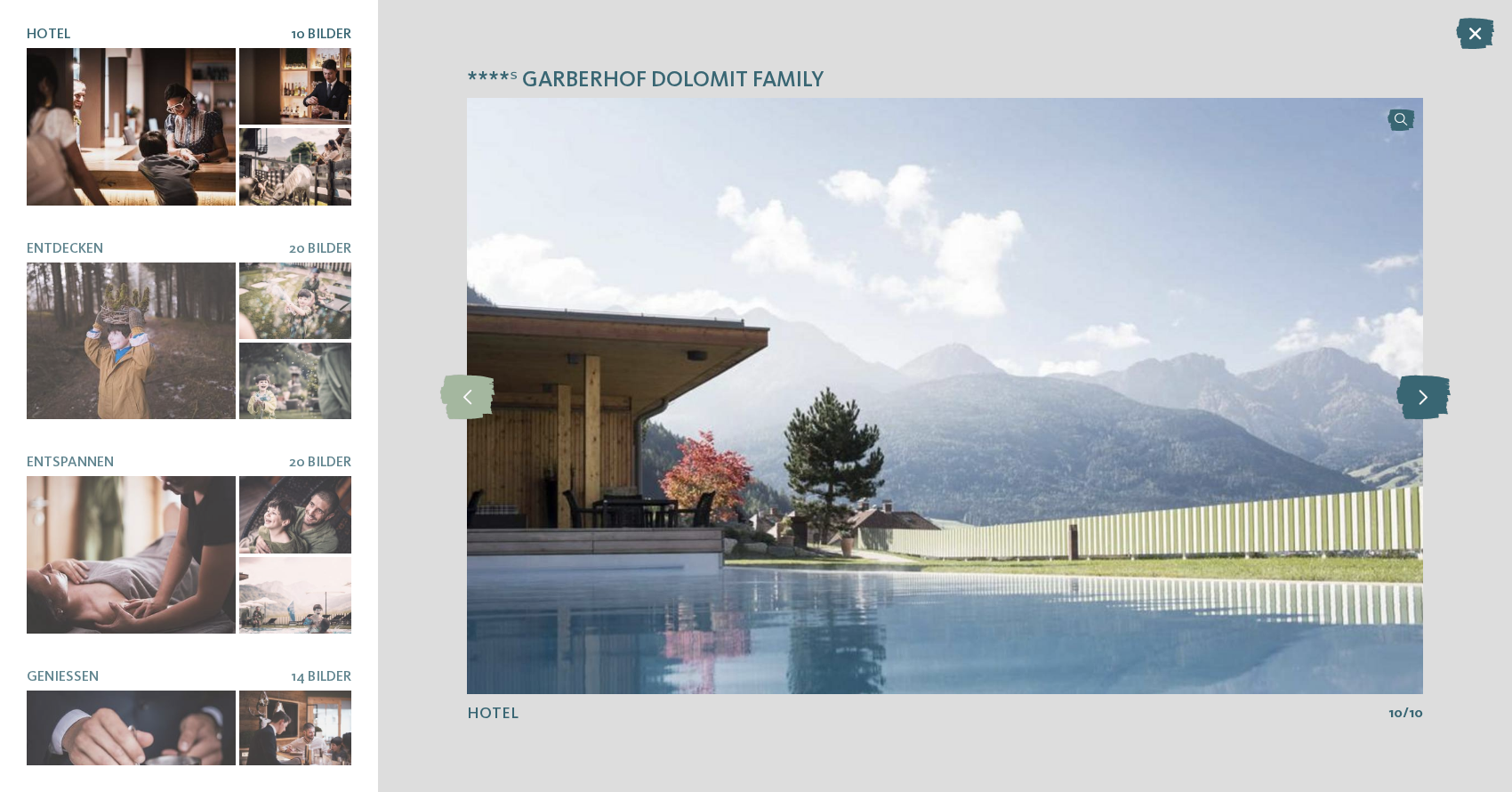
click at [1412, 393] on icon at bounding box center [1423, 396] width 54 height 44
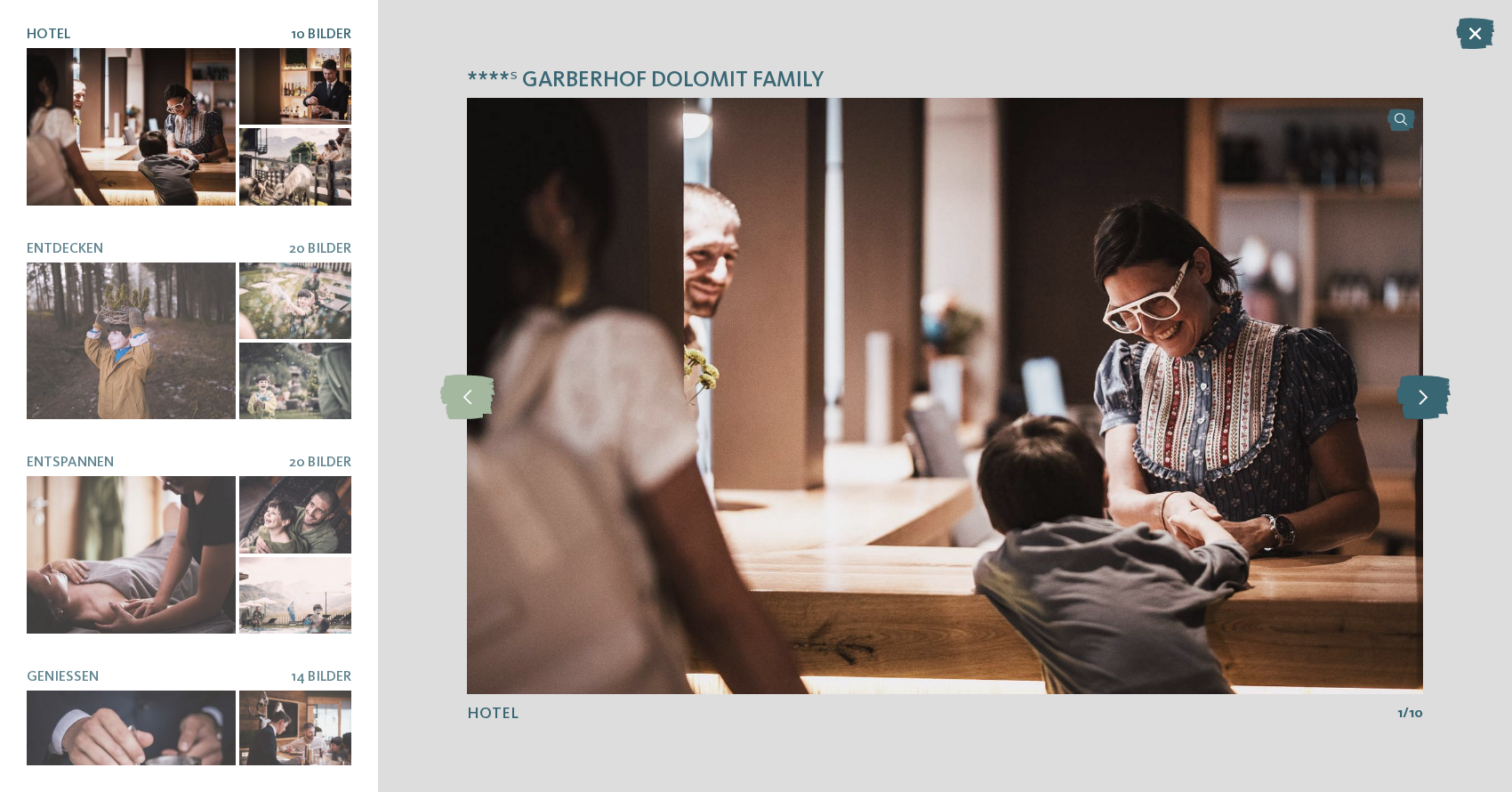
click at [1412, 393] on icon at bounding box center [1423, 396] width 54 height 44
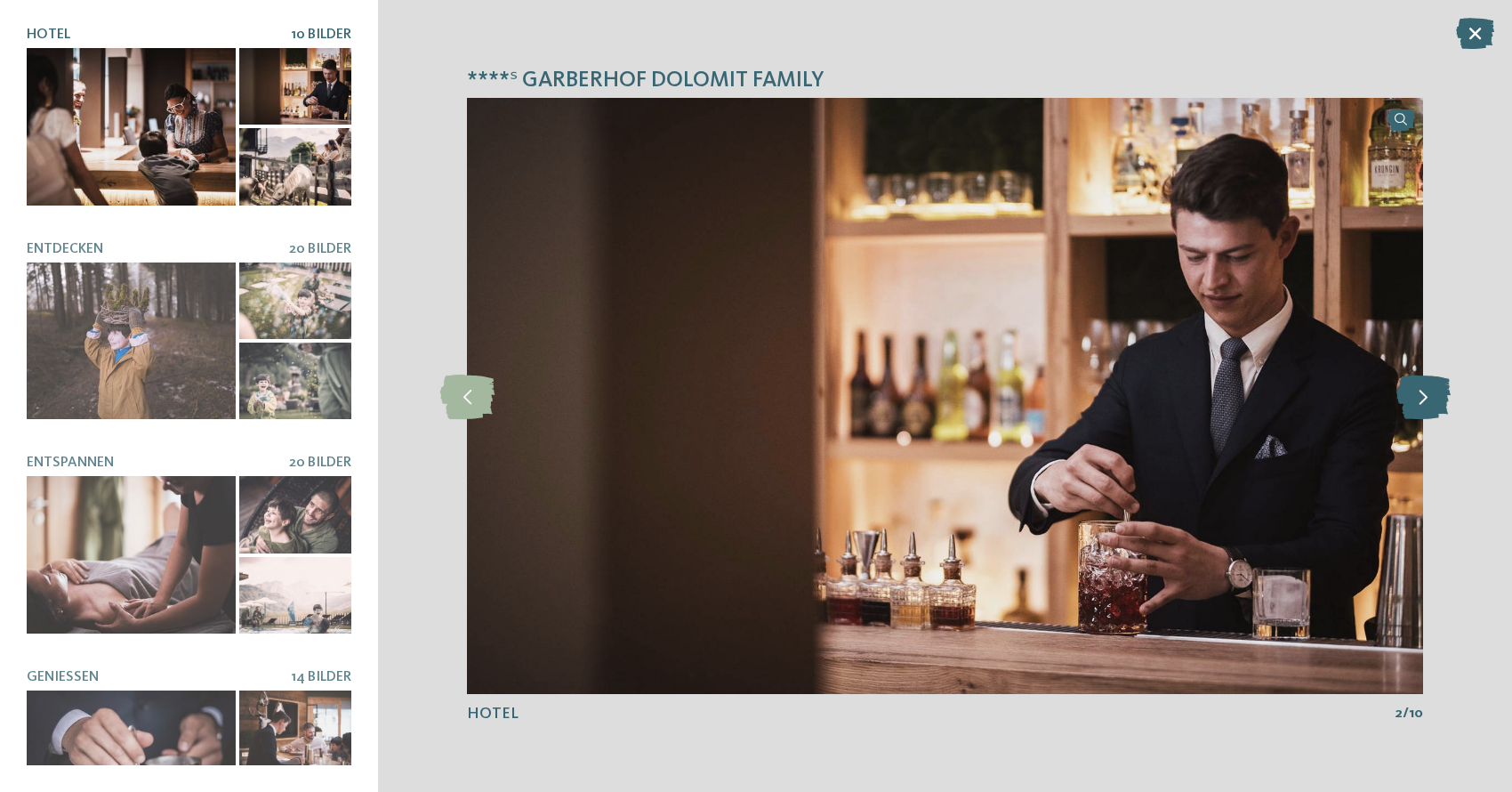
click at [1413, 393] on icon at bounding box center [1423, 396] width 54 height 44
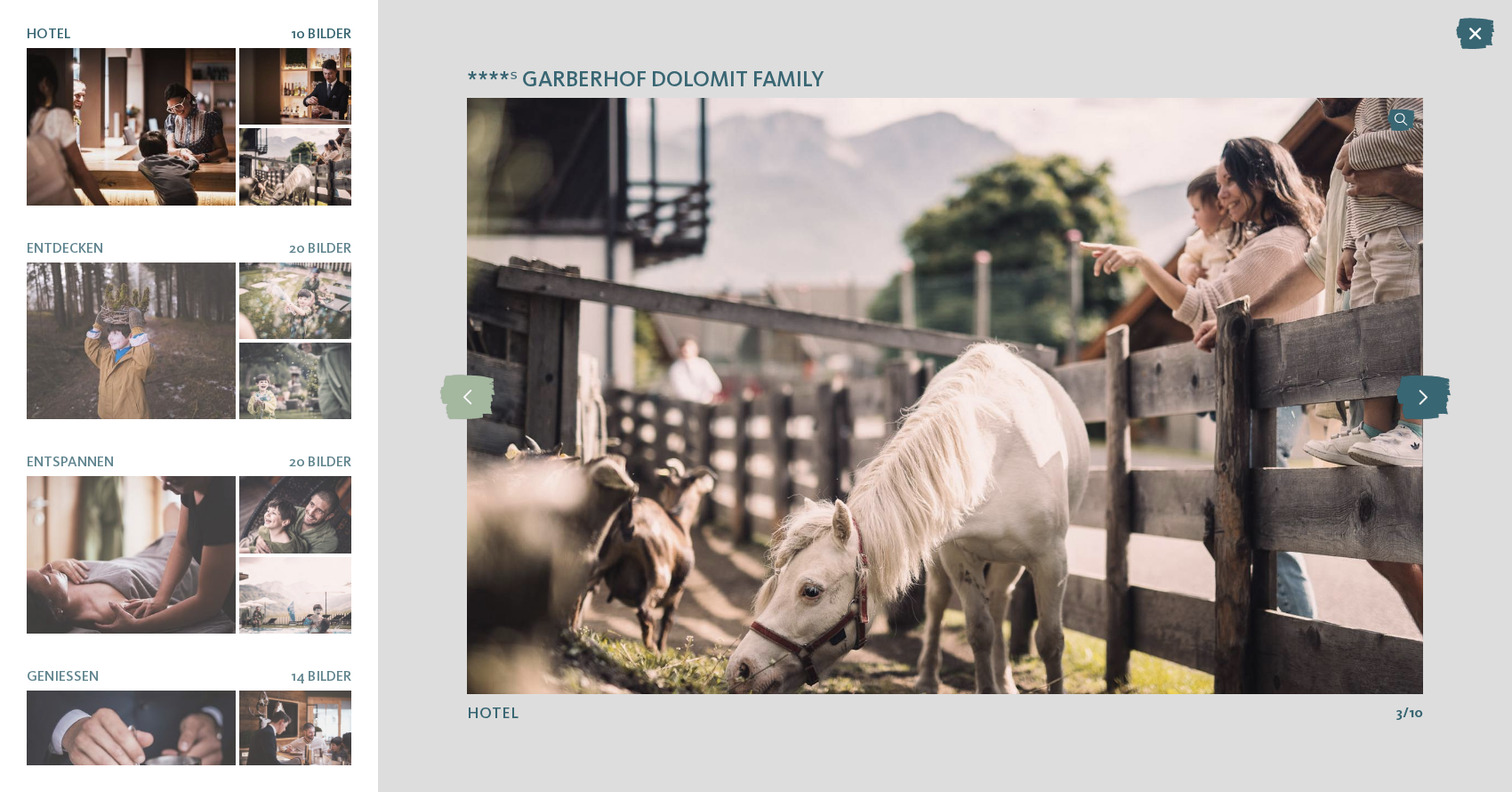
click at [1413, 396] on icon at bounding box center [1423, 396] width 54 height 44
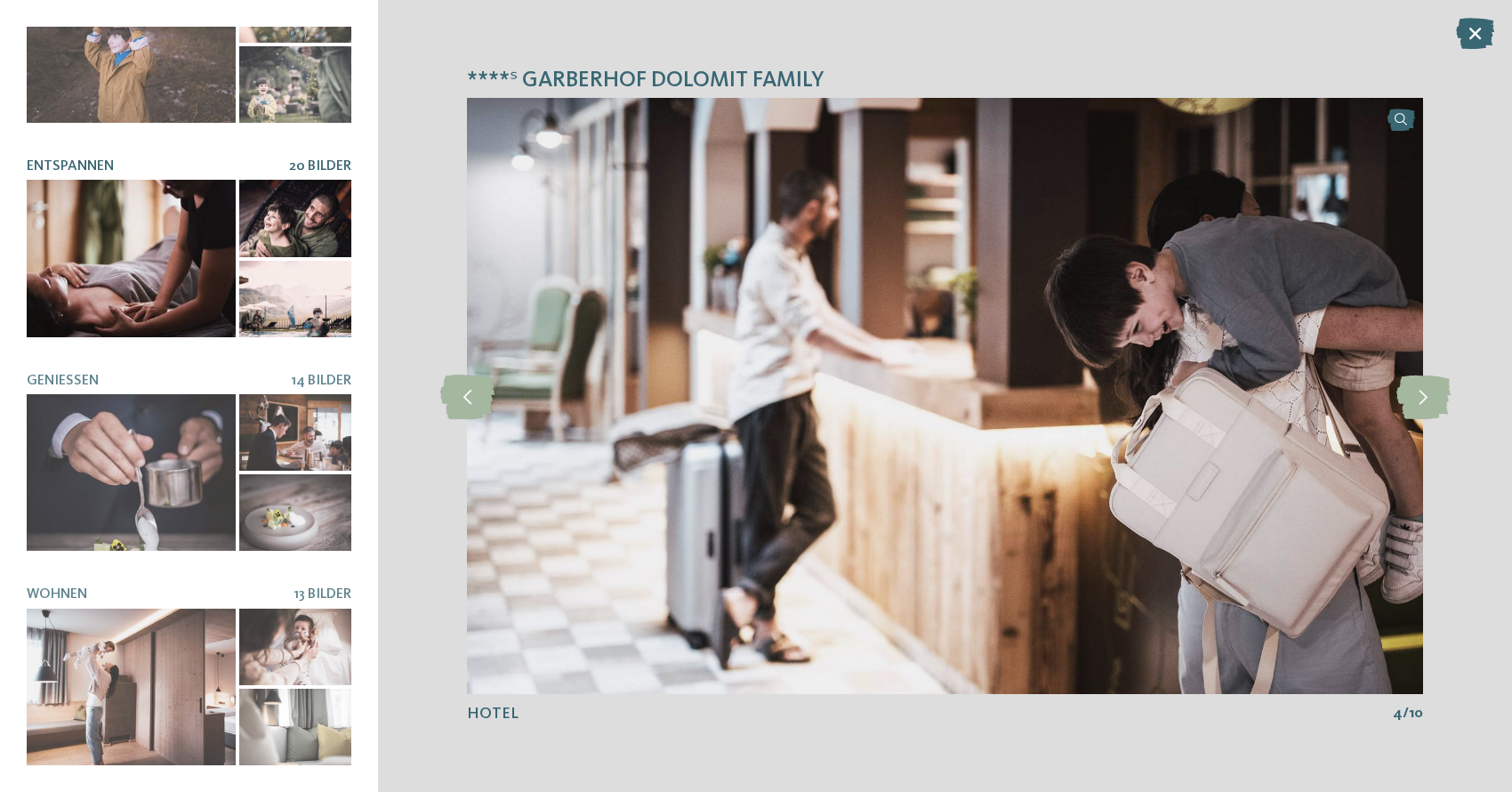
scroll to position [296, 0]
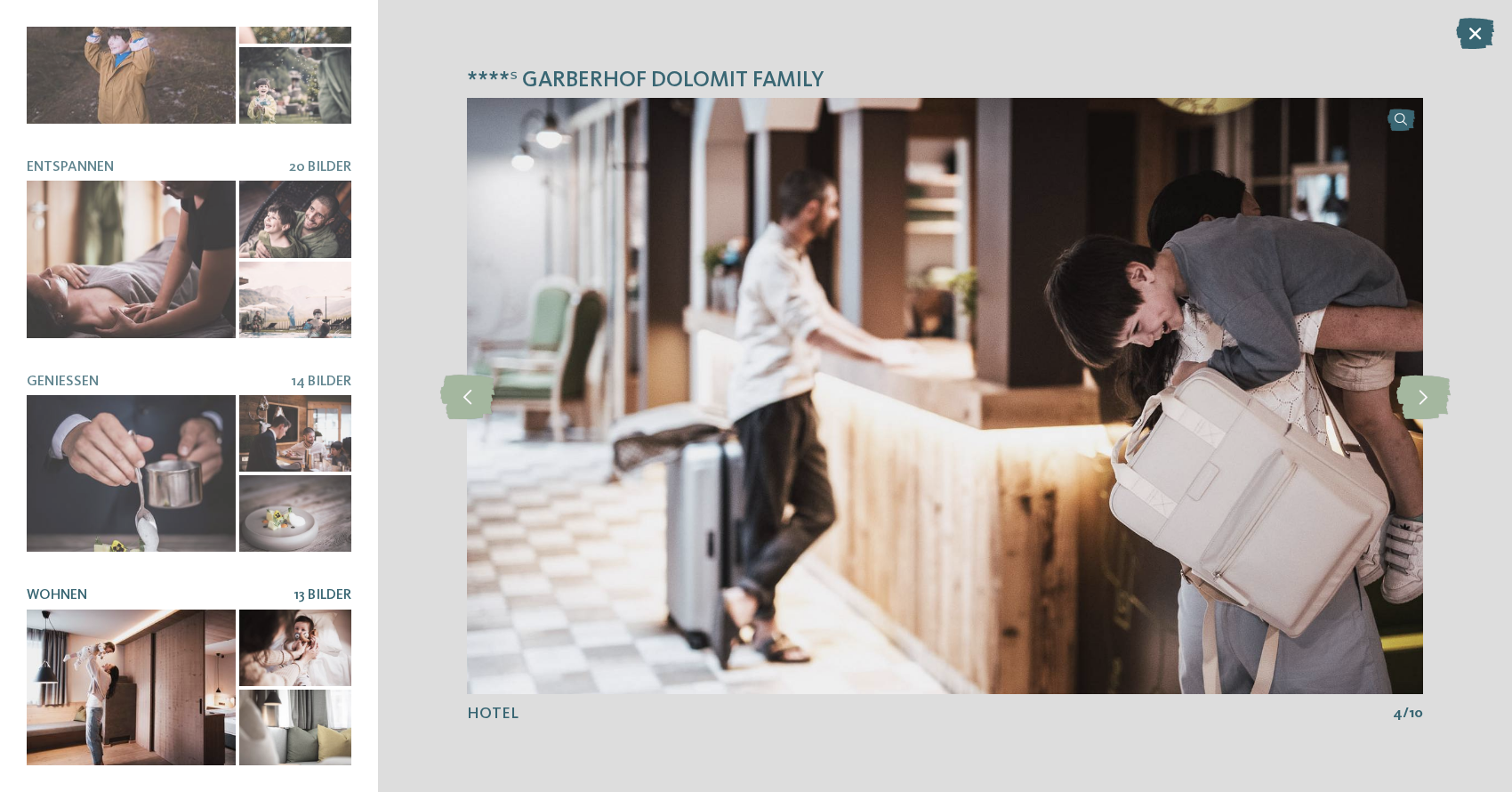
click at [199, 663] on div at bounding box center [131, 688] width 210 height 156
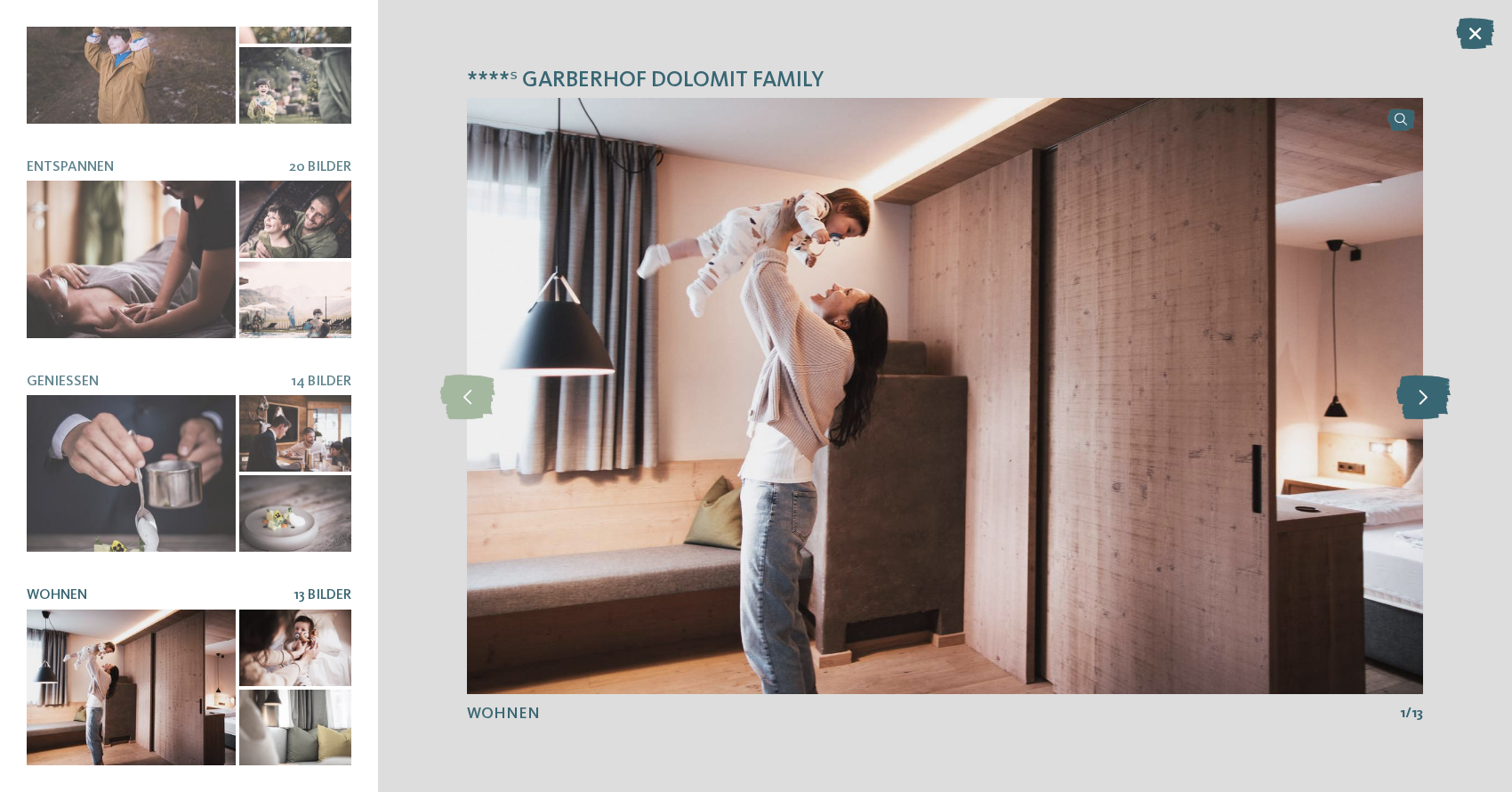
click at [1437, 396] on icon at bounding box center [1423, 396] width 54 height 44
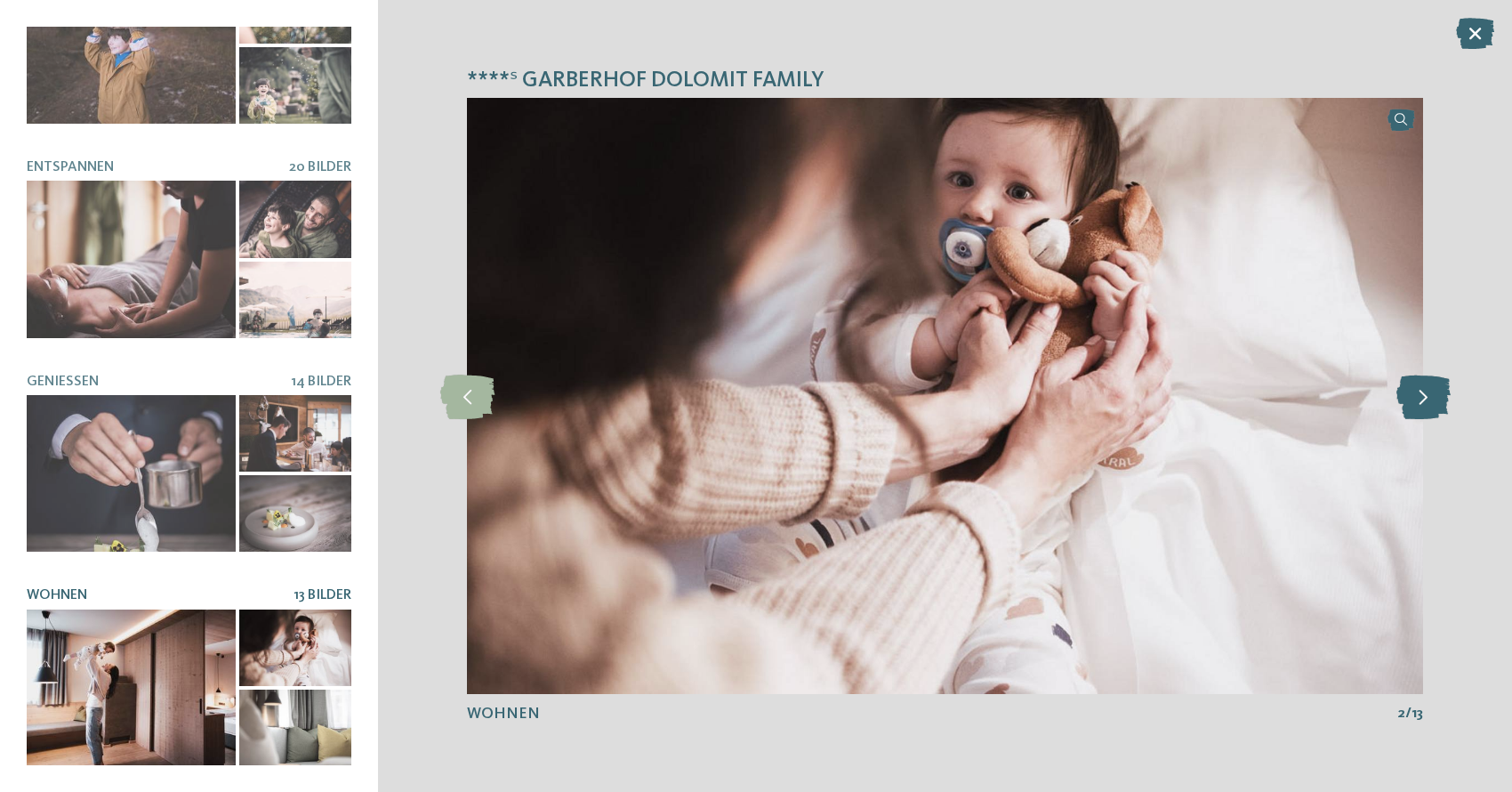
click at [1437, 396] on icon at bounding box center [1423, 396] width 54 height 44
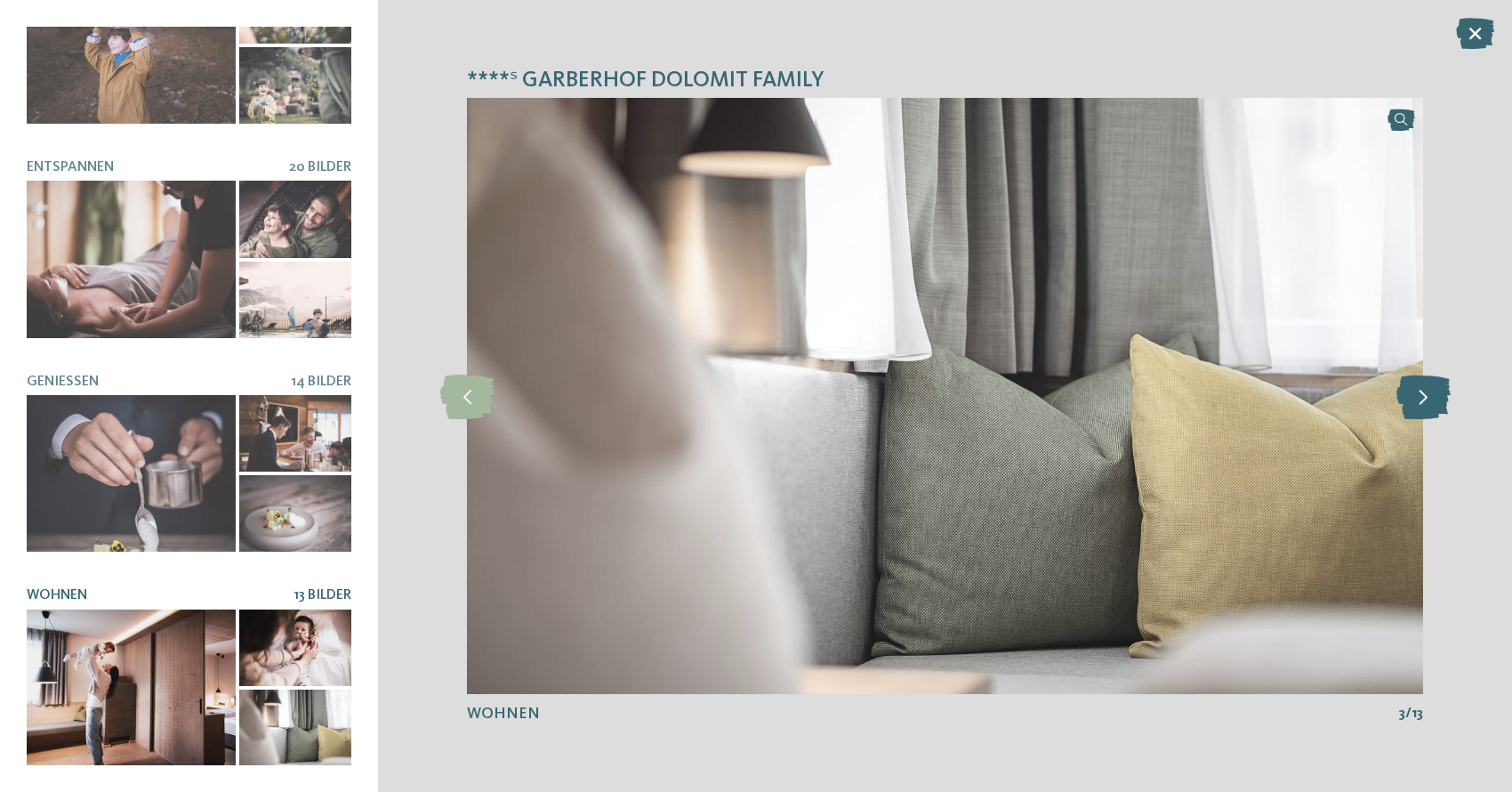
click at [1437, 396] on icon at bounding box center [1423, 396] width 54 height 44
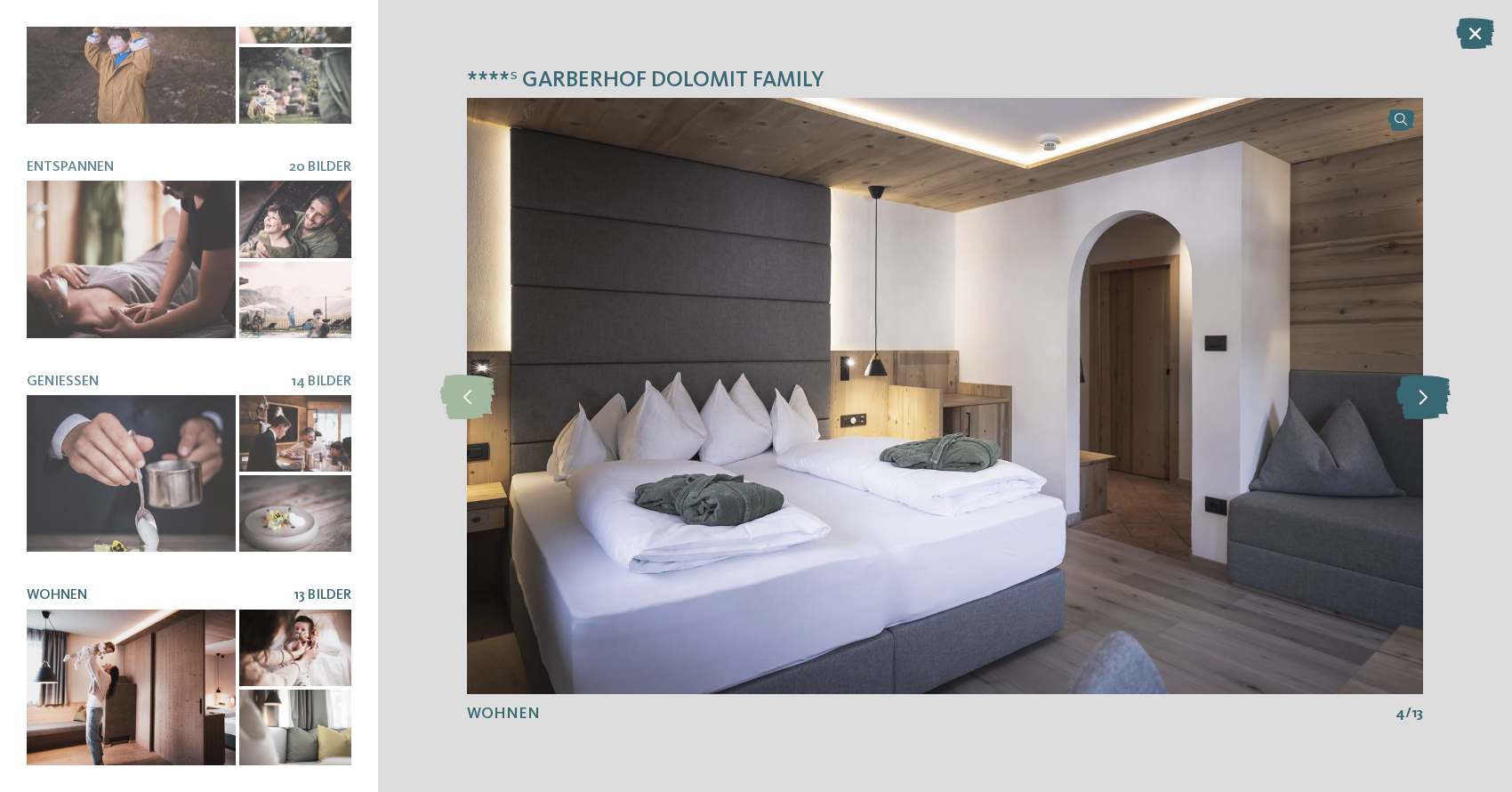
click at [1437, 396] on icon at bounding box center [1423, 396] width 54 height 44
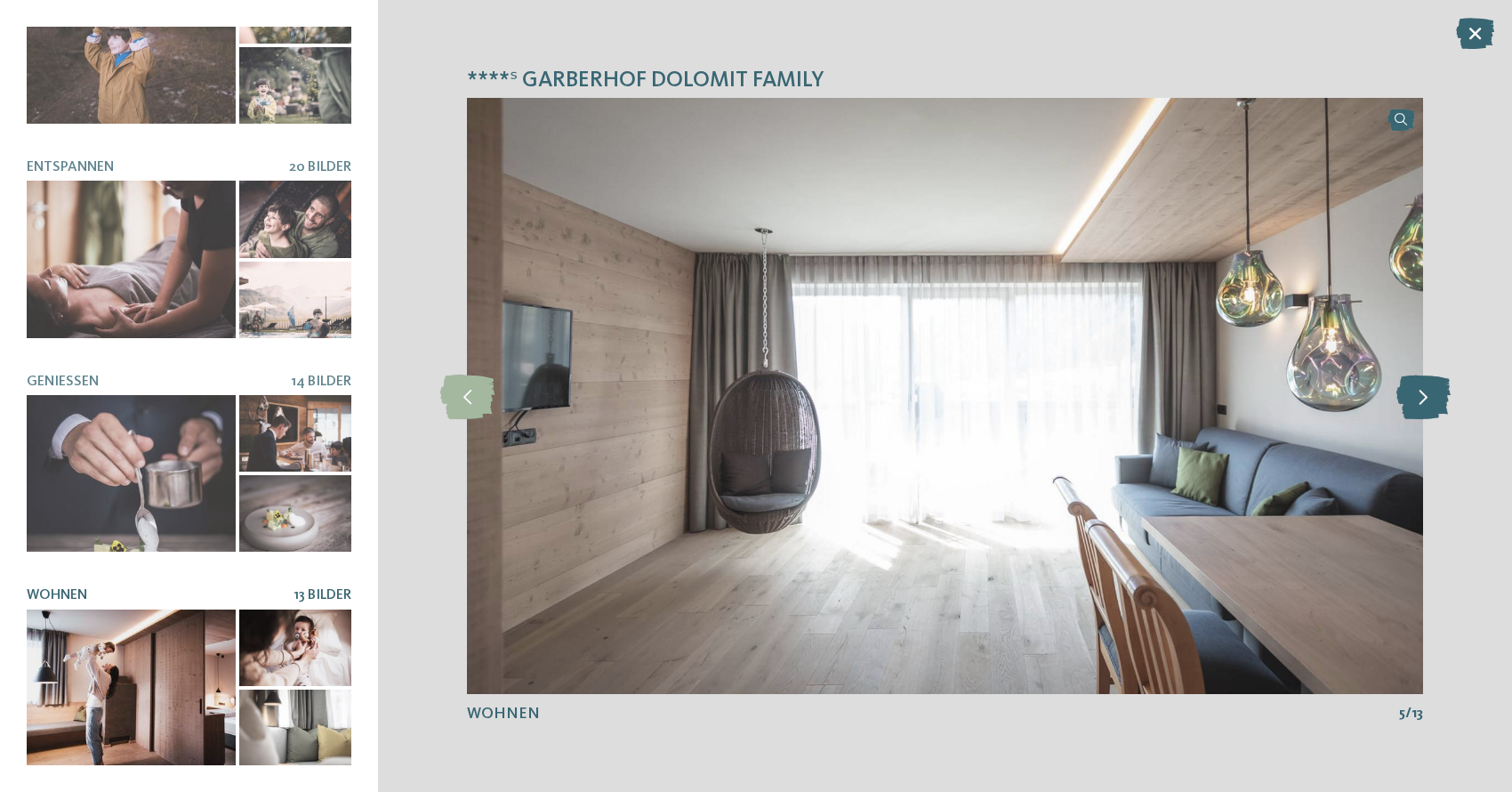
click at [1437, 396] on icon at bounding box center [1423, 396] width 54 height 44
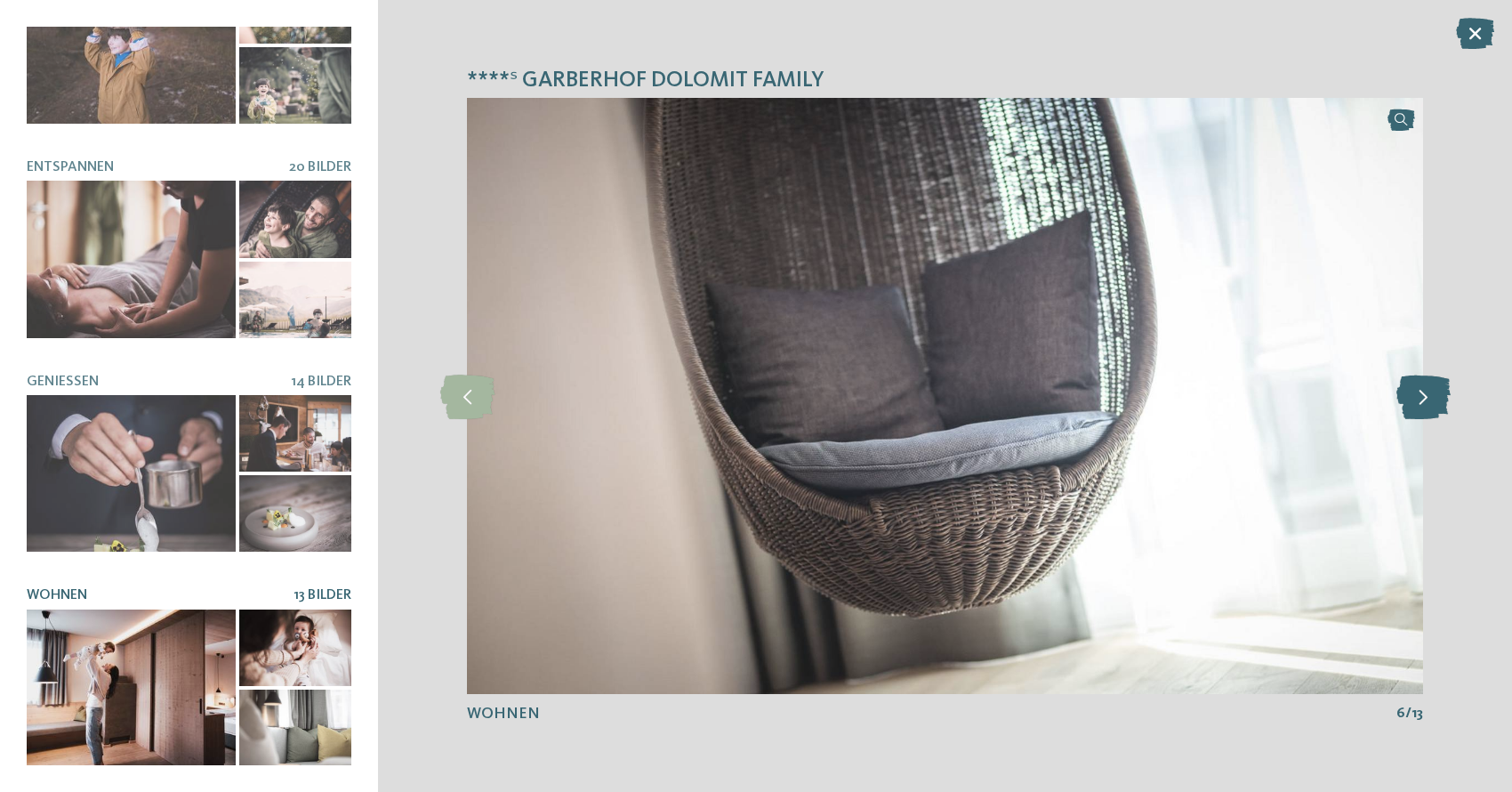
click at [1437, 396] on icon at bounding box center [1423, 396] width 54 height 44
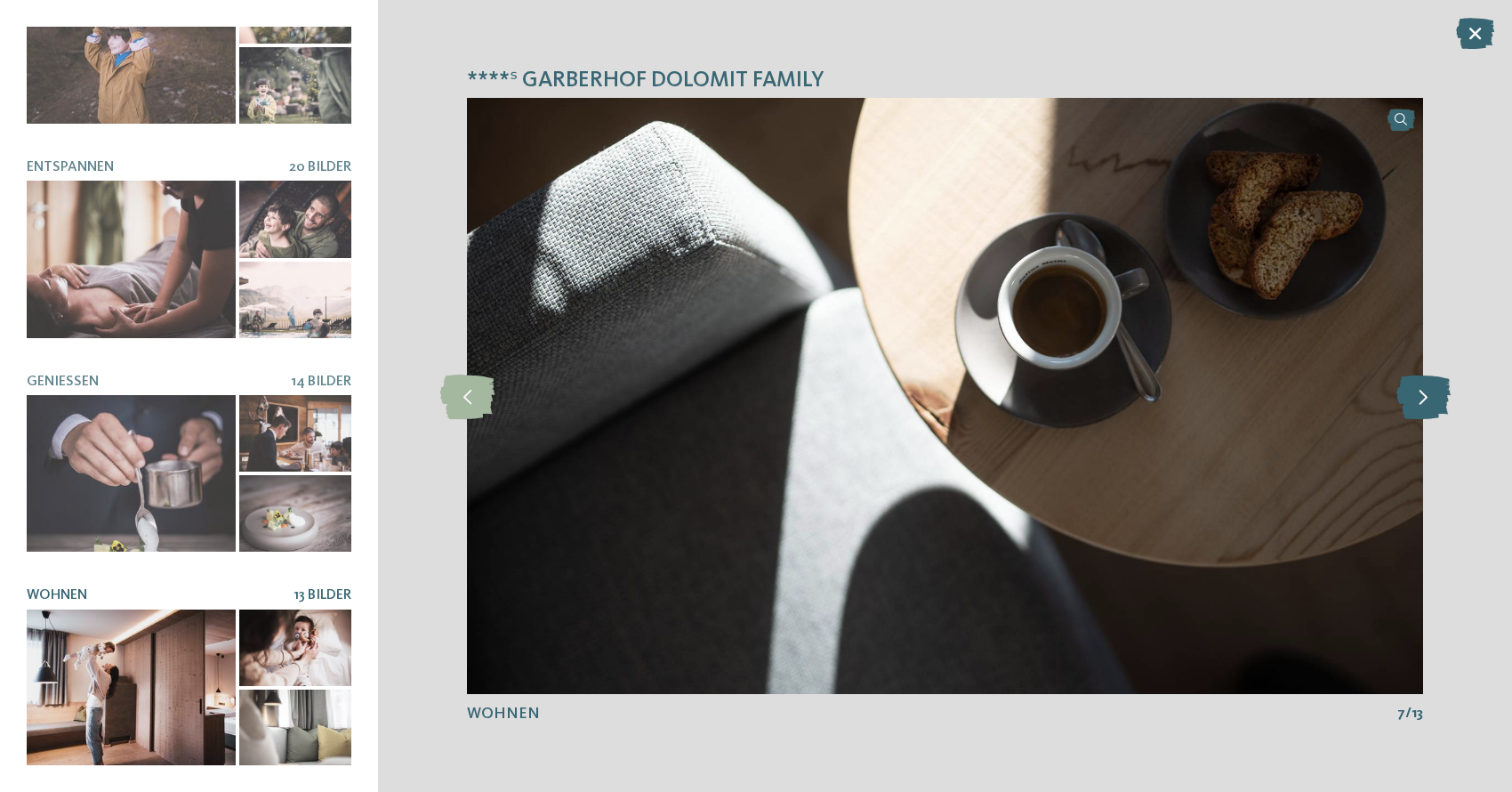
click at [1437, 396] on icon at bounding box center [1423, 396] width 54 height 44
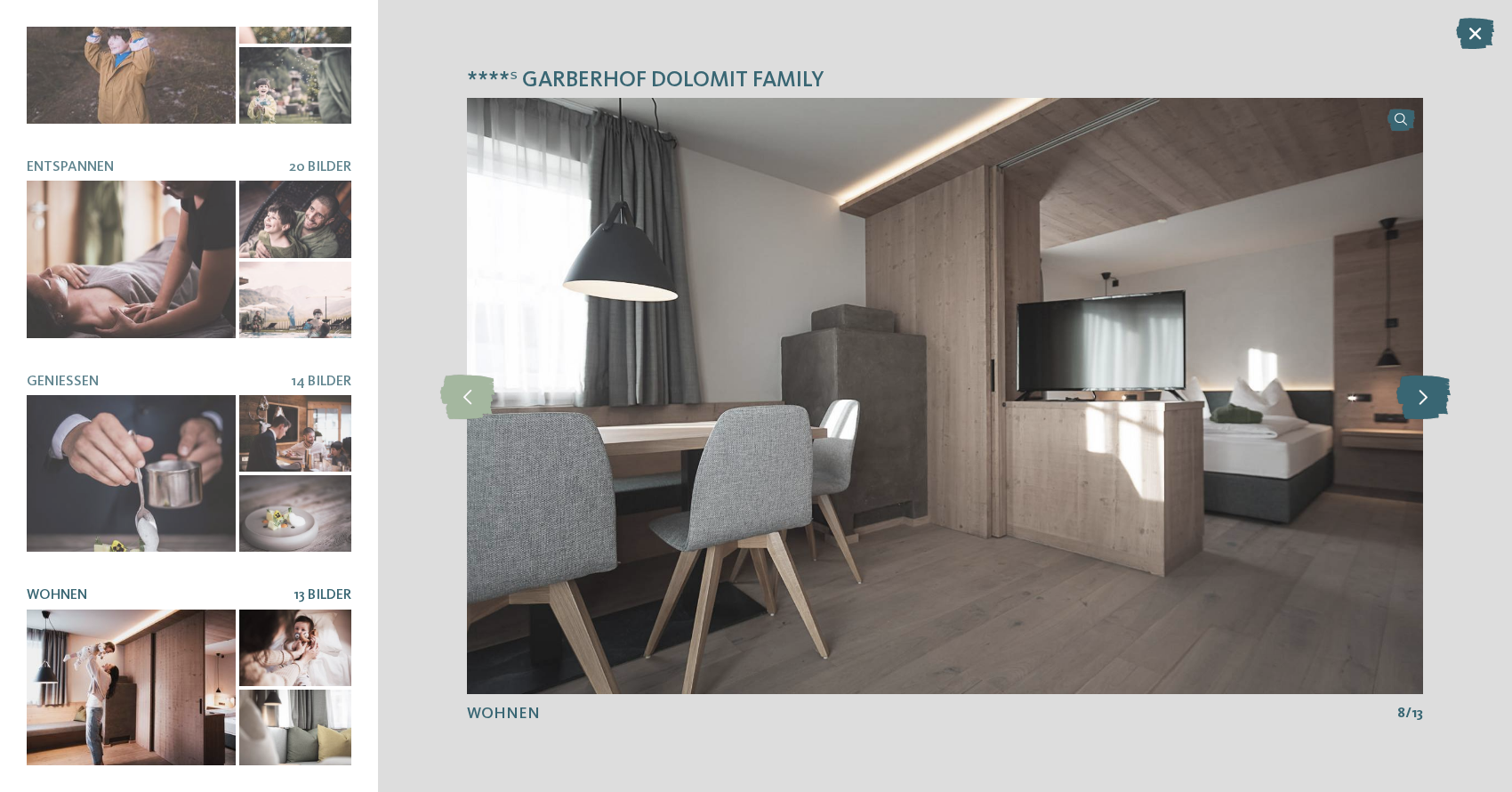
click at [1437, 396] on icon at bounding box center [1423, 396] width 54 height 44
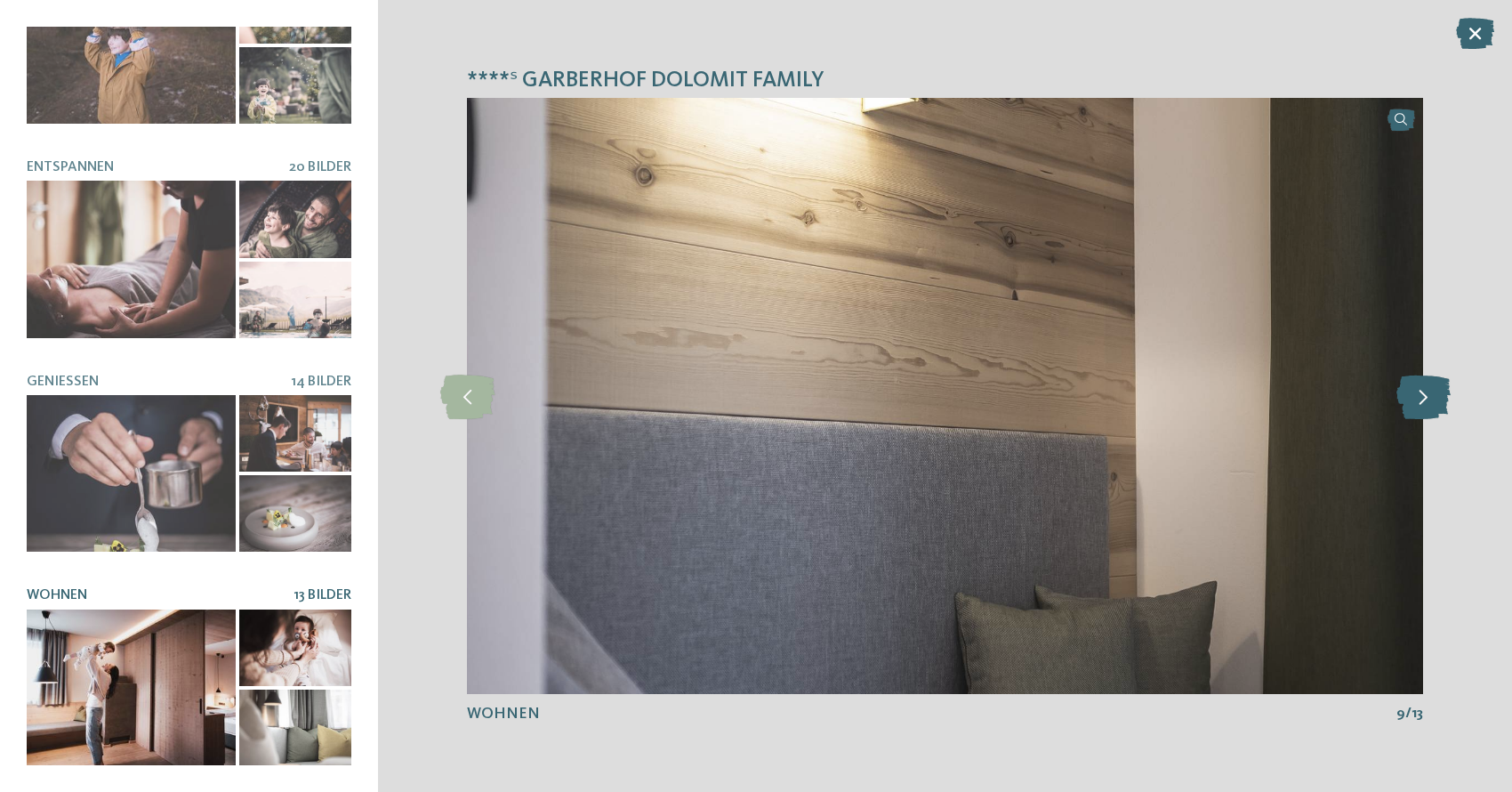
click at [1437, 396] on icon at bounding box center [1423, 396] width 54 height 44
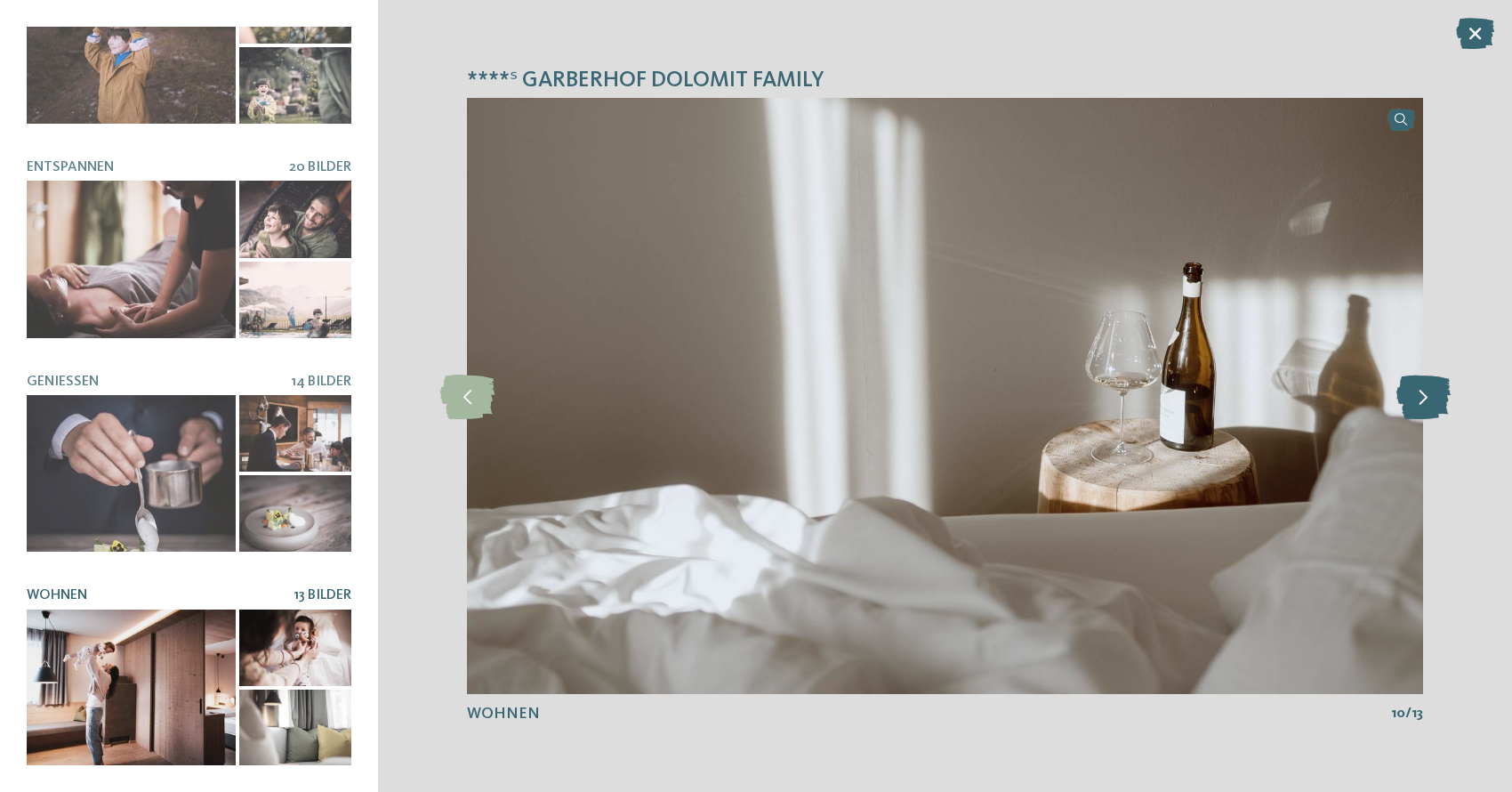
click at [1437, 396] on icon at bounding box center [1423, 396] width 54 height 44
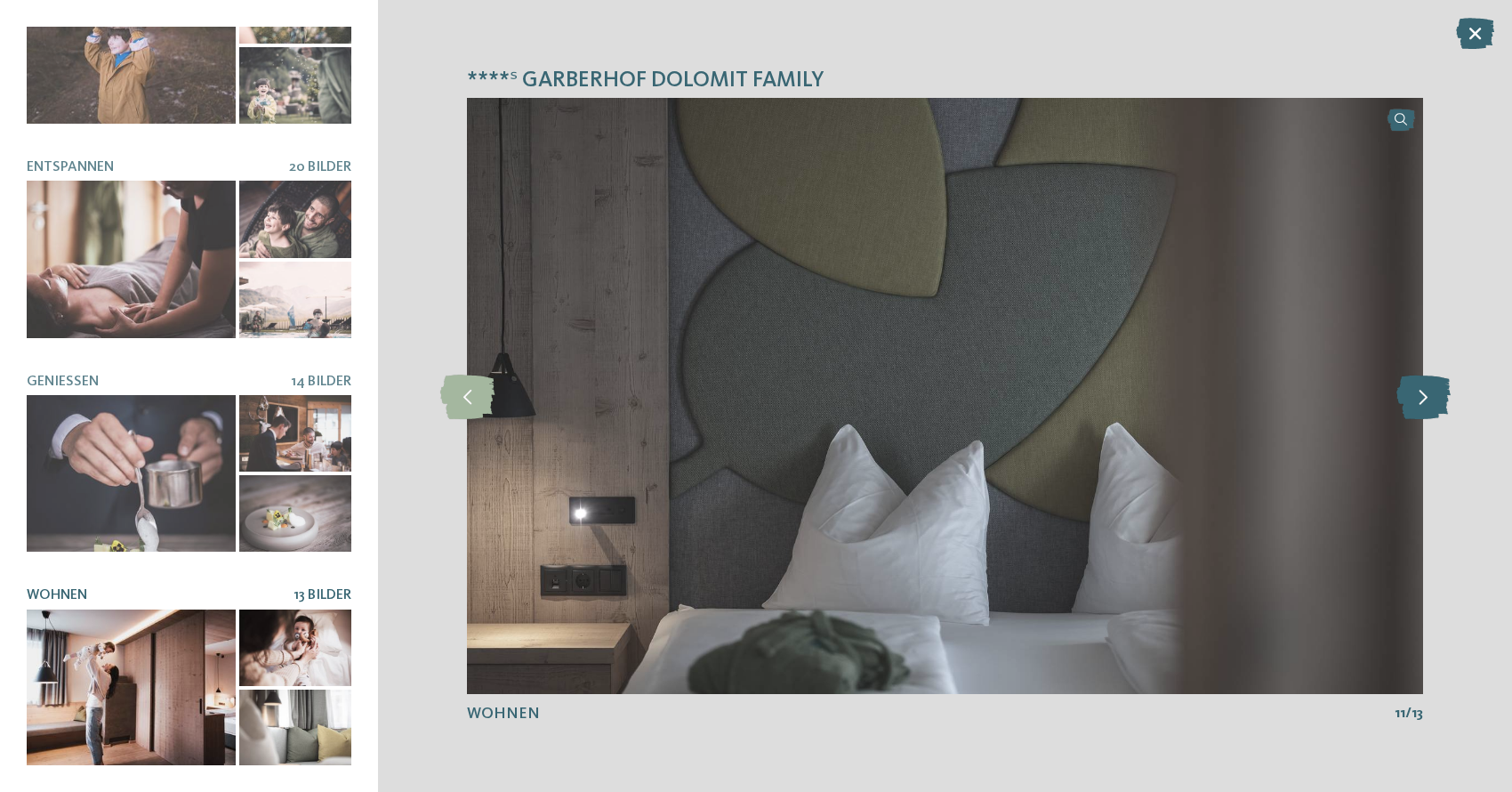
click at [1437, 396] on icon at bounding box center [1423, 396] width 54 height 44
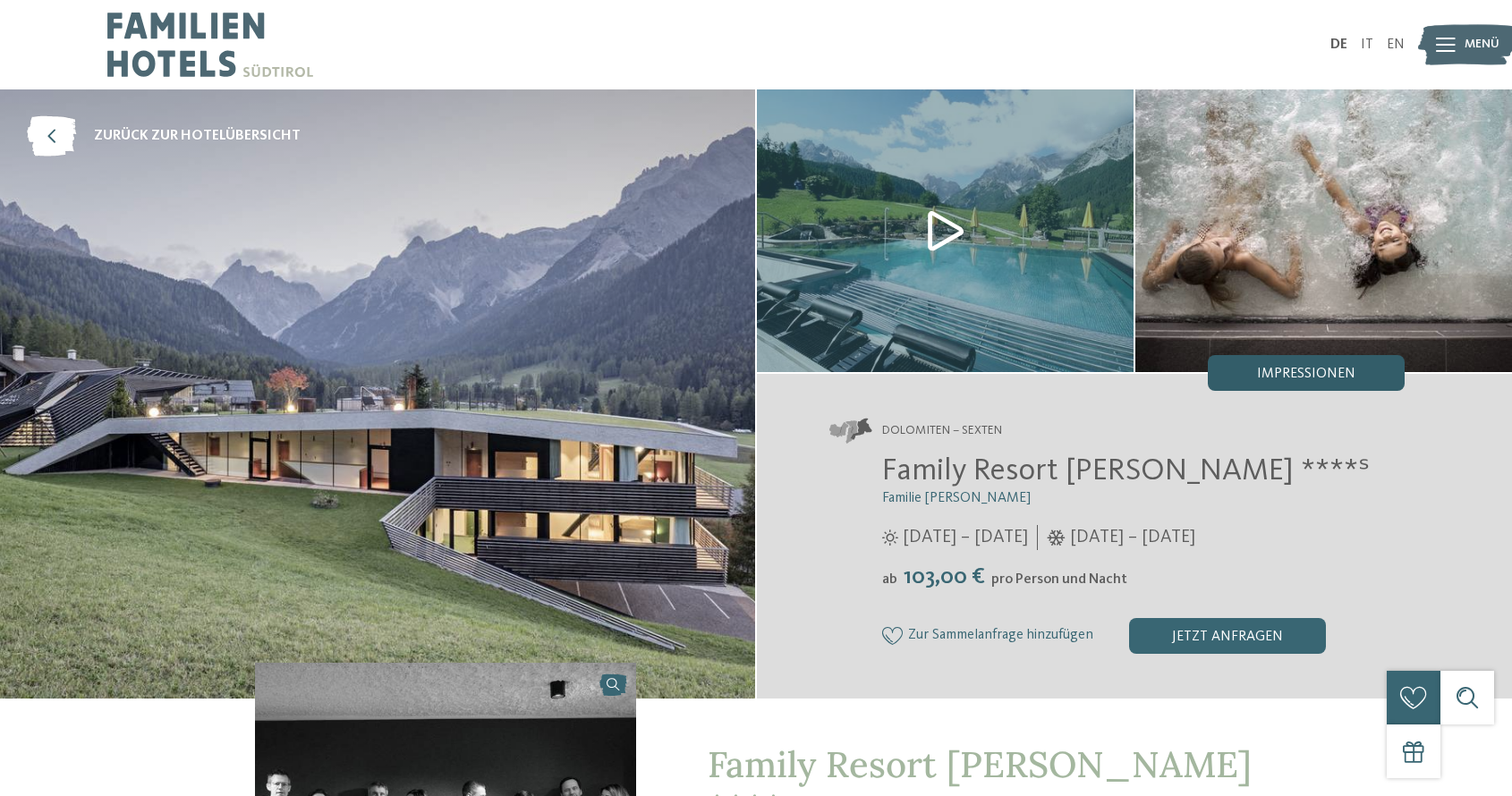
click at [1295, 376] on span "Impressionen" at bounding box center [1306, 374] width 98 height 14
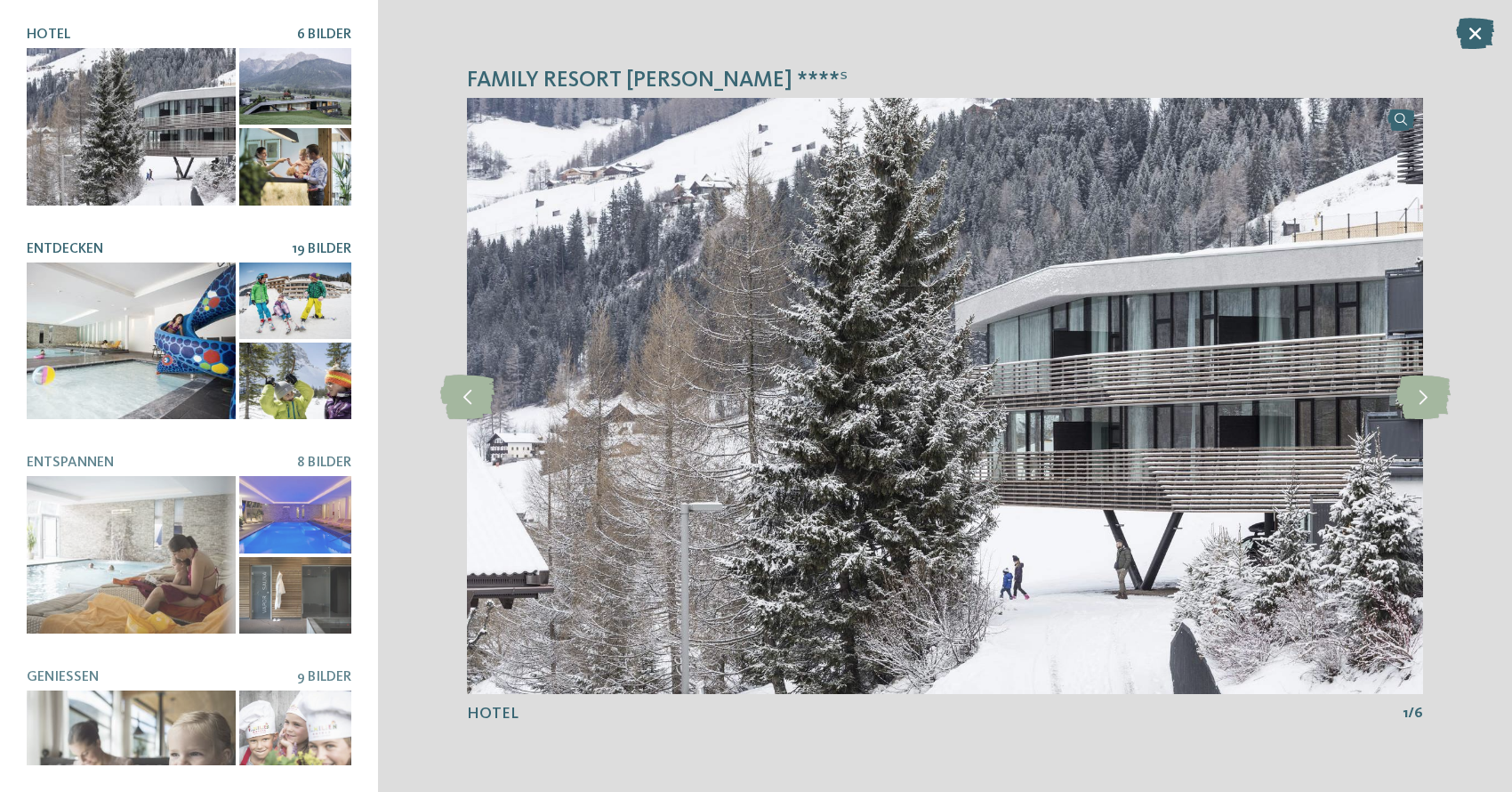
click at [148, 382] on div at bounding box center [131, 341] width 210 height 156
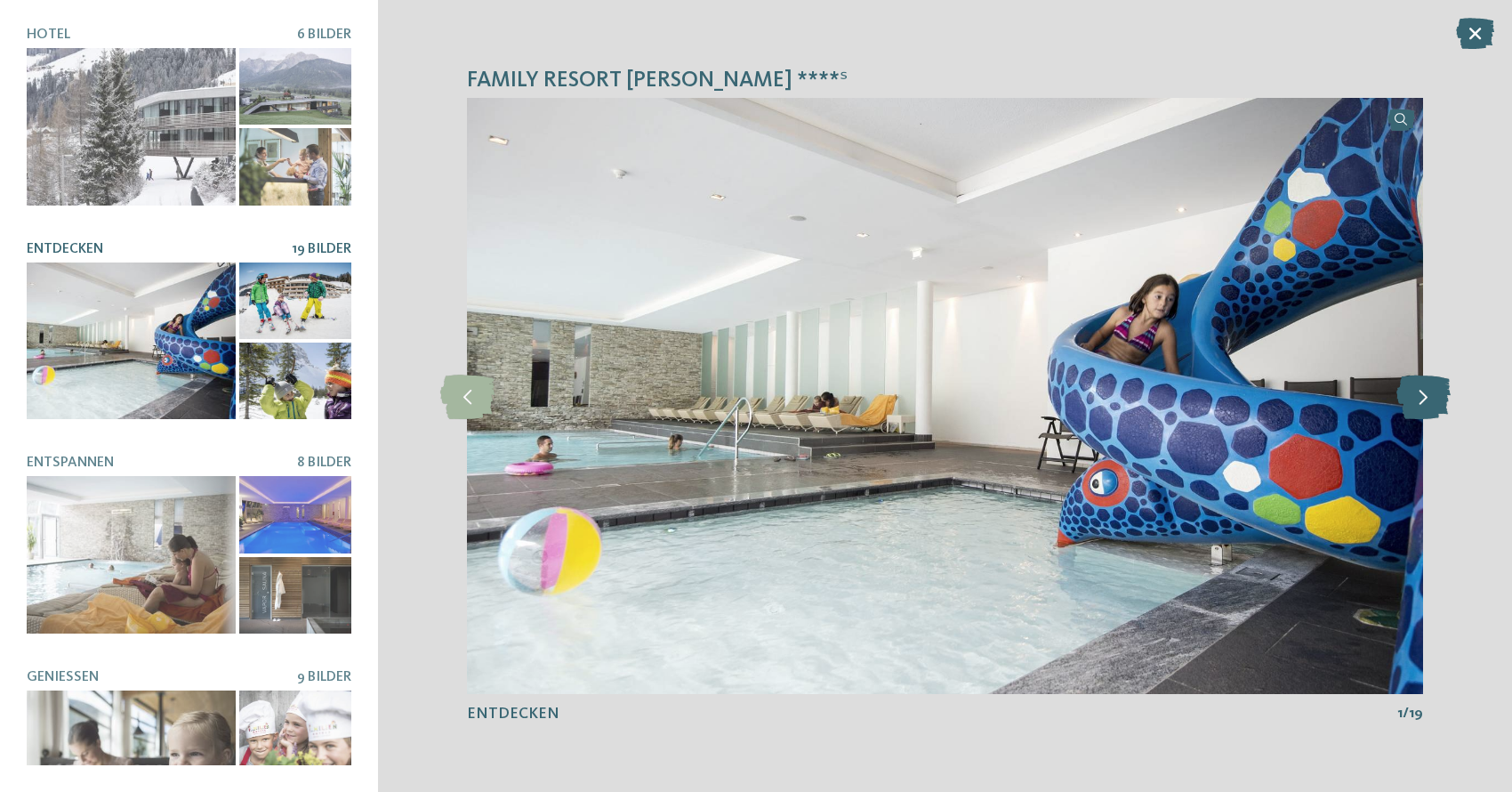
click at [1428, 397] on icon at bounding box center [1423, 396] width 54 height 44
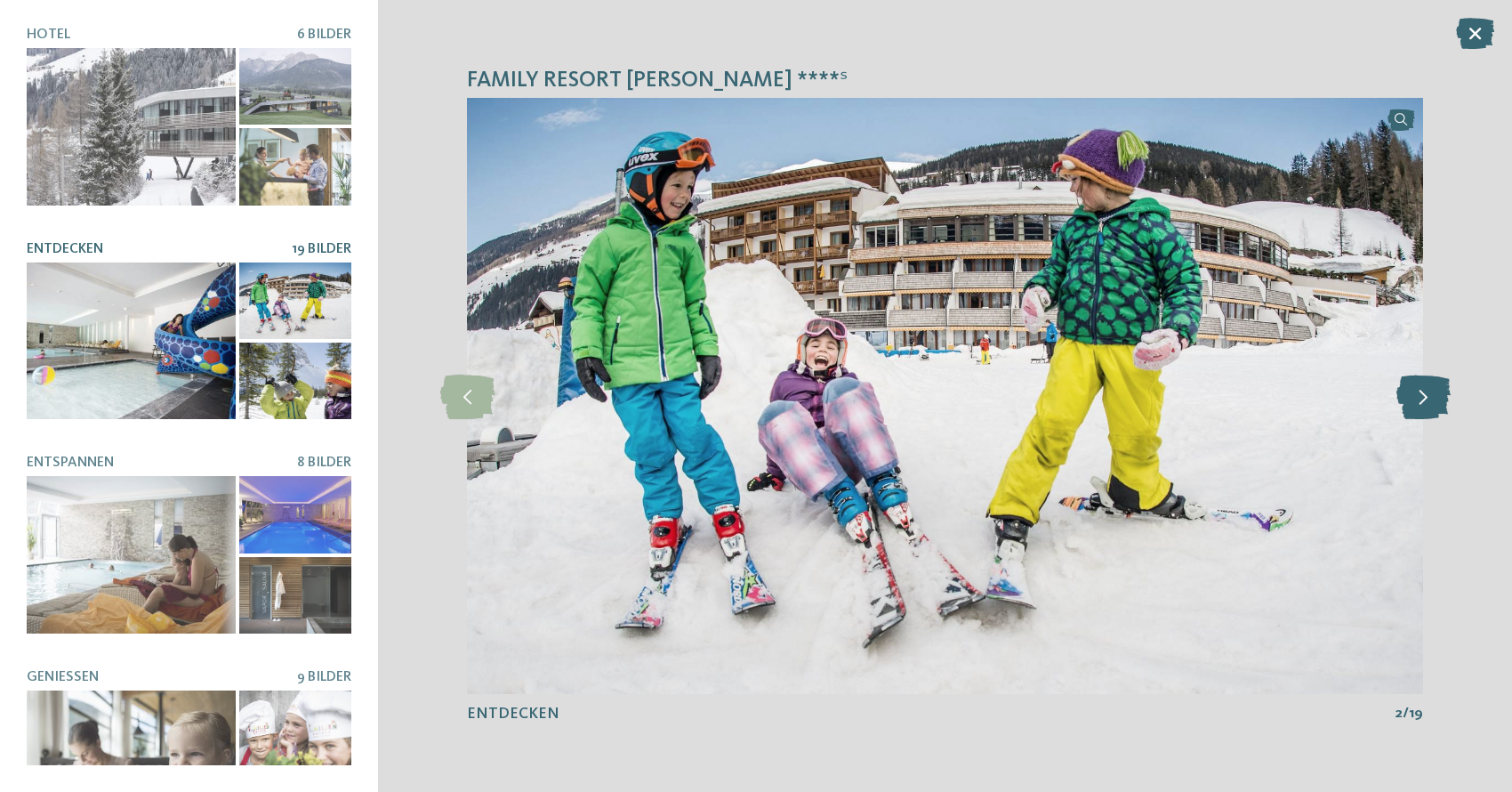
click at [1428, 397] on icon at bounding box center [1423, 396] width 54 height 44
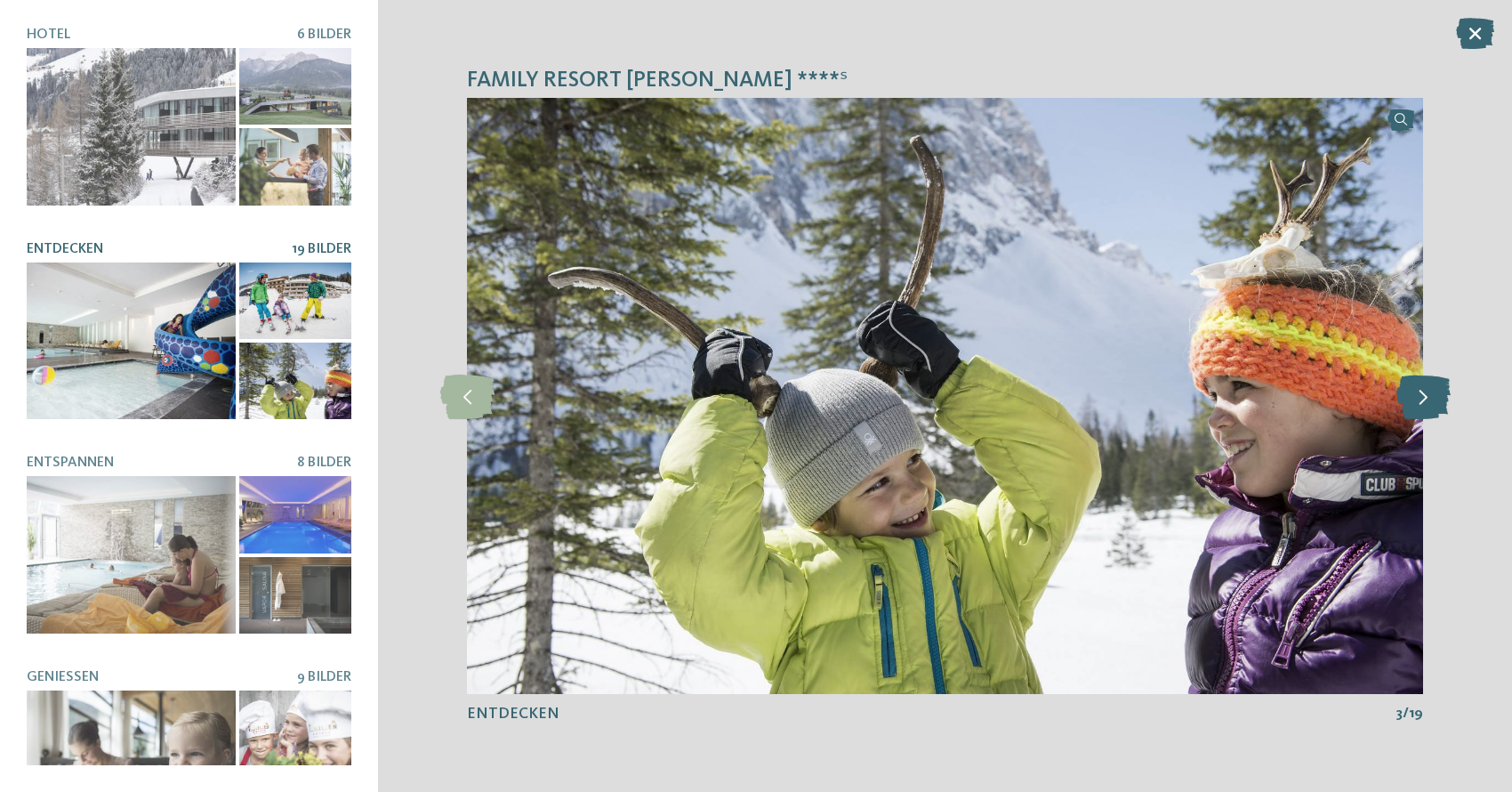
click at [1428, 397] on icon at bounding box center [1423, 396] width 54 height 44
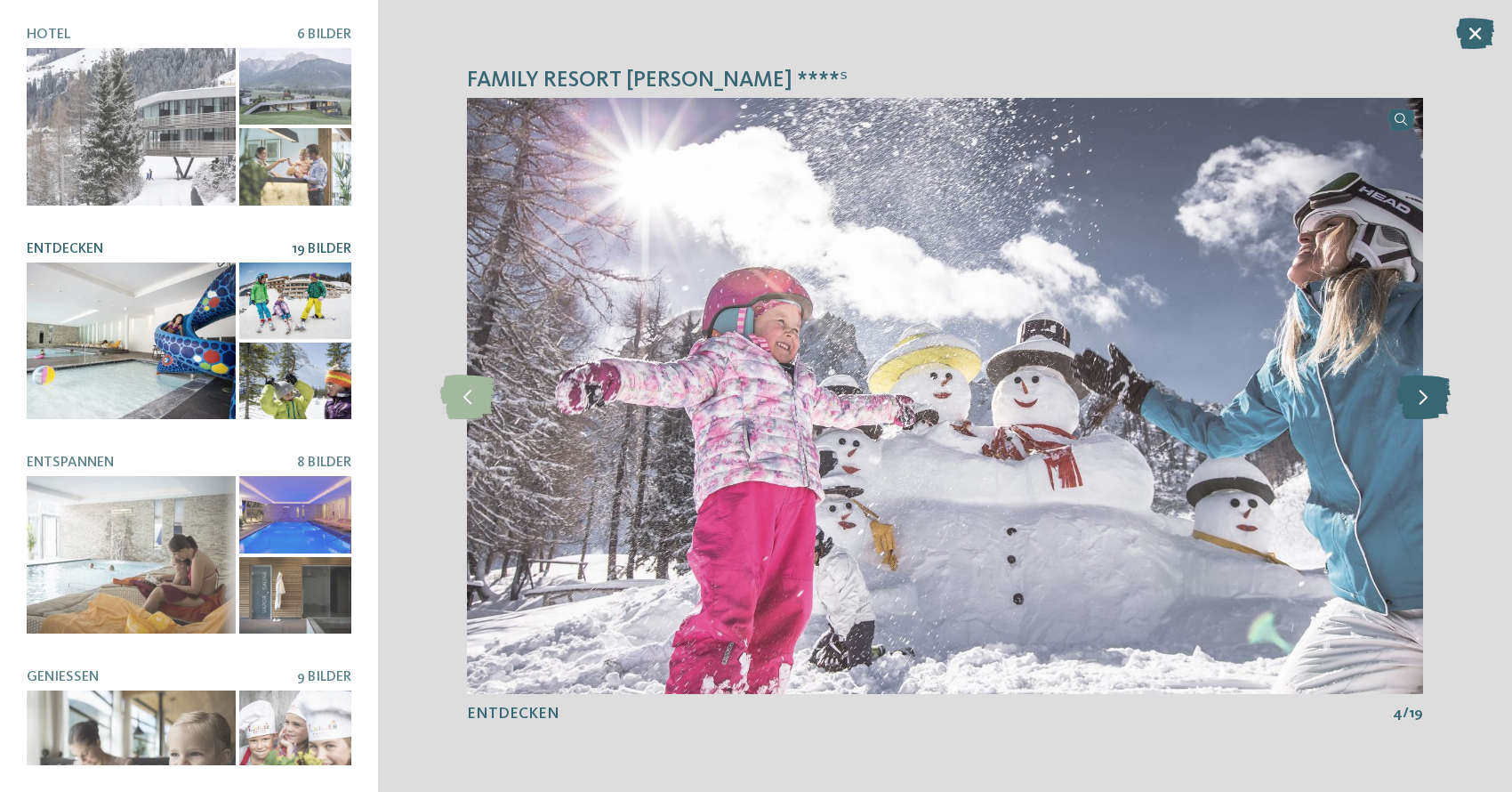
click at [1428, 397] on icon at bounding box center [1423, 396] width 54 height 44
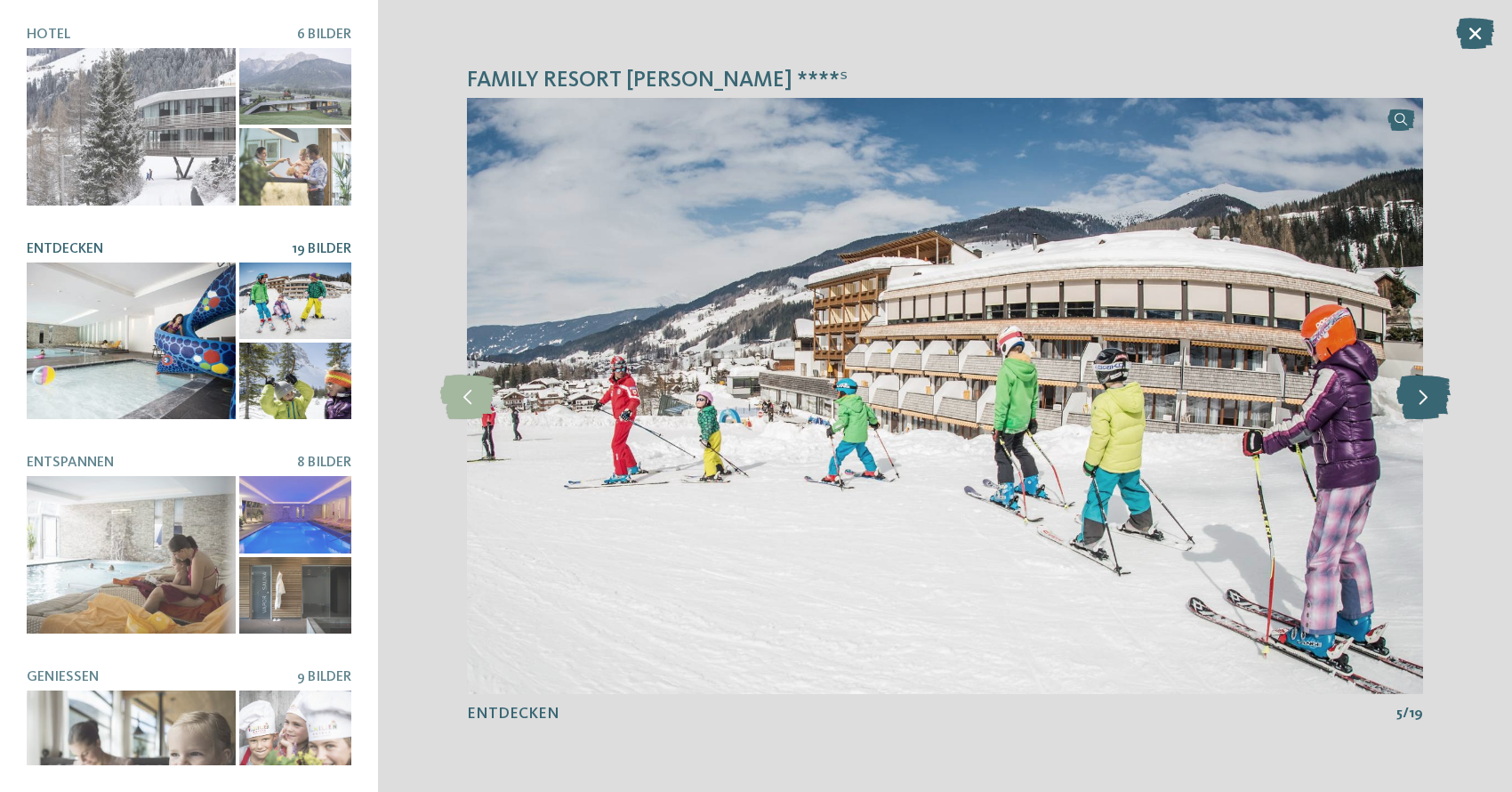
click at [1428, 397] on icon at bounding box center [1423, 396] width 54 height 44
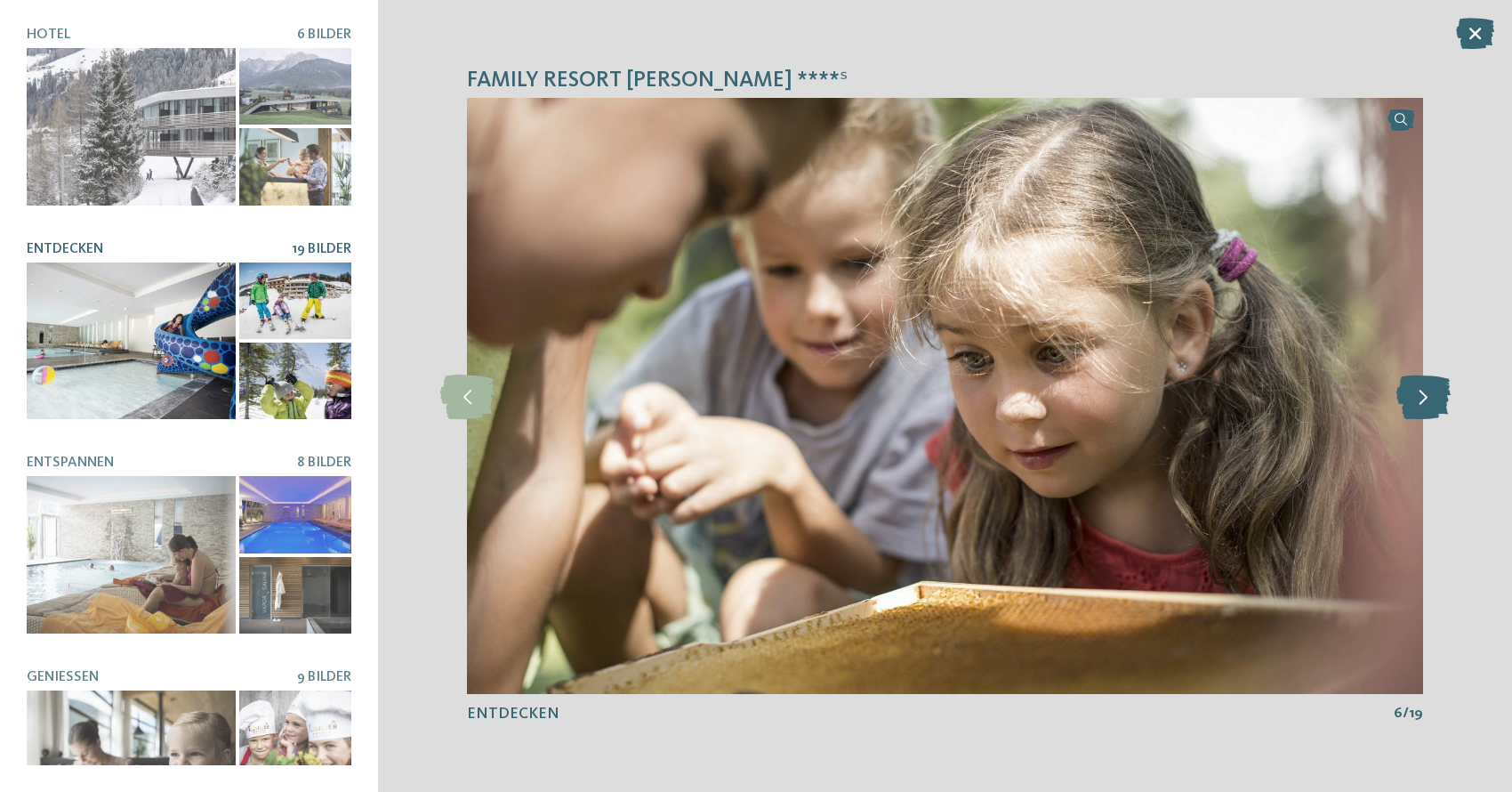
click at [1428, 397] on icon at bounding box center [1423, 396] width 54 height 44
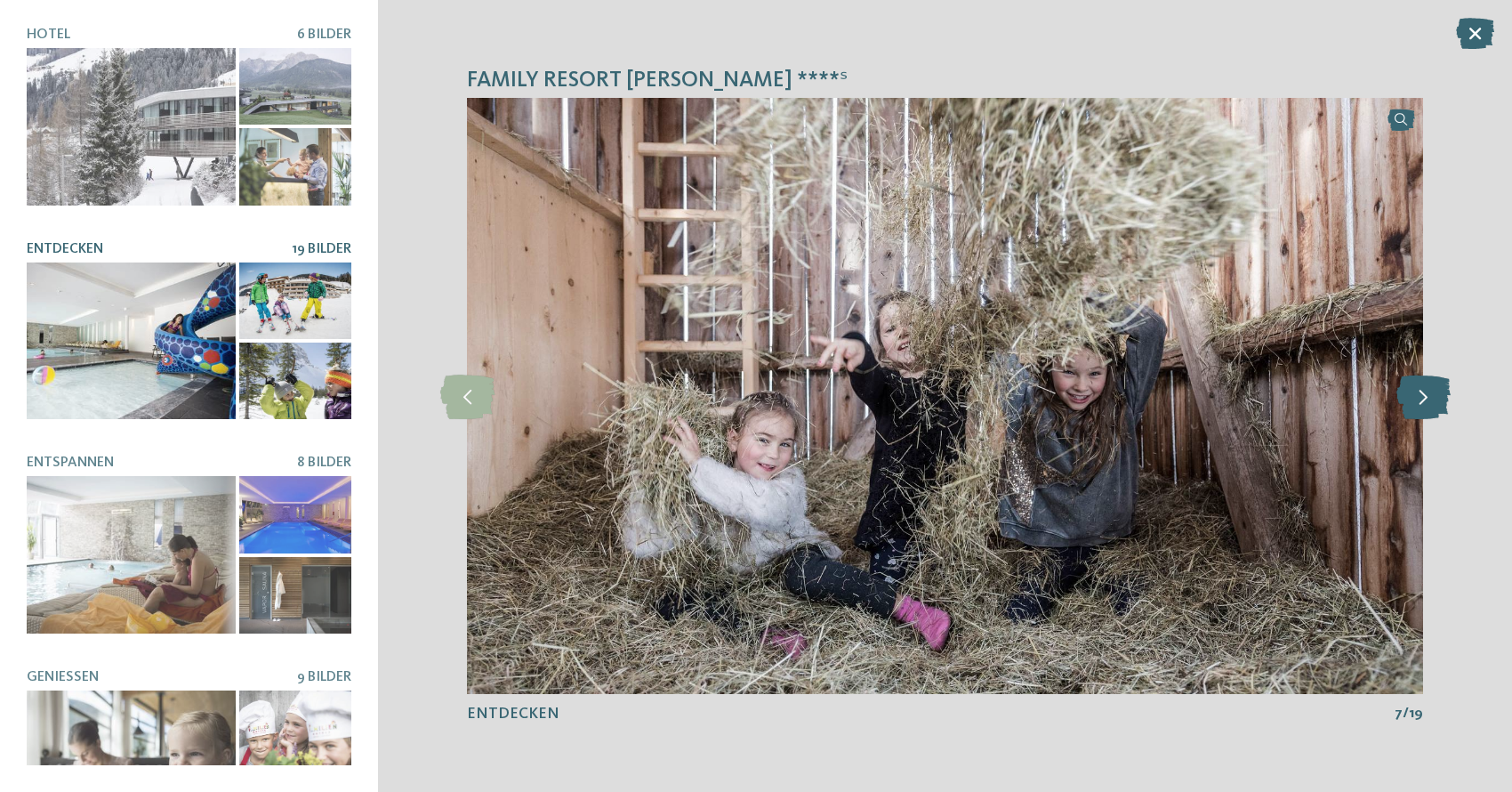
click at [1428, 397] on icon at bounding box center [1423, 396] width 54 height 44
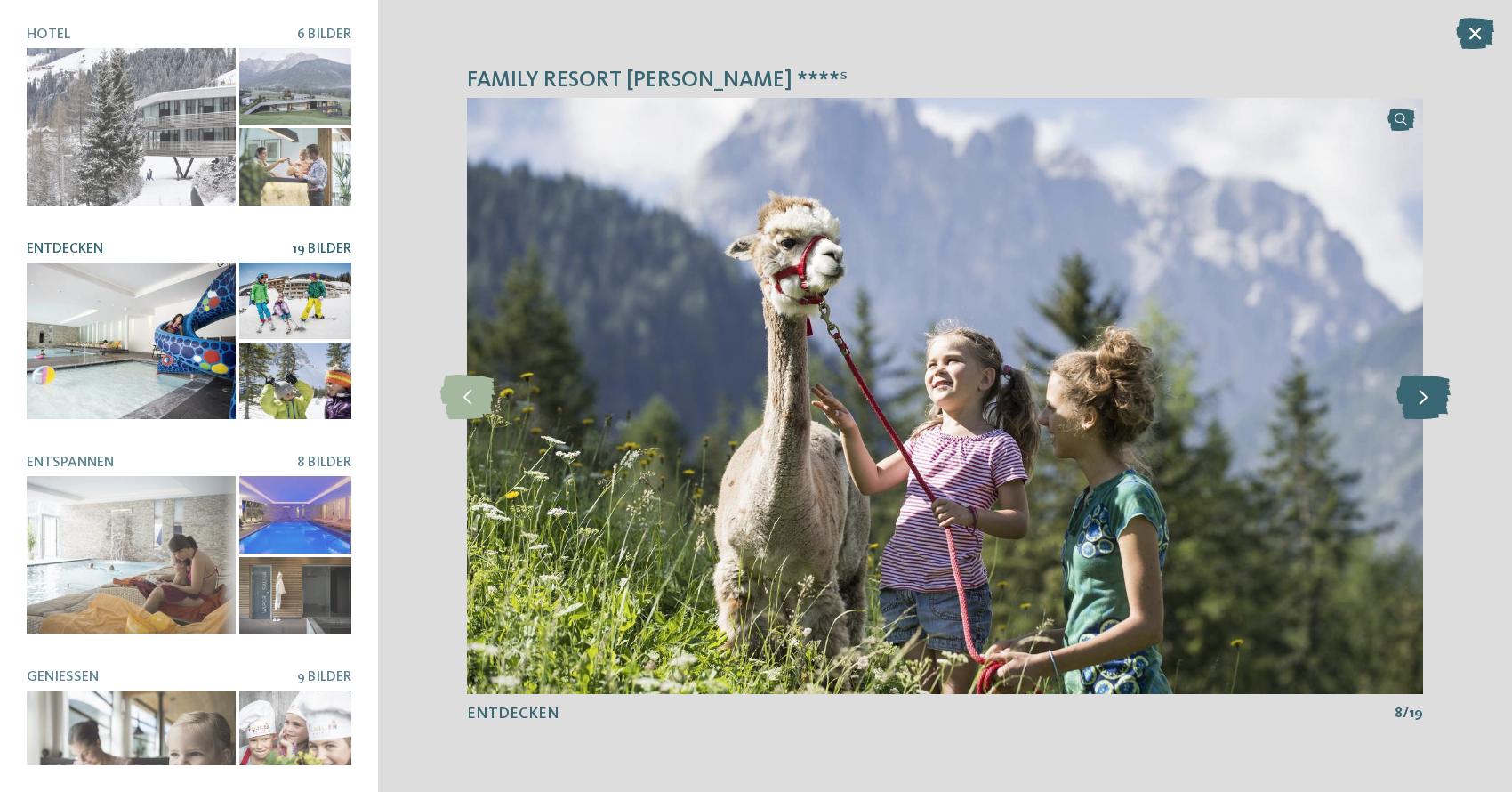
click at [1428, 397] on icon at bounding box center [1423, 396] width 54 height 44
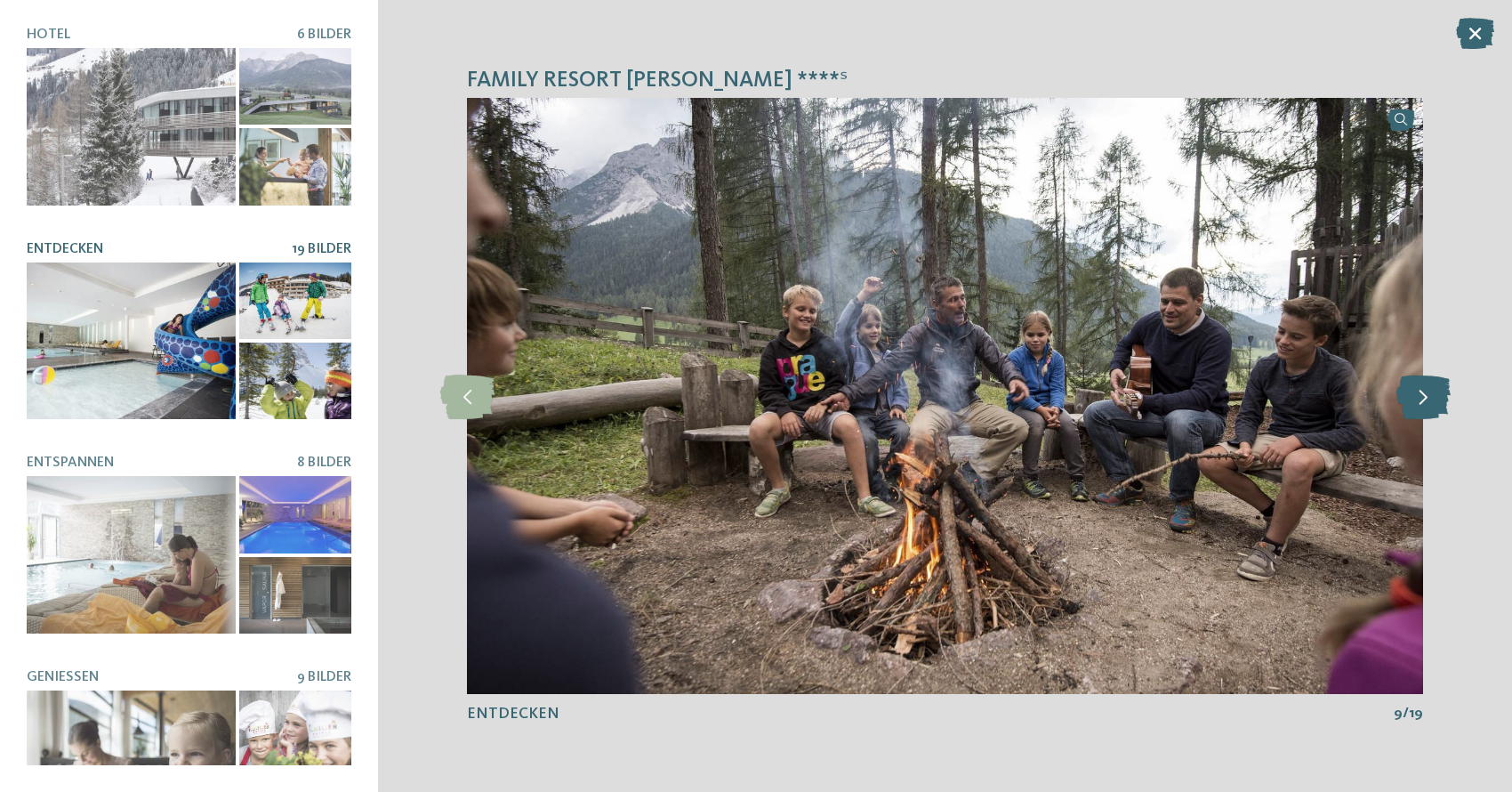
click at [1428, 397] on icon at bounding box center [1423, 396] width 54 height 44
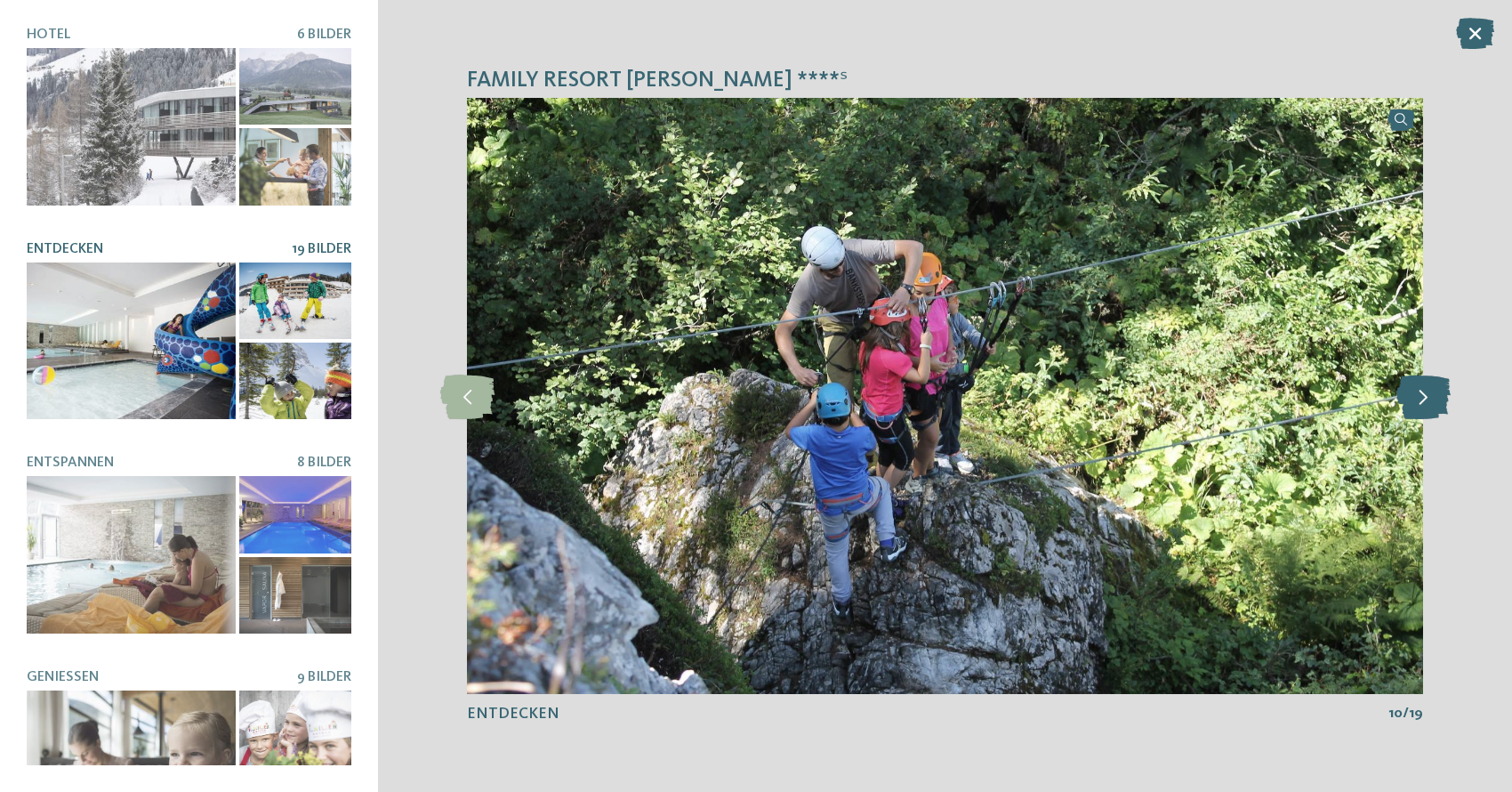
click at [1428, 397] on icon at bounding box center [1423, 396] width 54 height 44
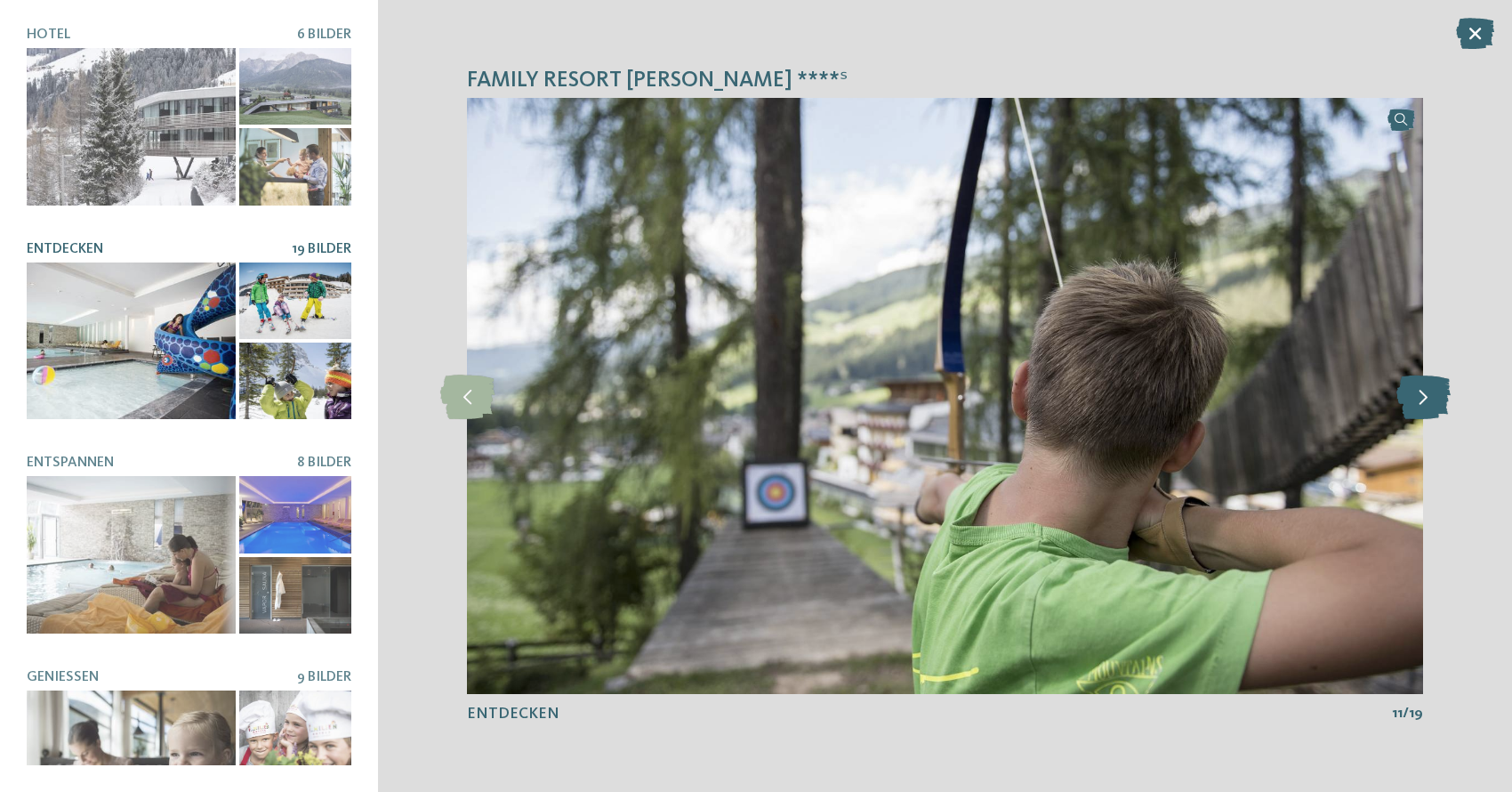
click at [1428, 397] on icon at bounding box center [1423, 396] width 54 height 44
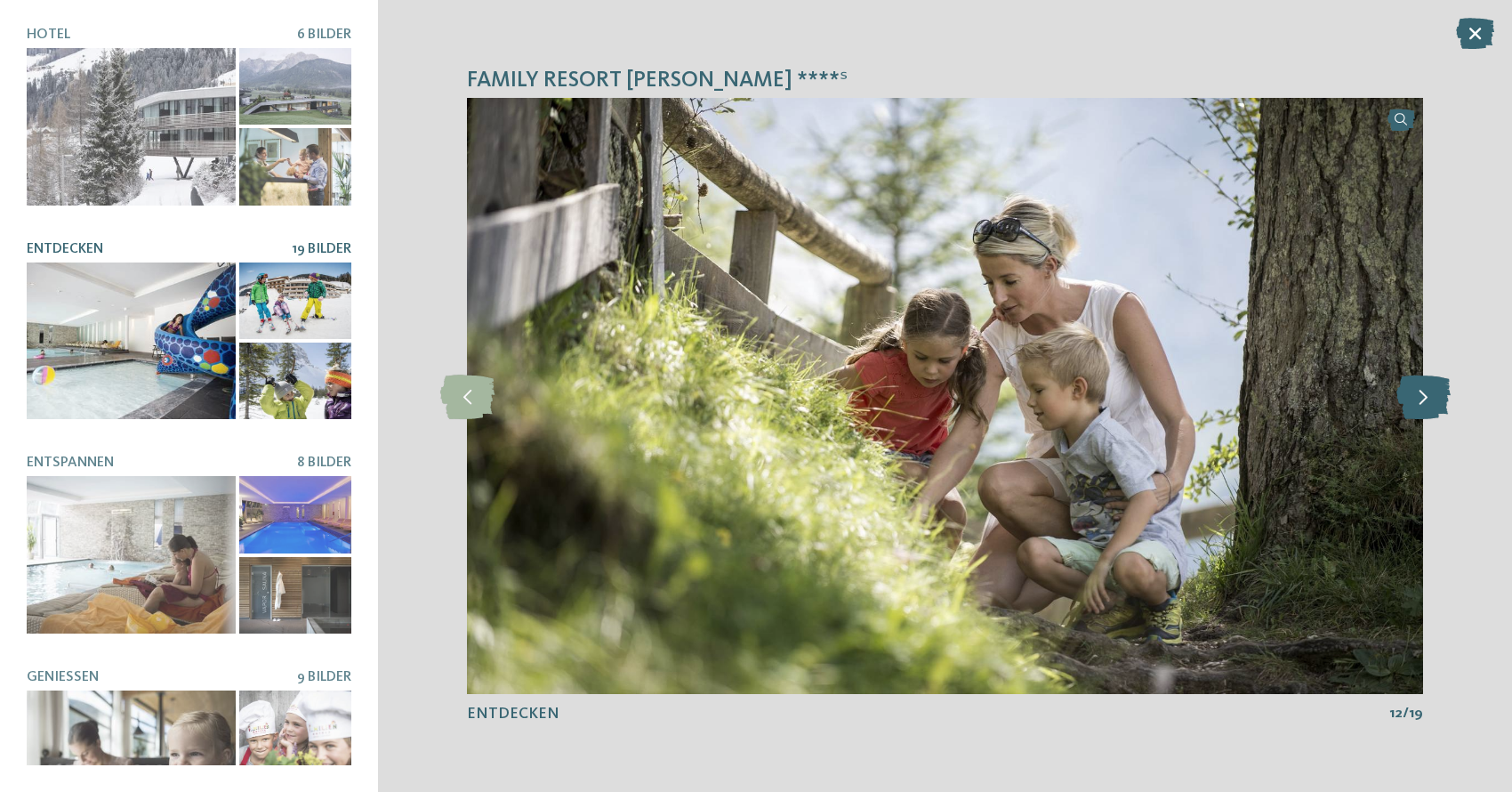
click at [1428, 397] on icon at bounding box center [1423, 396] width 54 height 44
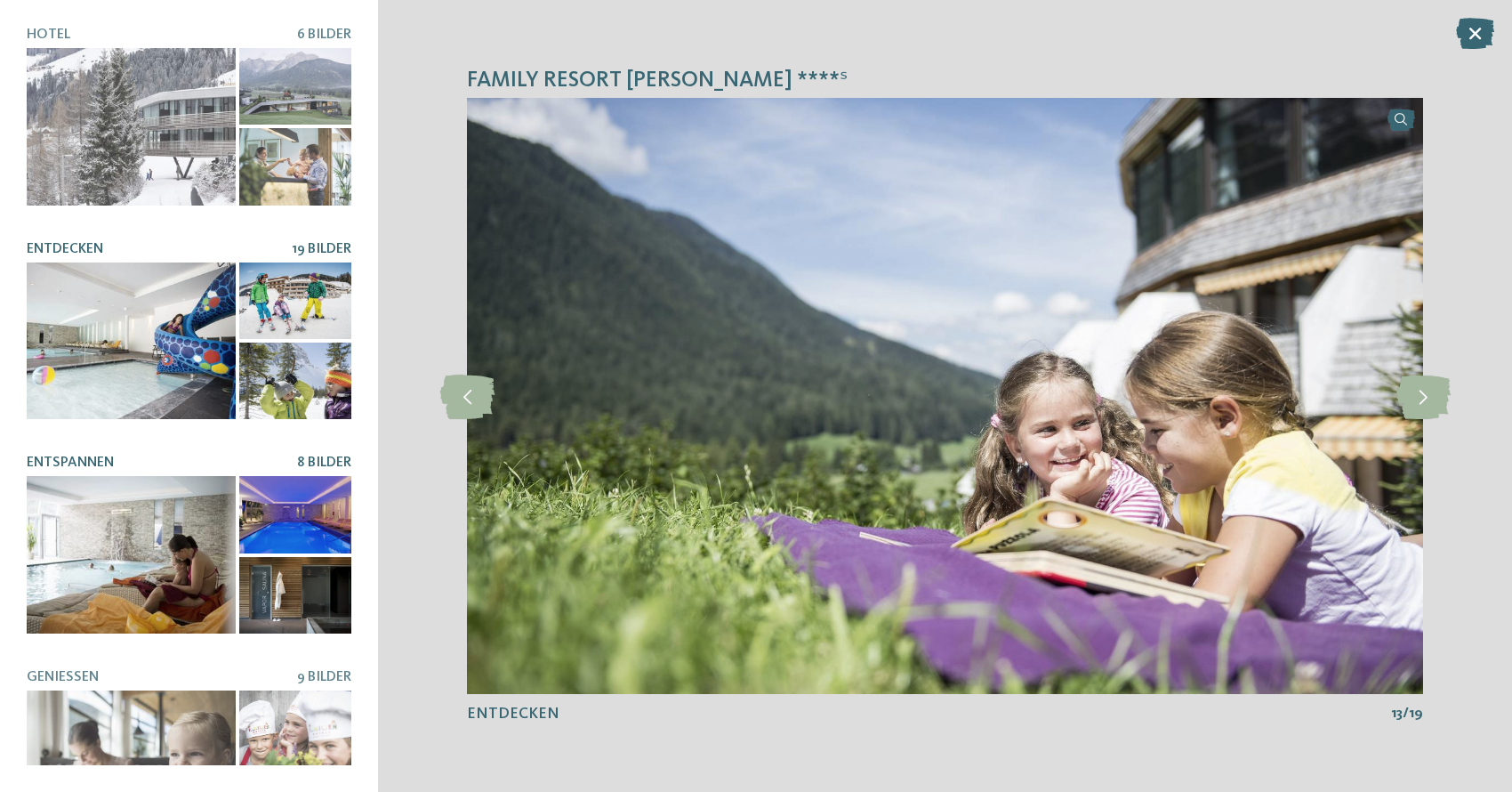
click at [109, 590] on div at bounding box center [131, 555] width 210 height 156
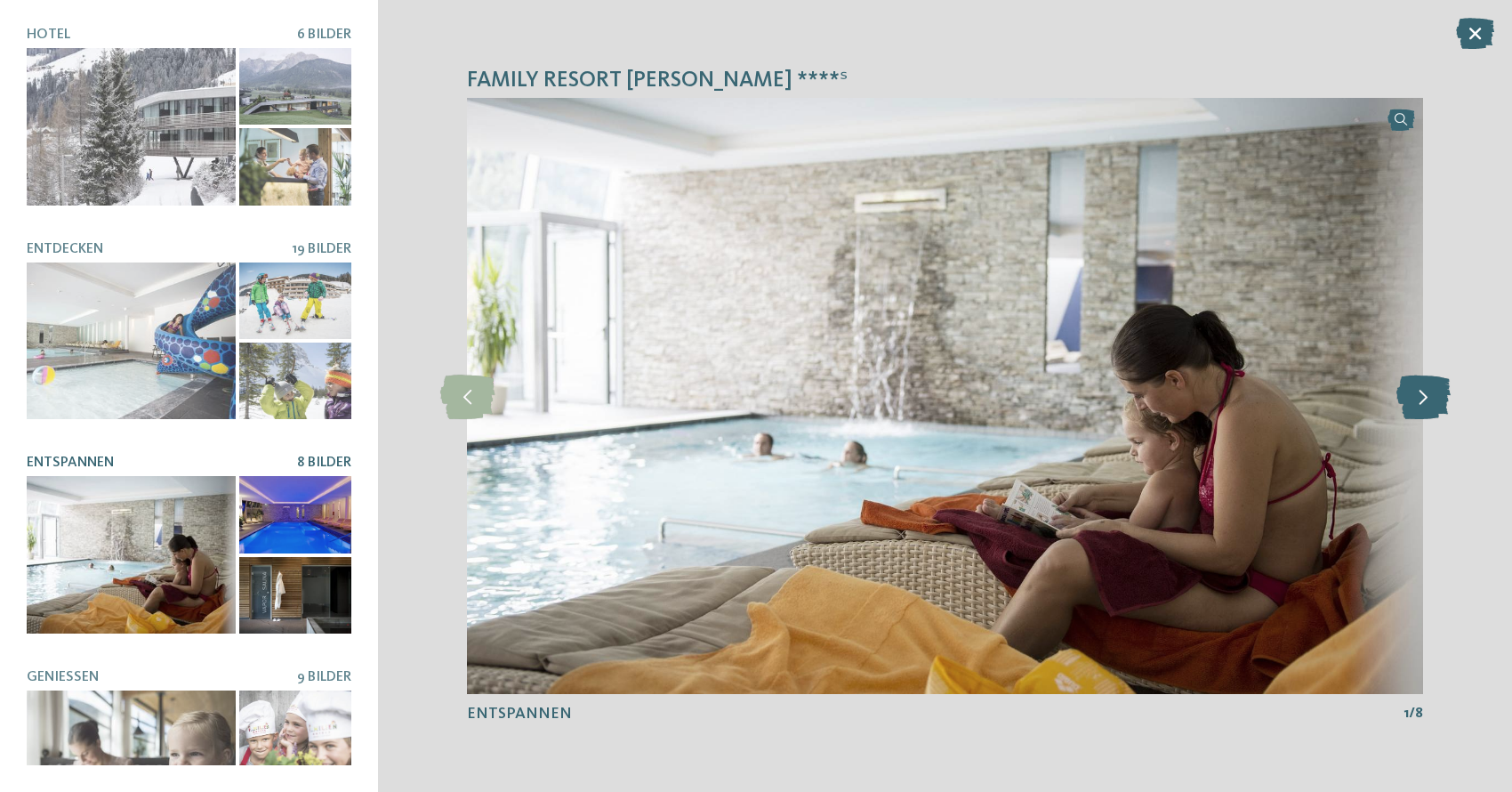
click at [1431, 396] on icon at bounding box center [1423, 396] width 54 height 44
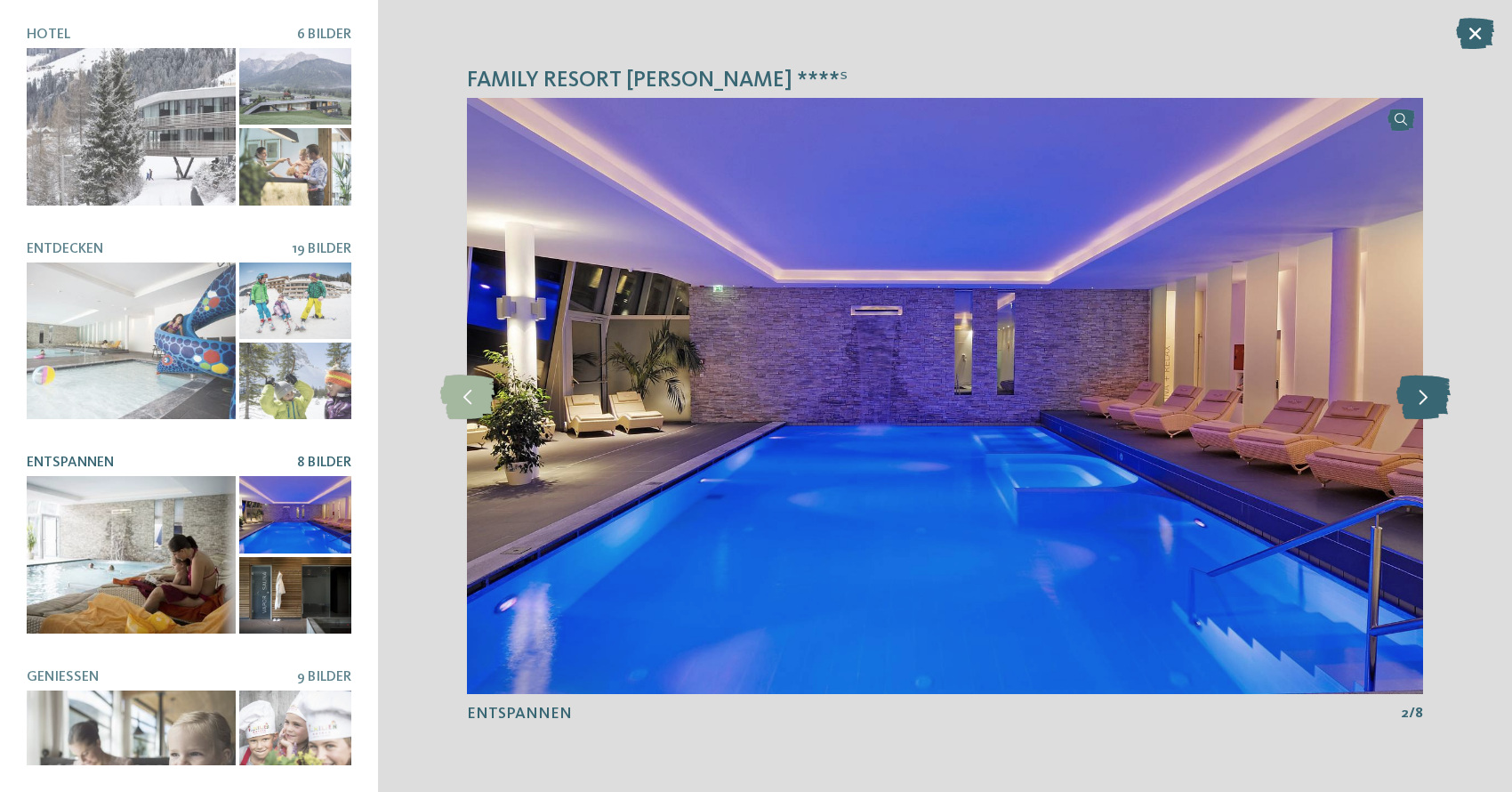
click at [1431, 396] on icon at bounding box center [1423, 396] width 54 height 44
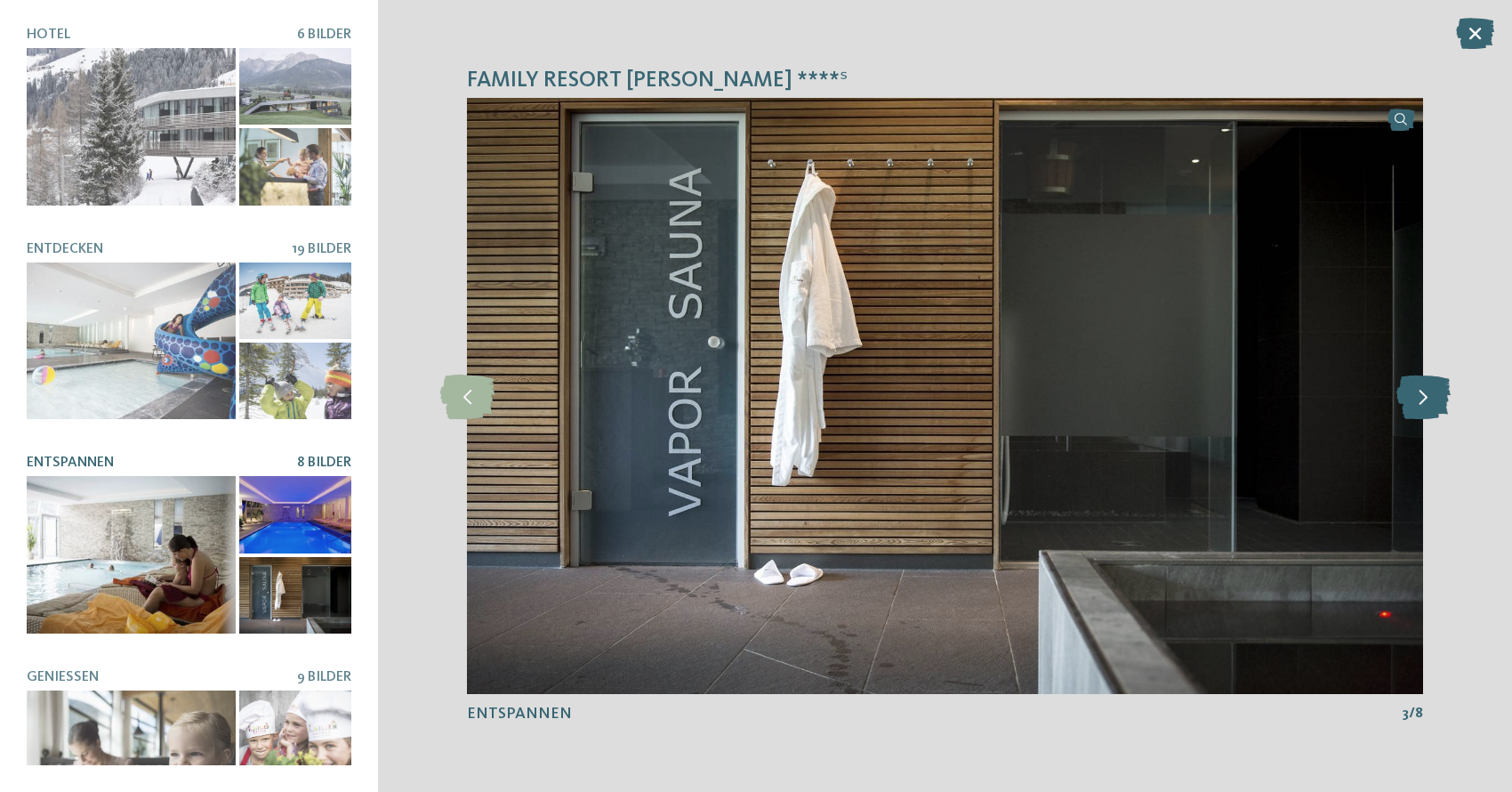
click at [1431, 396] on icon at bounding box center [1423, 396] width 54 height 44
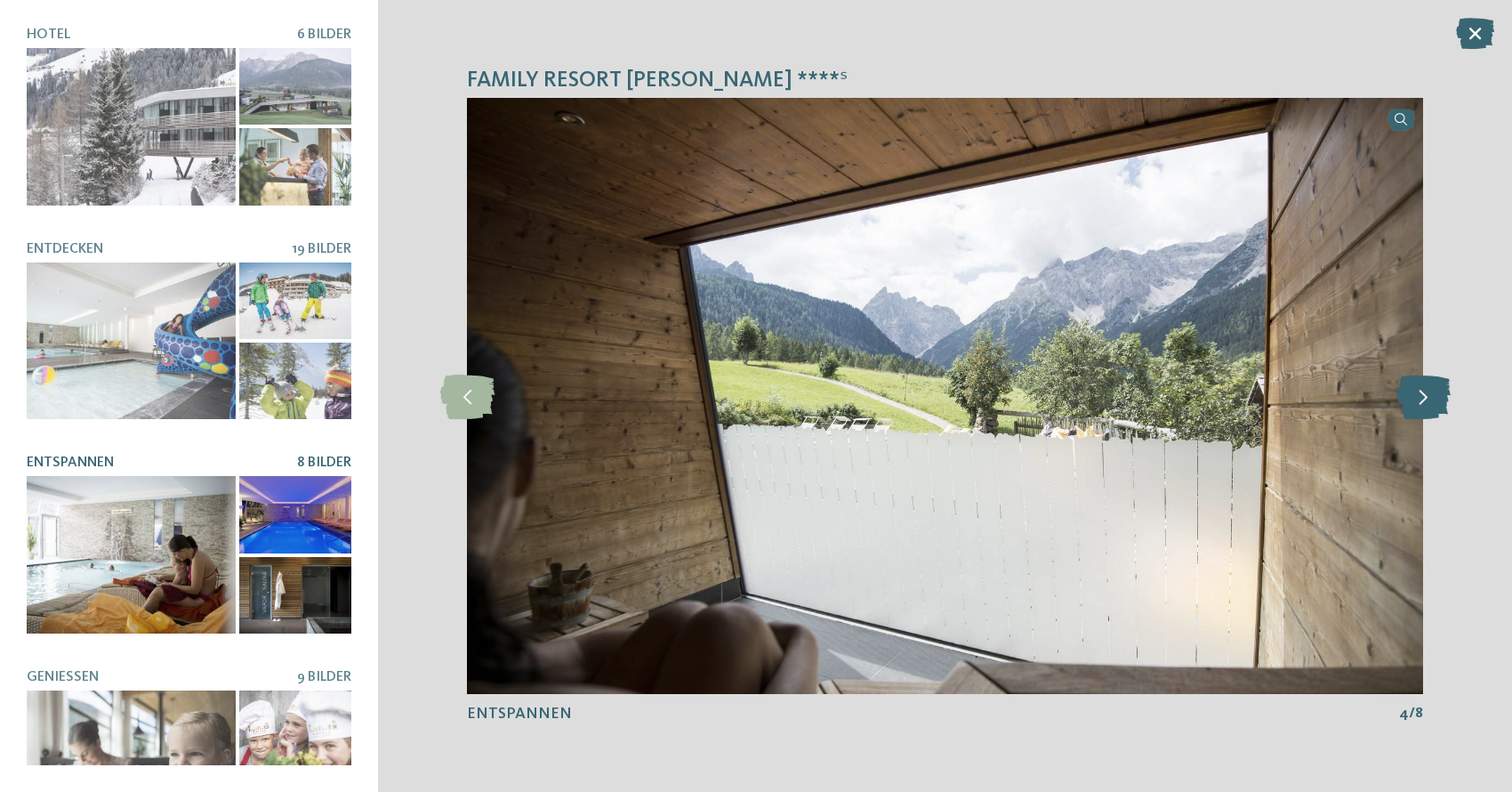
click at [1431, 396] on icon at bounding box center [1423, 396] width 54 height 44
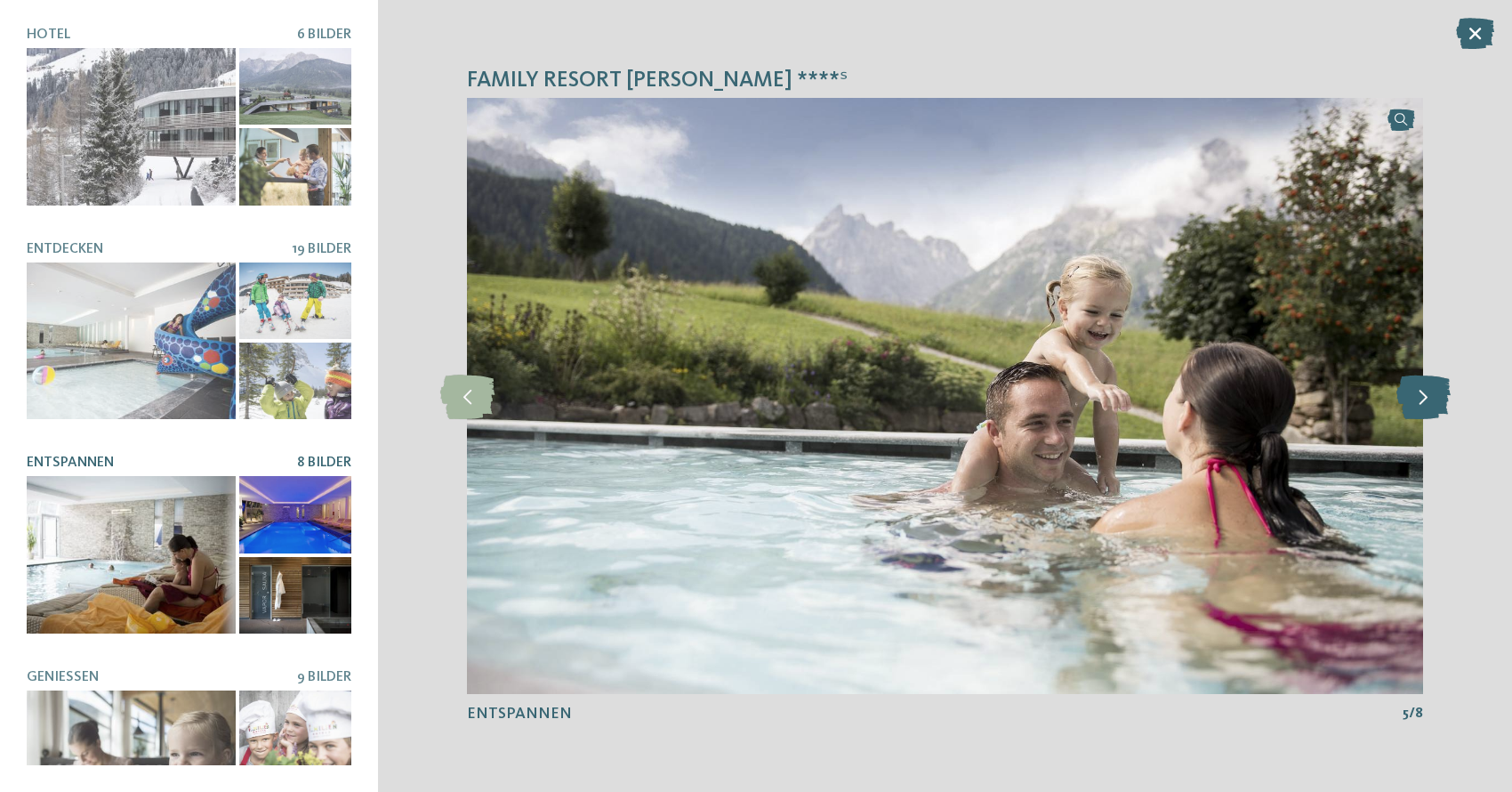
click at [1431, 396] on icon at bounding box center [1423, 396] width 54 height 44
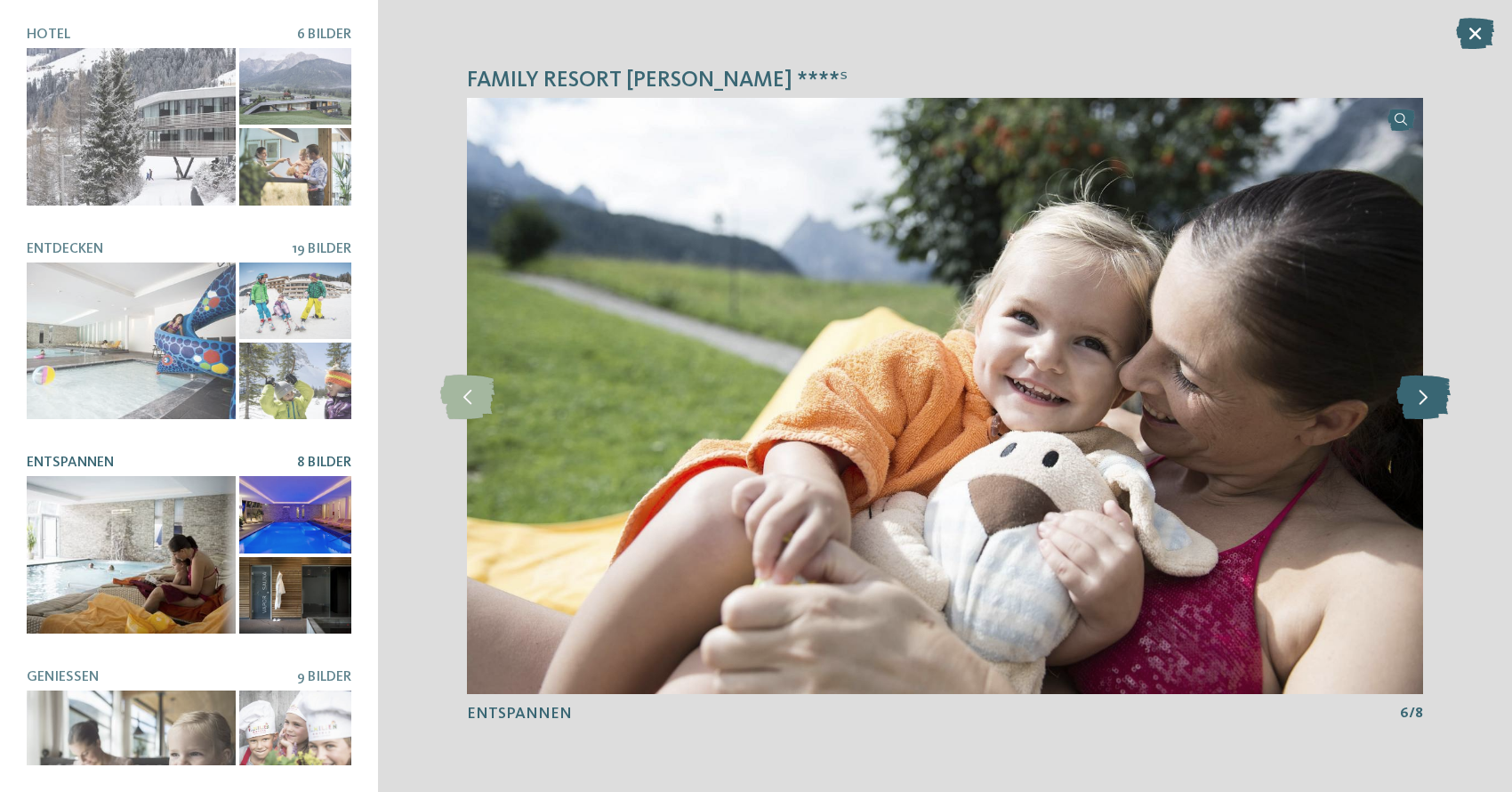
click at [1431, 396] on icon at bounding box center [1423, 396] width 54 height 44
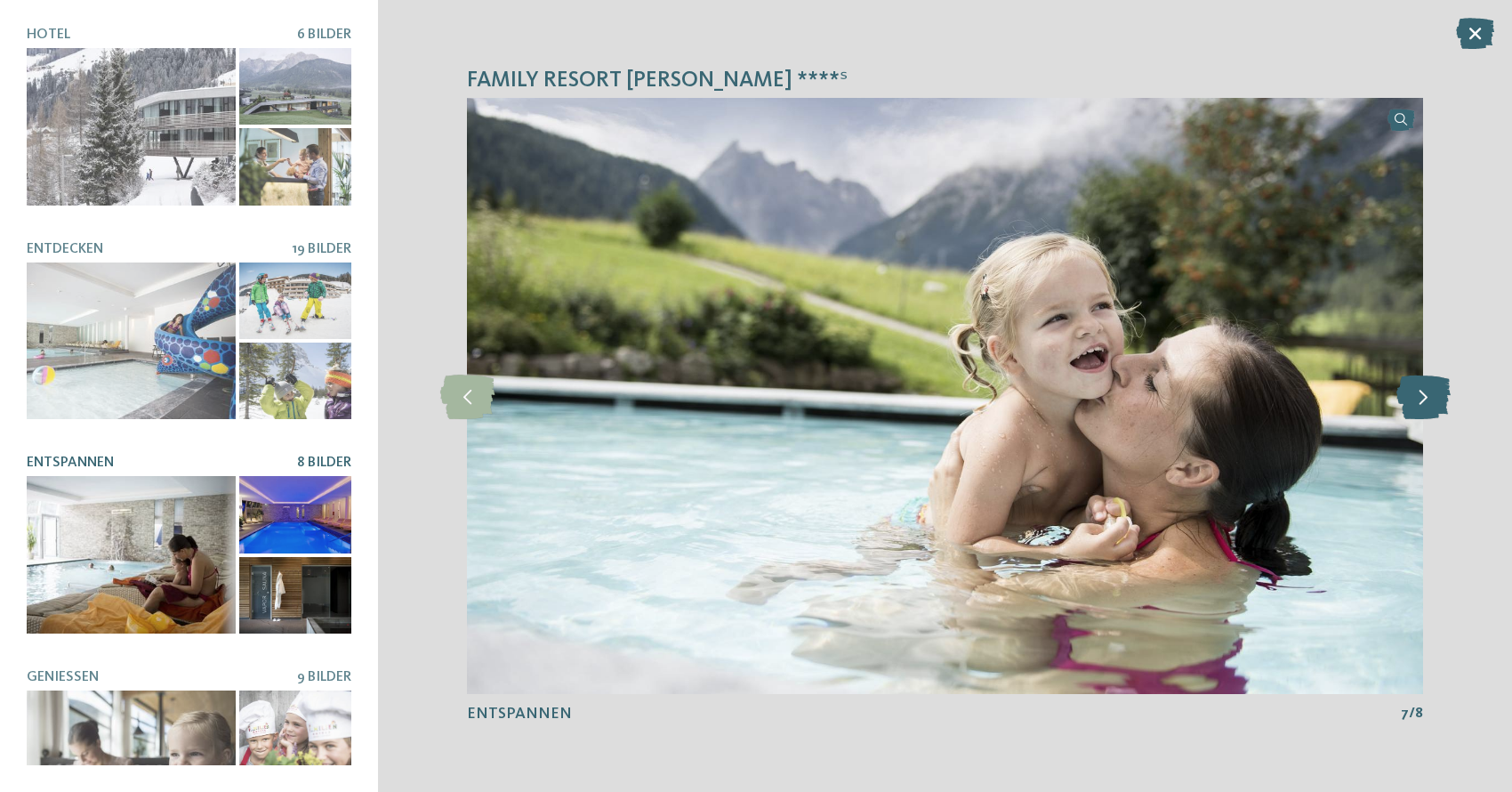
click at [1431, 396] on icon at bounding box center [1423, 396] width 54 height 44
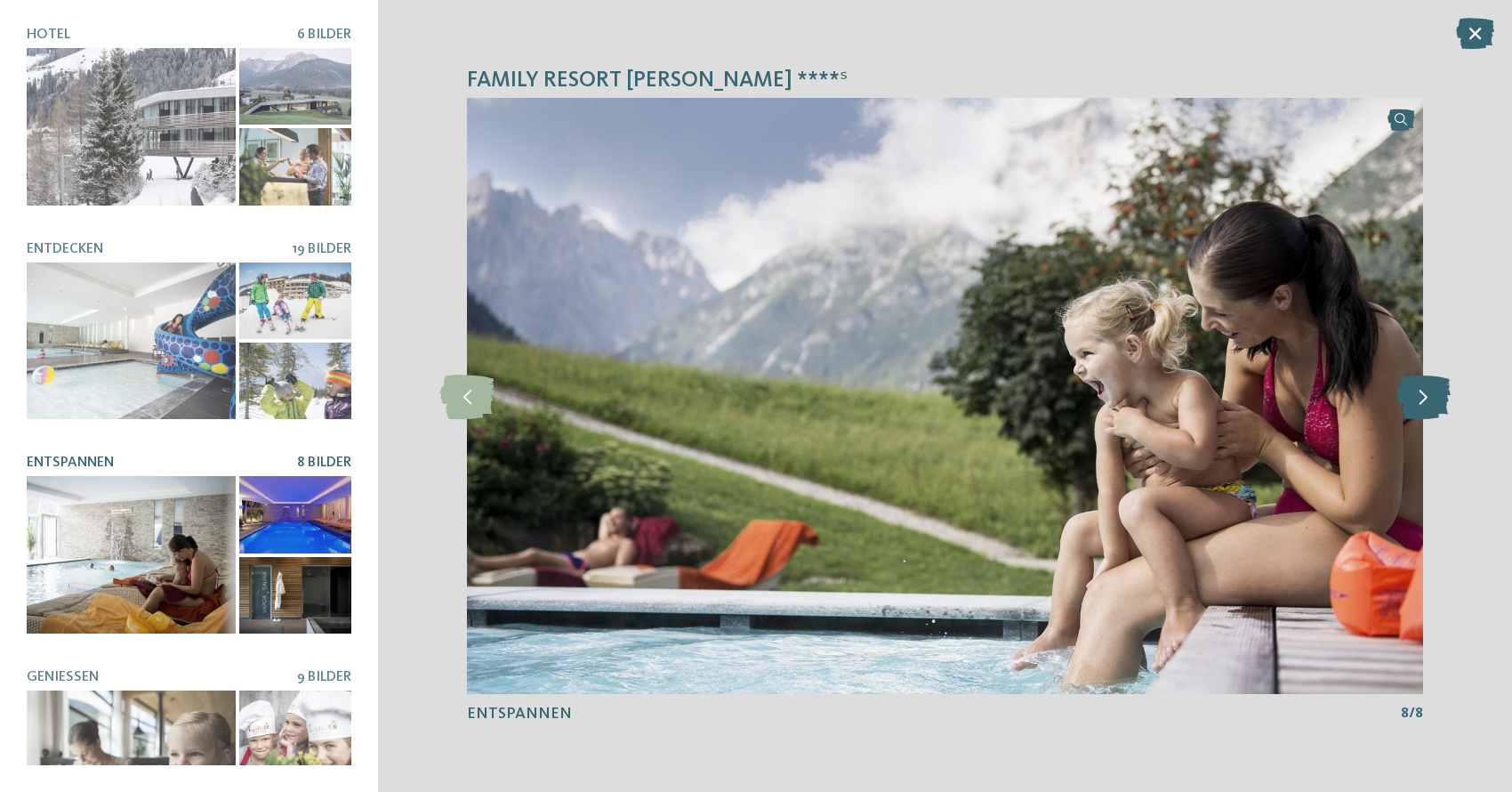
click at [1431, 396] on icon at bounding box center [1423, 396] width 54 height 44
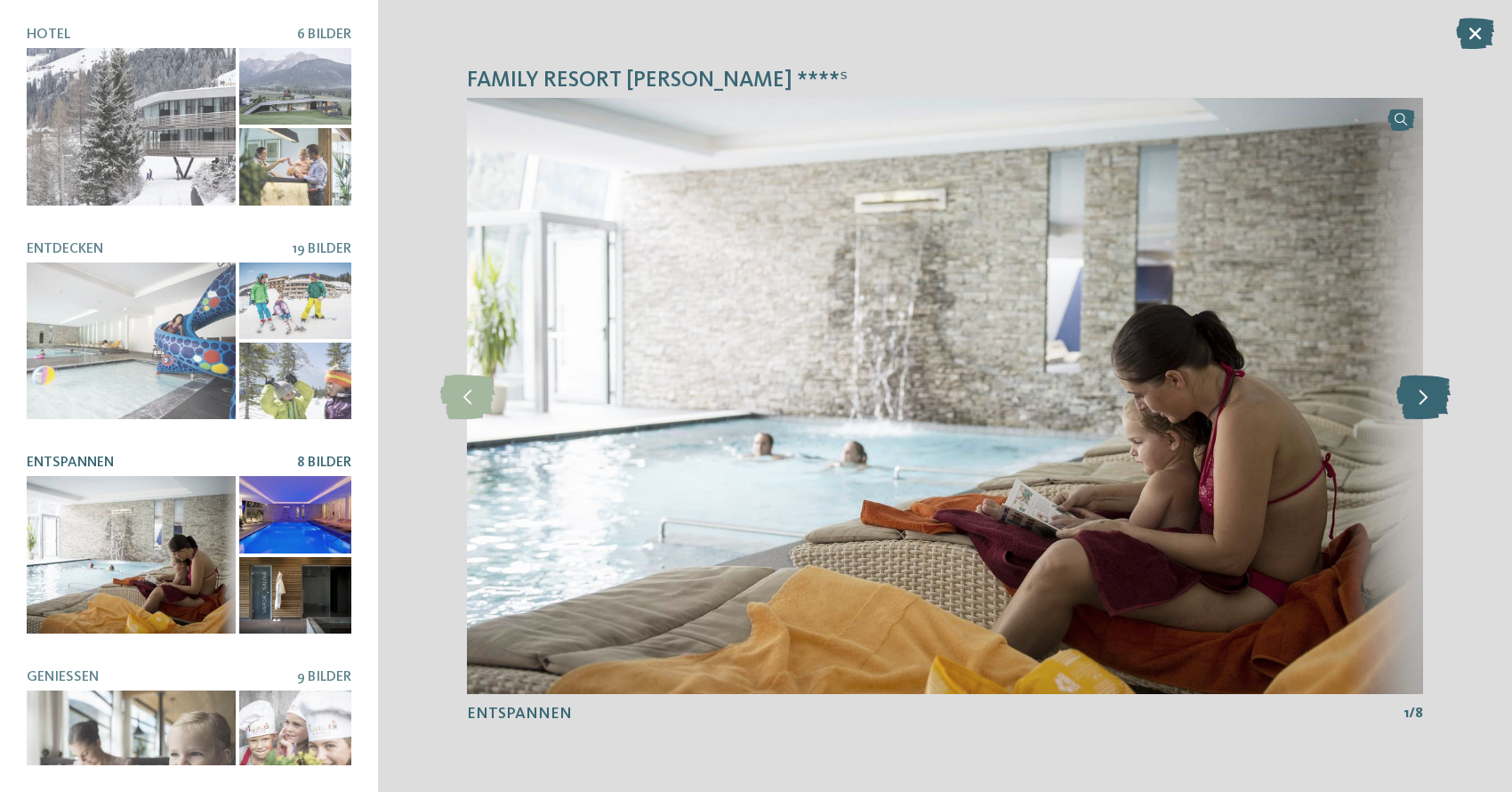
click at [1431, 396] on icon at bounding box center [1423, 396] width 54 height 44
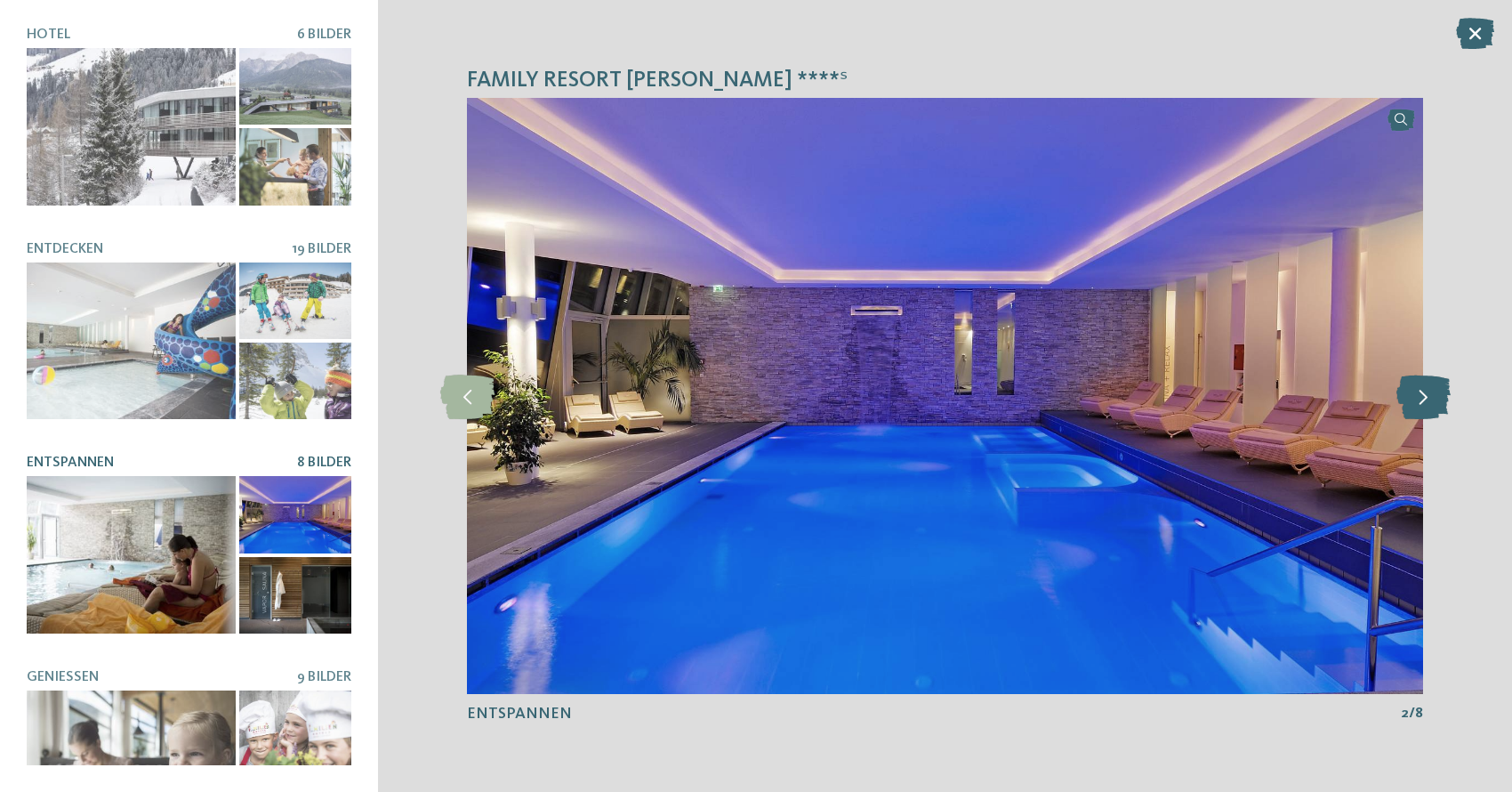
click at [1431, 396] on icon at bounding box center [1423, 396] width 54 height 44
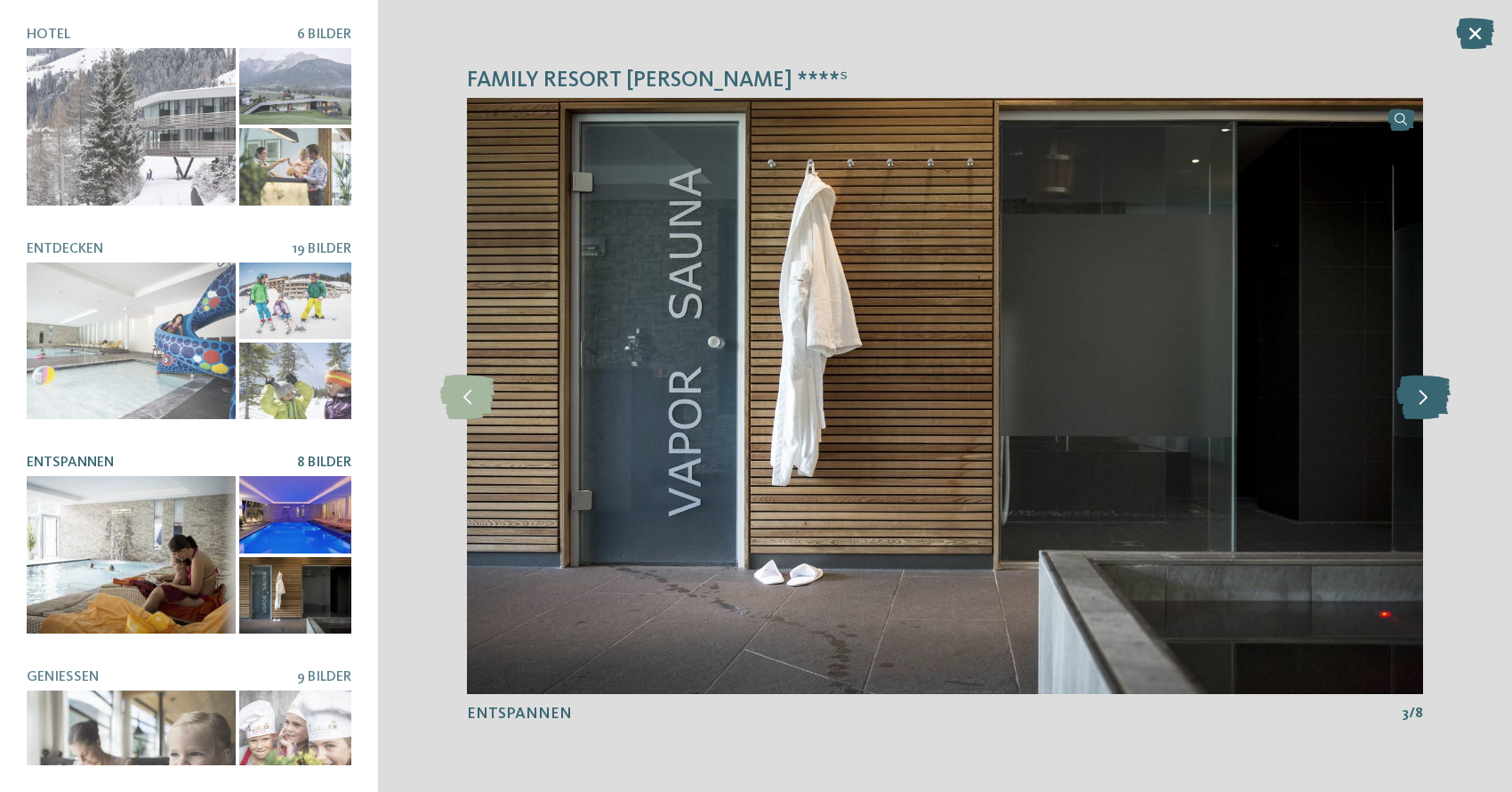
click at [1431, 396] on icon at bounding box center [1423, 396] width 54 height 44
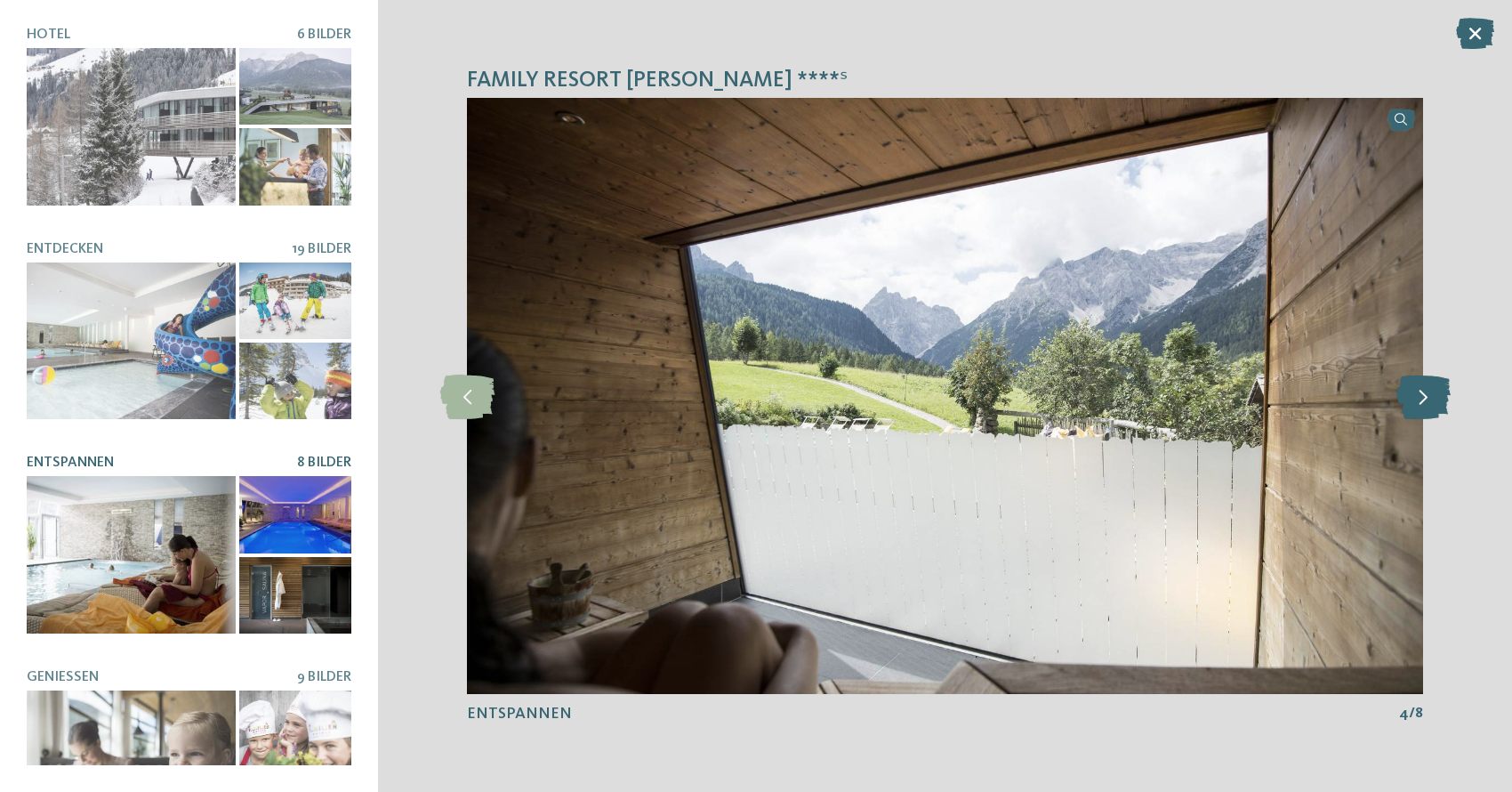
click at [1431, 396] on icon at bounding box center [1423, 396] width 54 height 44
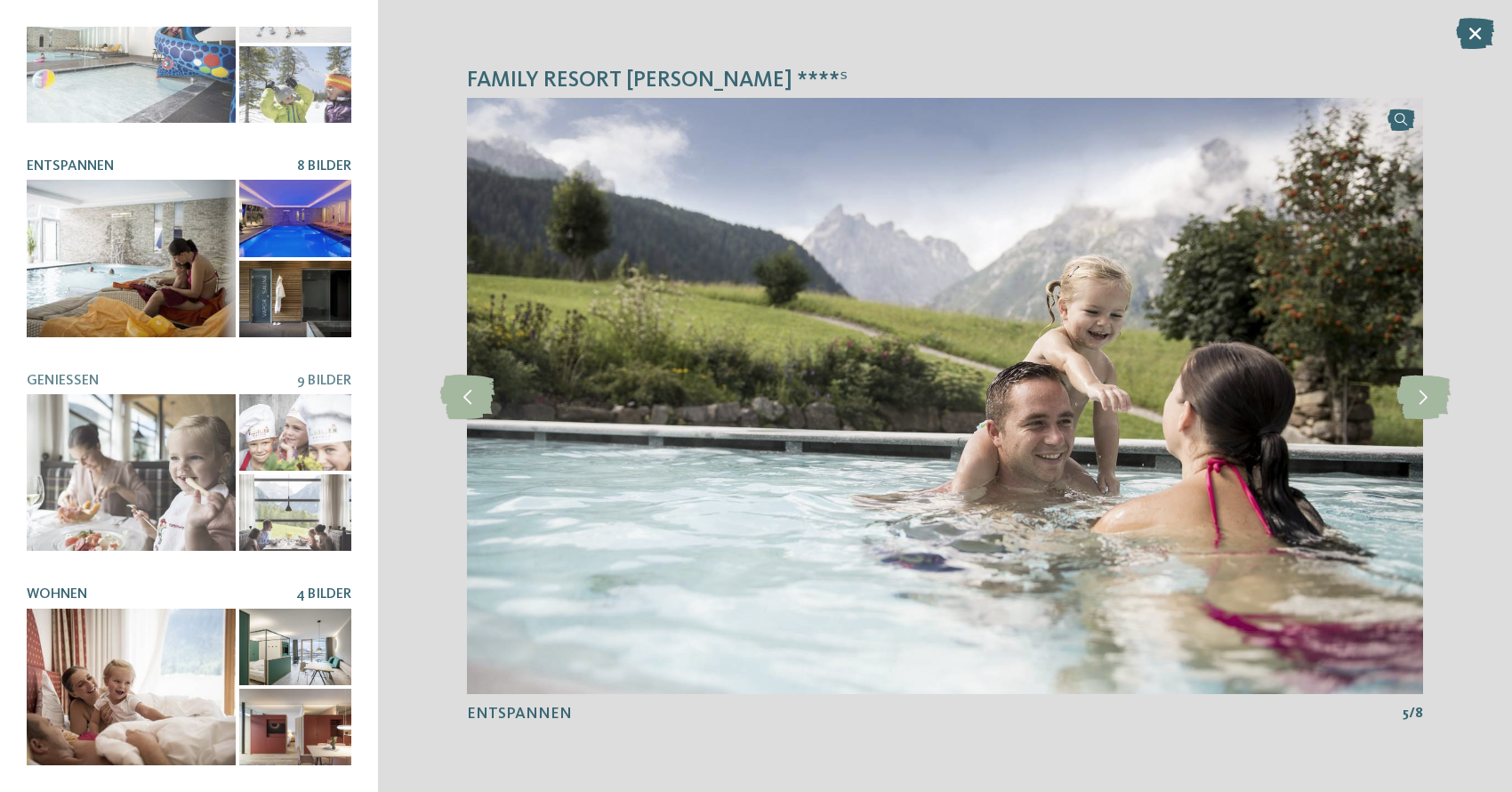
scroll to position [296, 0]
click at [194, 695] on div at bounding box center [131, 688] width 210 height 156
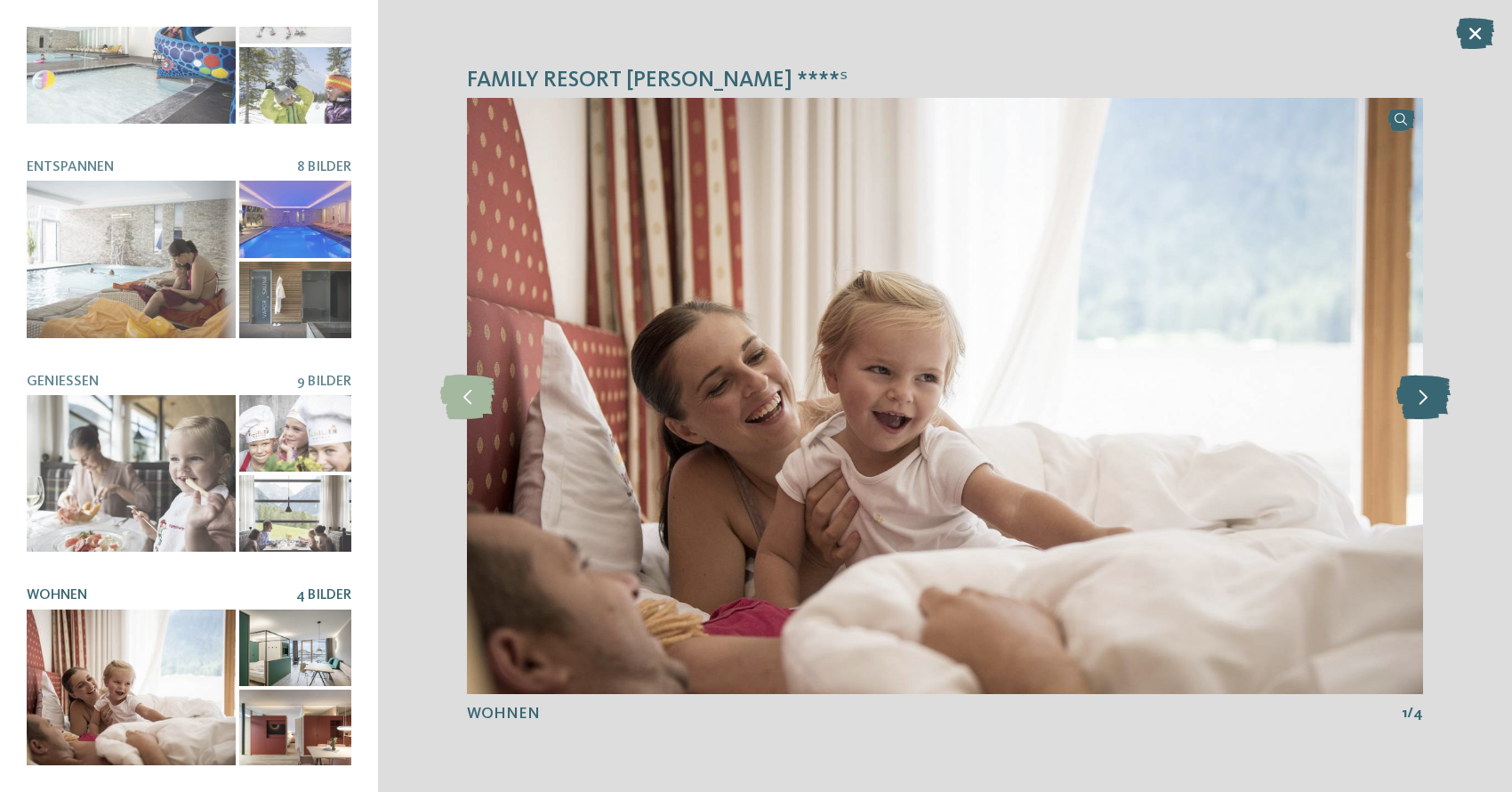
click at [1435, 405] on icon at bounding box center [1423, 396] width 54 height 44
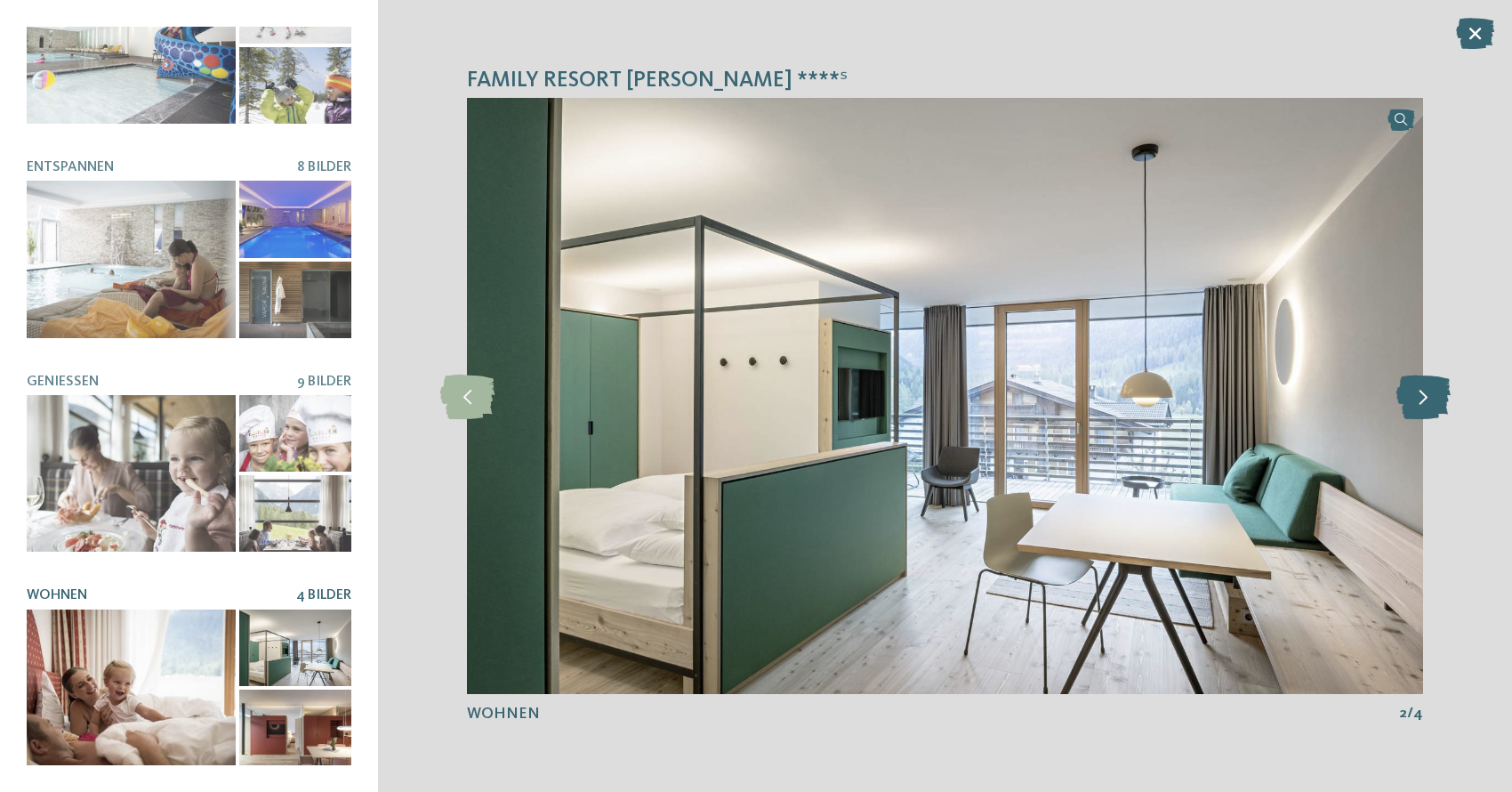
click at [1433, 403] on icon at bounding box center [1423, 396] width 54 height 44
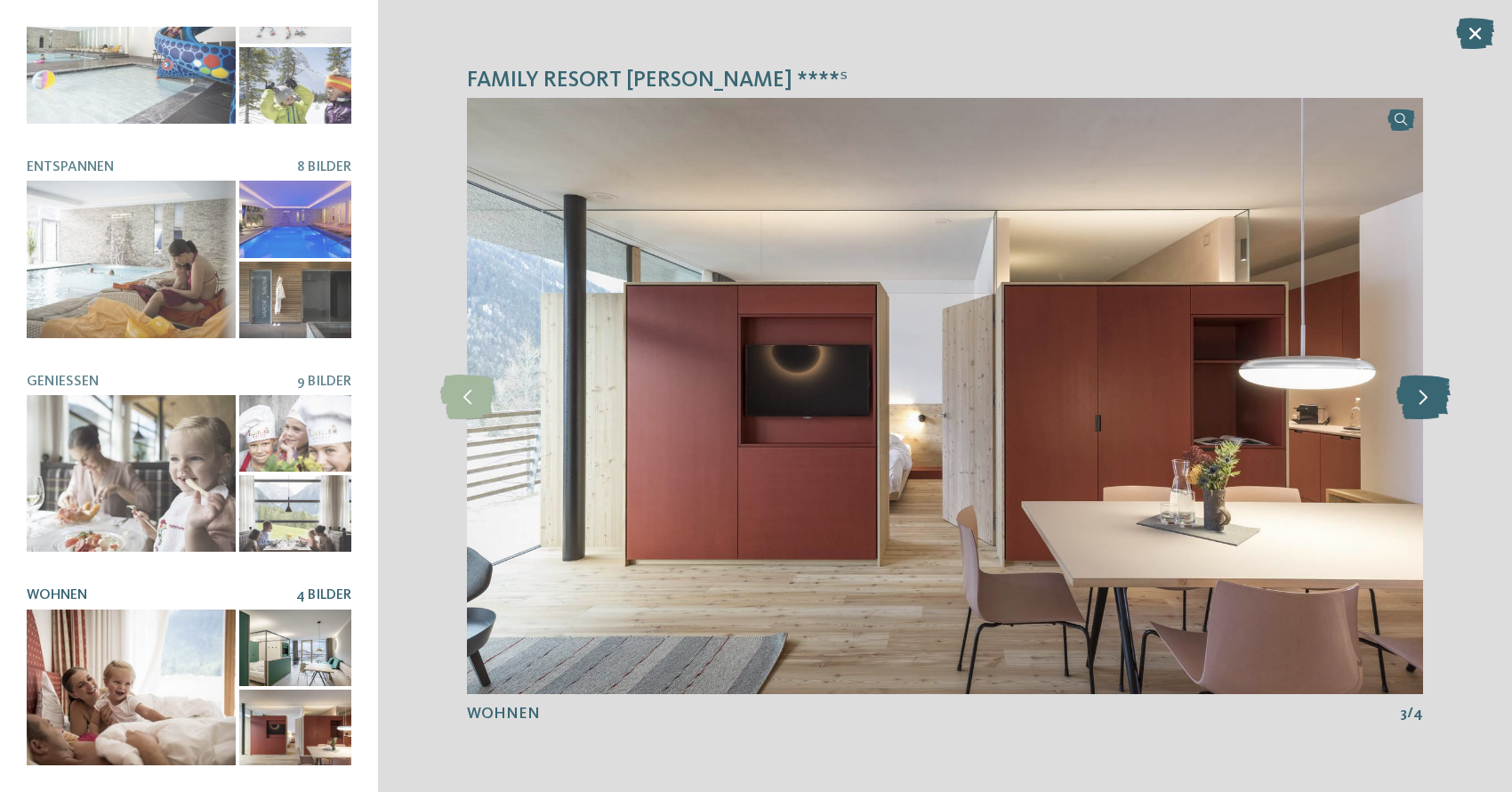
click at [1433, 403] on icon at bounding box center [1423, 396] width 54 height 44
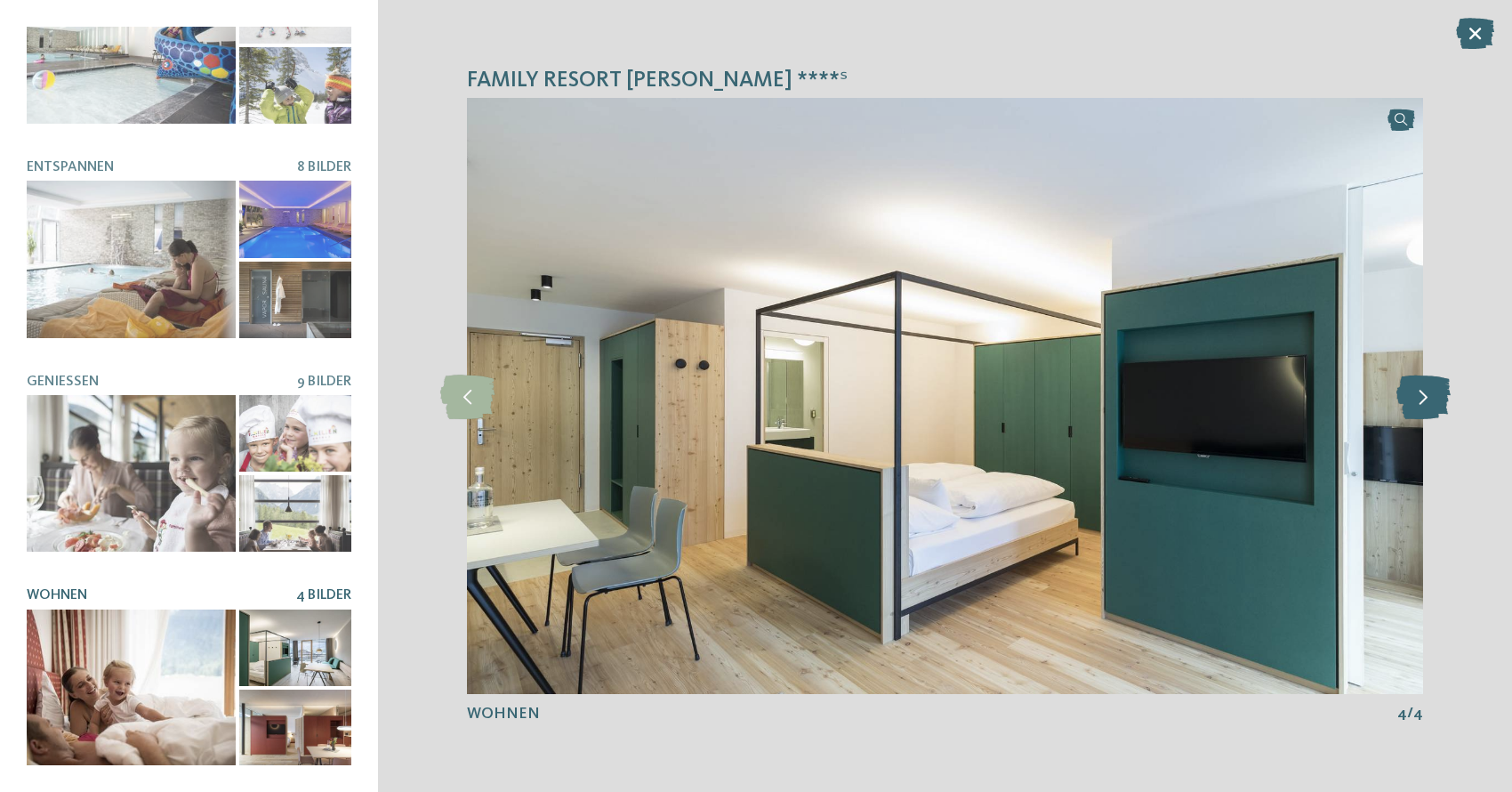
click at [1433, 403] on icon at bounding box center [1423, 396] width 54 height 44
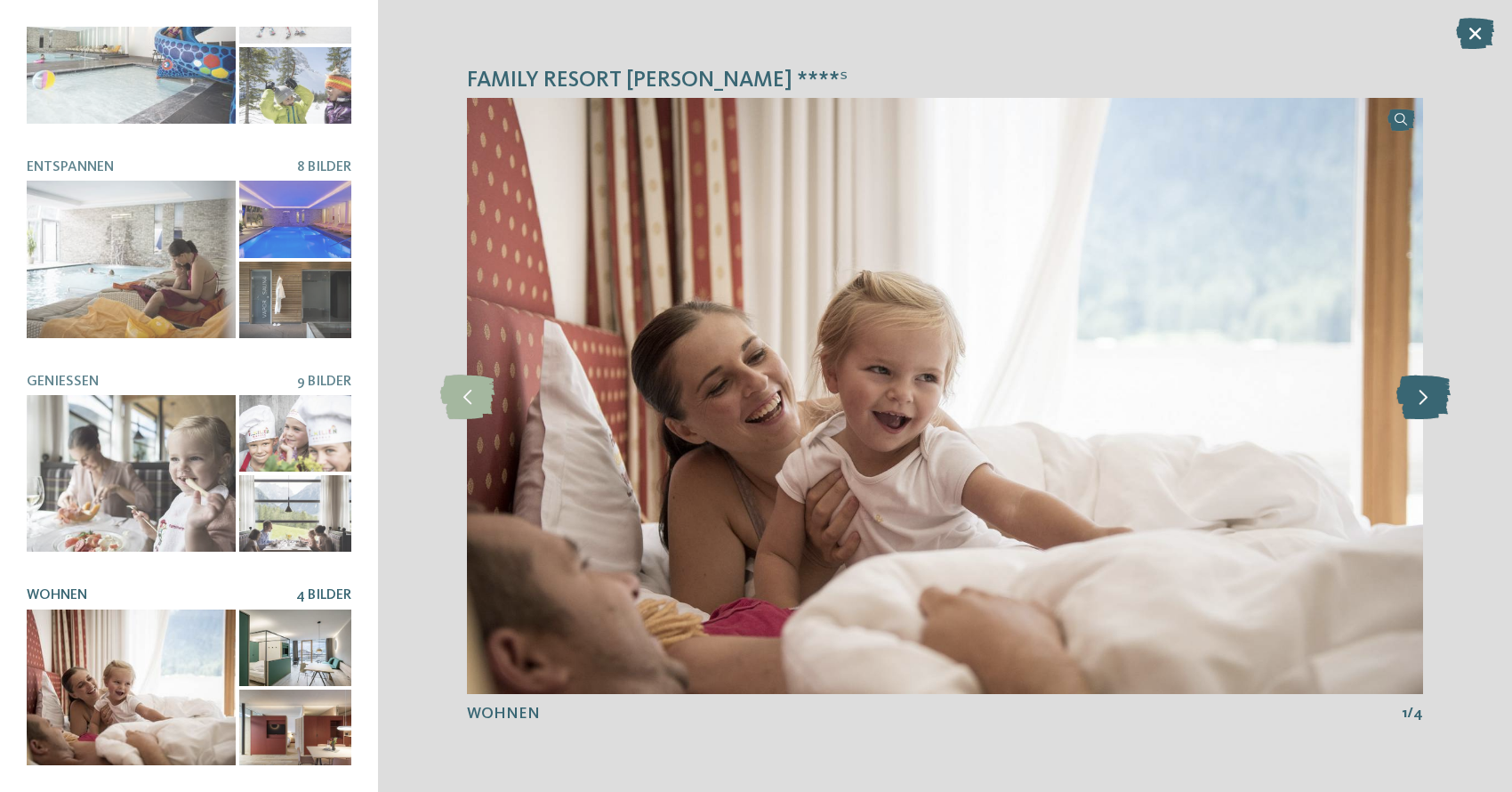
click at [1433, 403] on icon at bounding box center [1423, 396] width 54 height 44
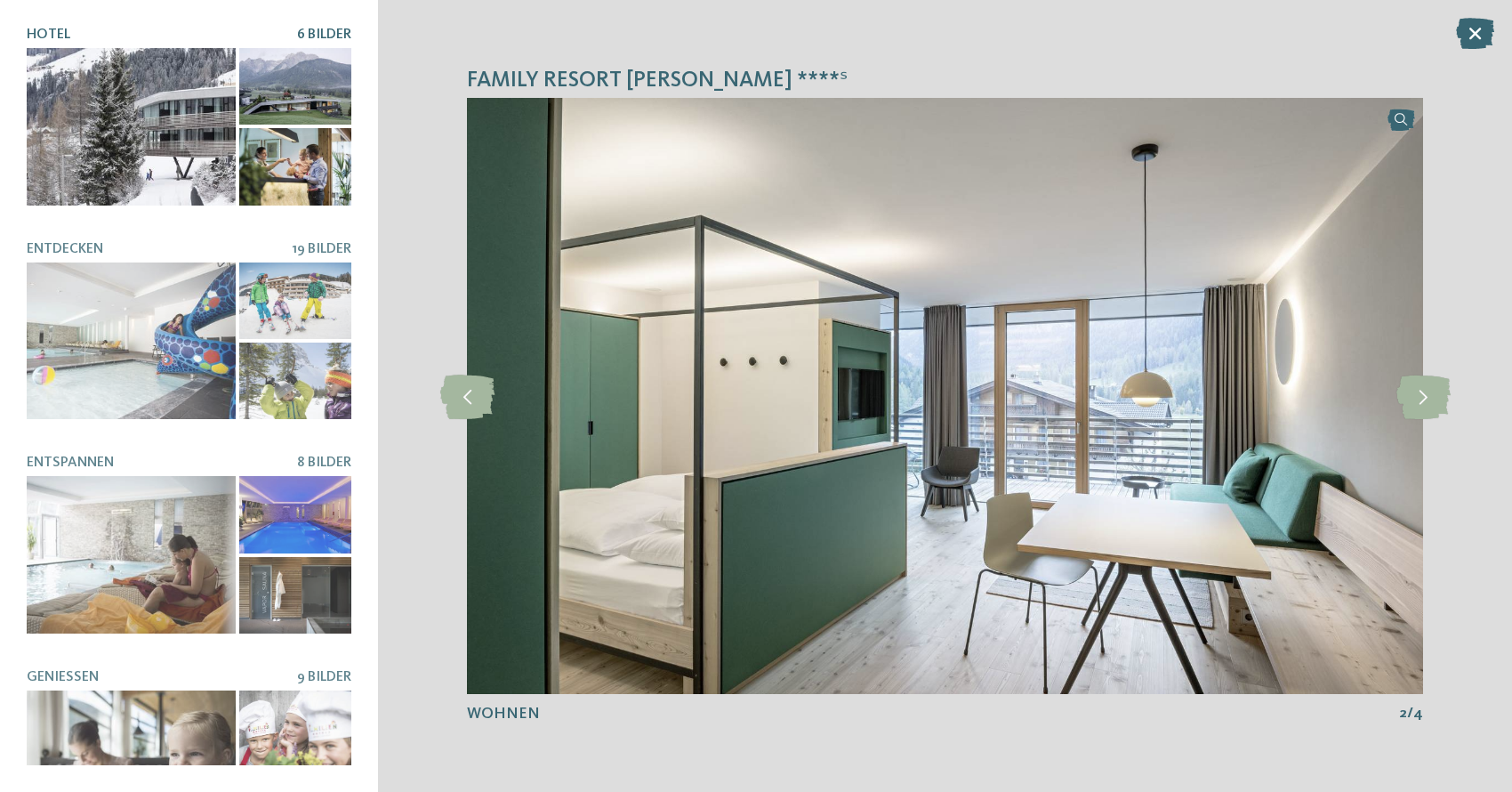
scroll to position [0, 0]
click at [199, 139] on div at bounding box center [131, 127] width 210 height 156
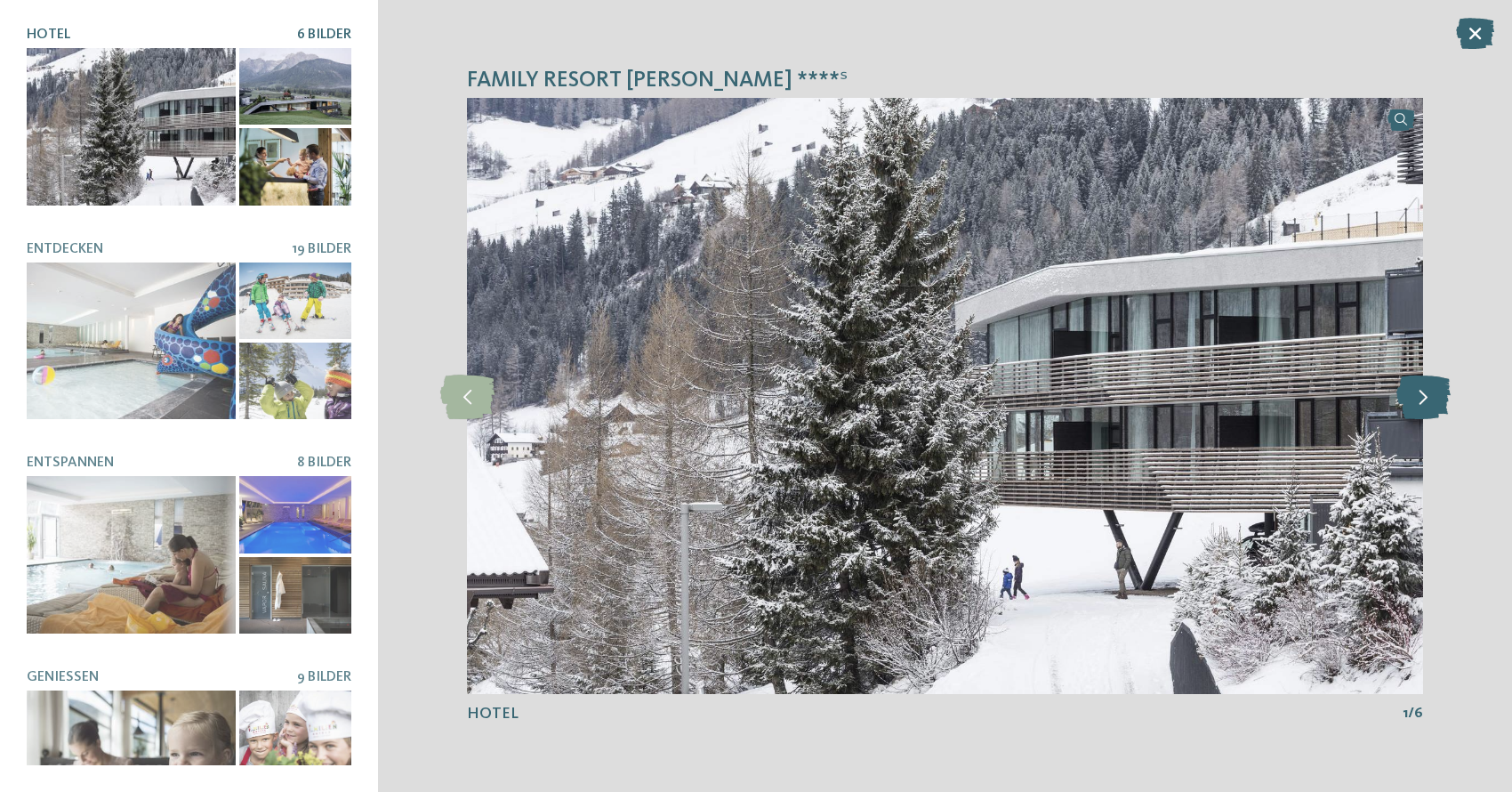
click at [1437, 400] on icon at bounding box center [1423, 396] width 54 height 44
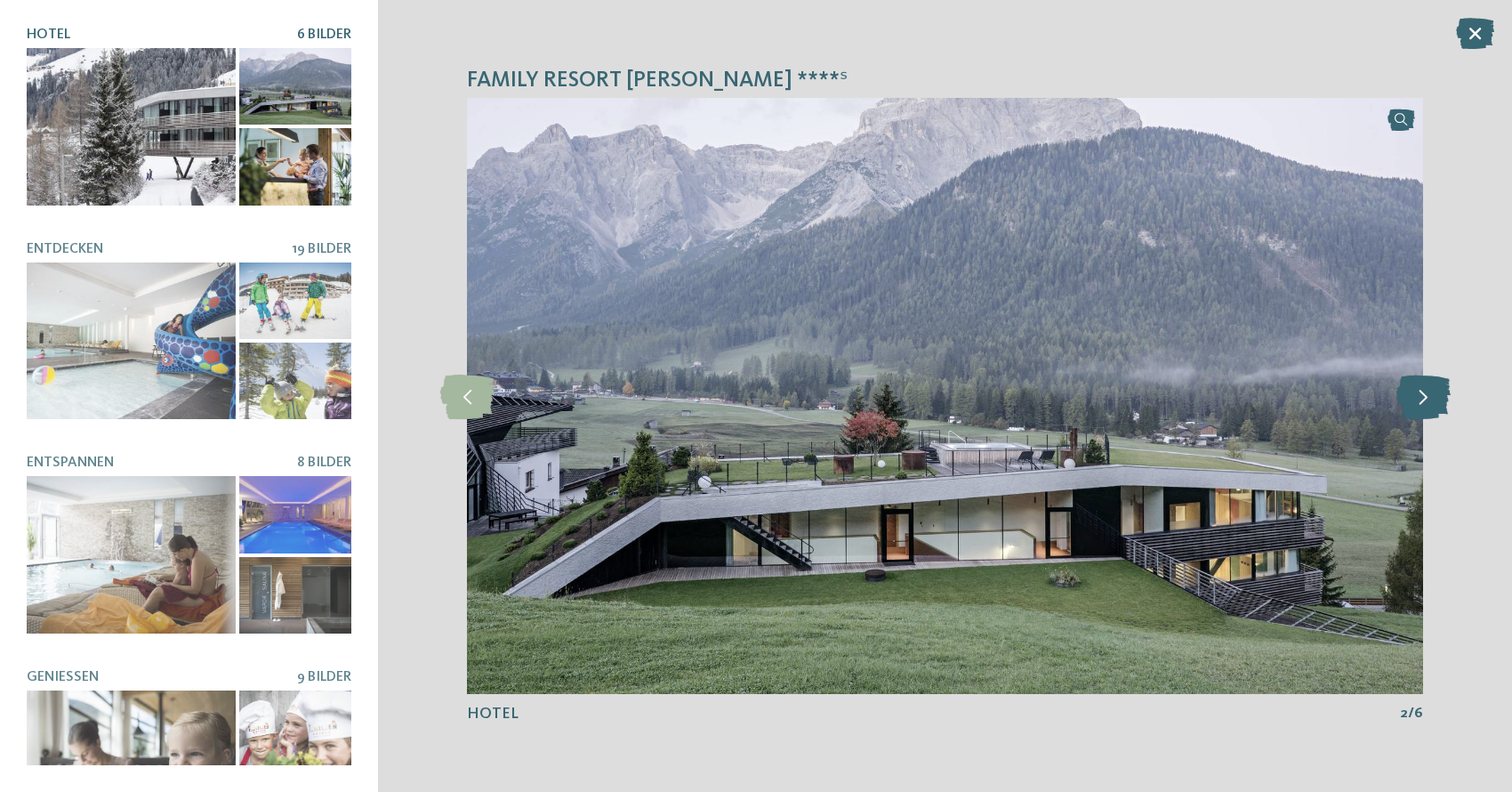
click at [1437, 400] on icon at bounding box center [1423, 396] width 54 height 44
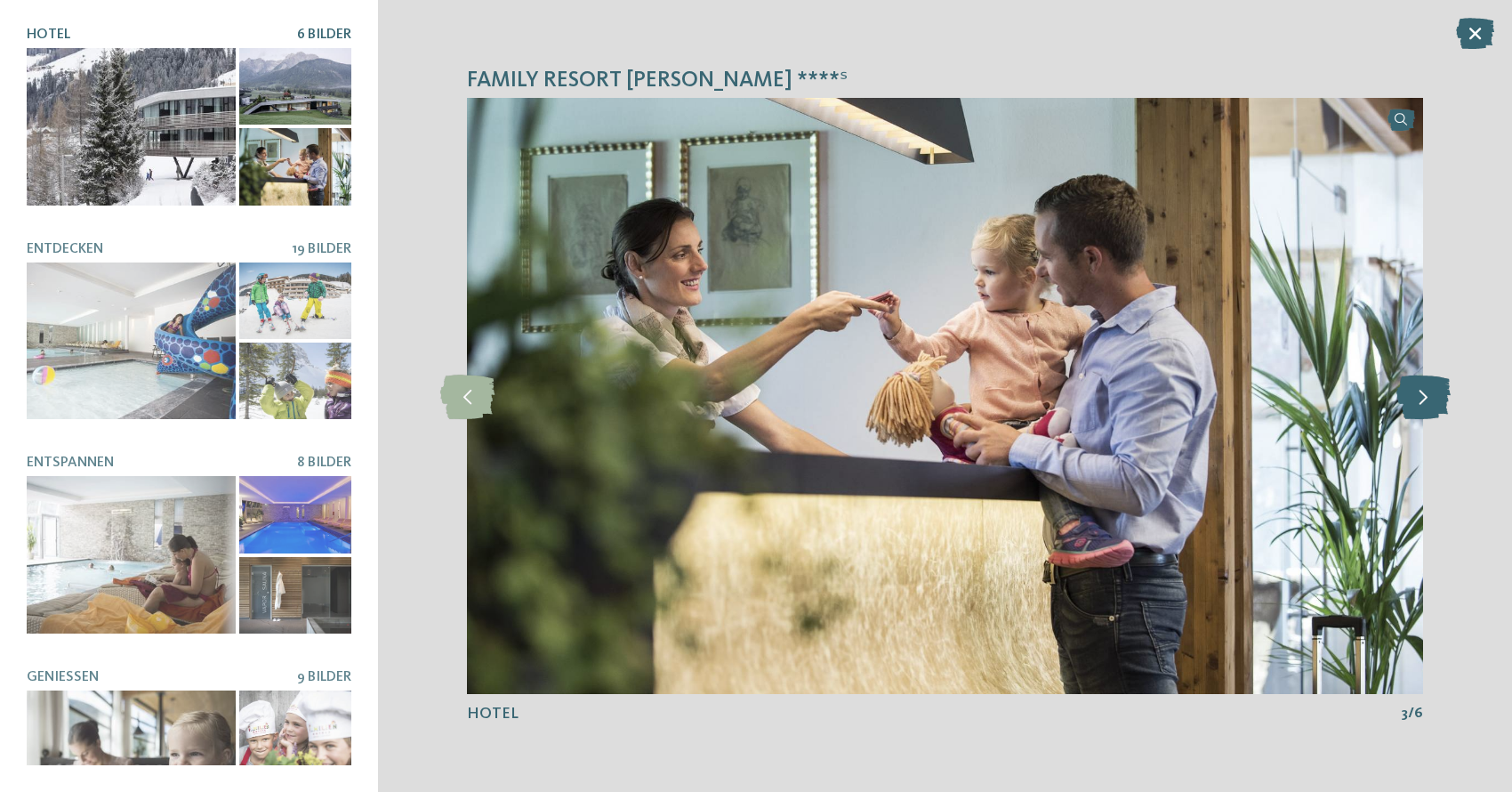
click at [1437, 400] on icon at bounding box center [1423, 396] width 54 height 44
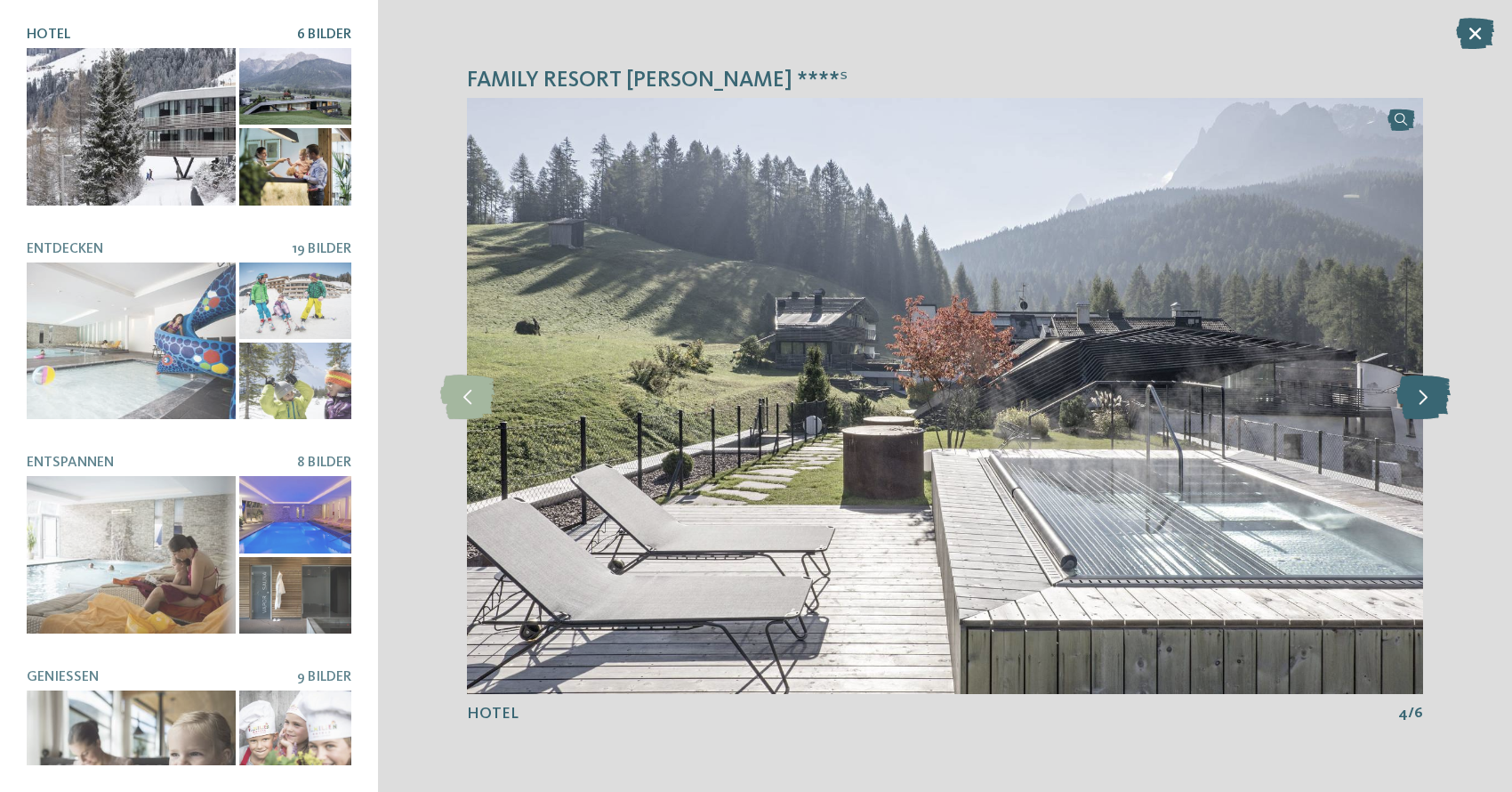
click at [1437, 400] on icon at bounding box center [1423, 396] width 54 height 44
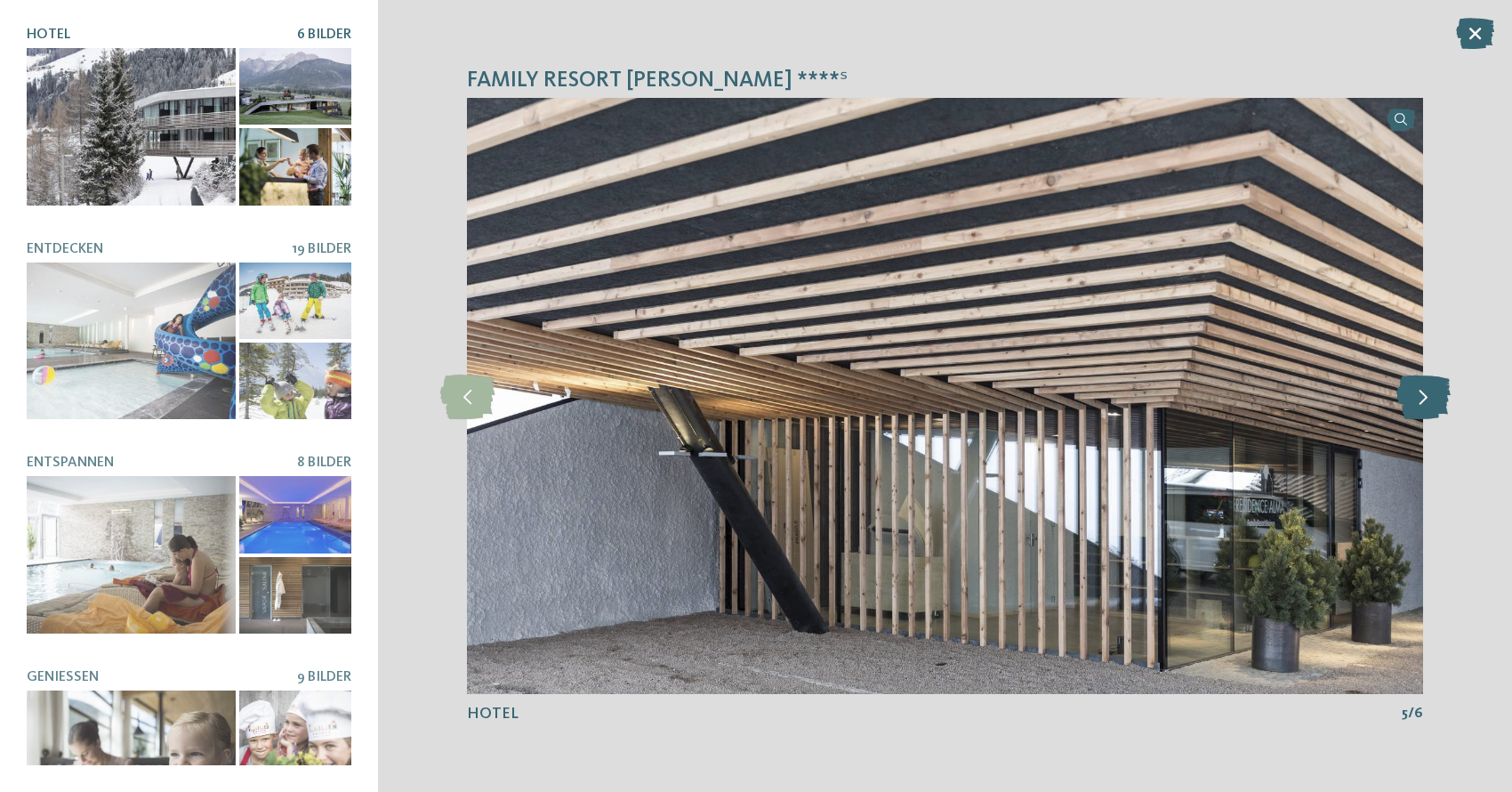
click at [1437, 400] on icon at bounding box center [1423, 396] width 54 height 44
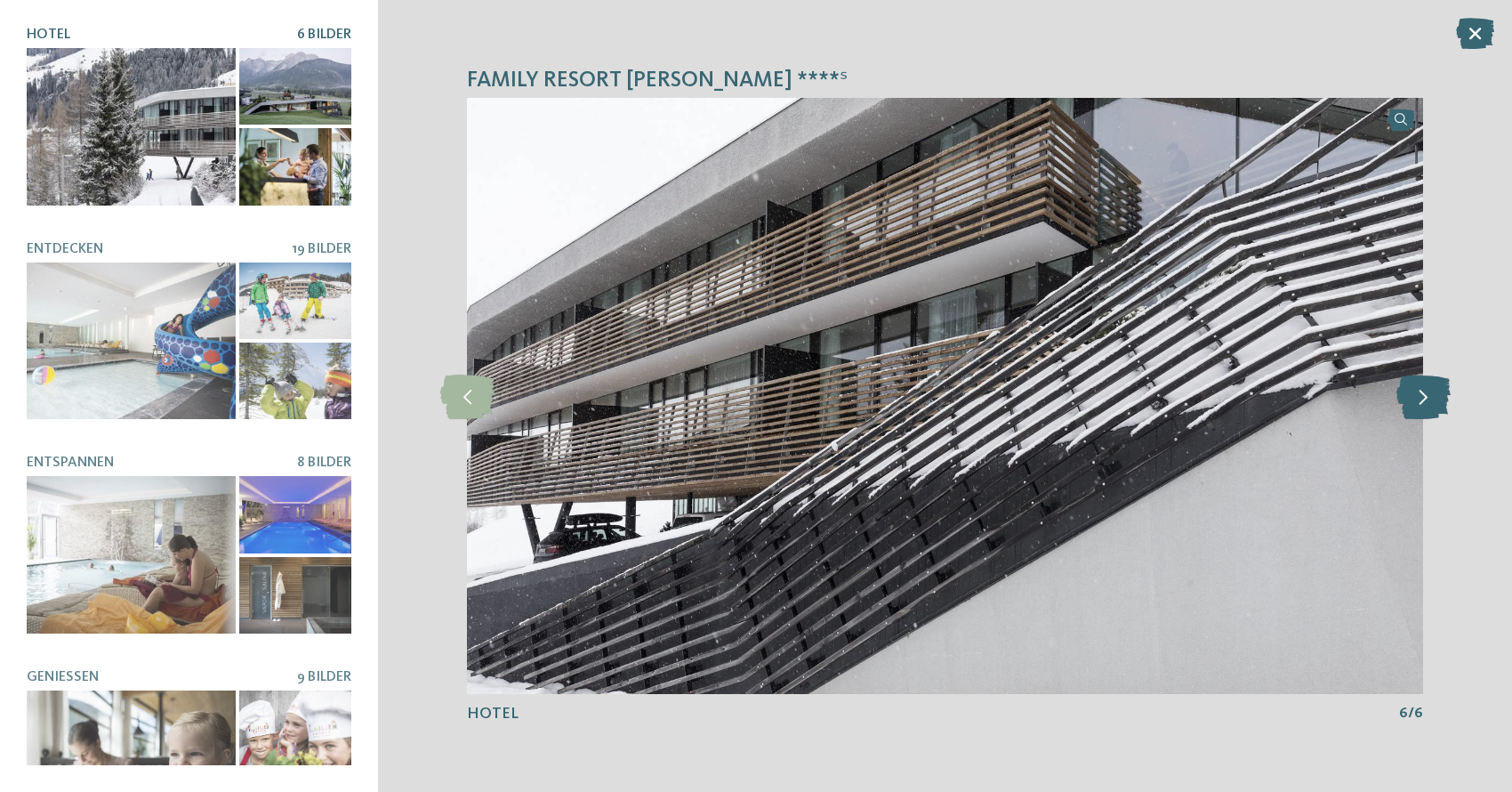
click at [1437, 400] on icon at bounding box center [1423, 396] width 54 height 44
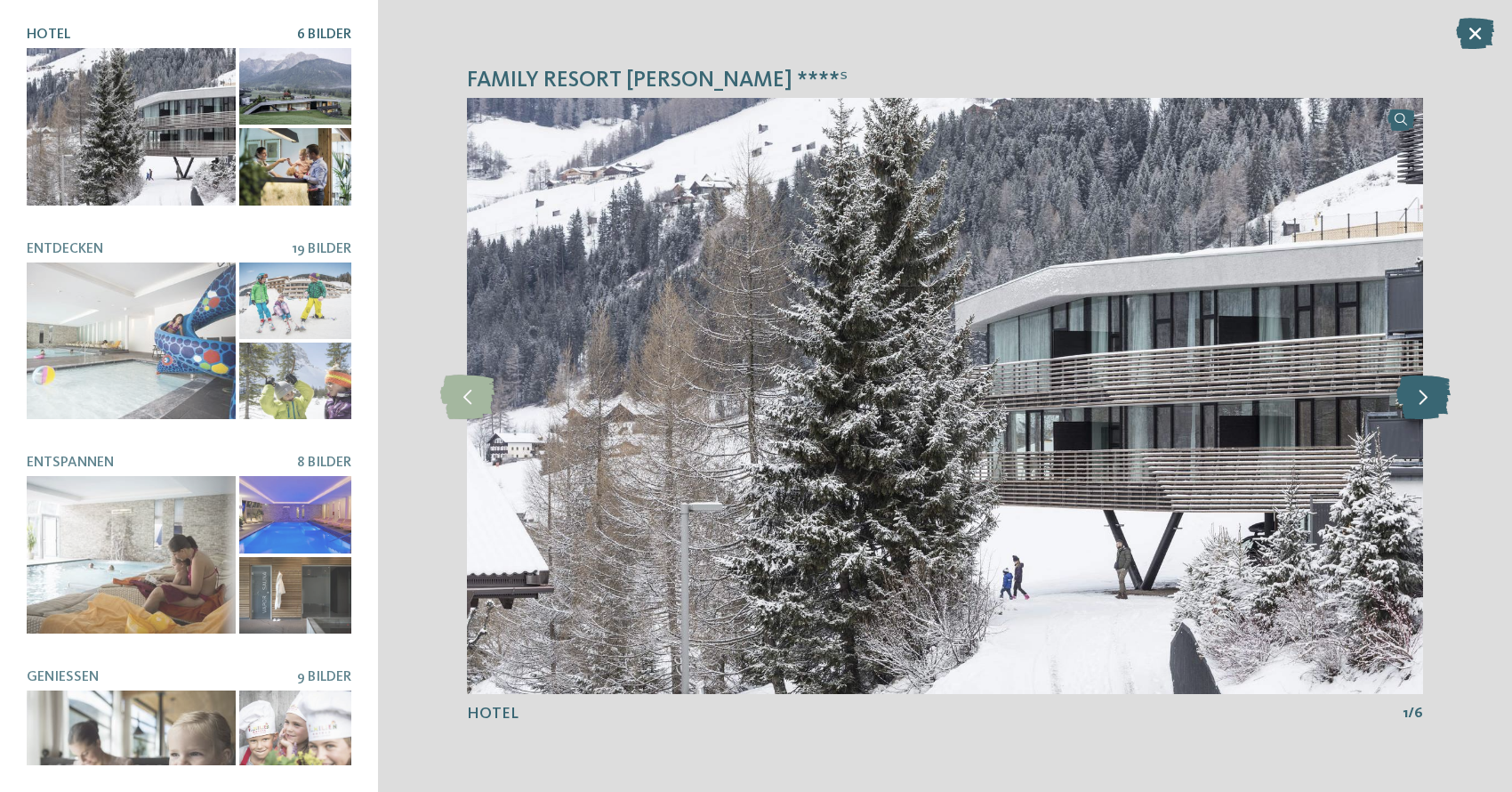
click at [1437, 400] on icon at bounding box center [1423, 396] width 54 height 44
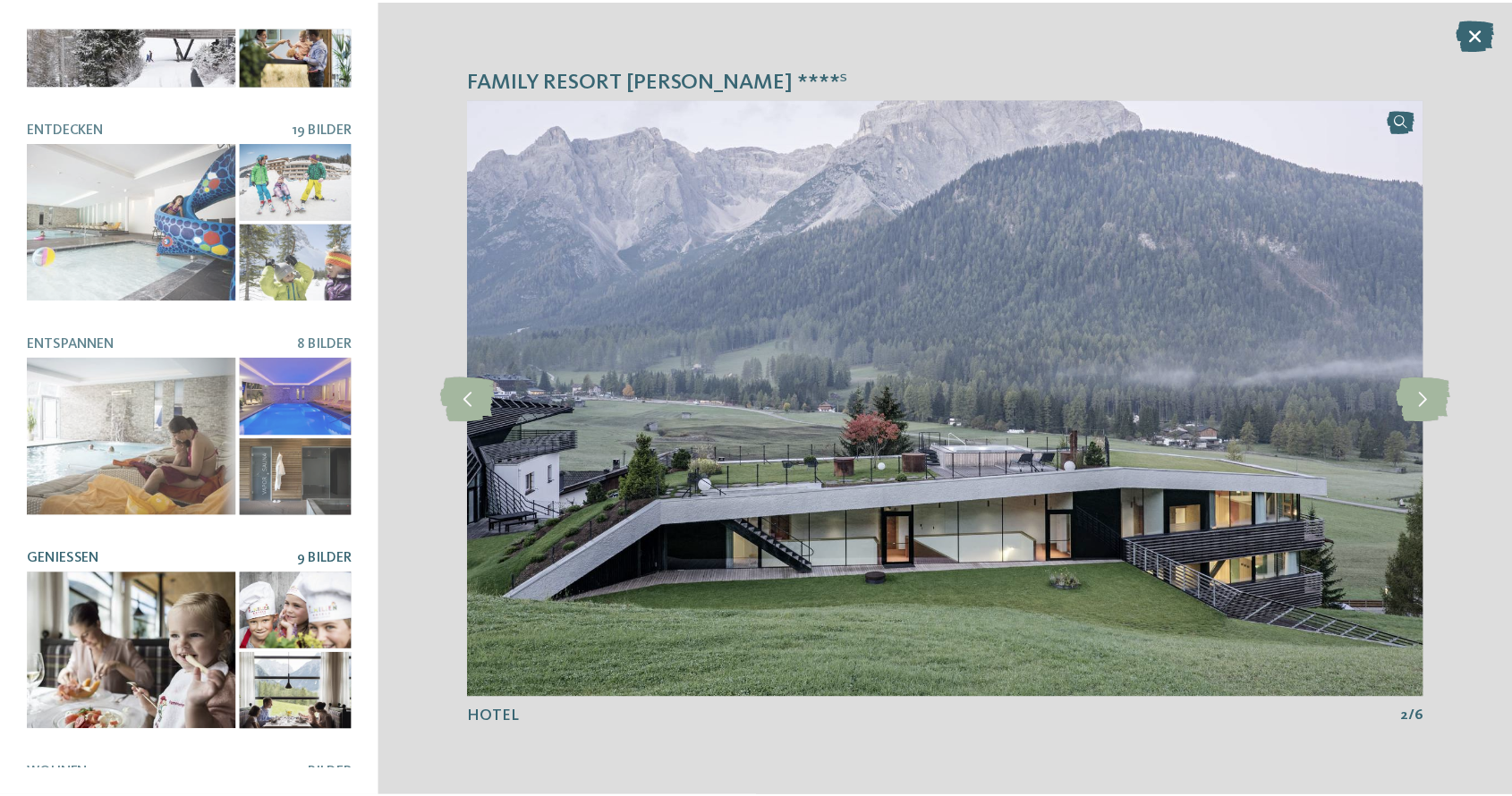
scroll to position [297, 0]
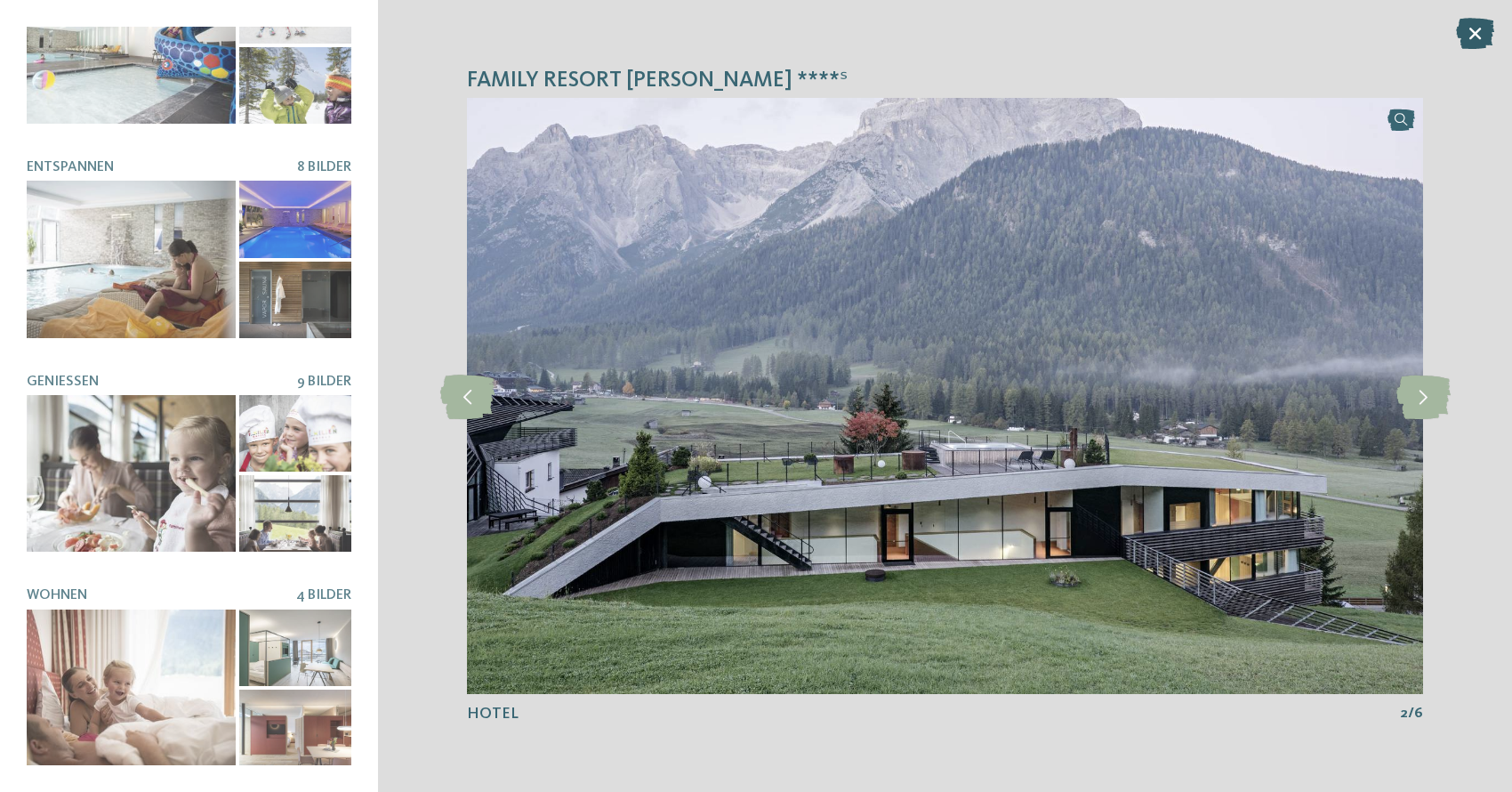
click at [1470, 28] on icon at bounding box center [1474, 34] width 39 height 32
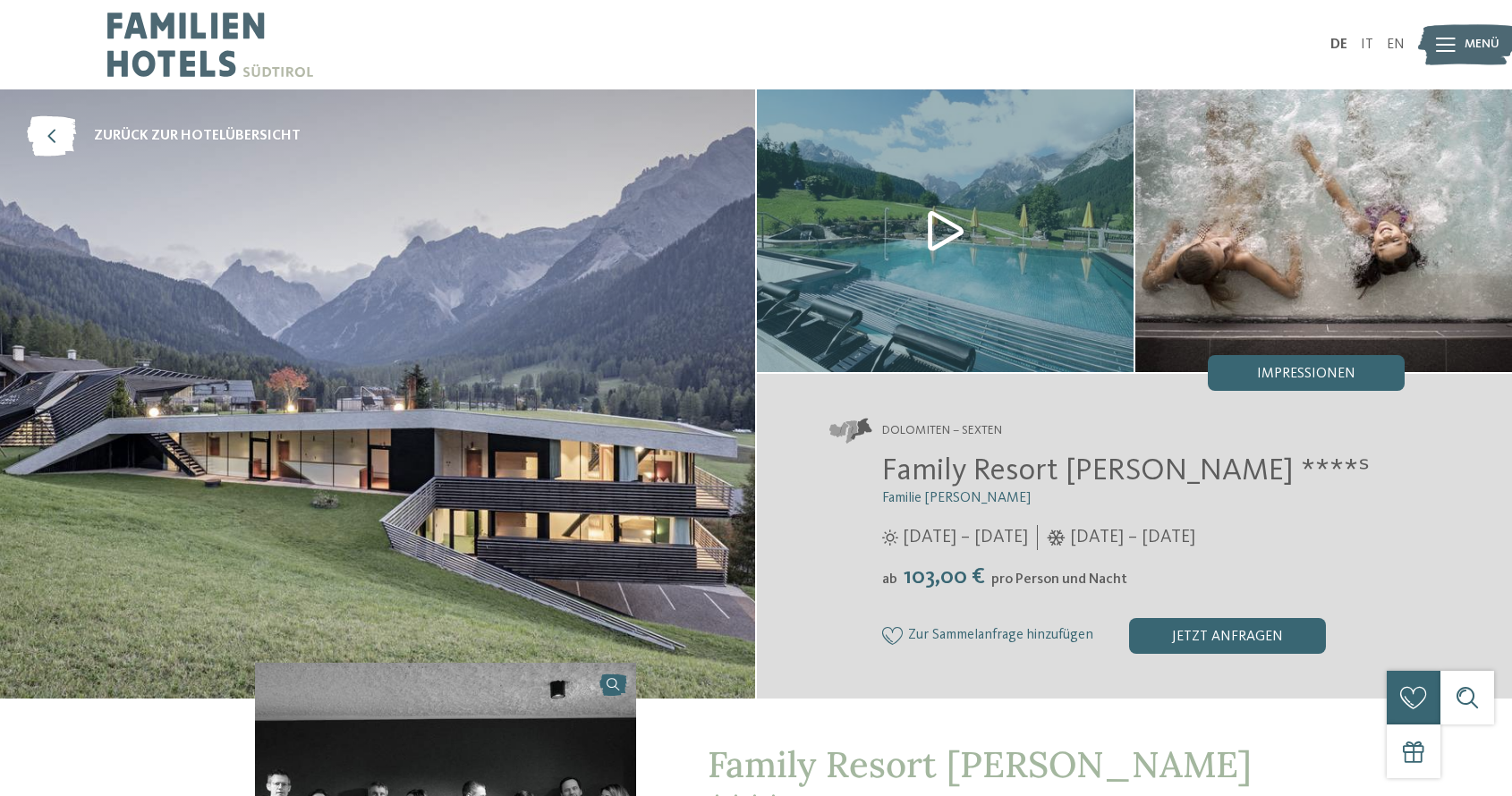
scroll to position [0, 0]
click at [40, 129] on icon at bounding box center [52, 136] width 50 height 41
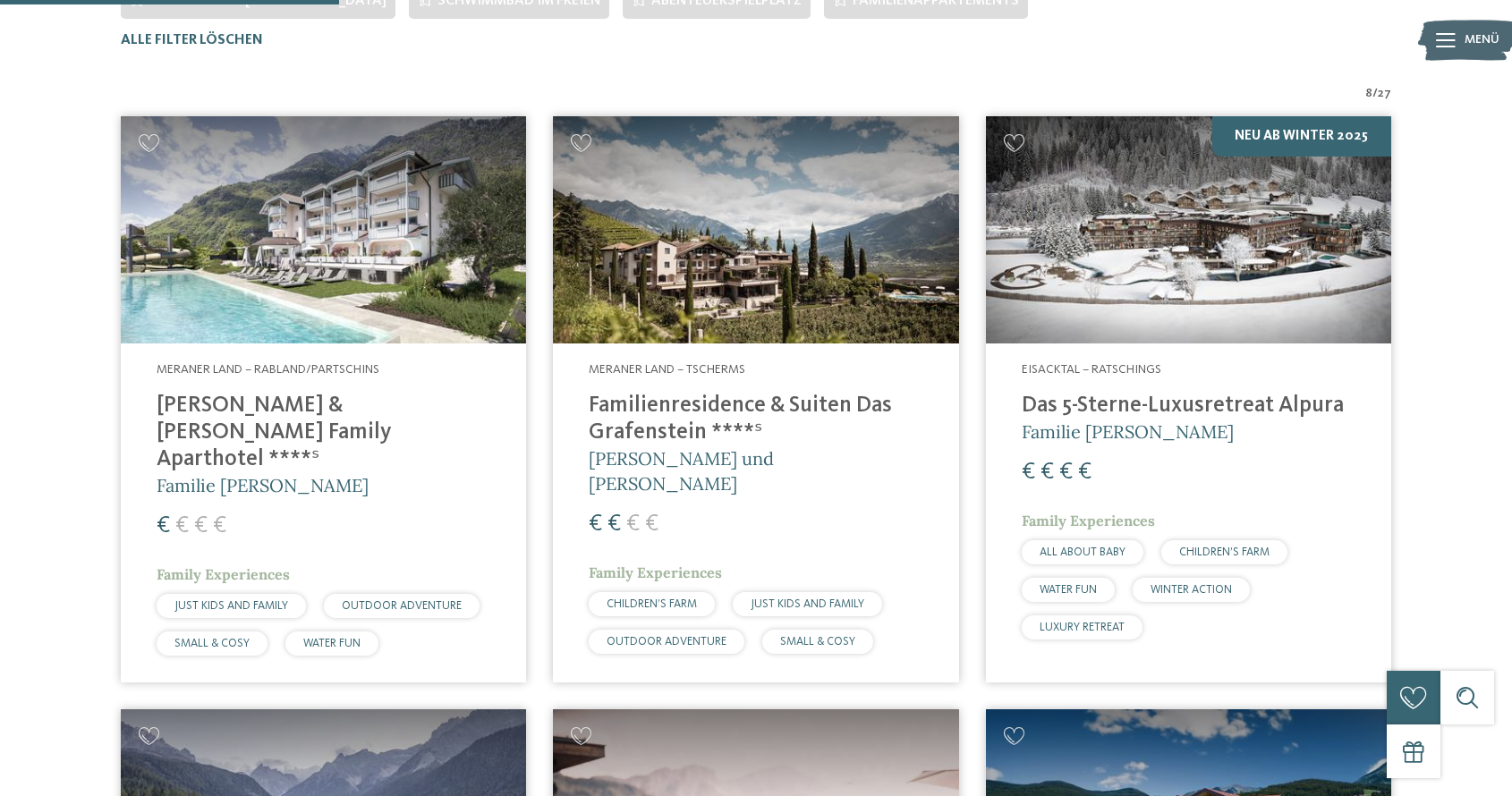
scroll to position [585, 0]
